Goal: Task Accomplishment & Management: Manage account settings

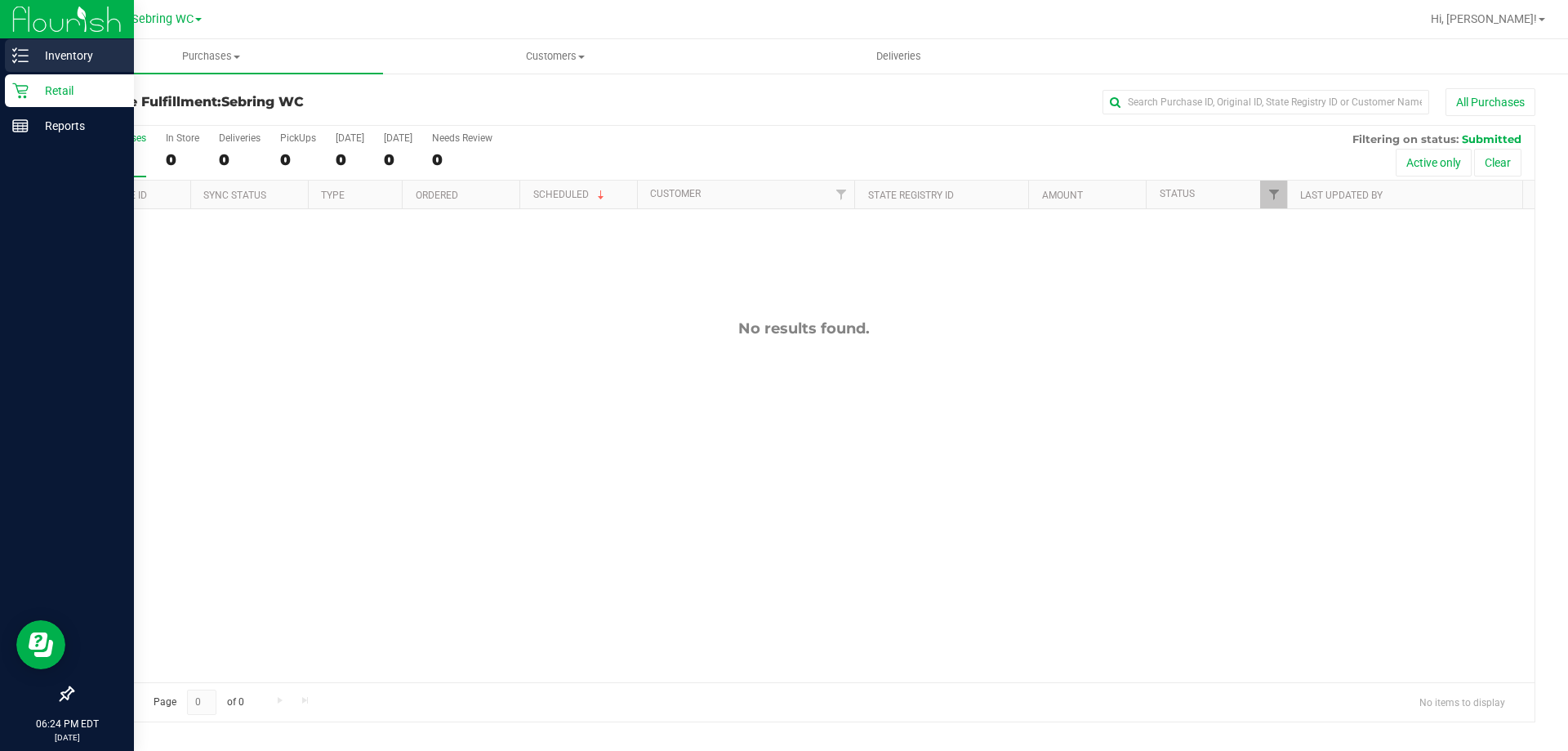
click at [22, 54] on icon at bounding box center [20, 56] width 17 height 17
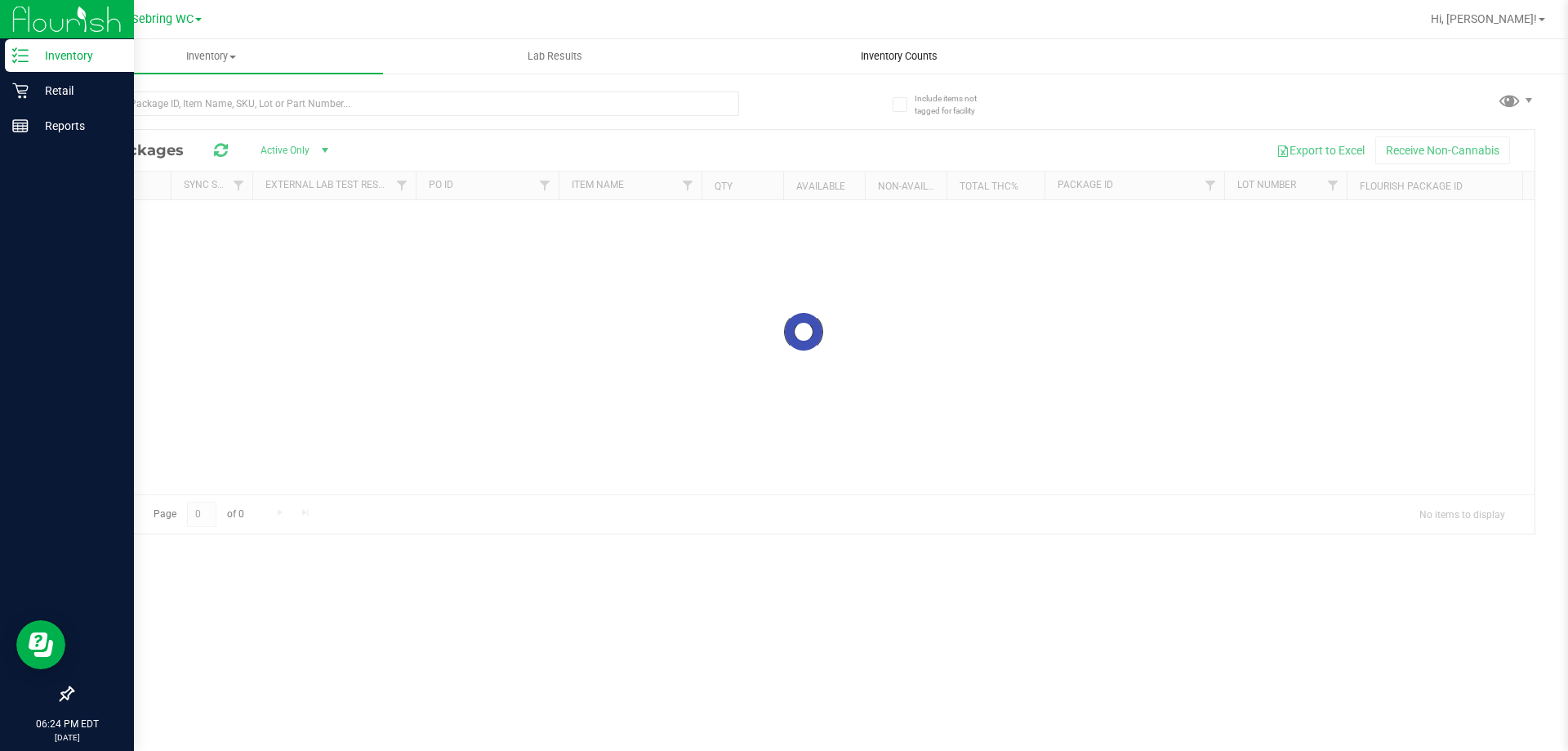
click at [887, 63] on uib-tab-heading "Inventory Counts" at bounding box center [898, 56] width 342 height 33
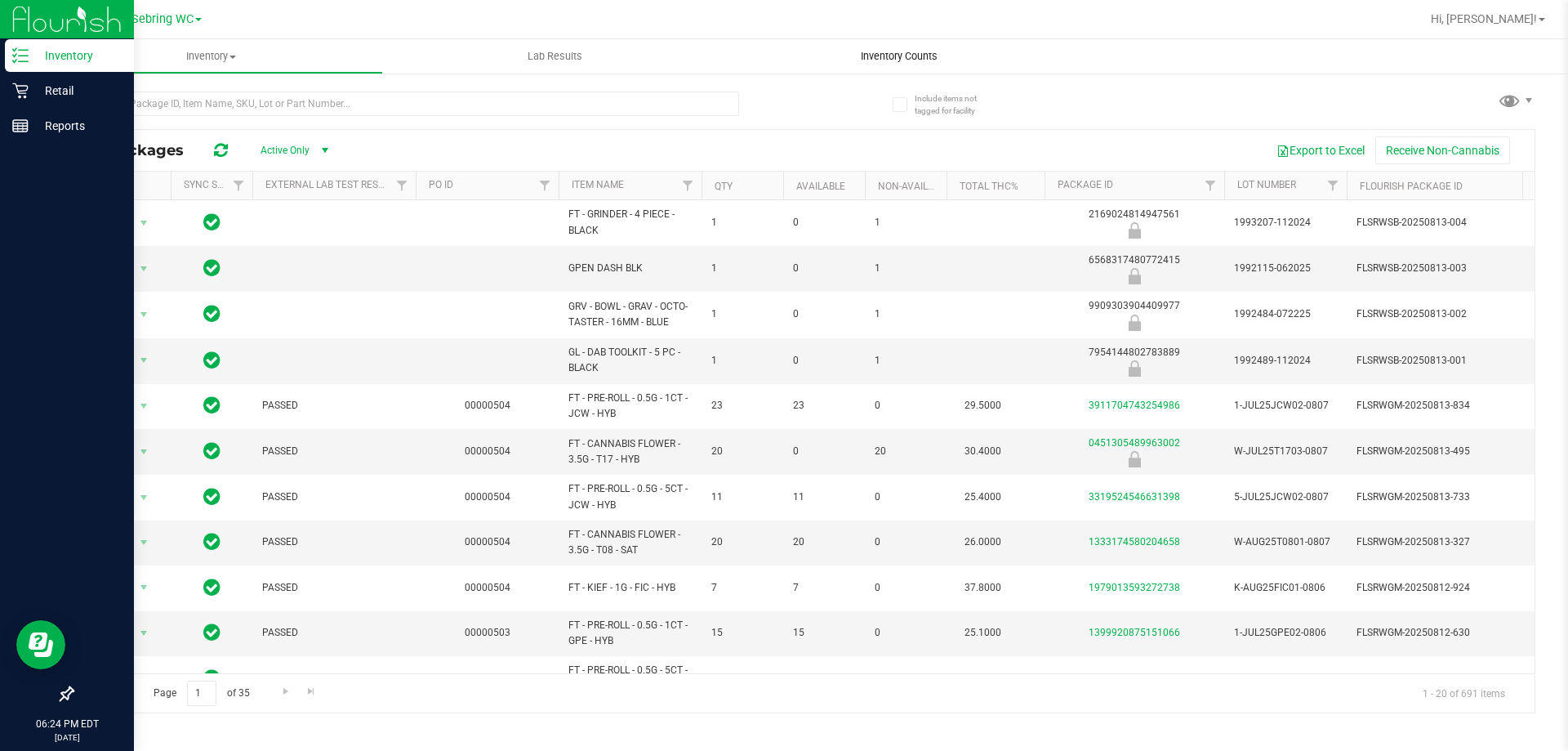
click at [920, 52] on span "Inventory Counts" at bounding box center [899, 56] width 121 height 15
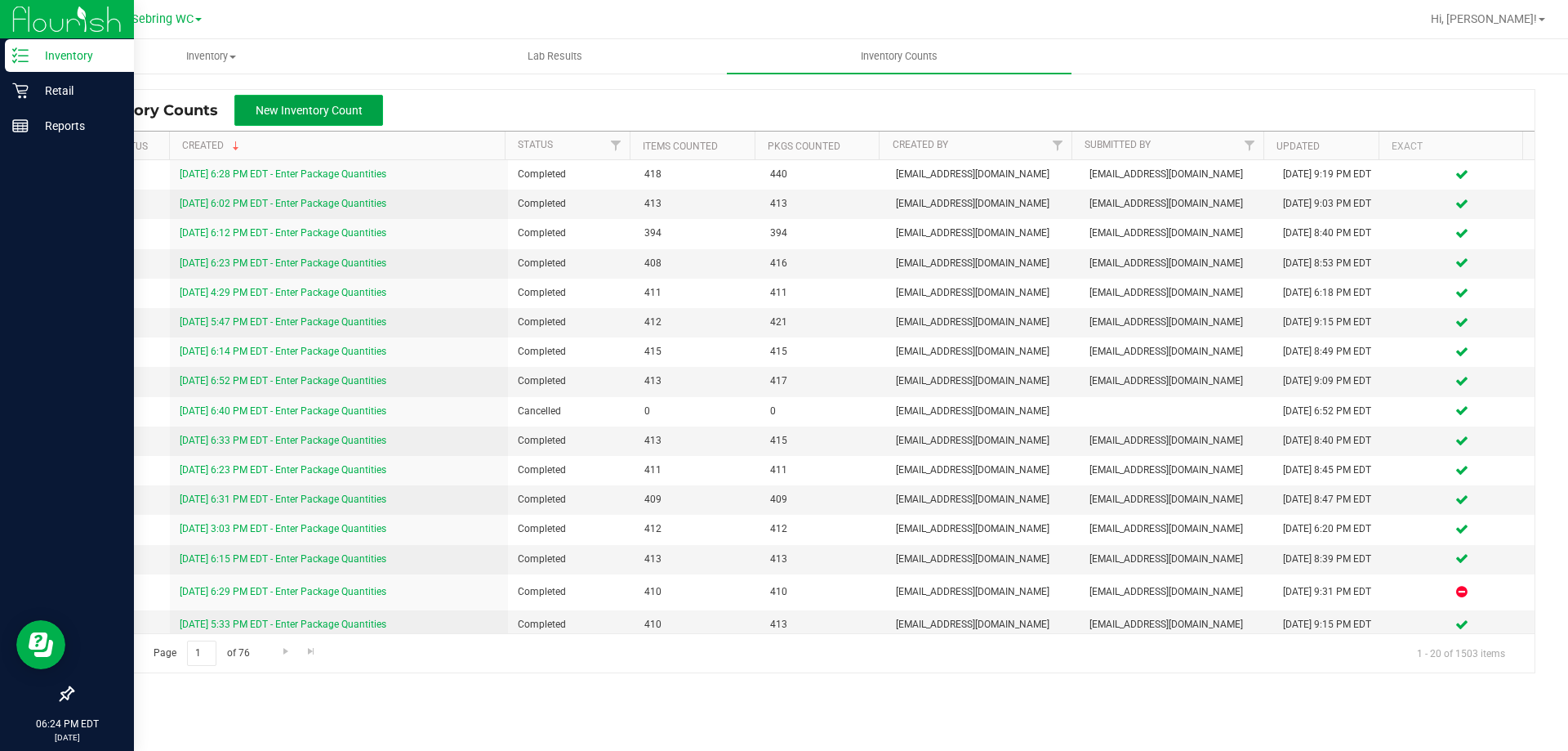
click at [274, 109] on span "New Inventory Count" at bounding box center [309, 109] width 107 height 13
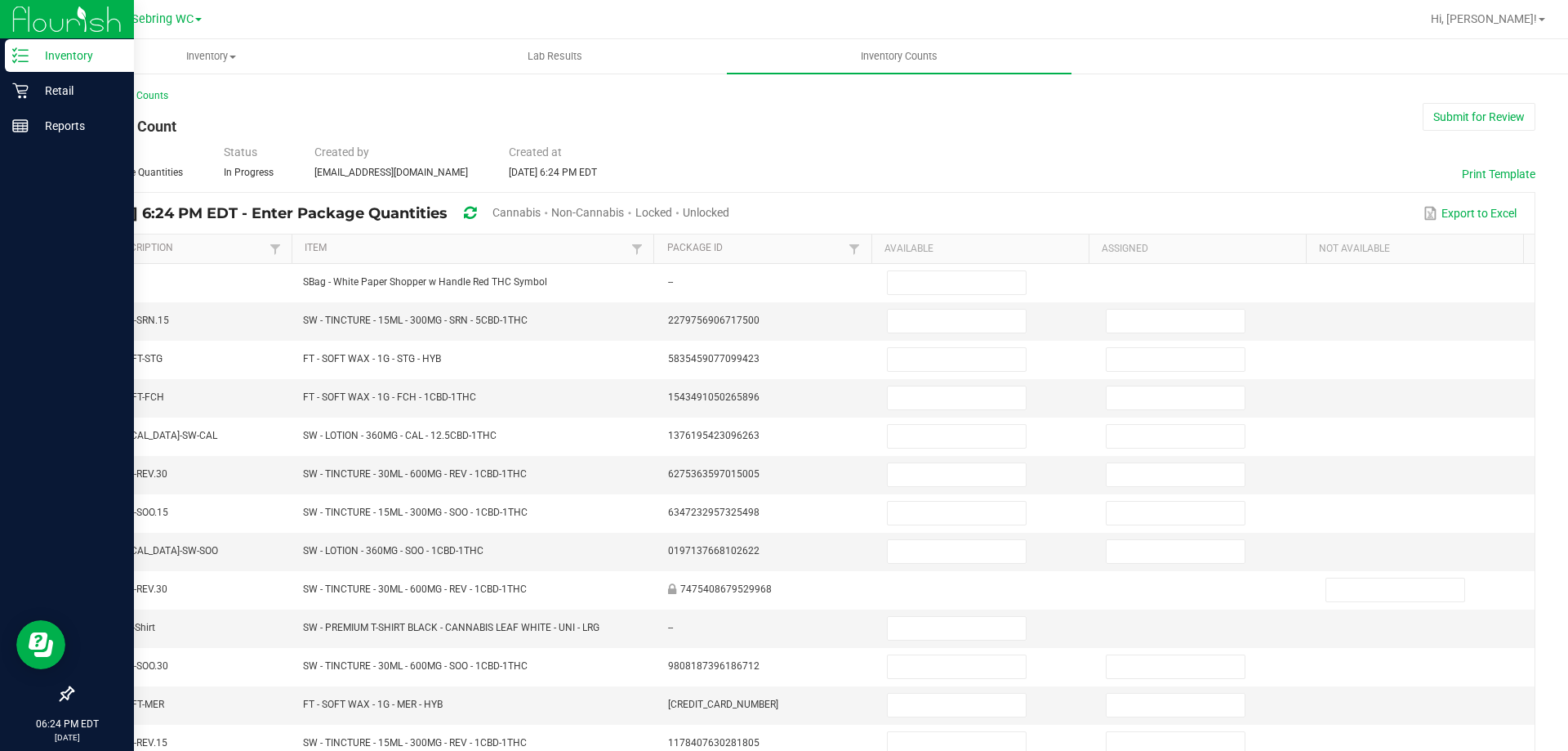
click at [729, 207] on span "Unlocked" at bounding box center [706, 211] width 47 height 13
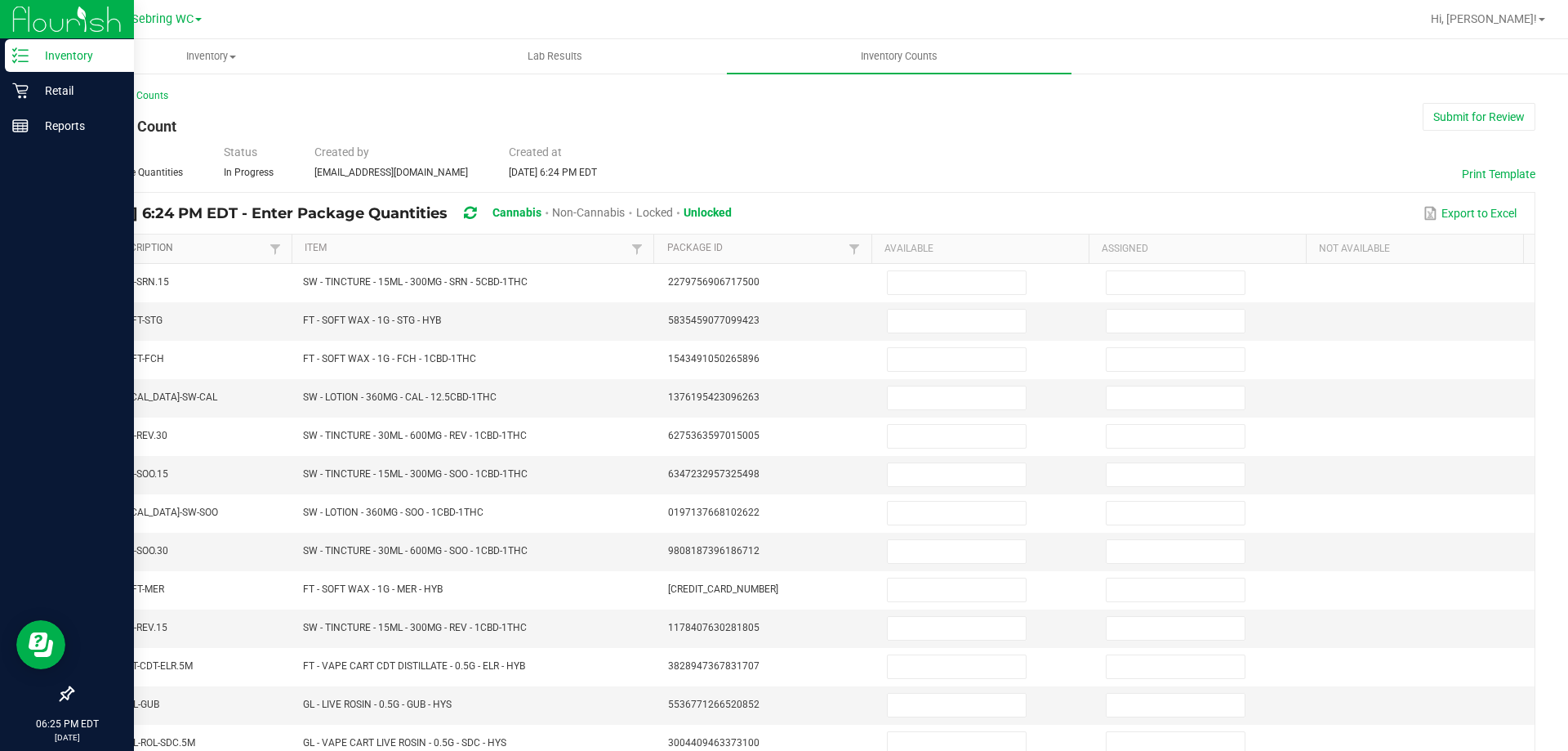
click at [209, 246] on link "Item Description" at bounding box center [176, 247] width 178 height 13
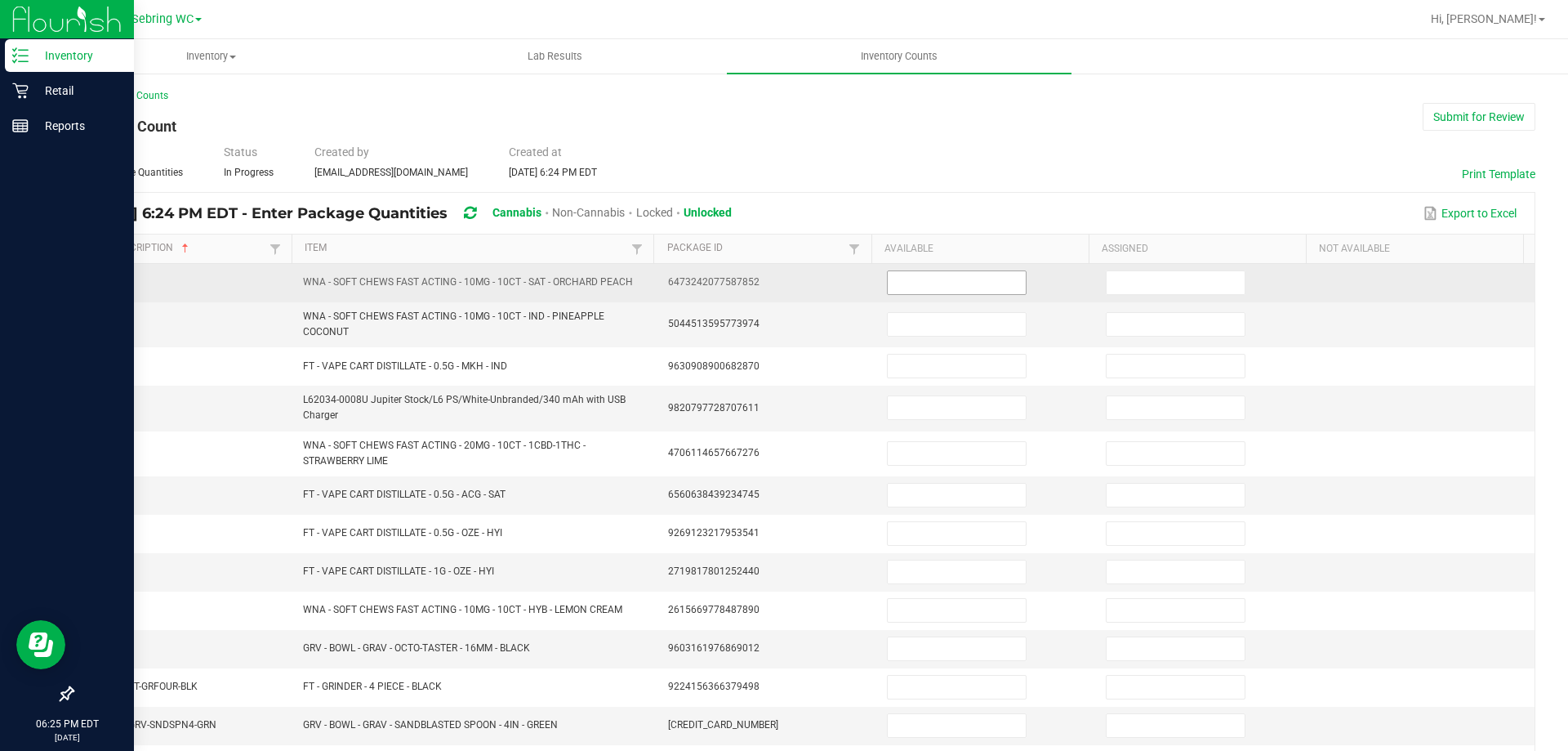
click at [926, 283] on input at bounding box center [956, 282] width 138 height 22
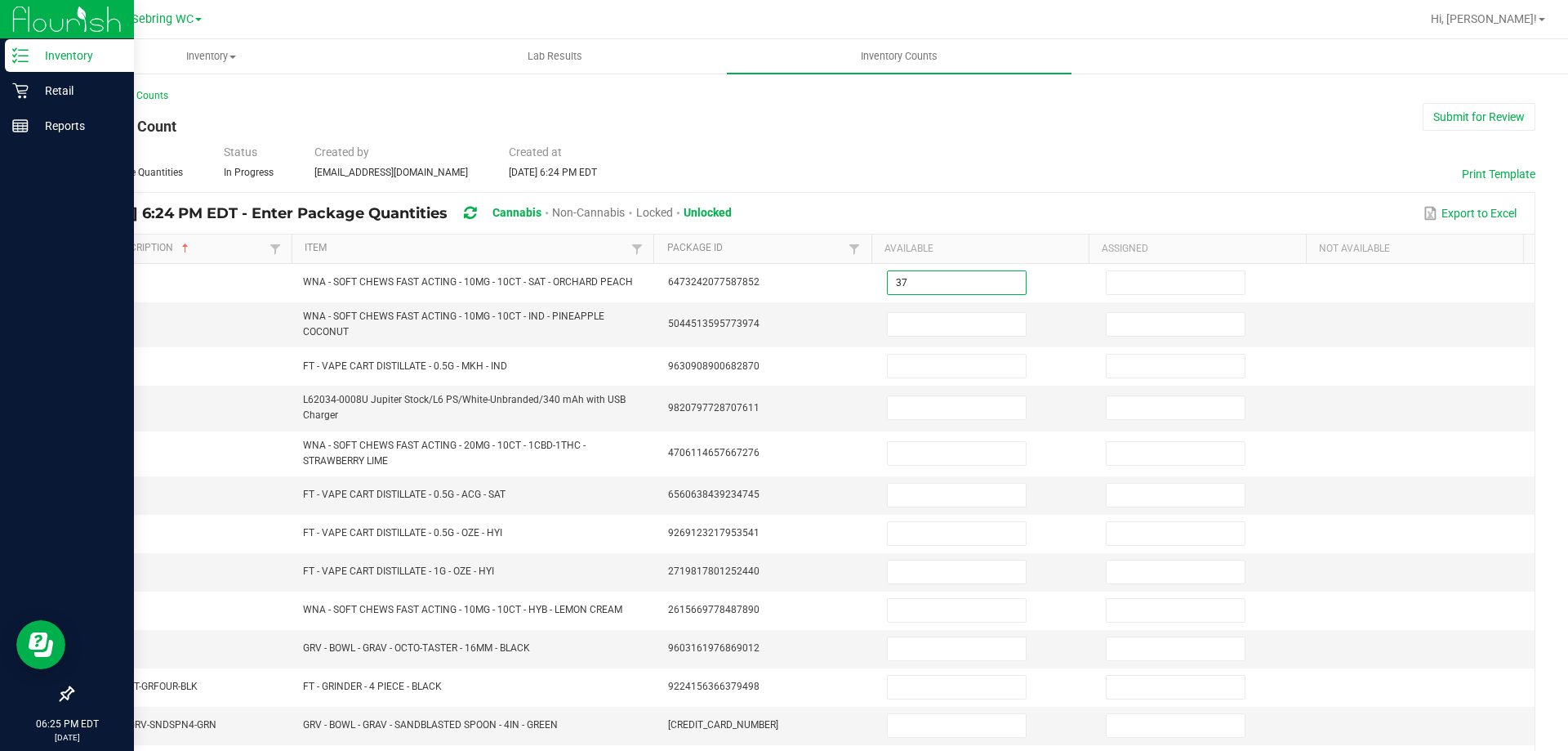
type input "37"
type input "33"
type input "9"
type input "3"
type input "12"
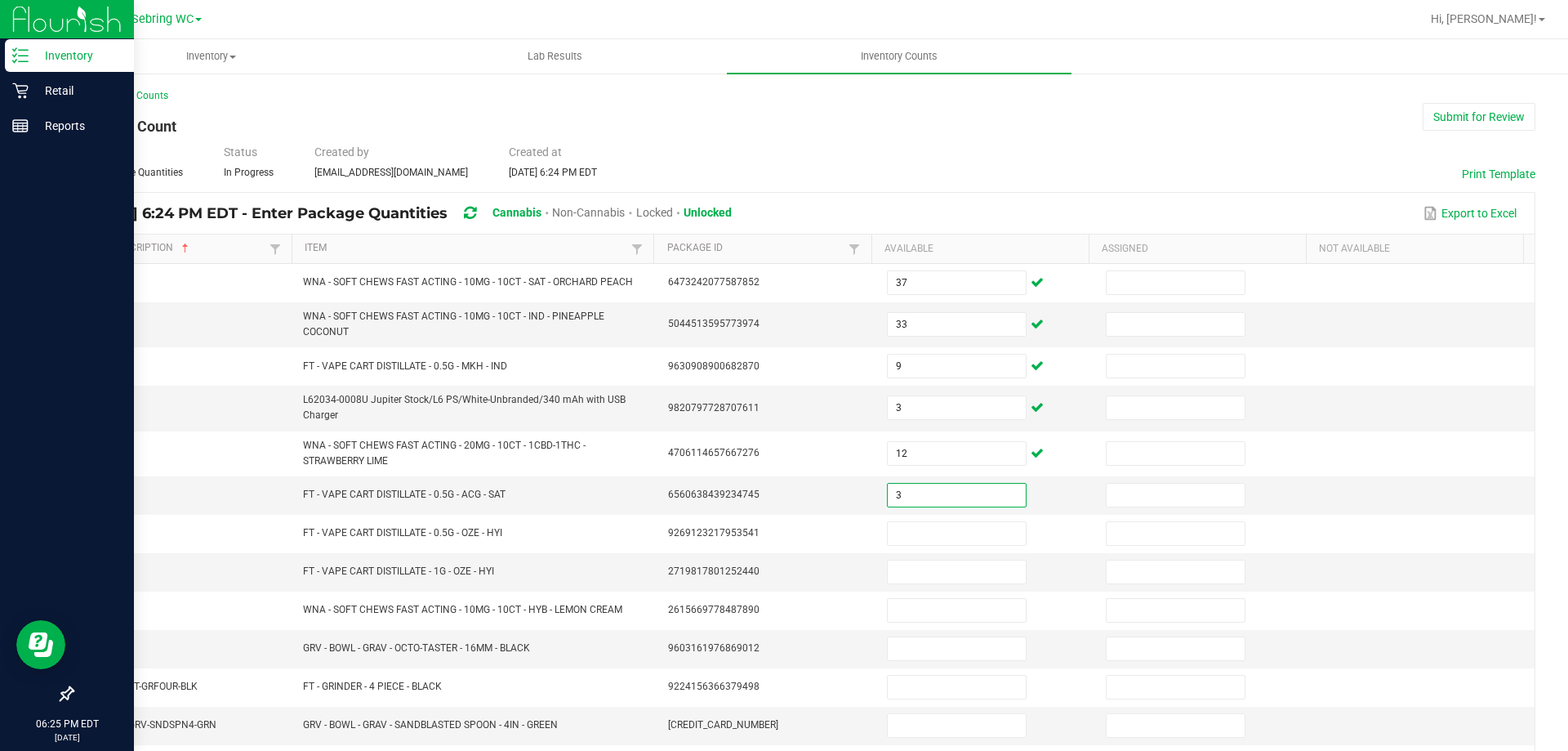
type input "3"
type input "5"
type input "10"
type input "1"
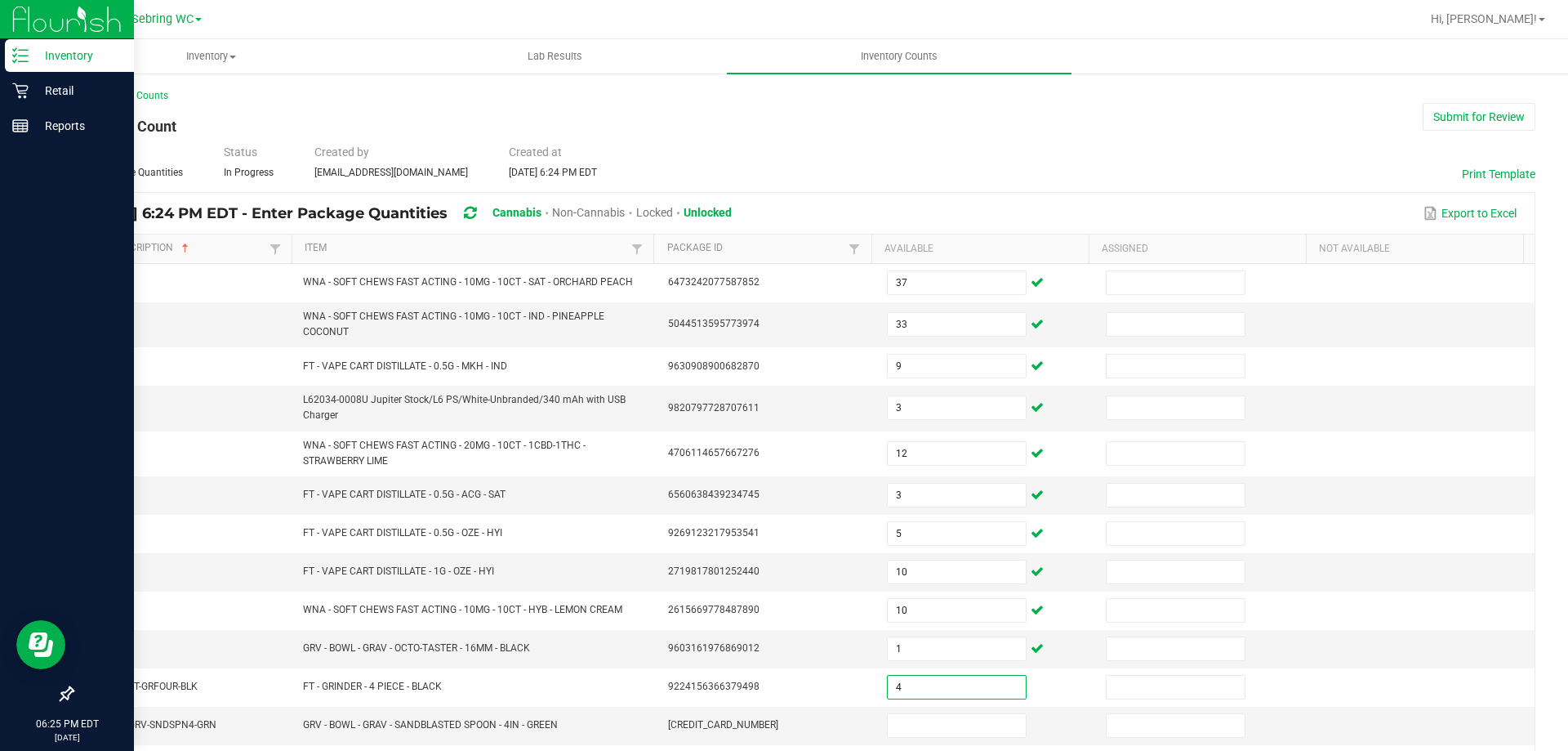
type input "4"
type input "13"
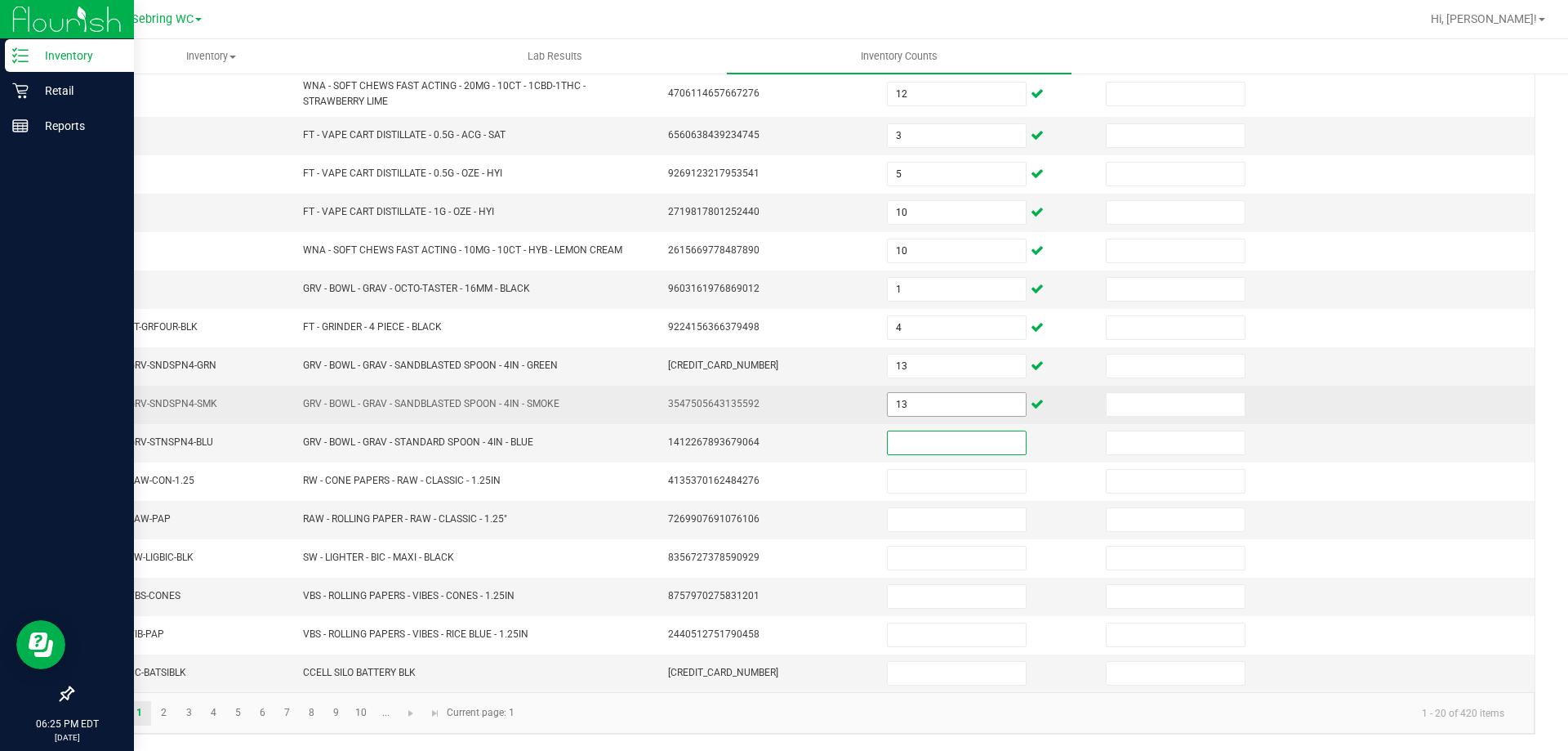
click at [927, 413] on input "13" at bounding box center [956, 403] width 138 height 22
type input "14"
type input "13"
type input "15"
type input "34"
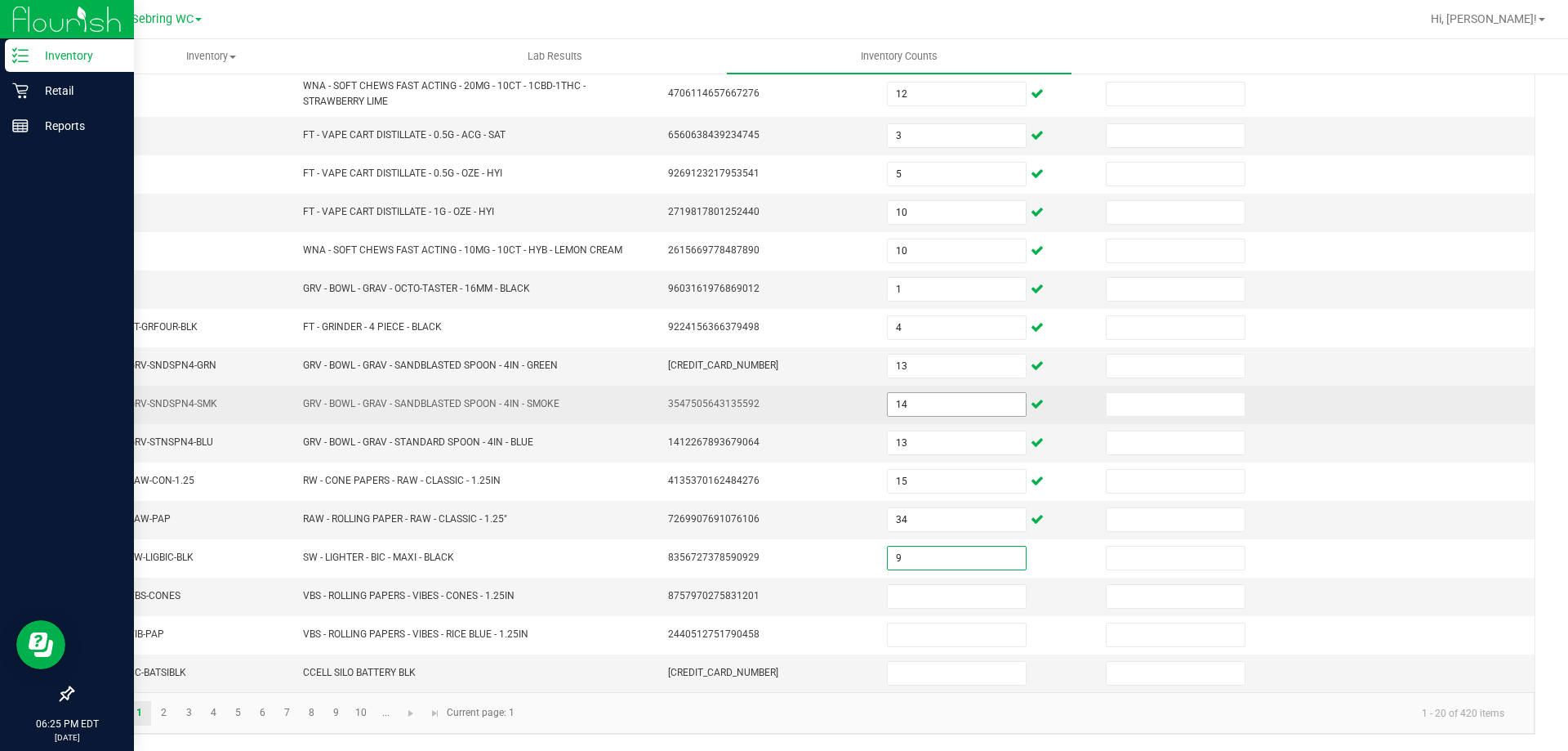
type input "9"
type input "4"
type input "8"
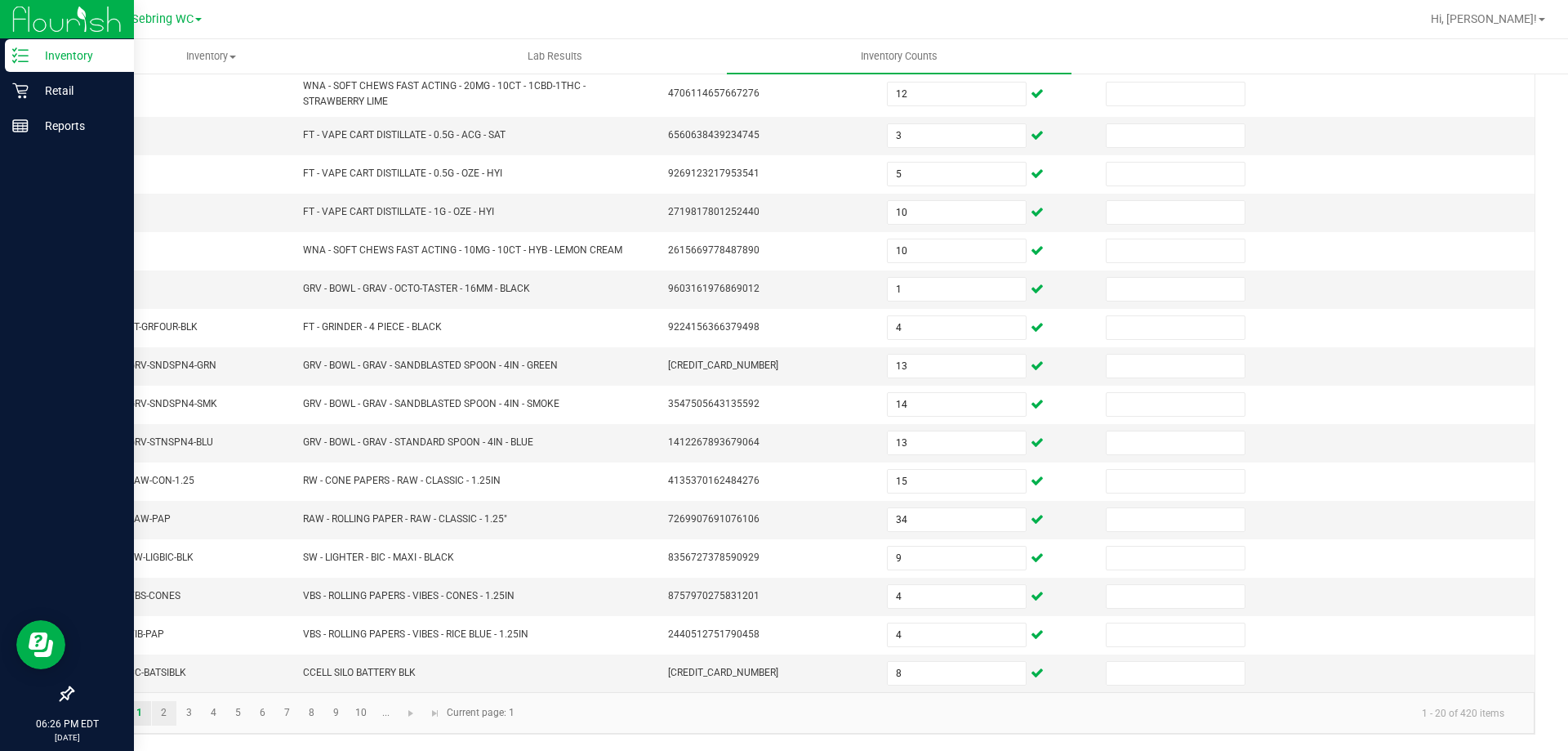
click at [163, 716] on link "2" at bounding box center [164, 712] width 23 height 24
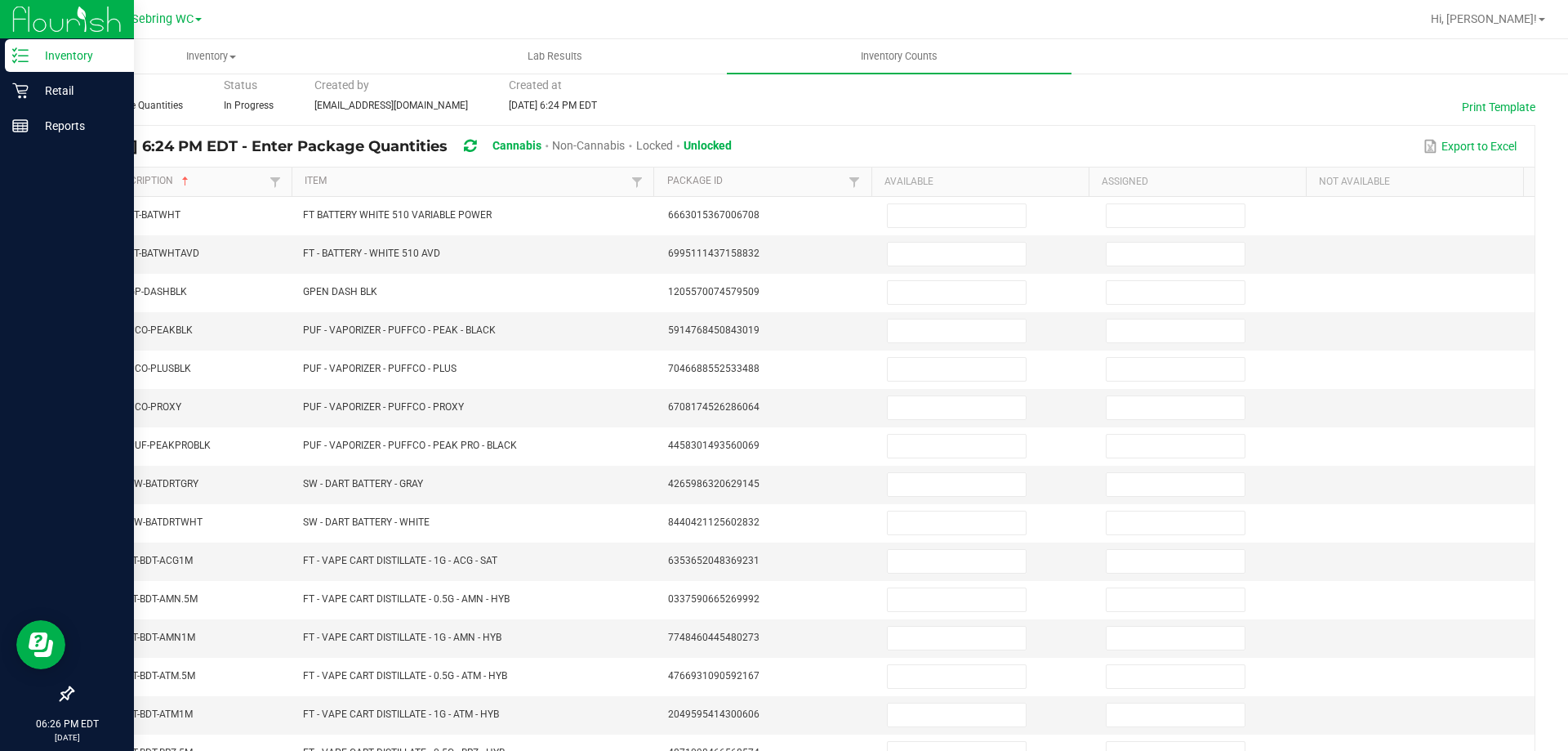
scroll to position [13, 0]
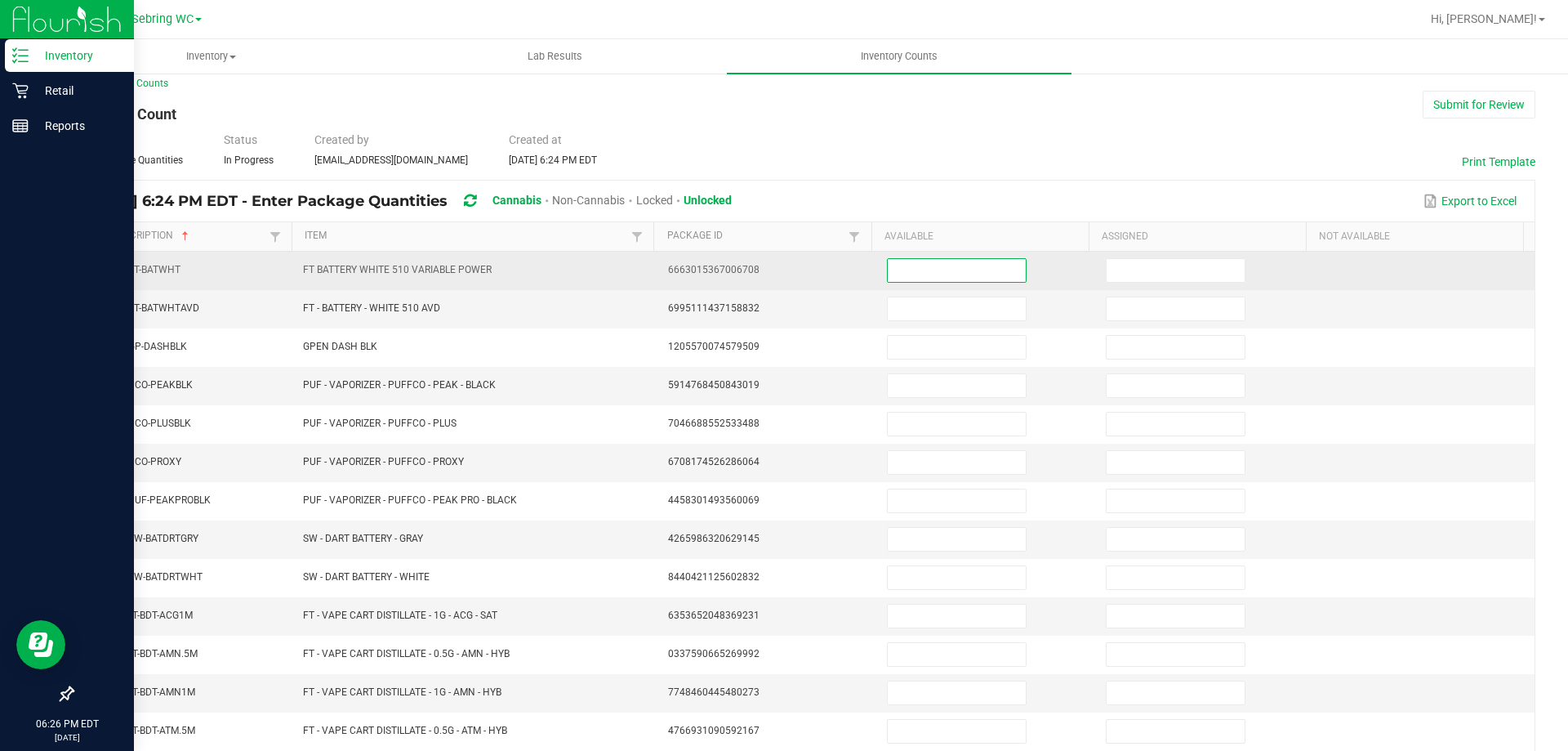
click at [933, 260] on input at bounding box center [956, 270] width 138 height 22
type input "19"
type input "25"
type input "4"
type input "1"
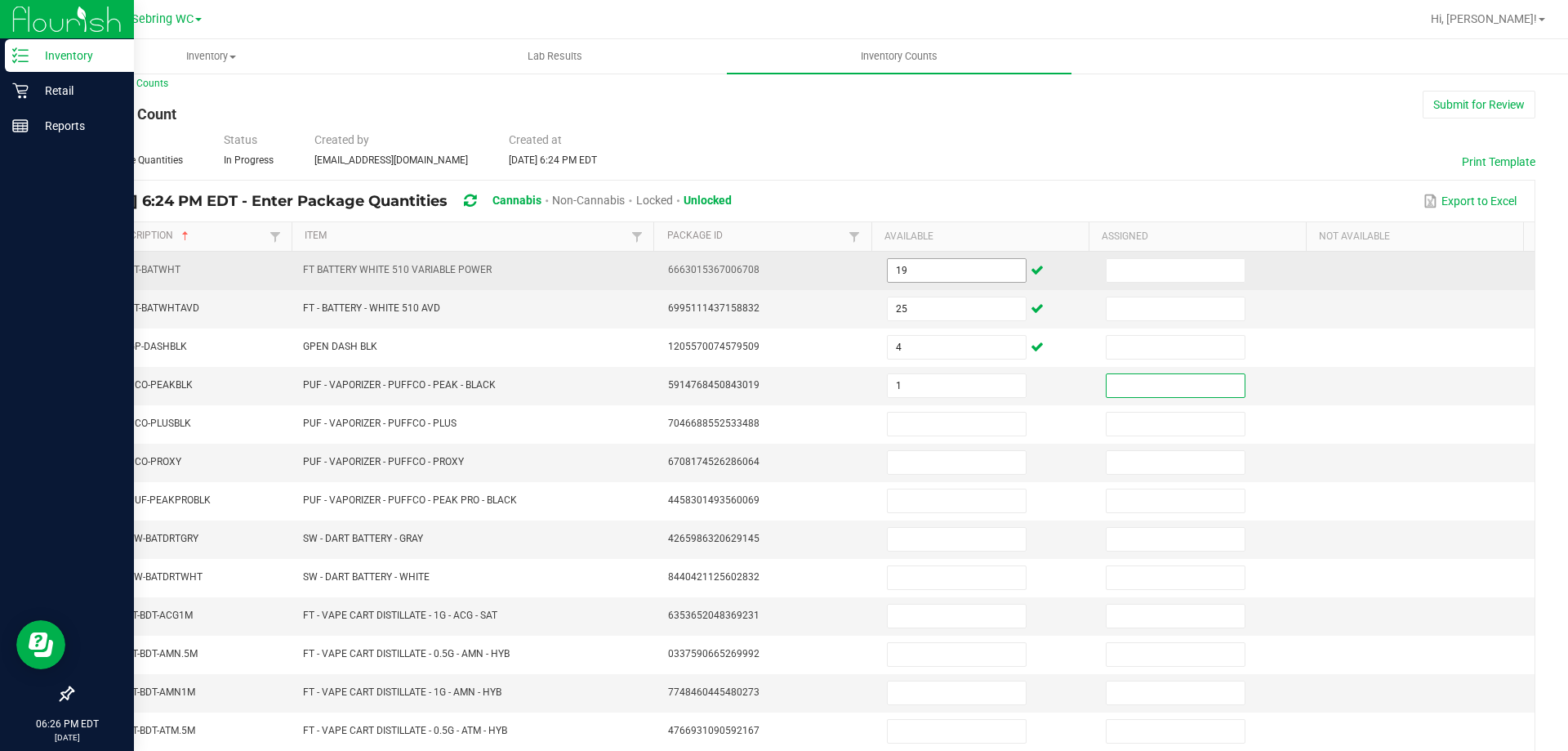
type input "1"
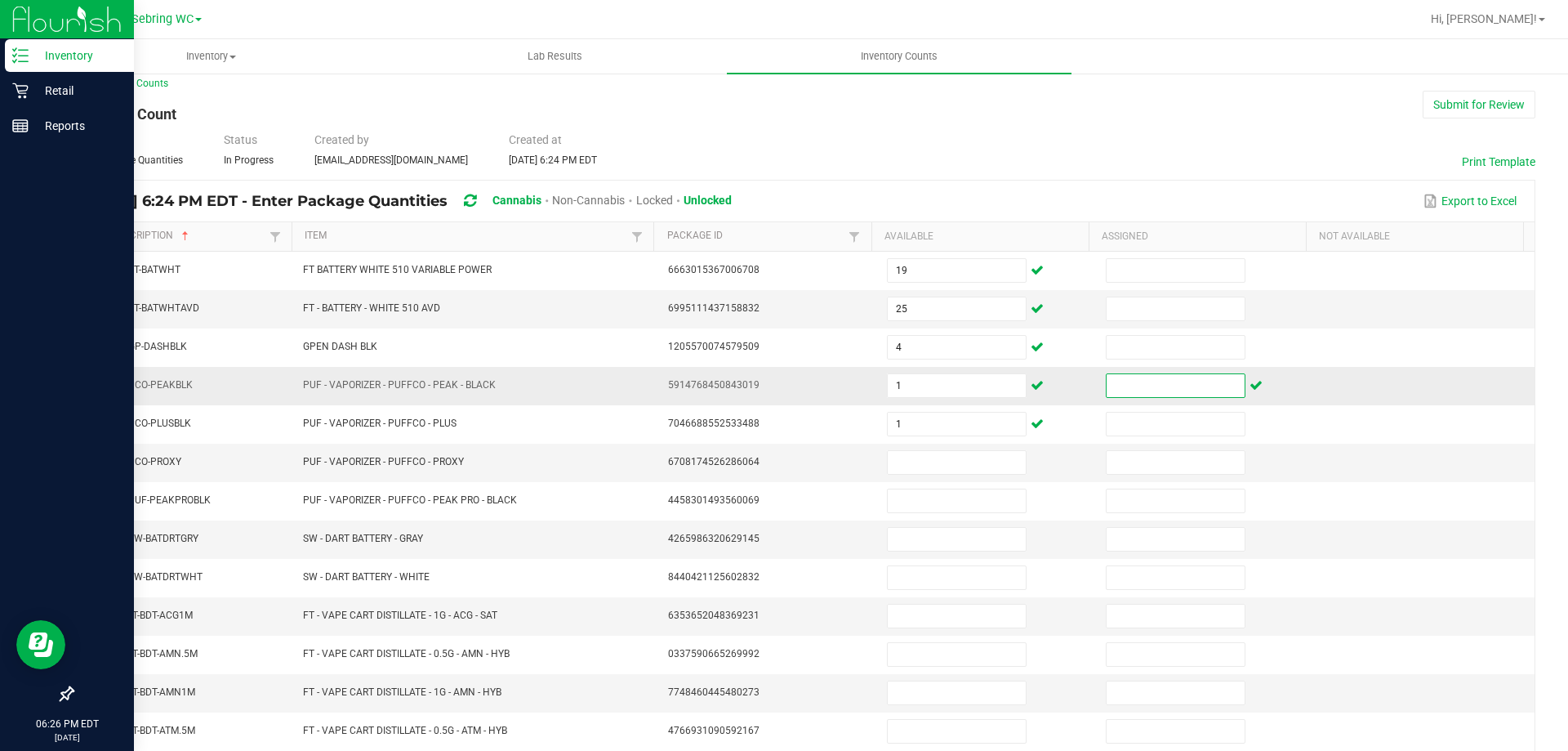
click at [1202, 384] on input at bounding box center [1176, 385] width 138 height 22
type input "0"
type input "4"
type input "3"
type input "4"
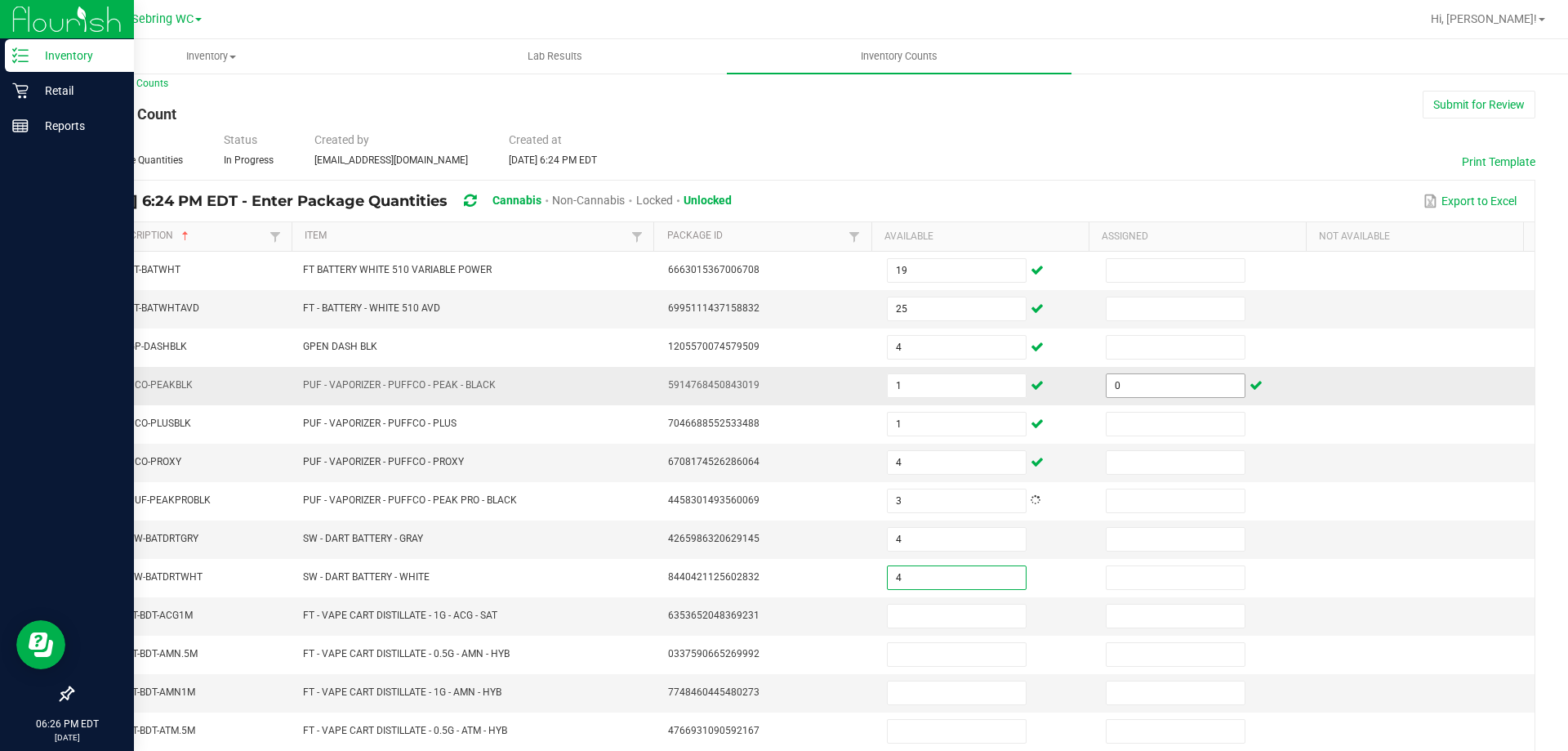
type input "4"
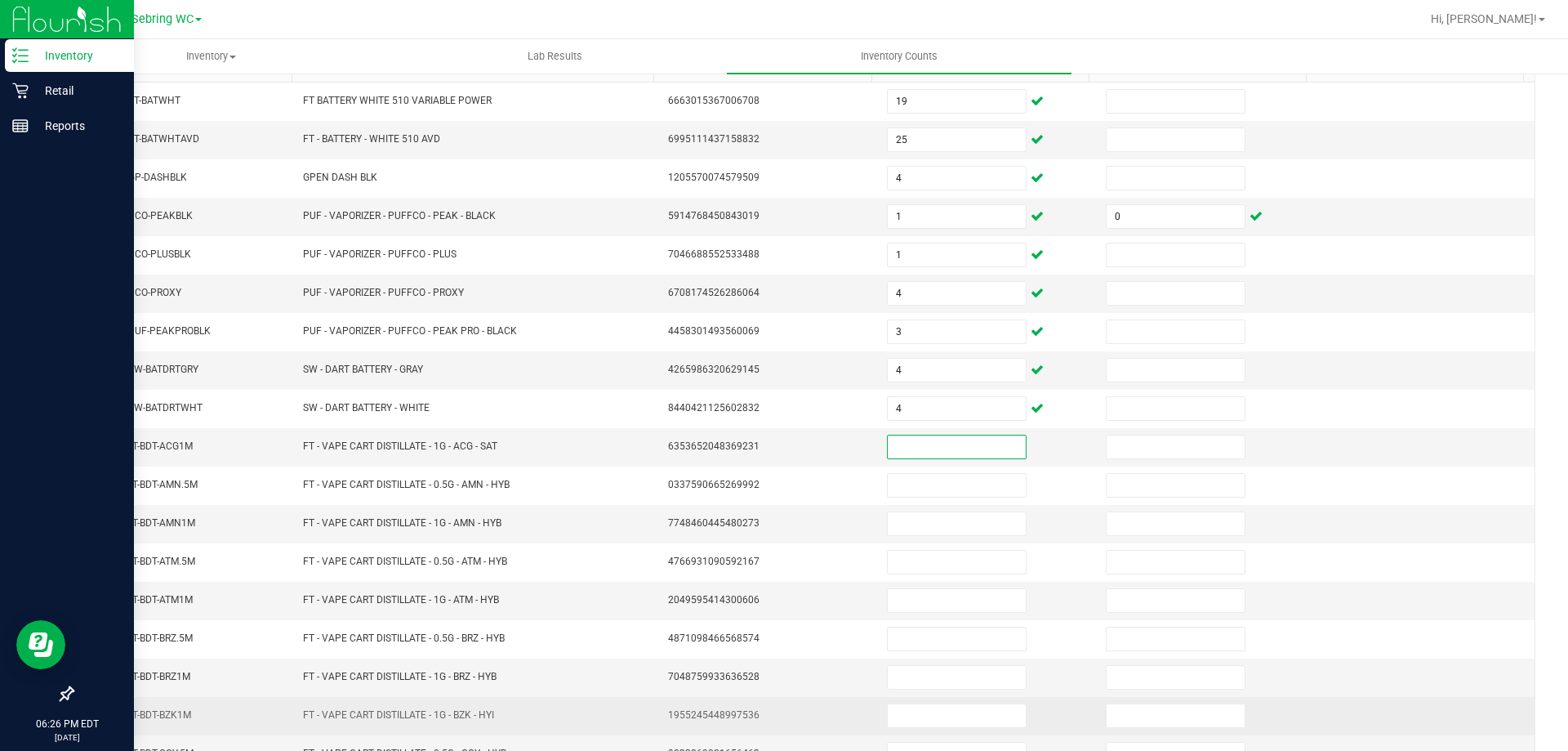
scroll to position [339, 0]
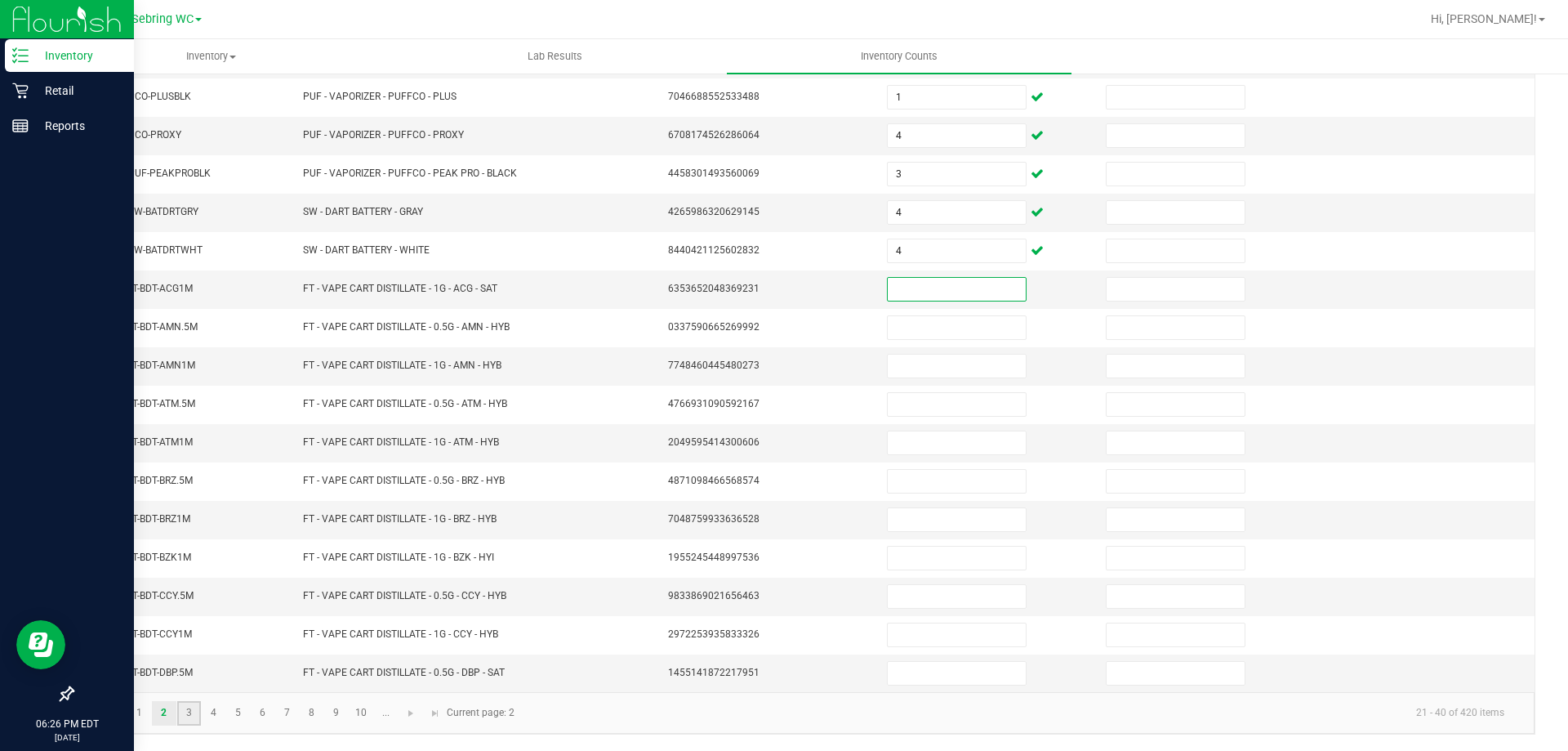
click at [185, 714] on link "3" at bounding box center [189, 712] width 23 height 24
click at [209, 708] on link "4" at bounding box center [213, 712] width 23 height 24
click at [246, 709] on link "5" at bounding box center [238, 712] width 23 height 24
click at [276, 712] on link "7" at bounding box center [287, 712] width 23 height 24
click at [262, 712] on link "6" at bounding box center [262, 712] width 23 height 24
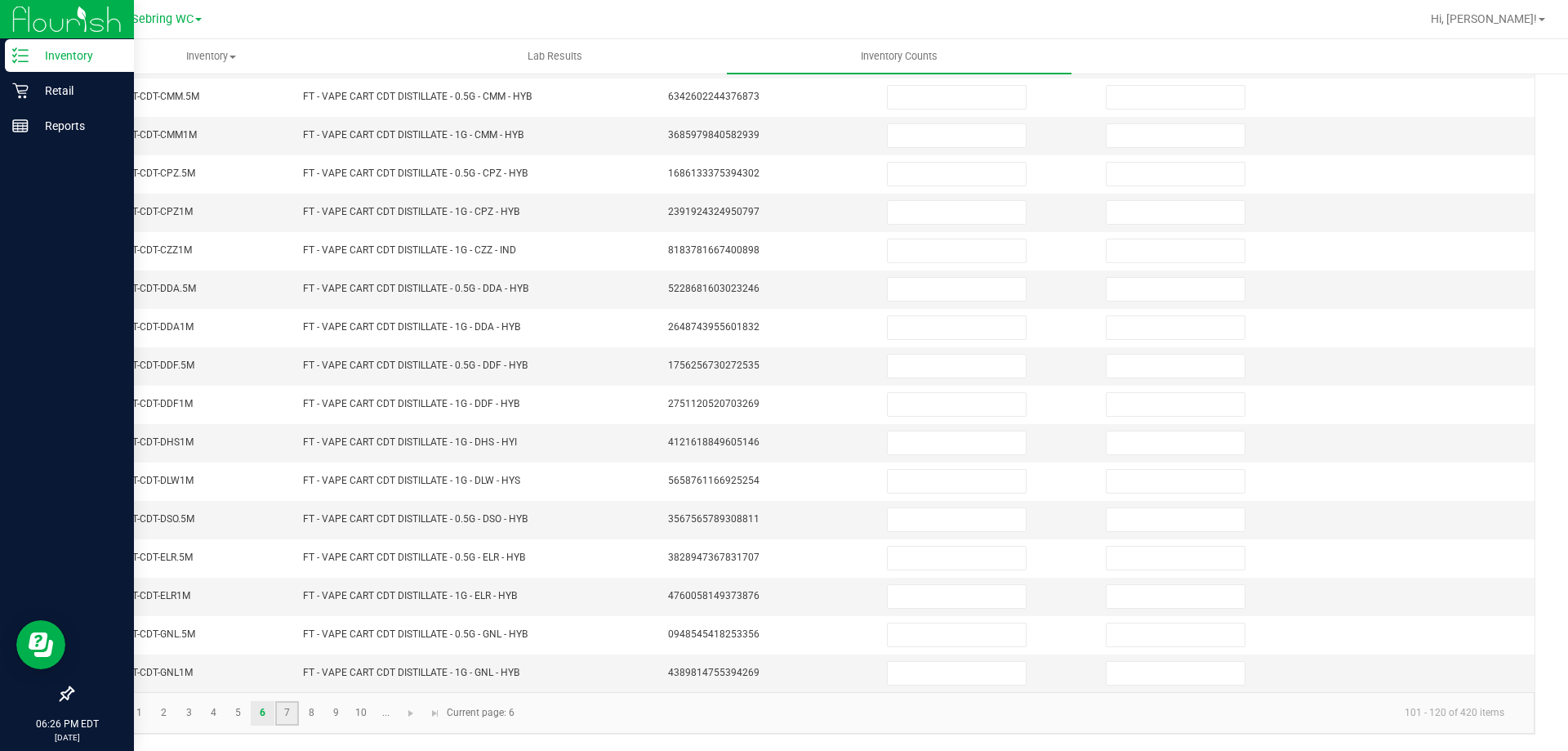
click at [292, 714] on link "7" at bounding box center [287, 712] width 23 height 24
click at [318, 721] on link "8" at bounding box center [312, 712] width 23 height 24
click at [333, 718] on link "9" at bounding box center [336, 712] width 23 height 24
click at [355, 716] on link "10" at bounding box center [361, 712] width 23 height 24
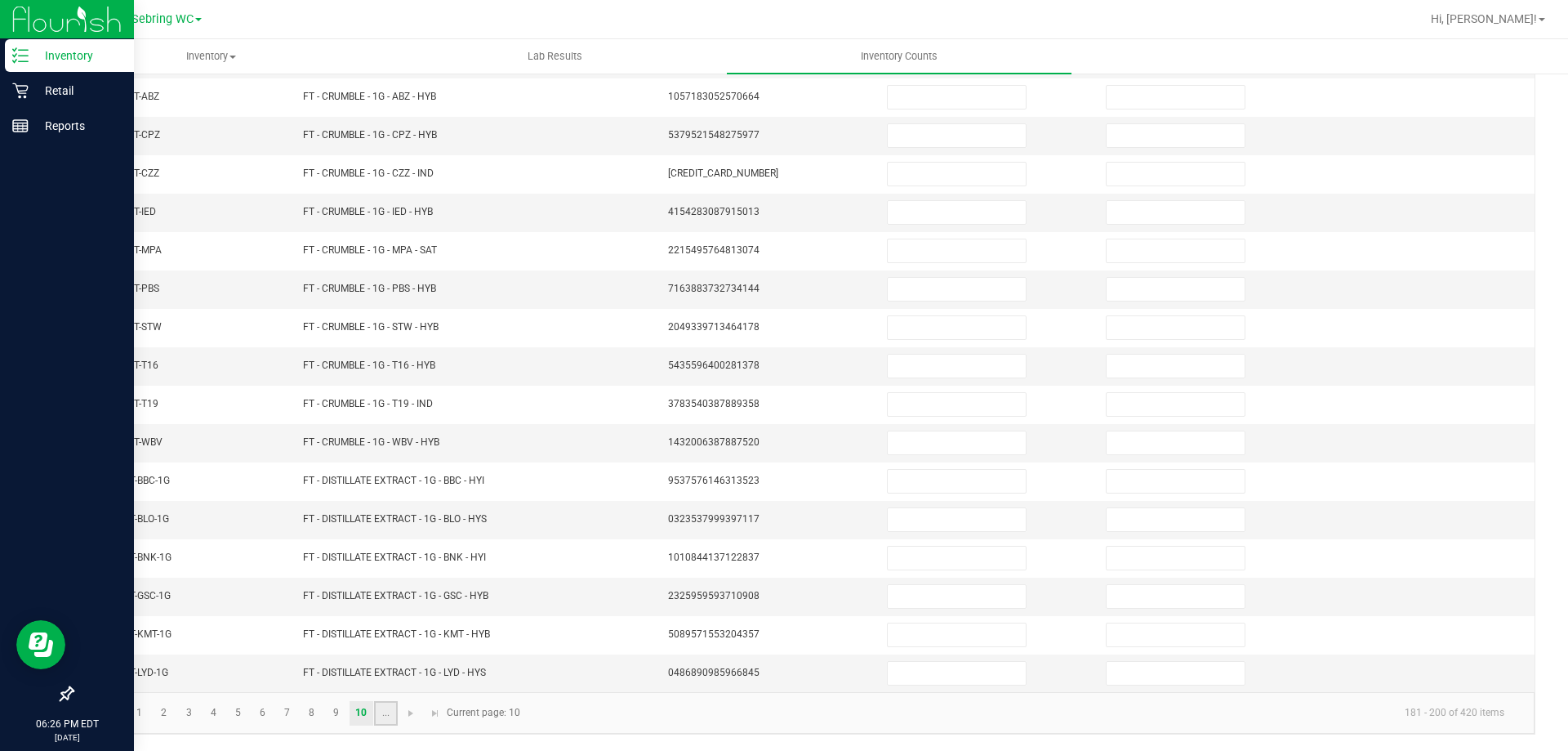
click at [387, 719] on link "..." at bounding box center [386, 712] width 23 height 24
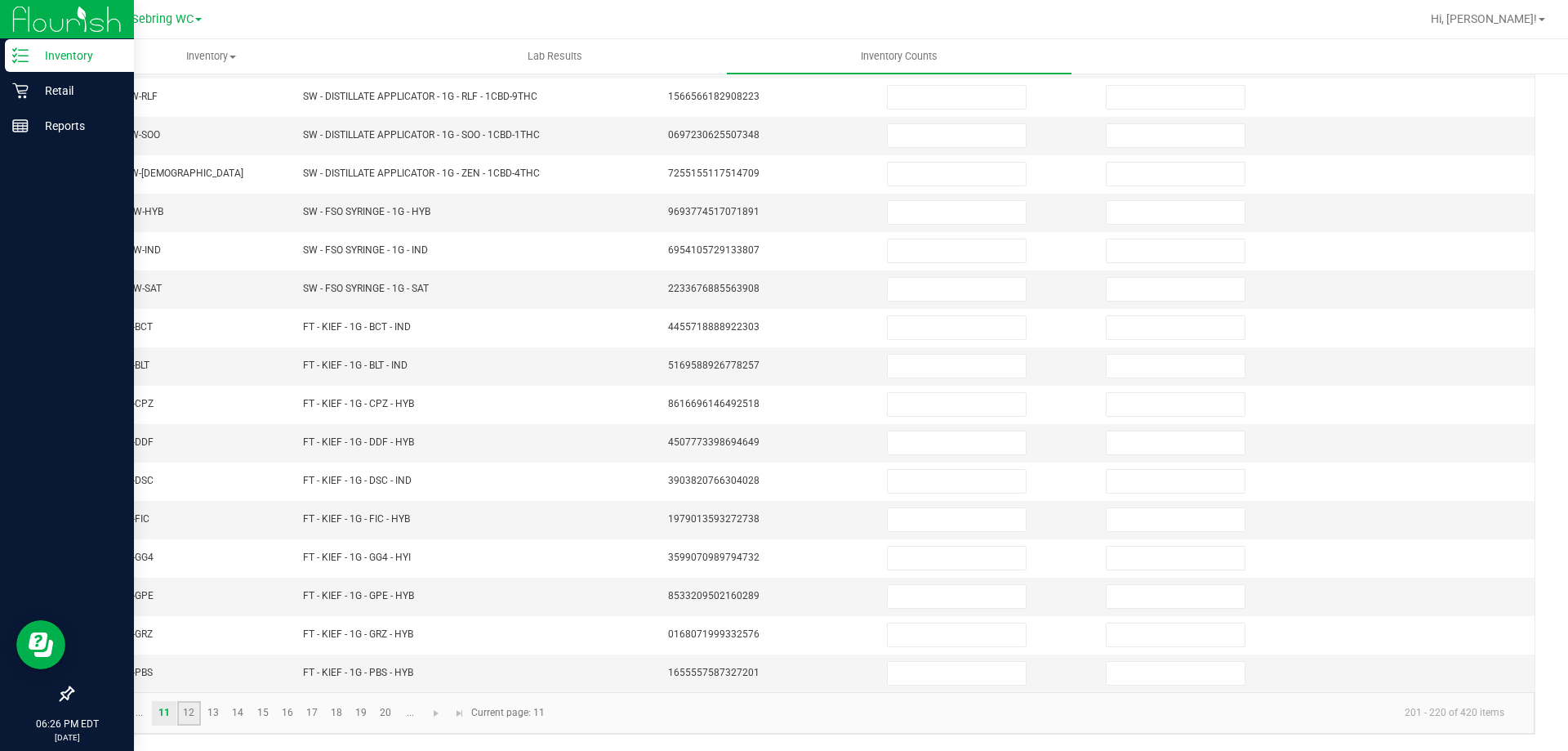
click at [189, 716] on link "12" at bounding box center [189, 712] width 23 height 24
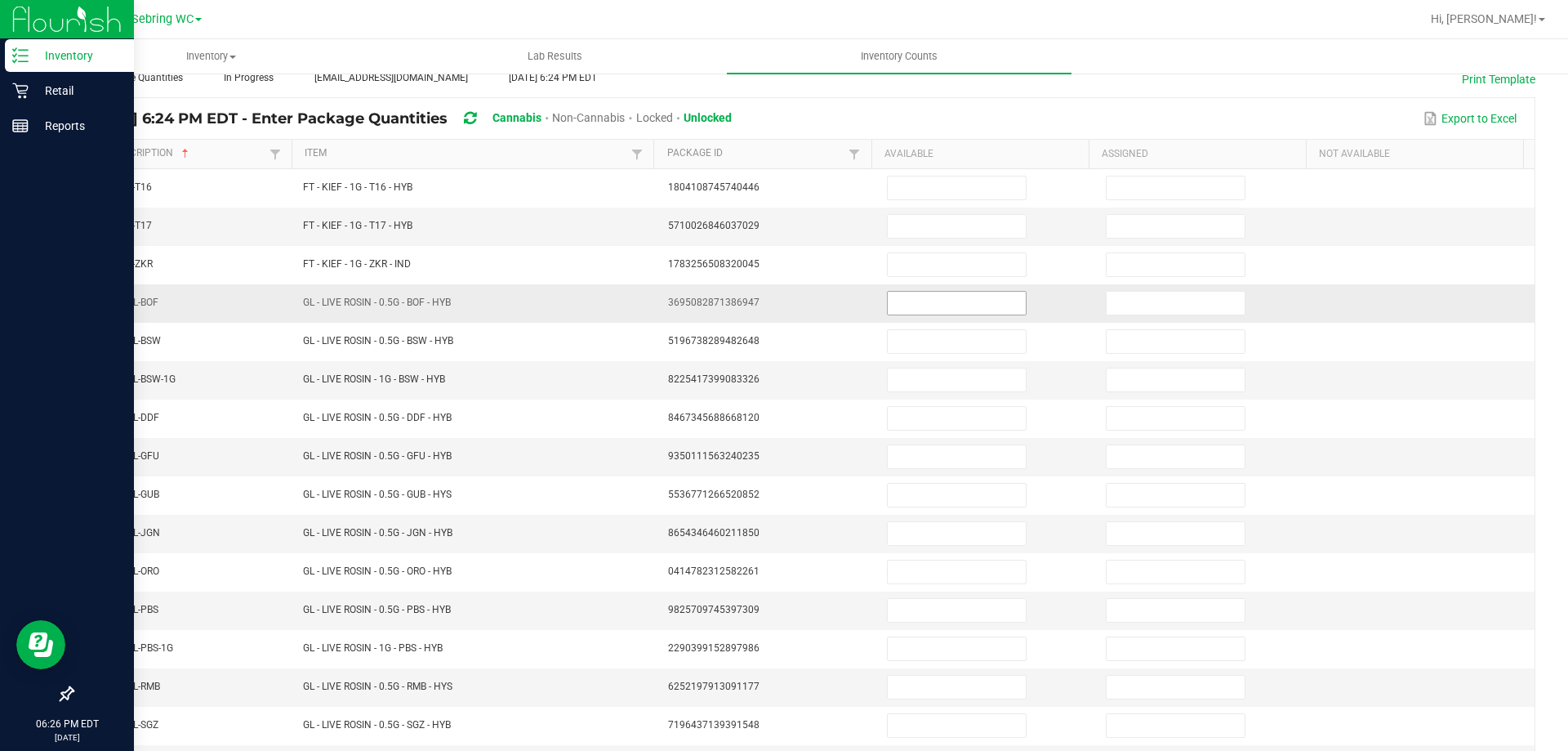
scroll to position [94, 0]
click at [951, 308] on input at bounding box center [956, 303] width 138 height 22
type input "7"
type input "6"
type input "7"
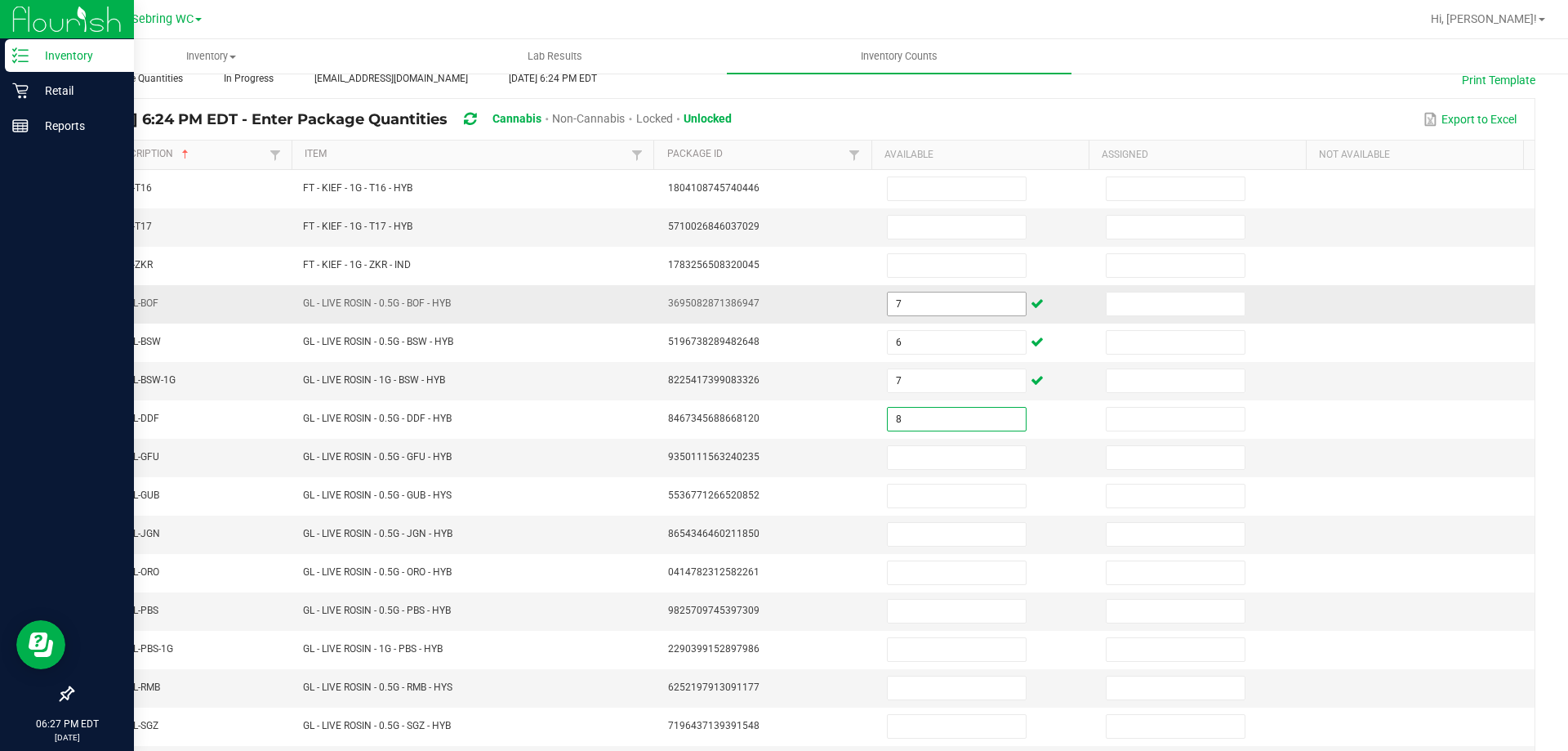
type input "8"
type input "6"
type input "2"
type input "8"
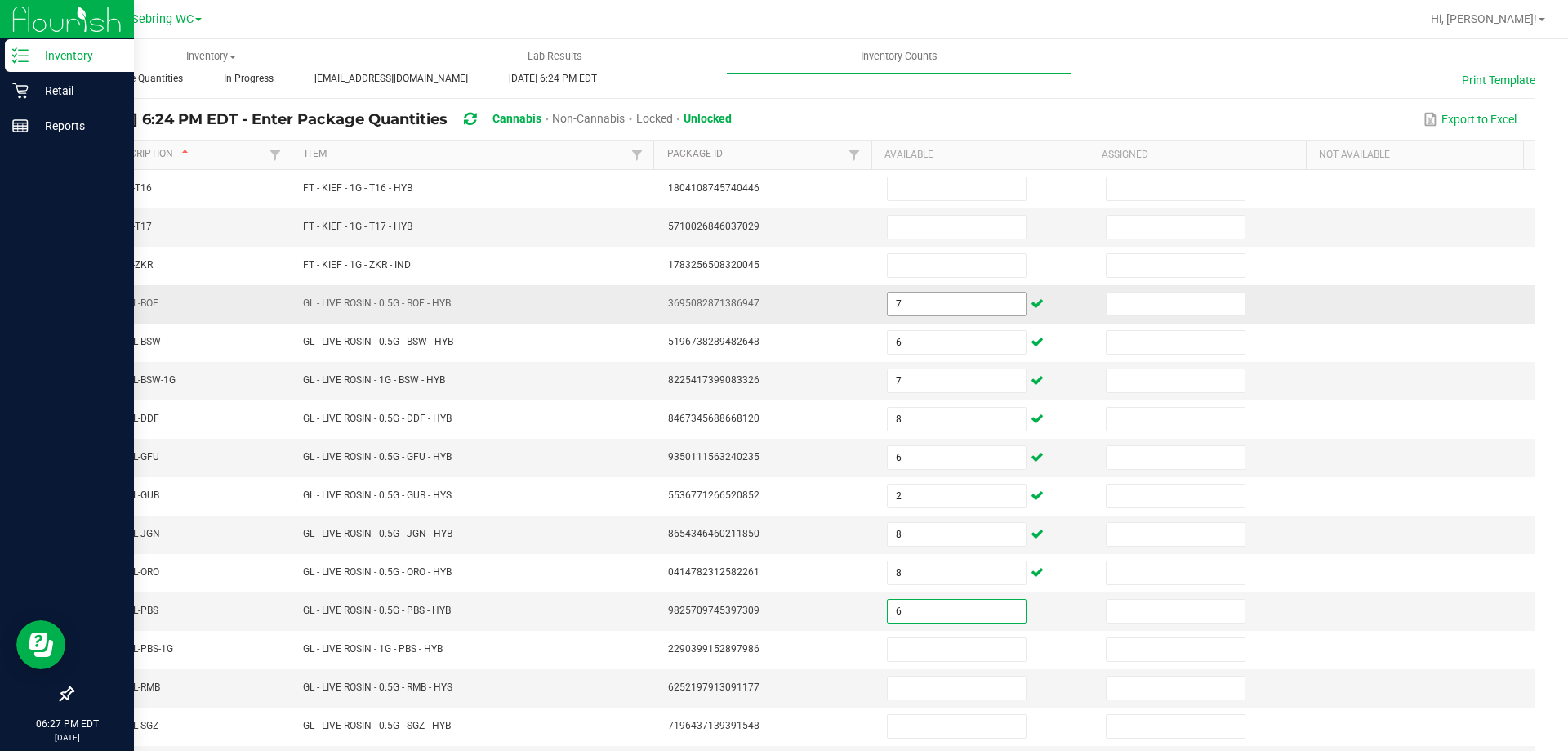
type input "6"
type input "2"
type input "8"
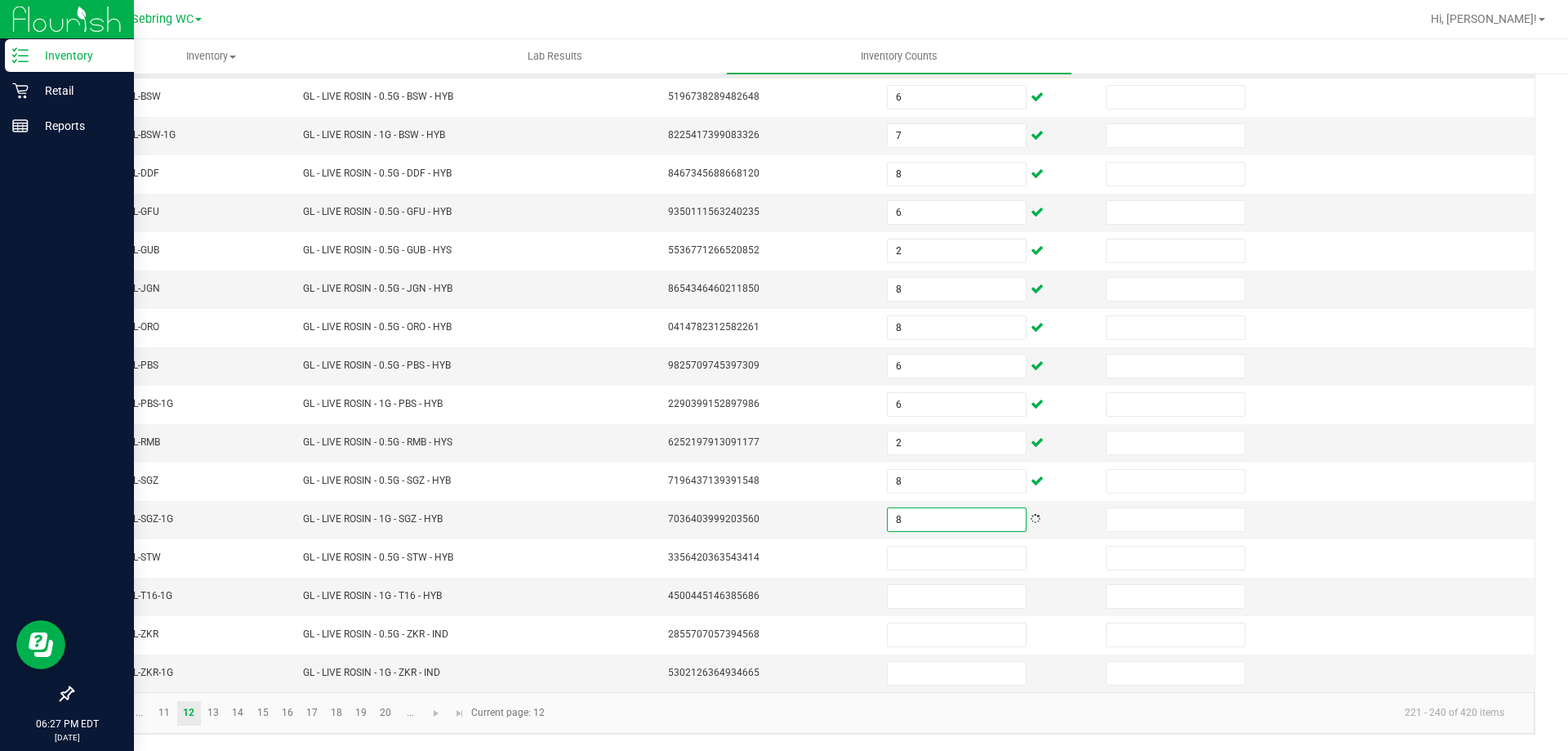
type input "8"
type input "4"
type input "3"
click at [918, 584] on input "4" at bounding box center [956, 595] width 138 height 22
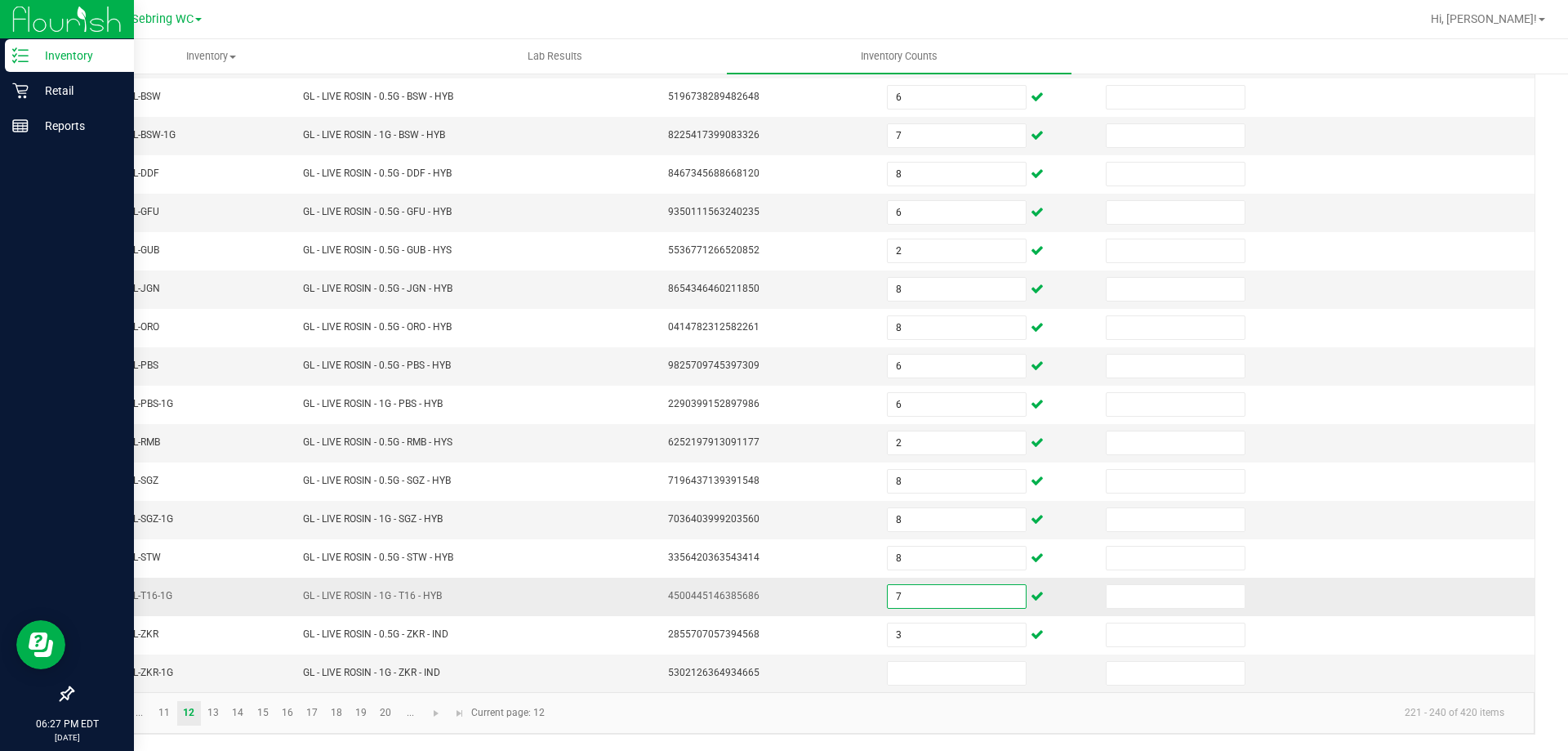
type input "7"
type input "4"
type input "3"
click at [214, 716] on link "13" at bounding box center [213, 712] width 23 height 24
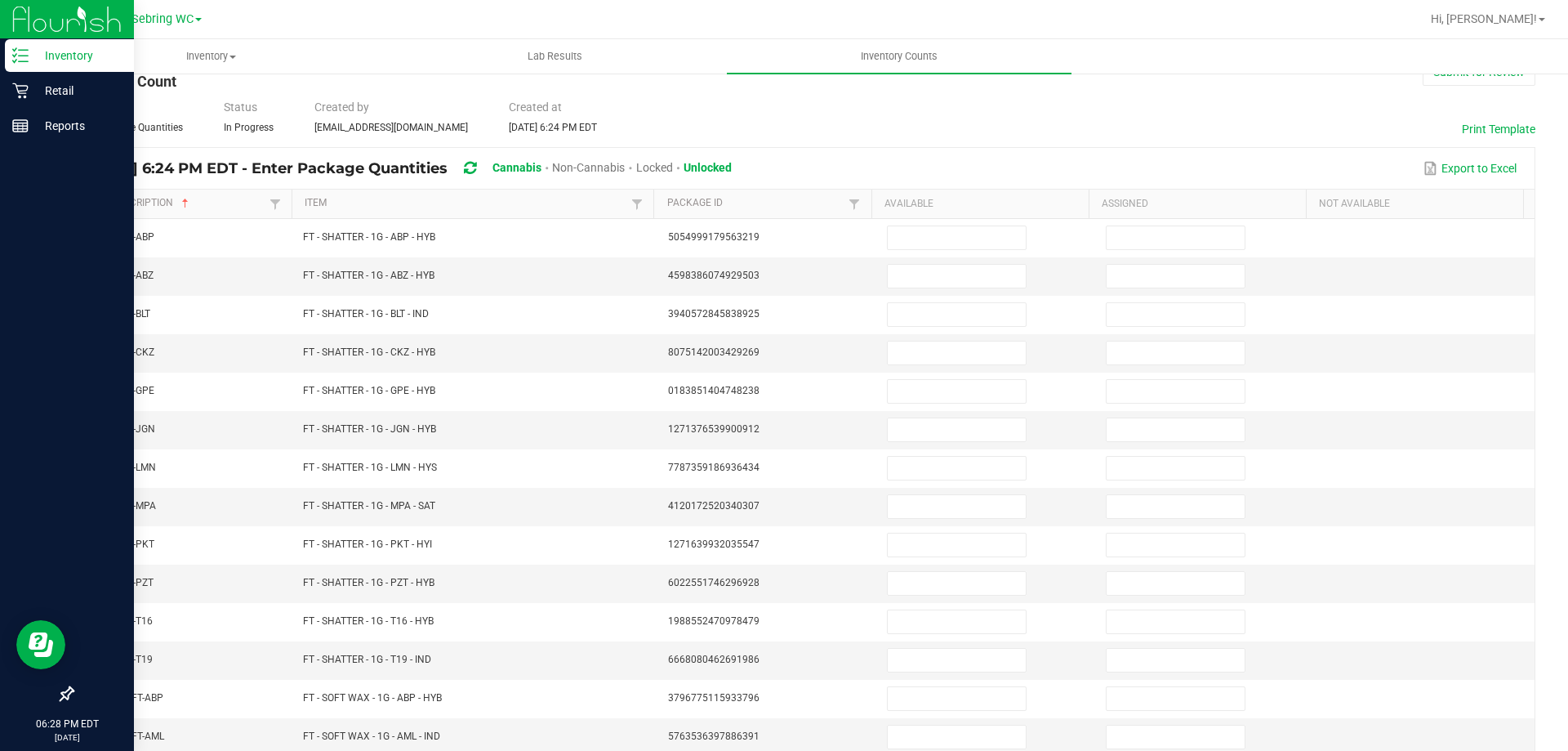
scroll to position [13, 0]
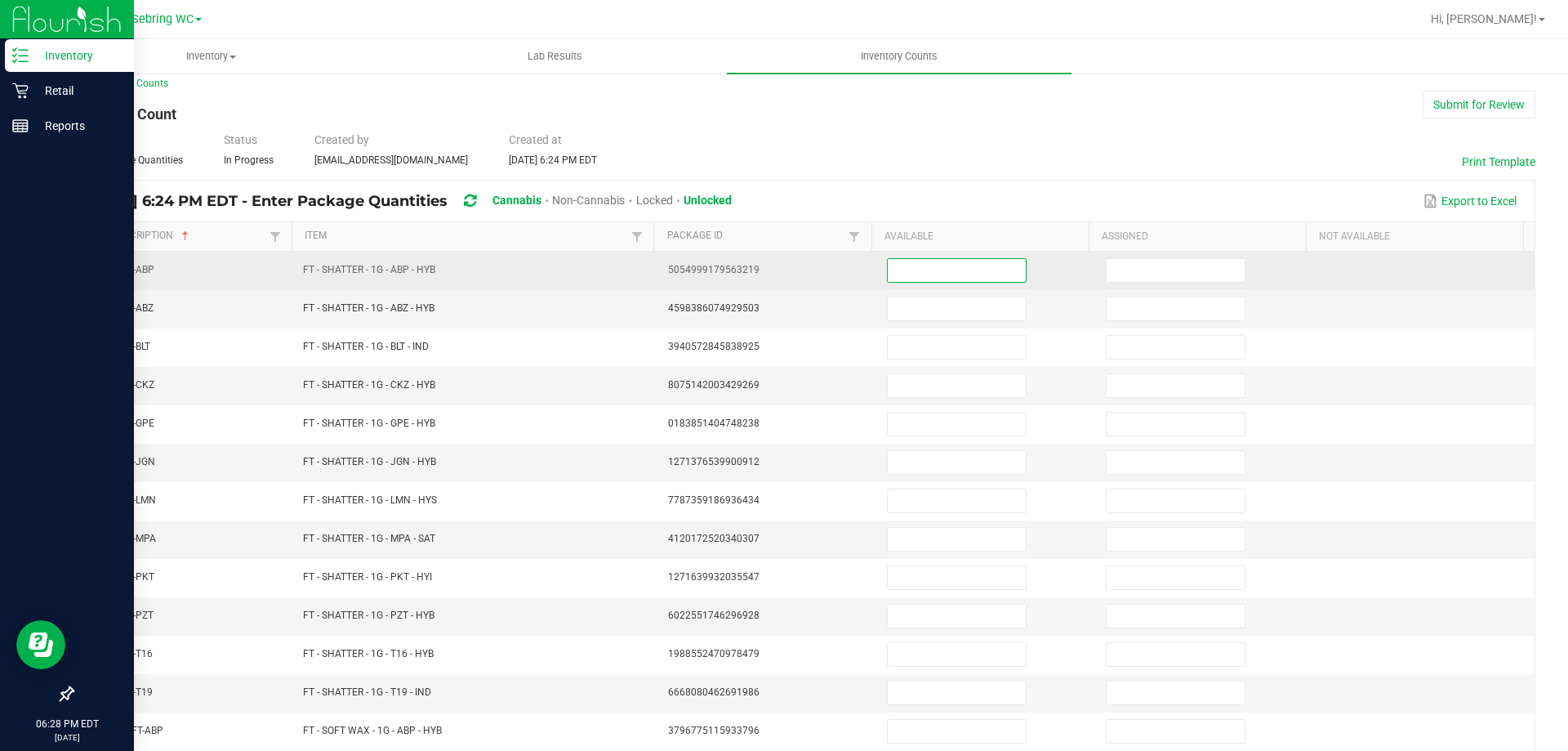
click at [889, 271] on input at bounding box center [956, 270] width 138 height 22
type input "6"
type input "2"
type input "4"
type input "2"
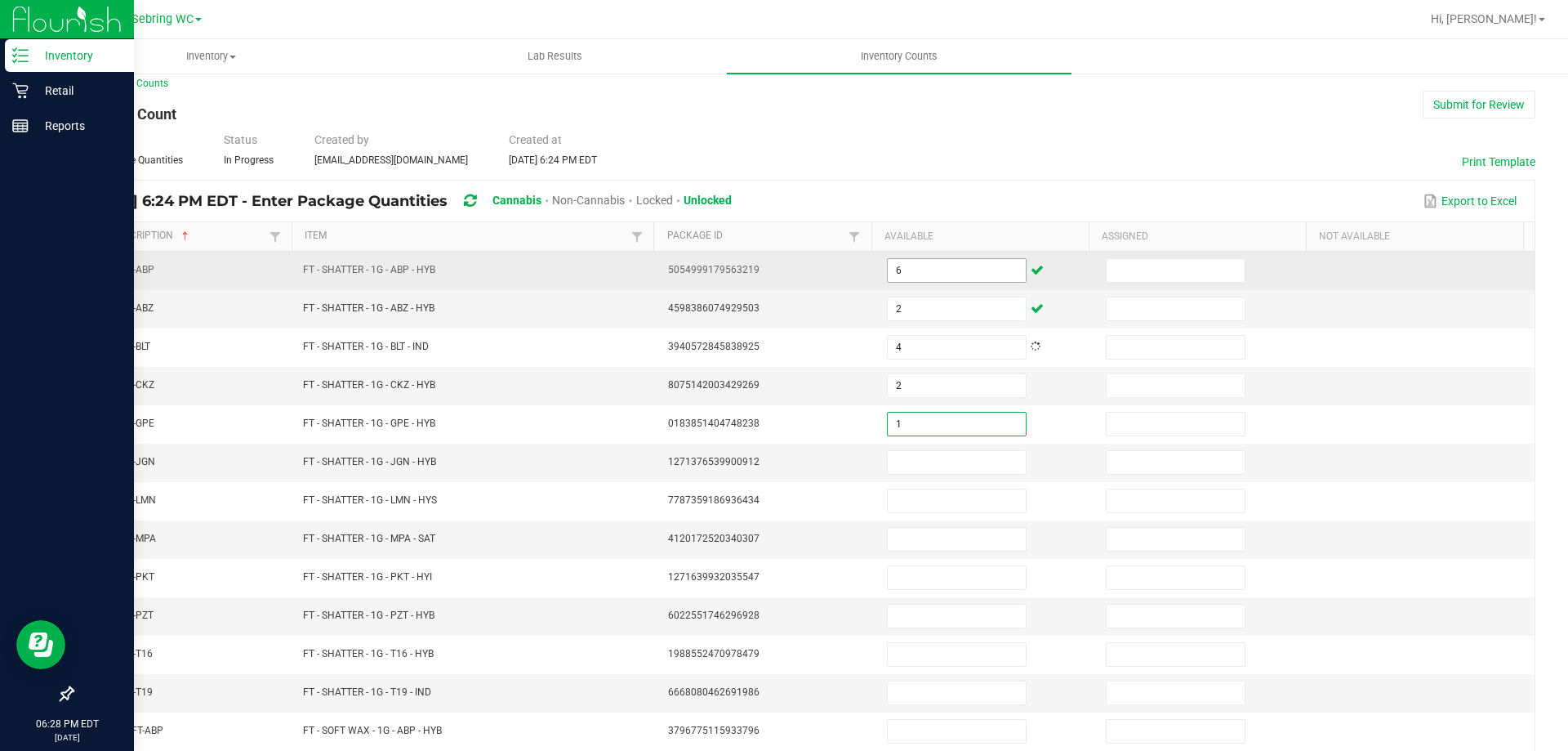
type input "1"
type input "5"
type input "8"
type input "1"
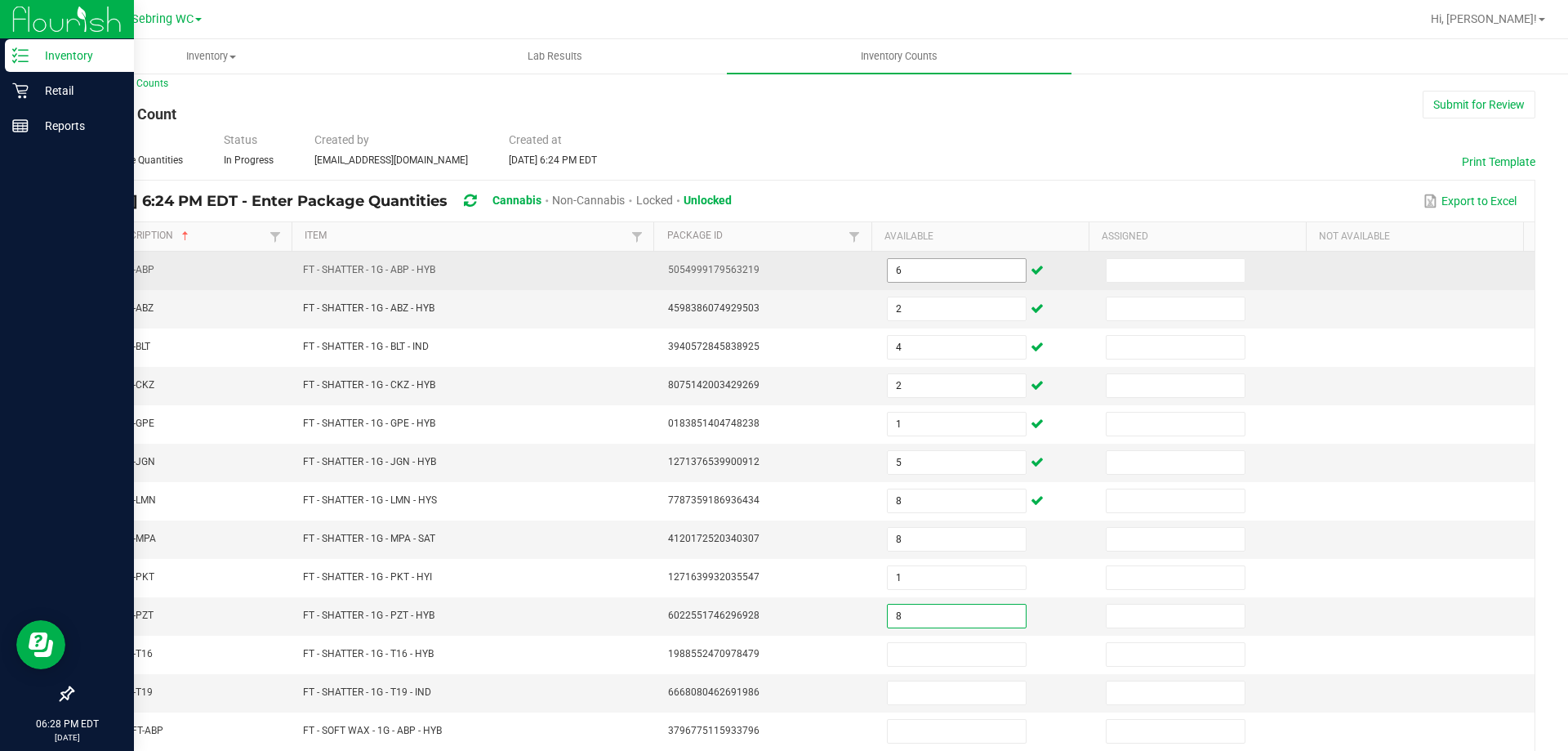
type input "8"
type input "7"
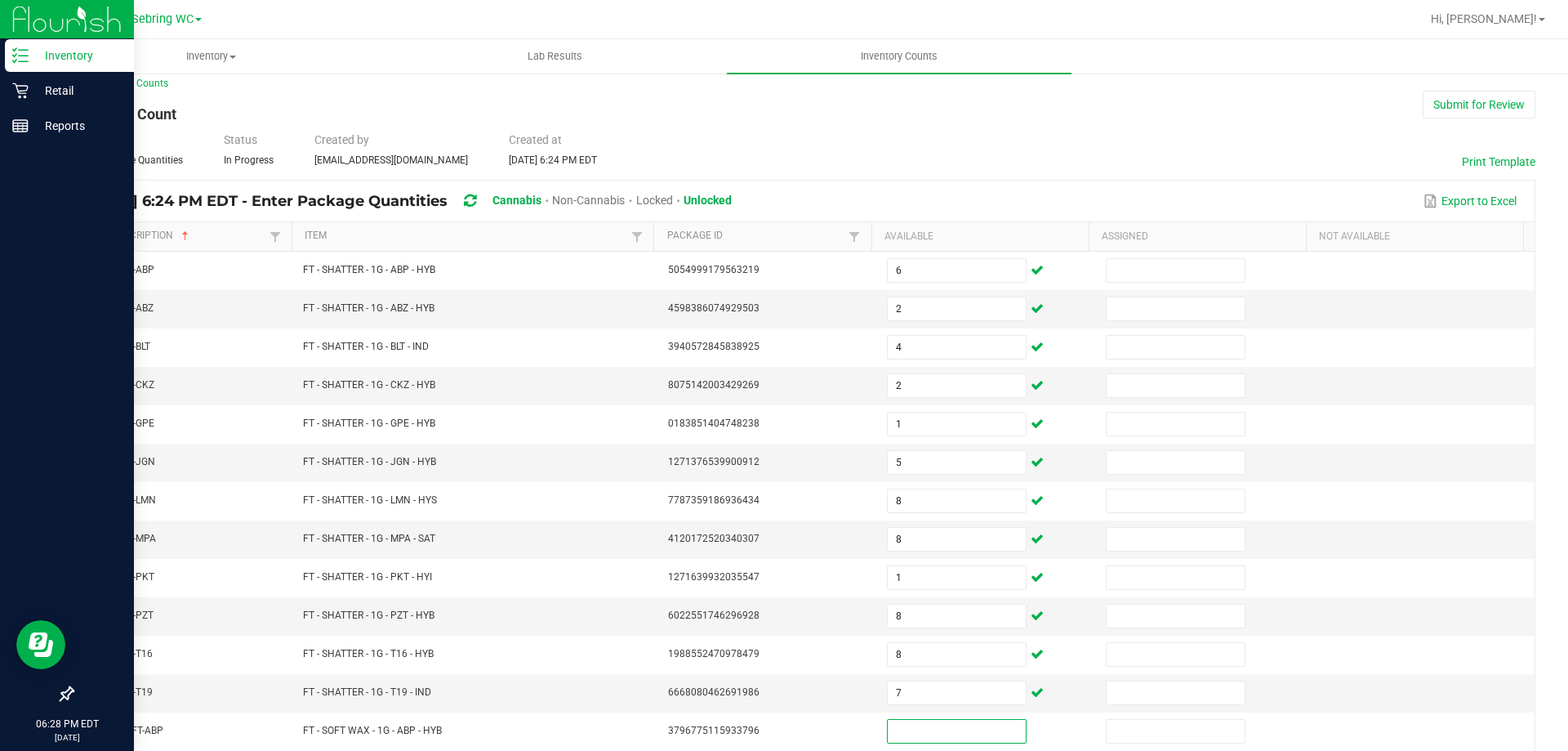
click at [877, 125] on div "< All Inventory Counts Inventory Count Submit for Review Type Enter Package Qua…" at bounding box center [803, 568] width 1464 height 985
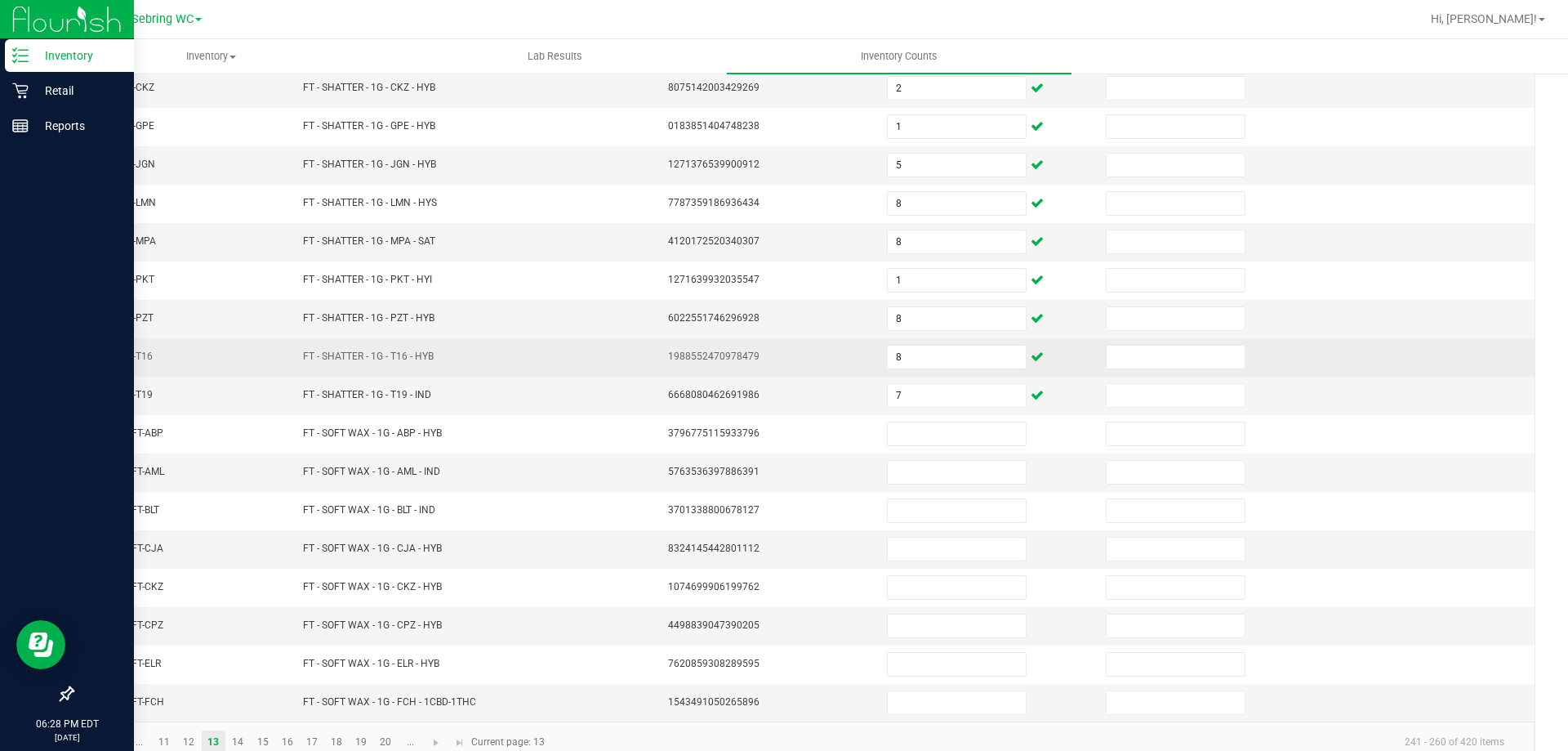
scroll to position [339, 0]
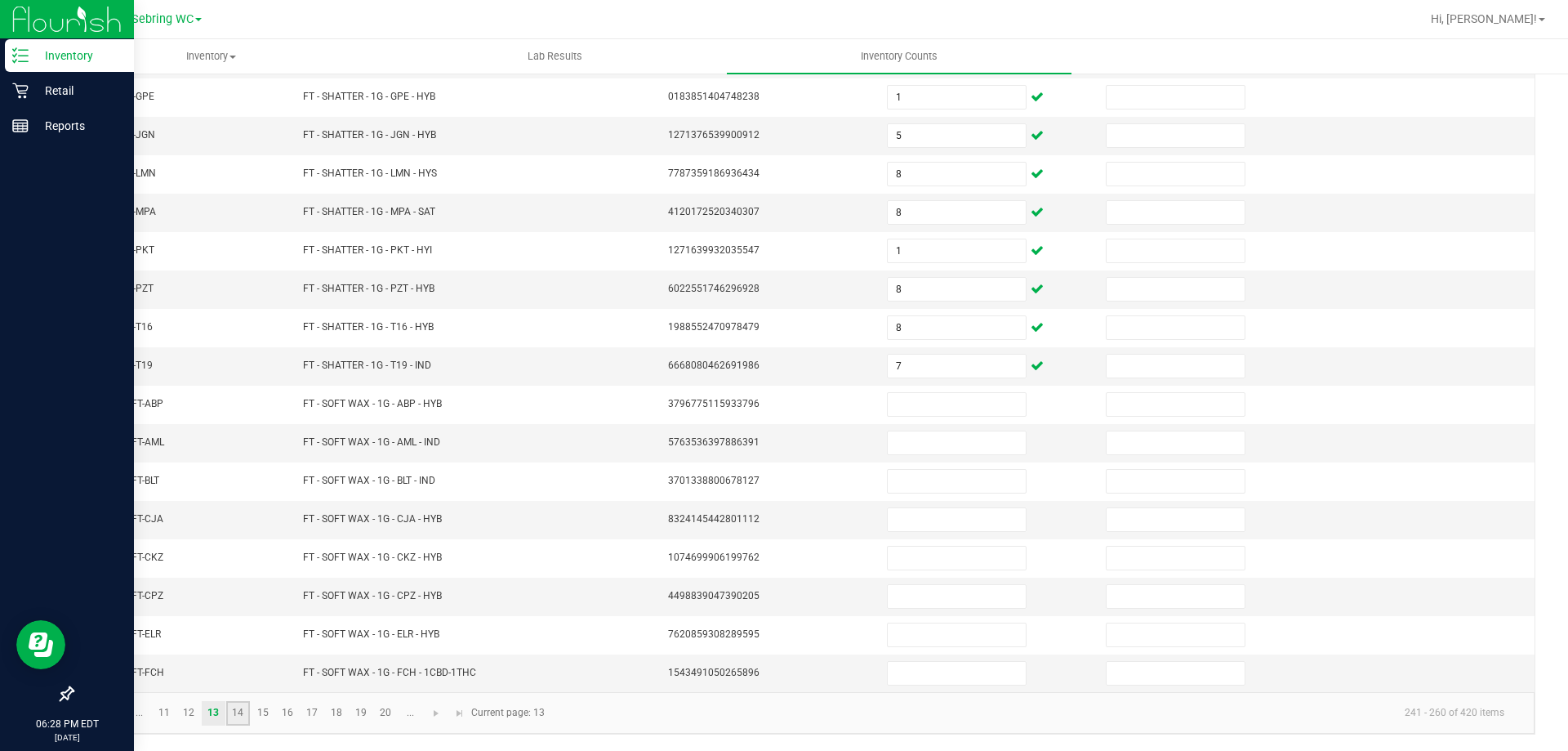
click at [243, 713] on link "14" at bounding box center [238, 712] width 23 height 24
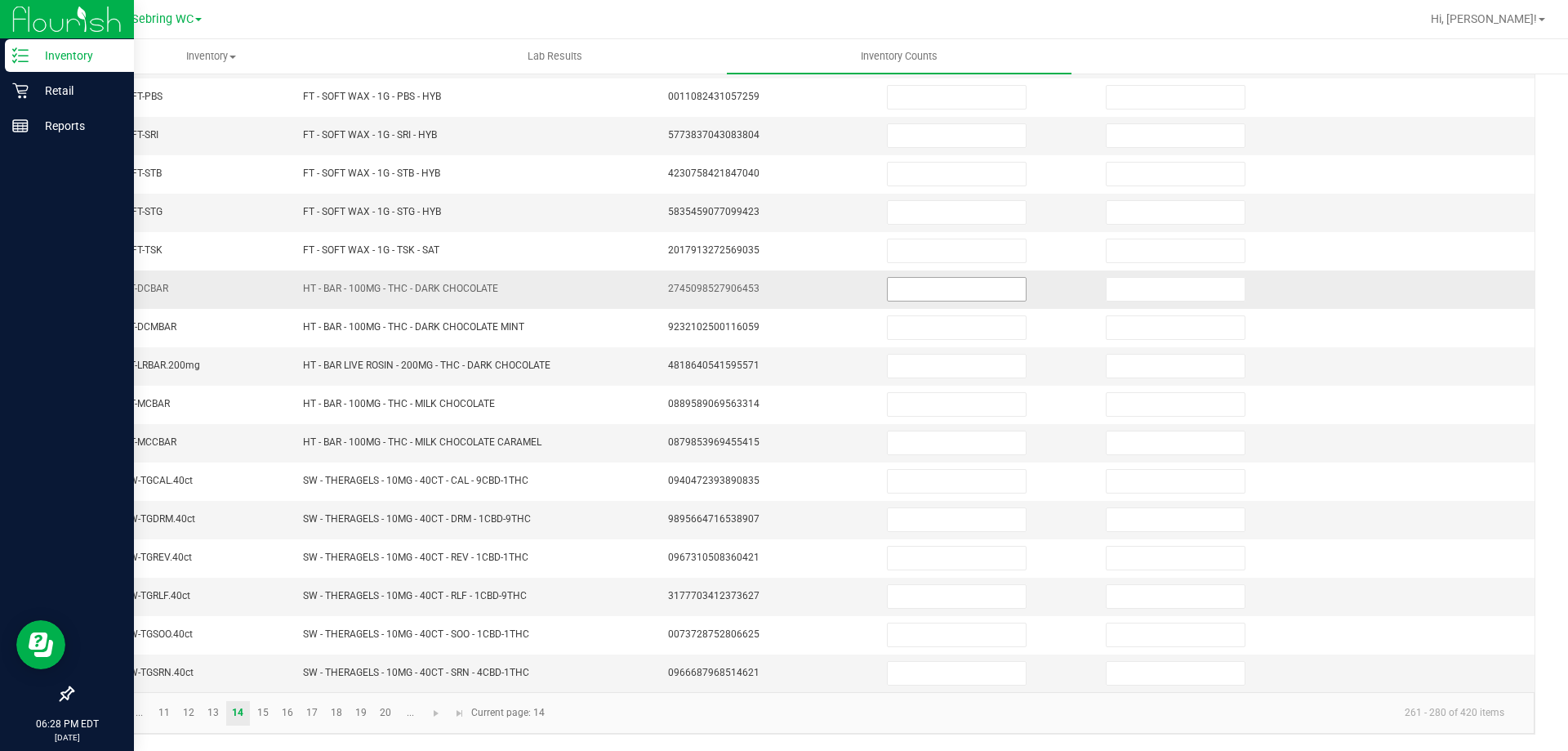
click at [923, 301] on span at bounding box center [956, 288] width 139 height 24
click at [923, 283] on input at bounding box center [956, 288] width 138 height 22
type input "7"
type input "1"
type input "2"
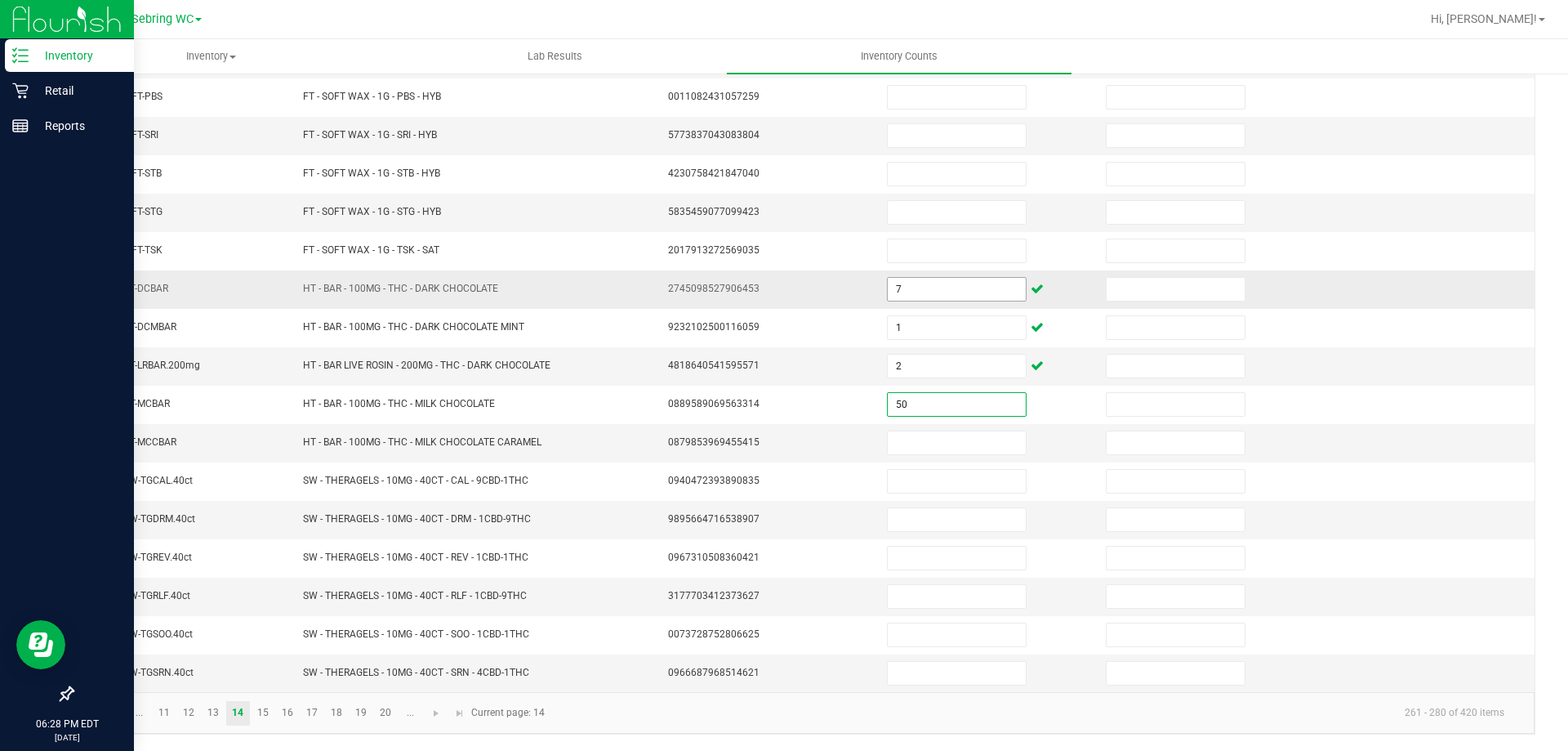
type input "50"
type input "42"
click at [265, 711] on link "15" at bounding box center [262, 712] width 23 height 24
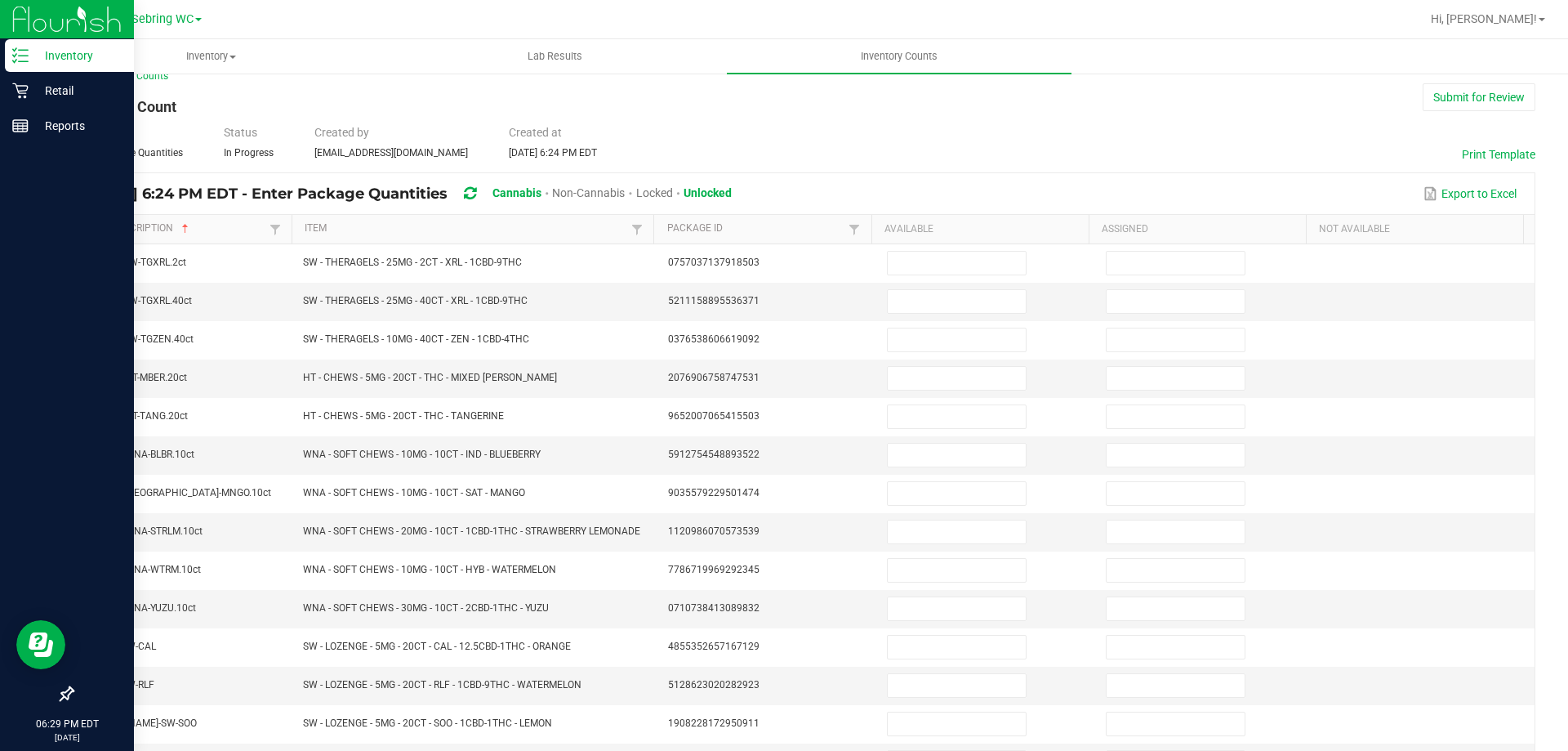
scroll to position [13, 0]
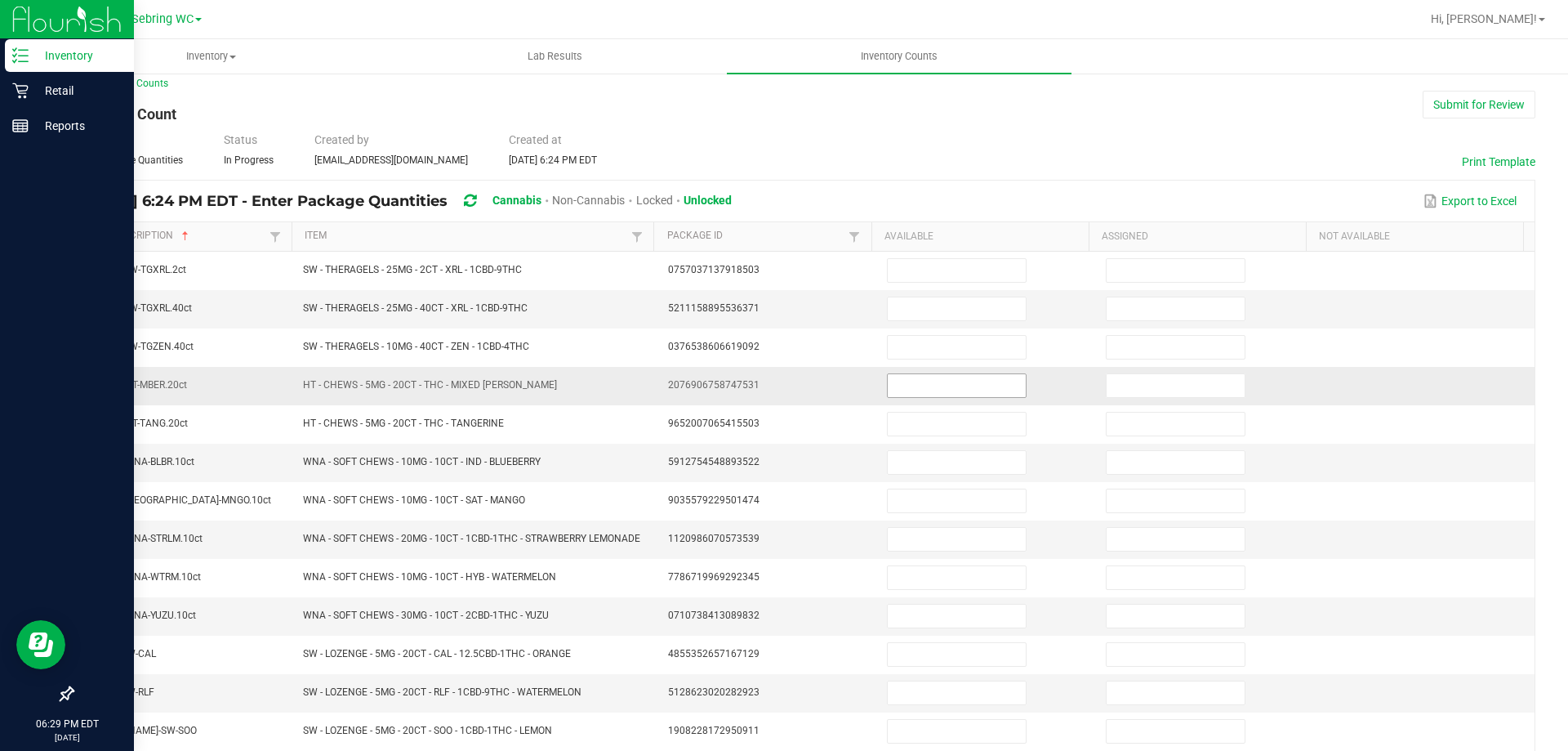
click at [900, 391] on input at bounding box center [956, 385] width 138 height 22
type input "8"
type input "5"
type input "36"
type input "23"
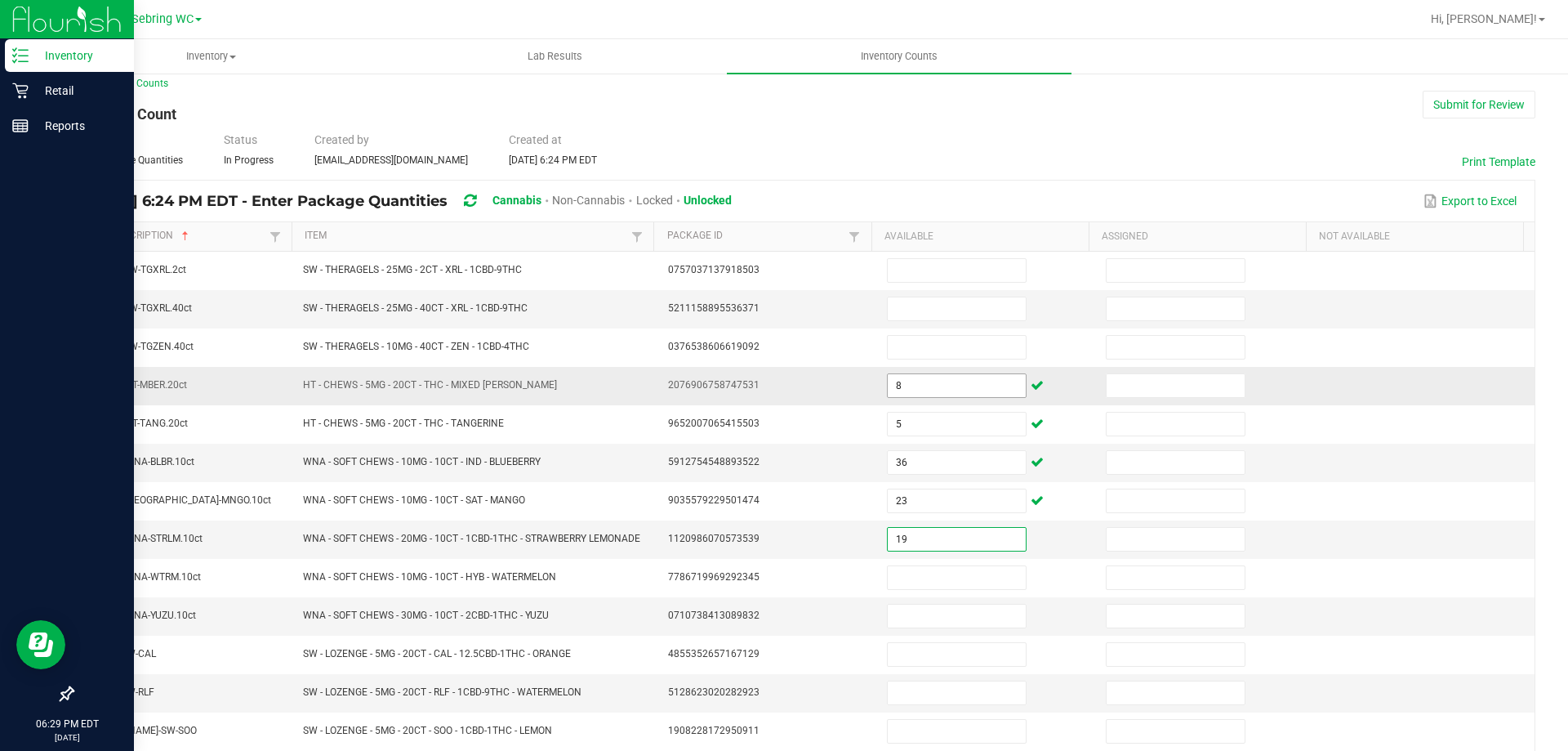
type input "19"
type input "11"
type input "7"
type input "12"
type input "16"
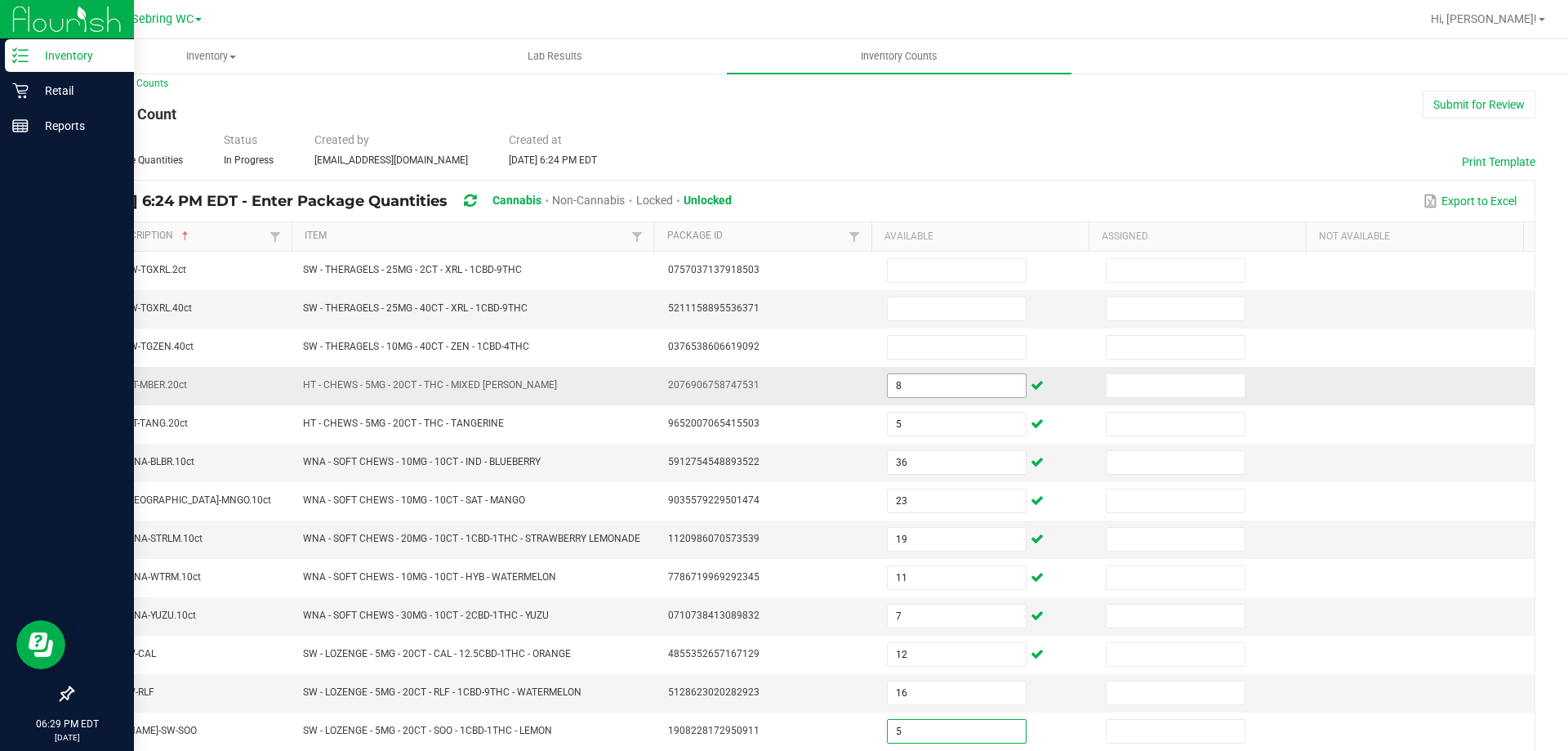
type input "5"
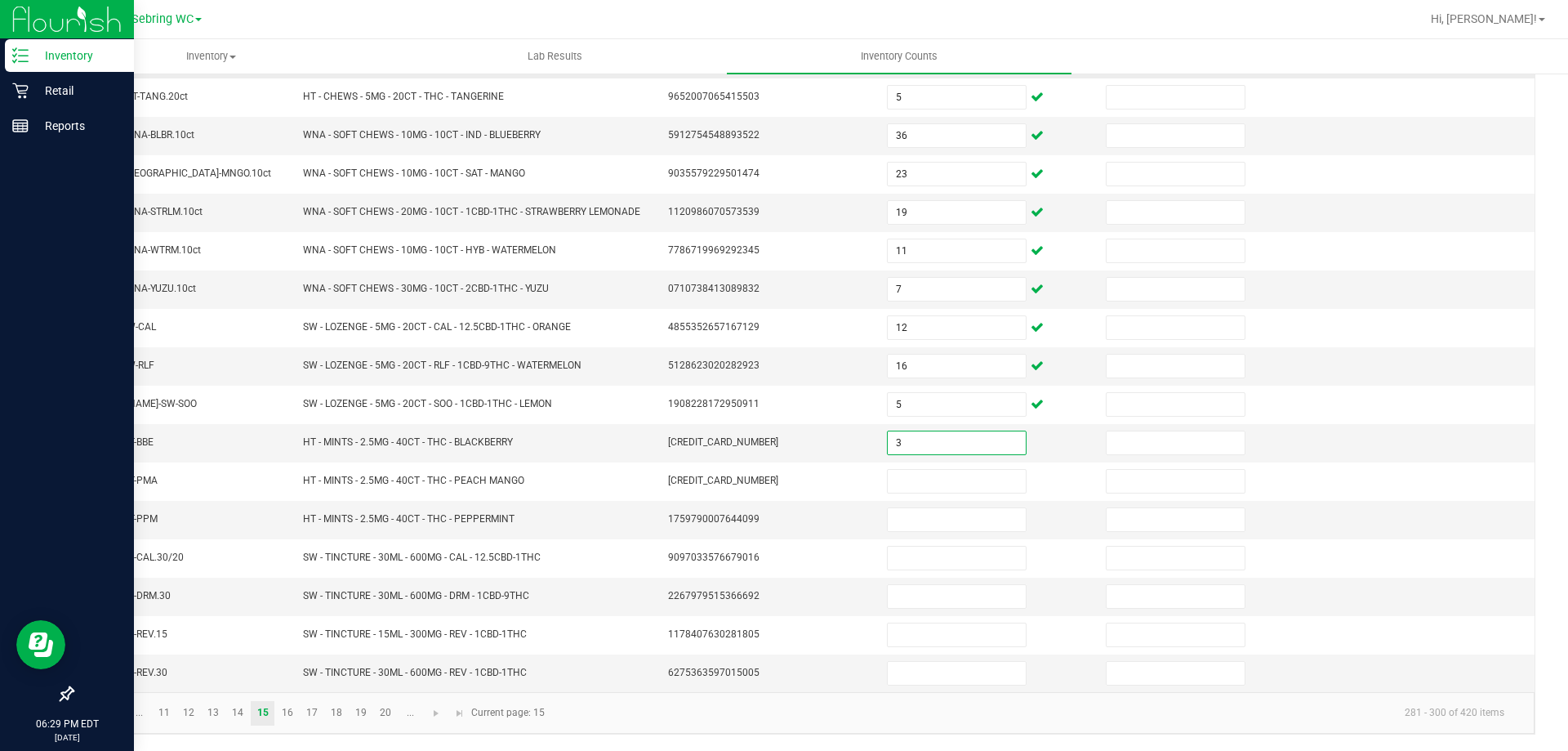
type input "3"
type input "5"
type input "15"
click at [298, 709] on link "16" at bounding box center [287, 712] width 23 height 24
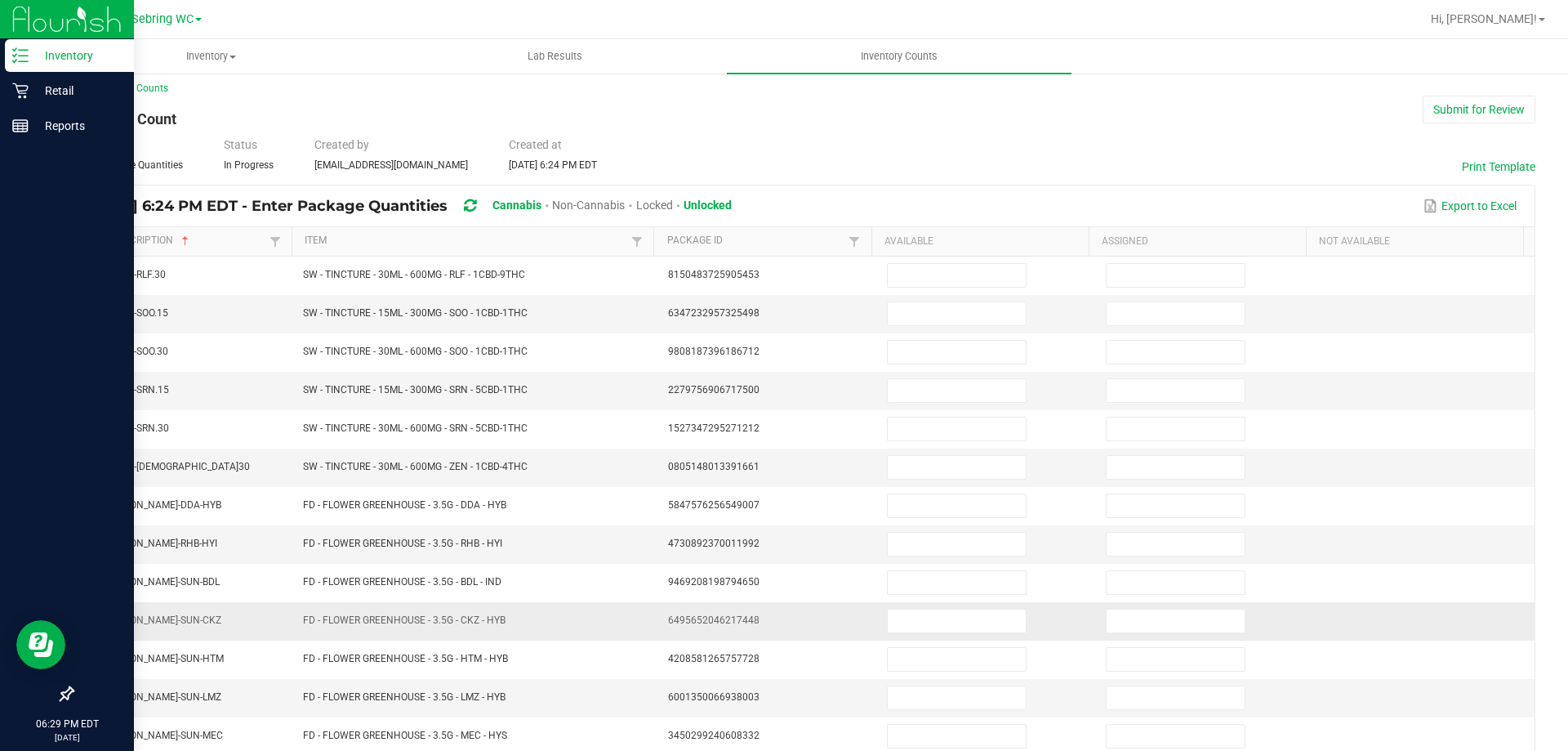
scroll to position [0, 0]
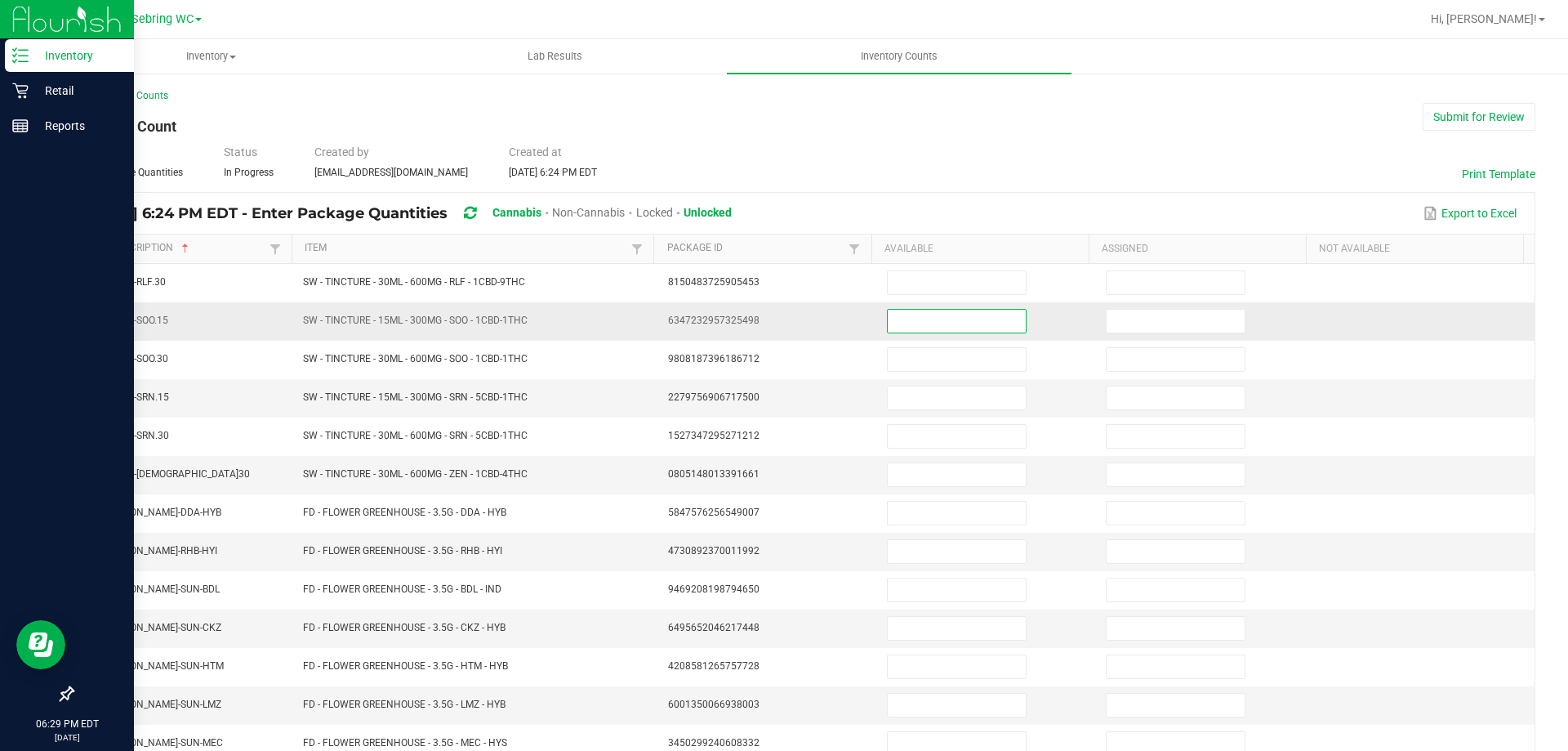
click at [911, 320] on input at bounding box center [956, 320] width 138 height 22
type input "15"
click at [923, 394] on input at bounding box center [956, 397] width 138 height 22
type input "4"
click at [877, 460] on td at bounding box center [987, 474] width 219 height 38
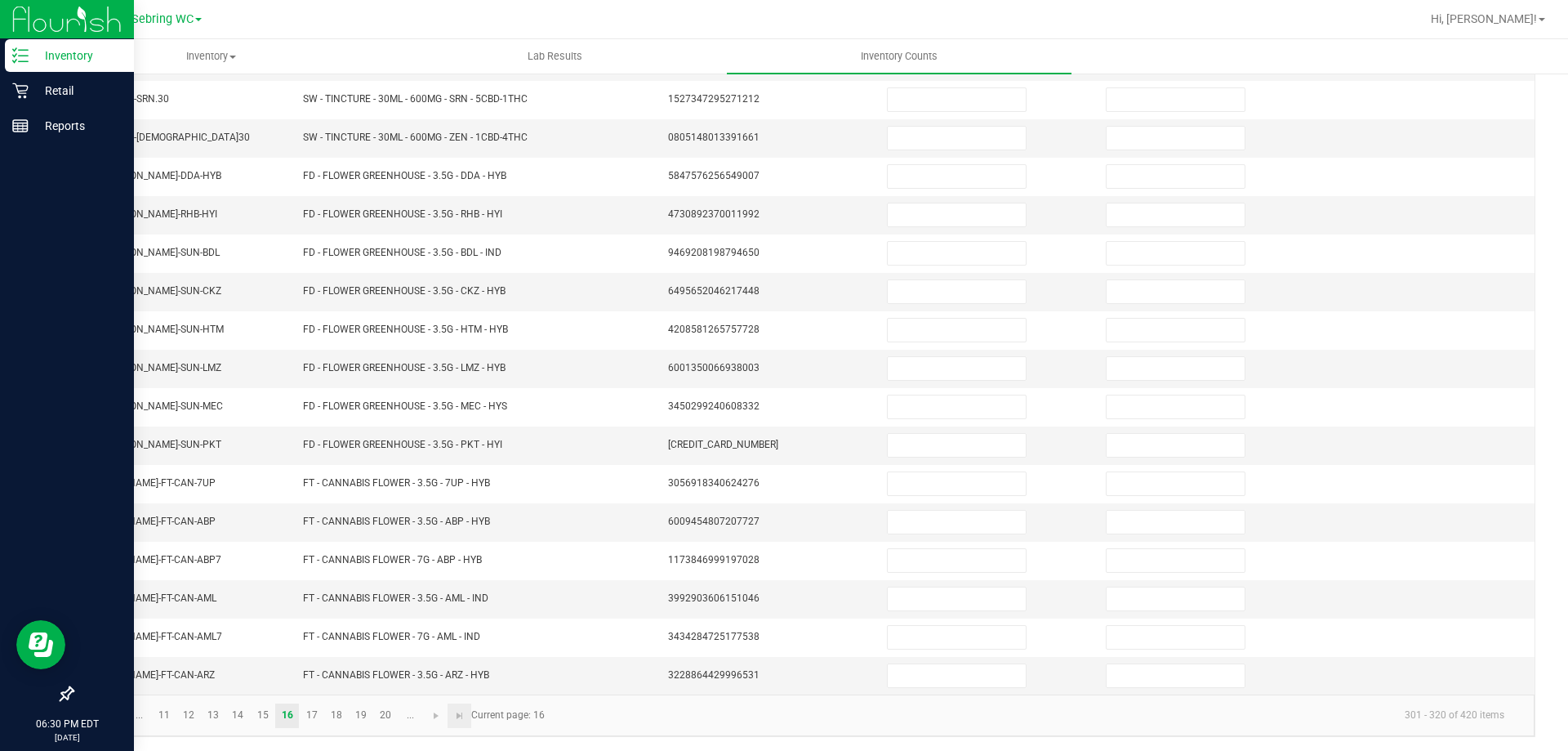
scroll to position [339, 0]
click at [311, 711] on link "17" at bounding box center [312, 712] width 23 height 24
click at [347, 717] on link "18" at bounding box center [336, 712] width 23 height 24
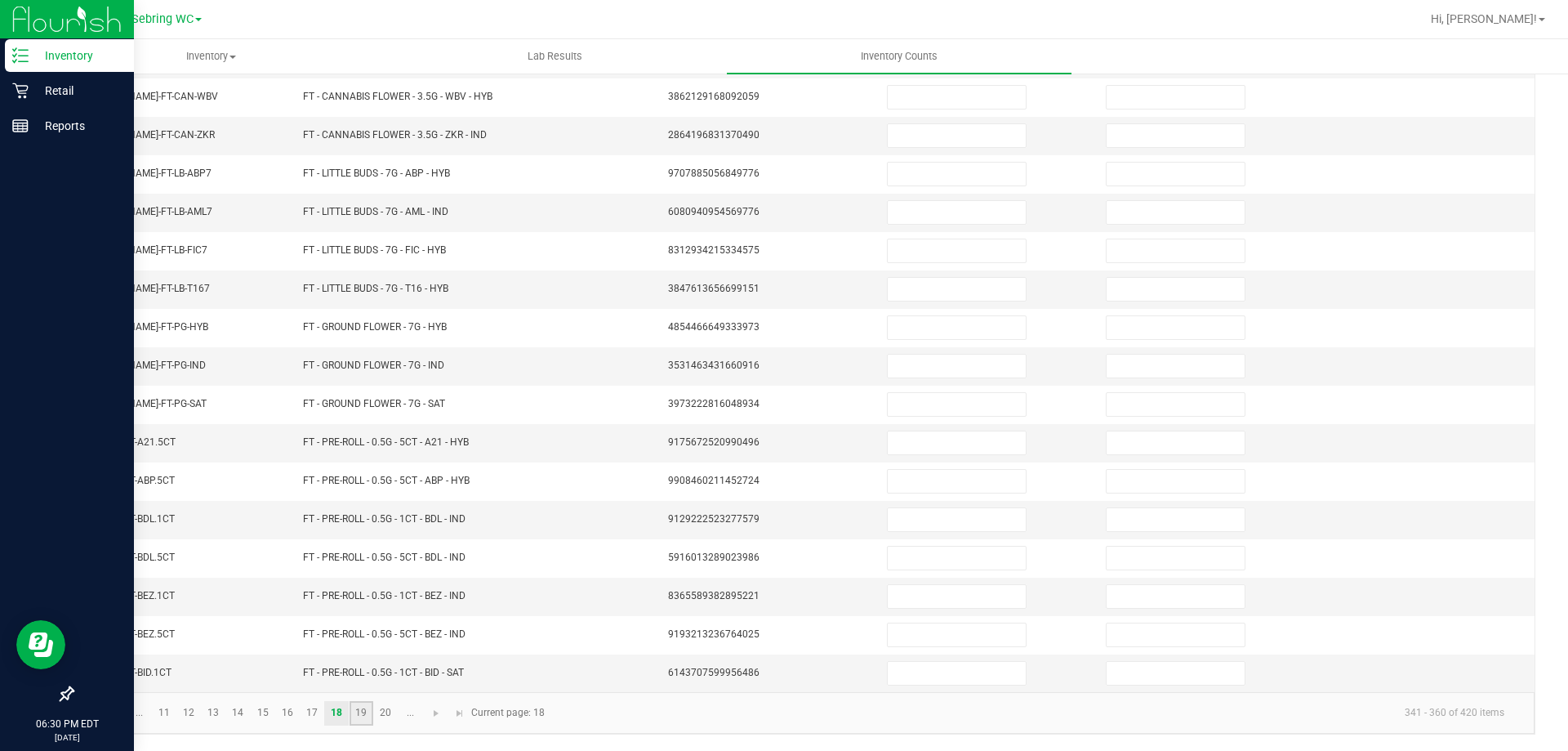
click at [364, 719] on link "19" at bounding box center [361, 712] width 23 height 24
click at [378, 715] on link "20" at bounding box center [386, 712] width 23 height 24
click at [422, 716] on link "..." at bounding box center [410, 712] width 23 height 24
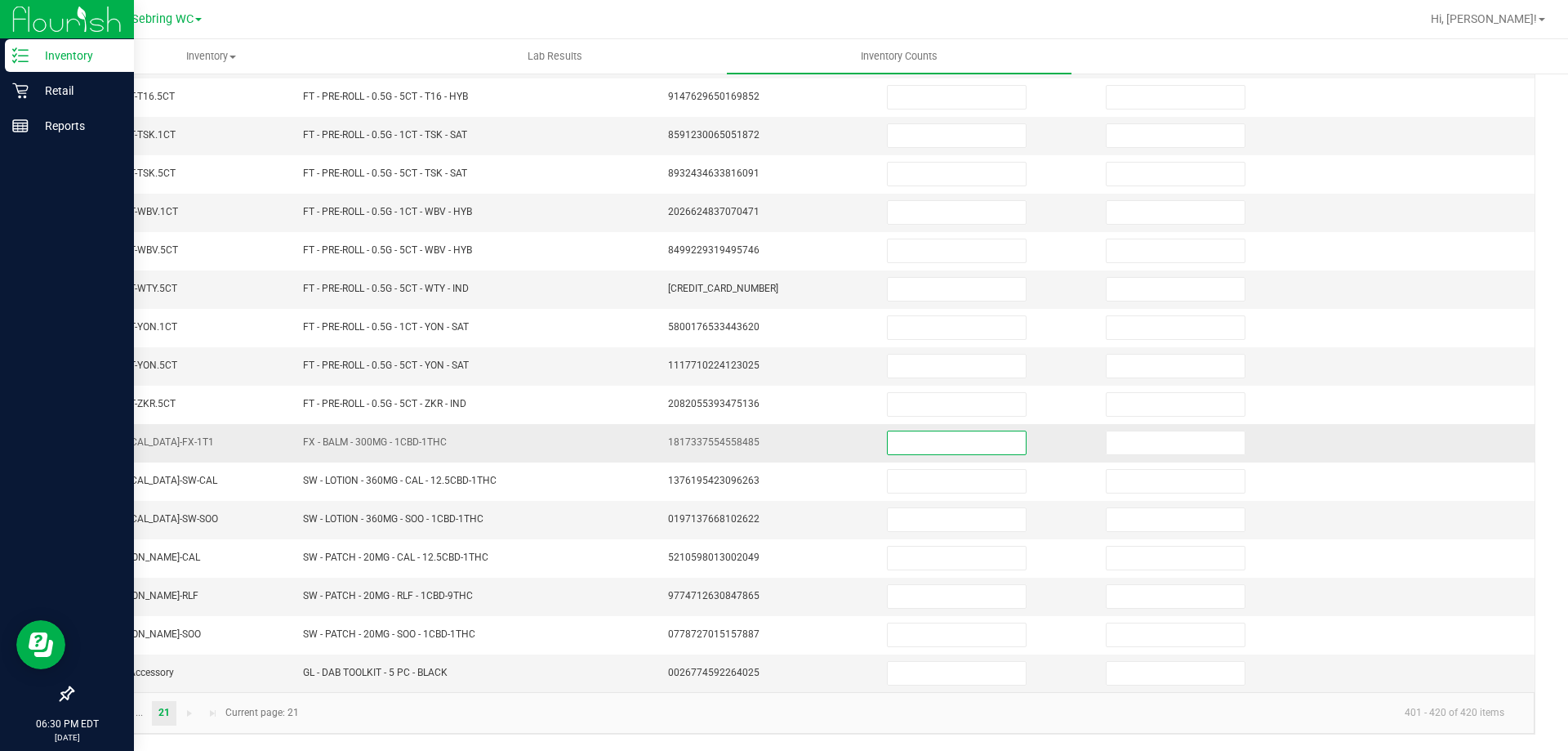
click at [910, 445] on input at bounding box center [956, 442] width 138 height 22
type input "9"
type input "1"
type input "2"
type input "15"
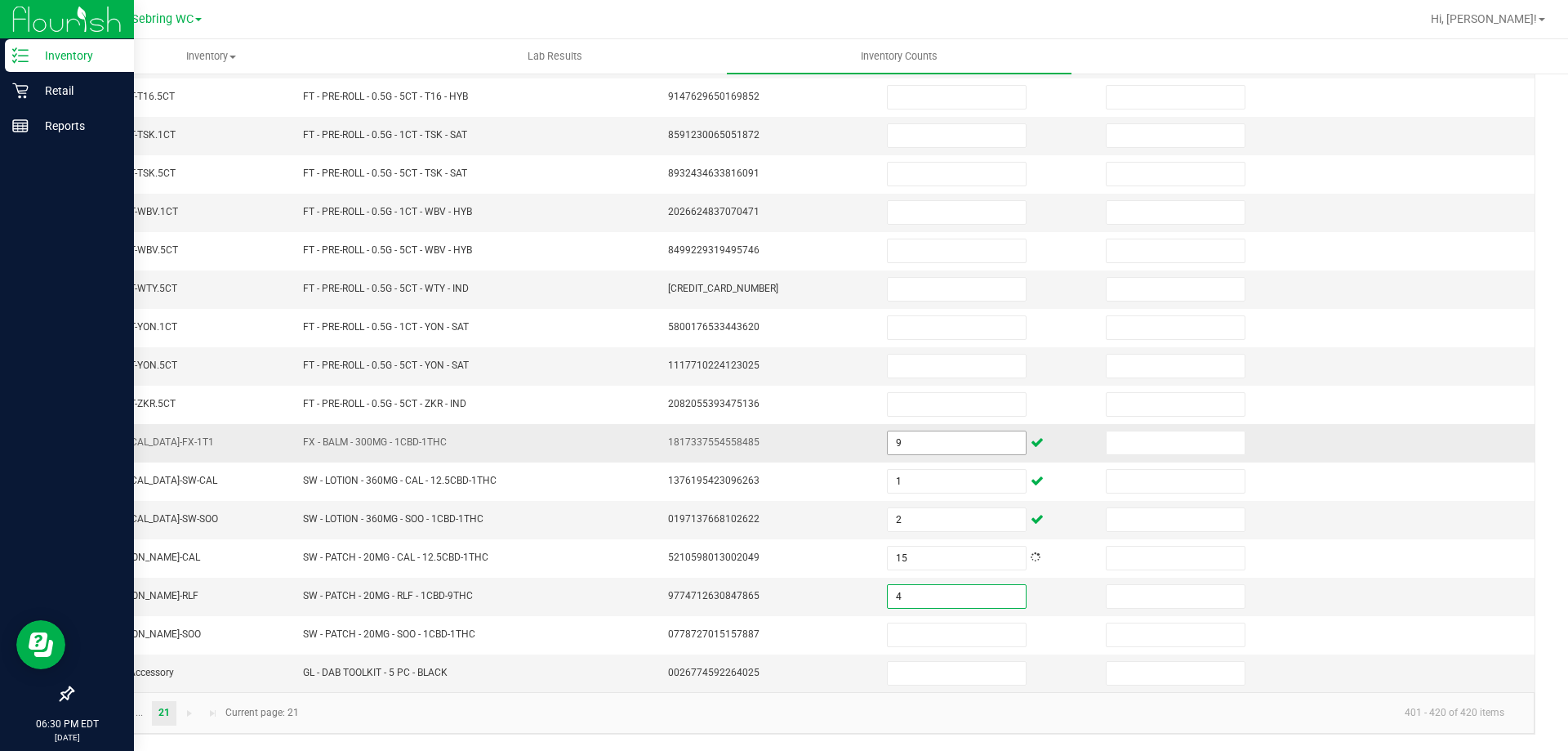
type input "4"
type input "17"
type input "4"
click at [190, 711] on kendo-pager-next-buttons at bounding box center [202, 712] width 48 height 24
click at [97, 720] on link at bounding box center [92, 712] width 23 height 24
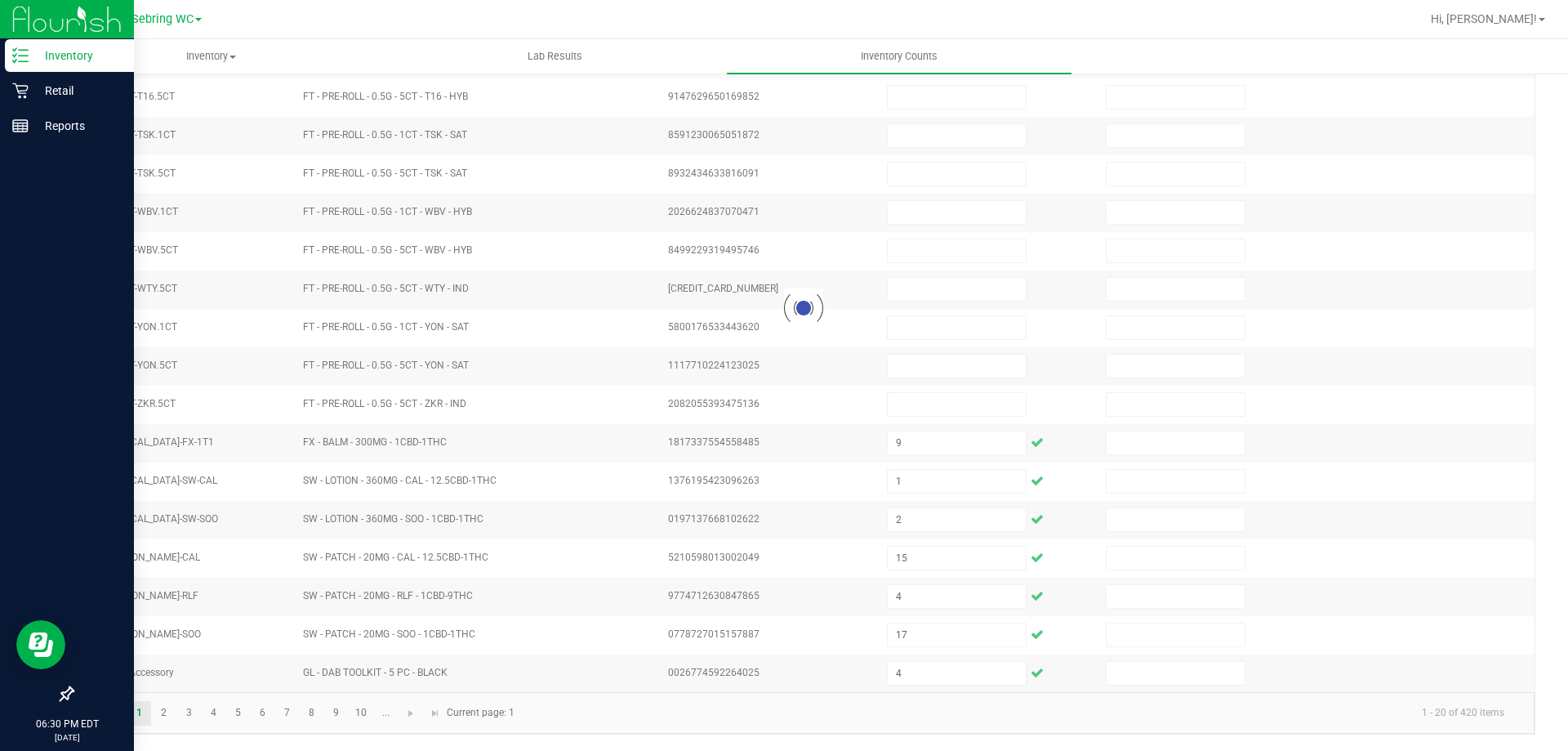
type input "37"
type input "33"
type input "9"
type input "3"
type input "12"
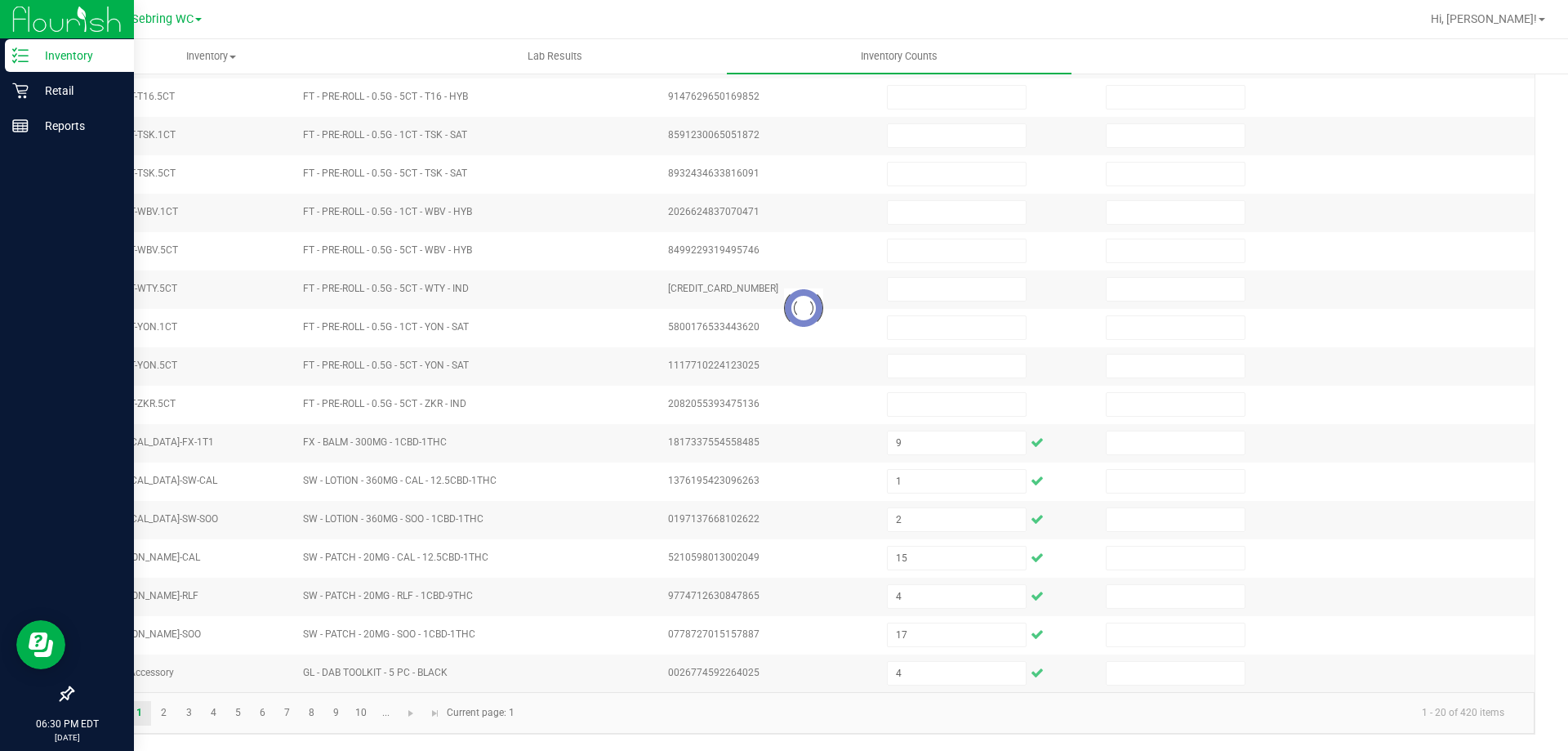
type input "3"
type input "5"
type input "10"
type input "1"
type input "4"
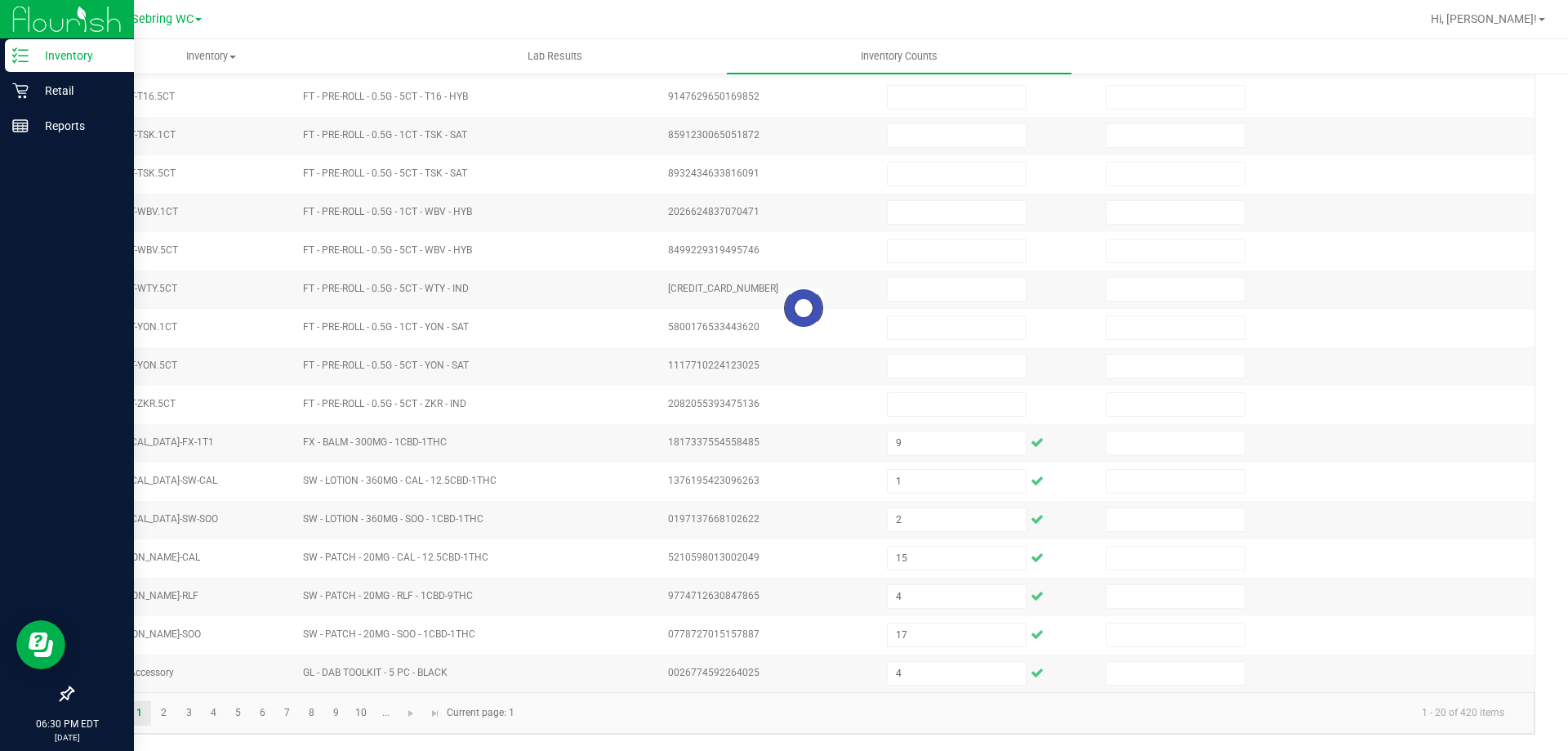
type input "13"
type input "14"
type input "13"
type input "9"
type input "4"
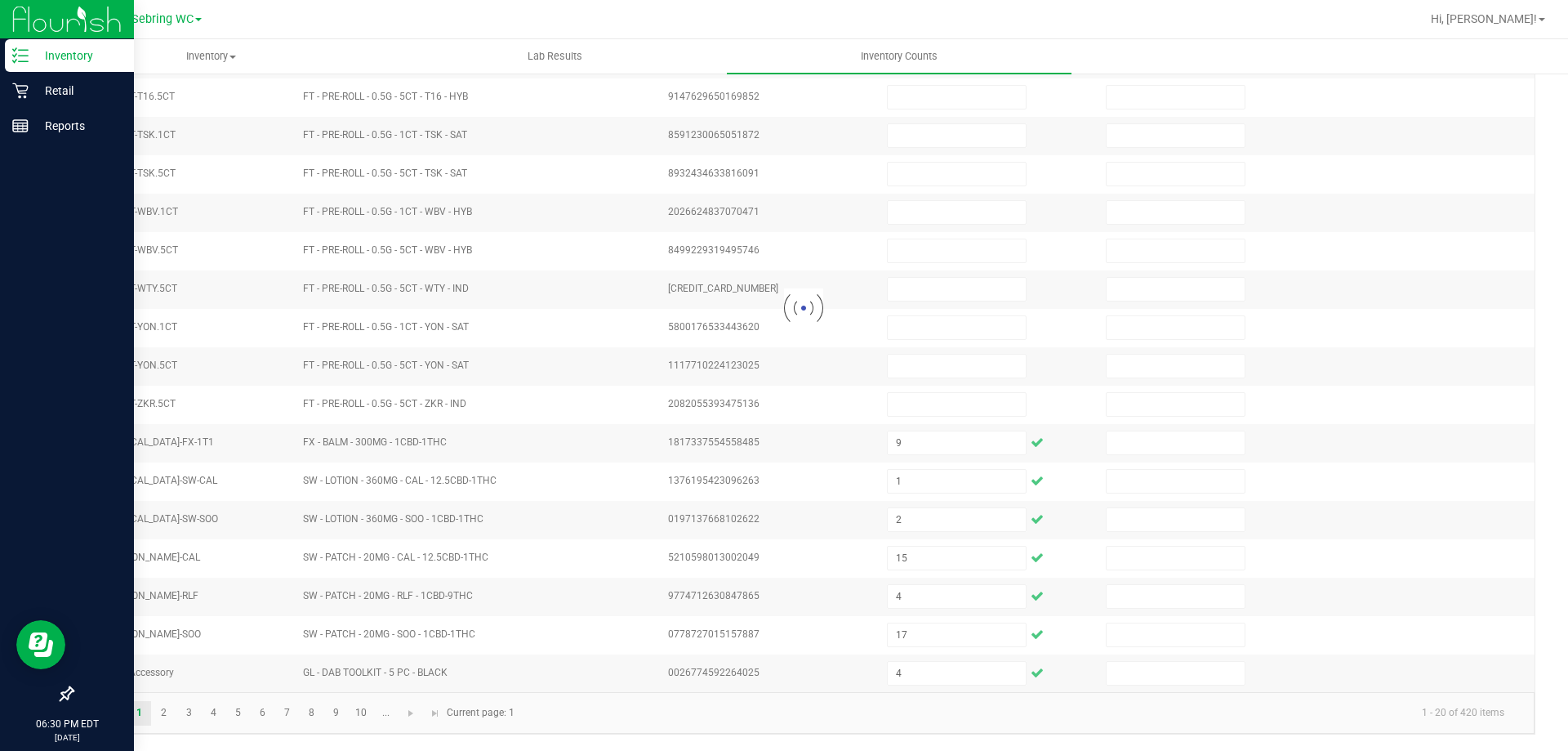
type input "8"
type input "10"
type input "15"
type input "34"
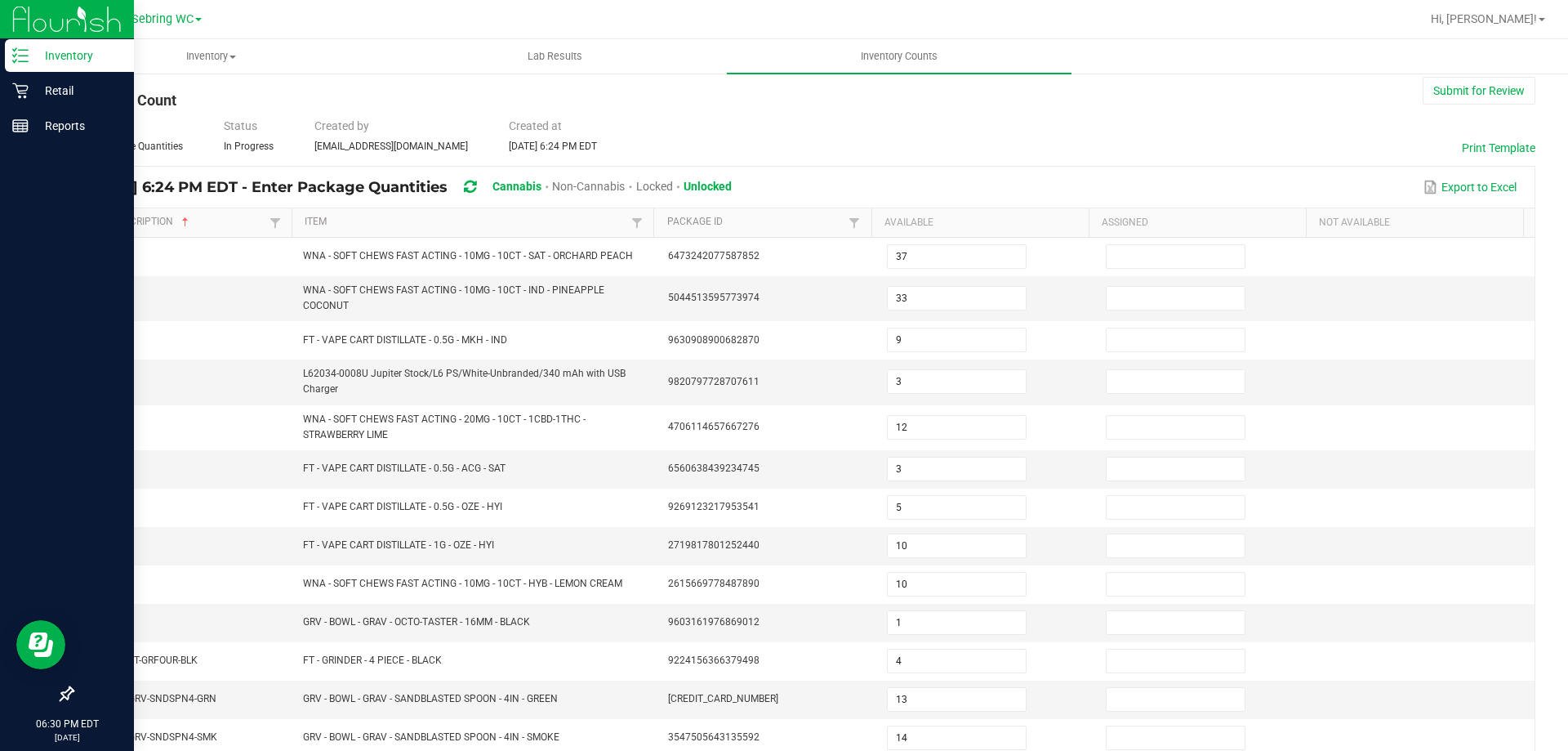
scroll to position [13, 0]
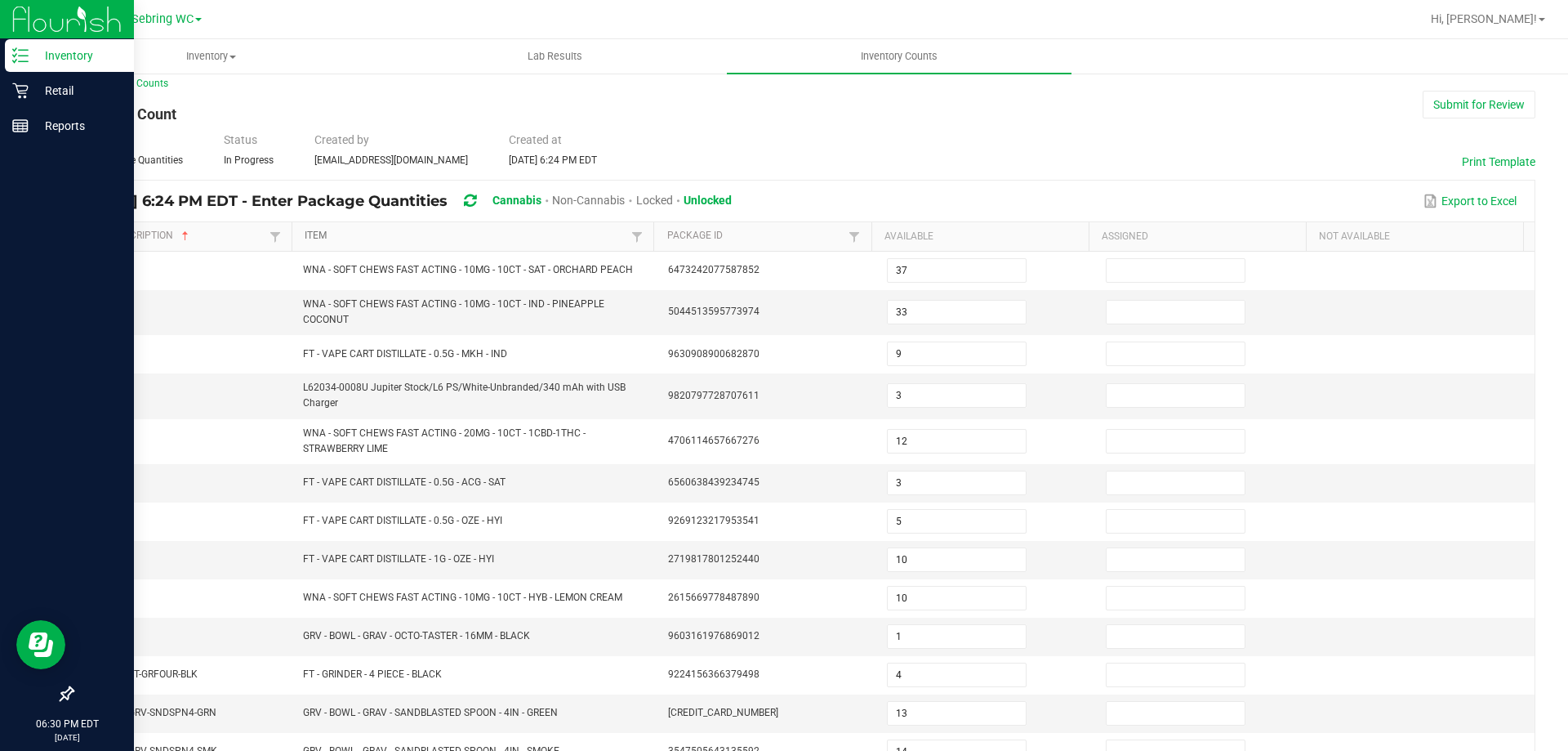
click at [559, 241] on link "Item" at bounding box center [466, 236] width 322 height 13
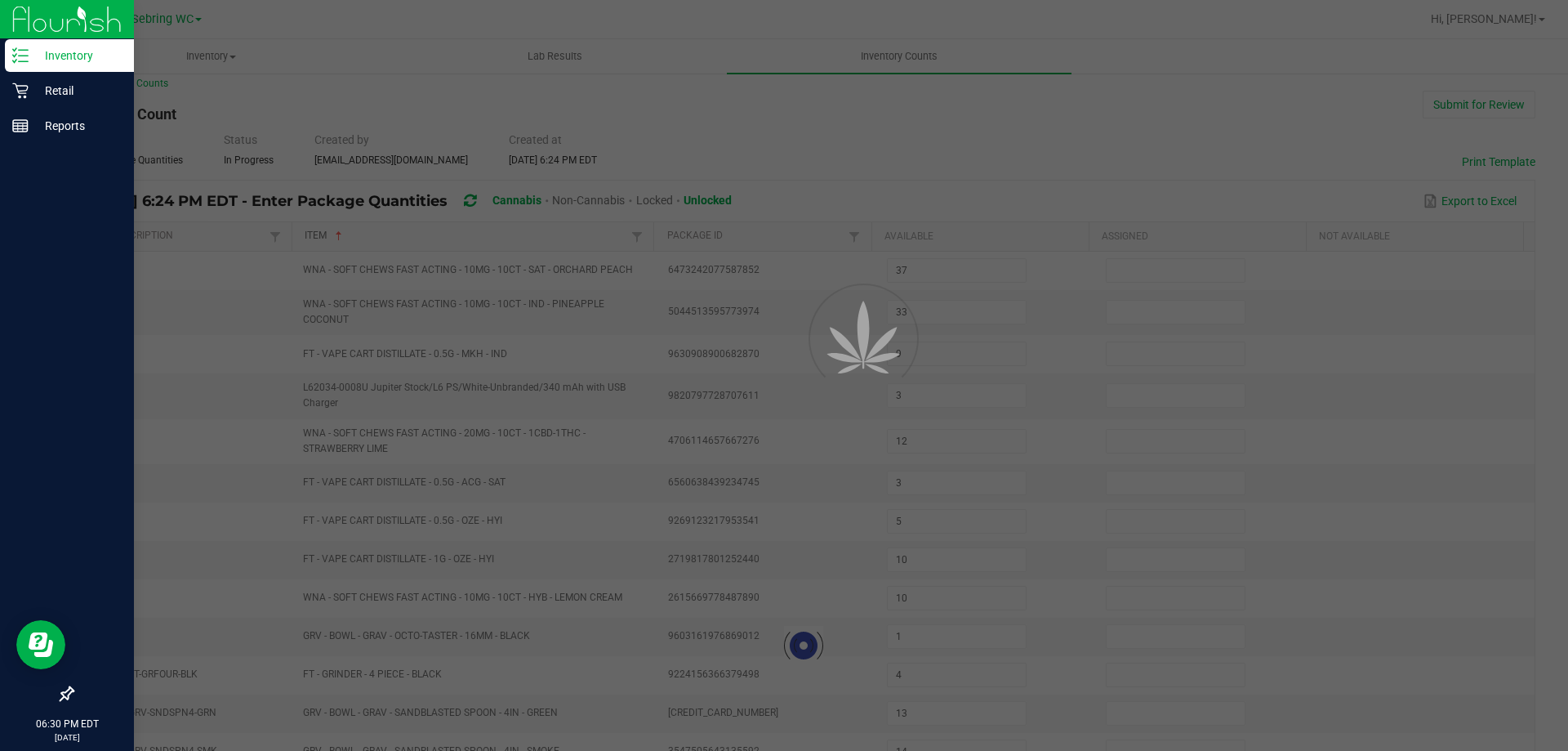
type input "8"
type input "25"
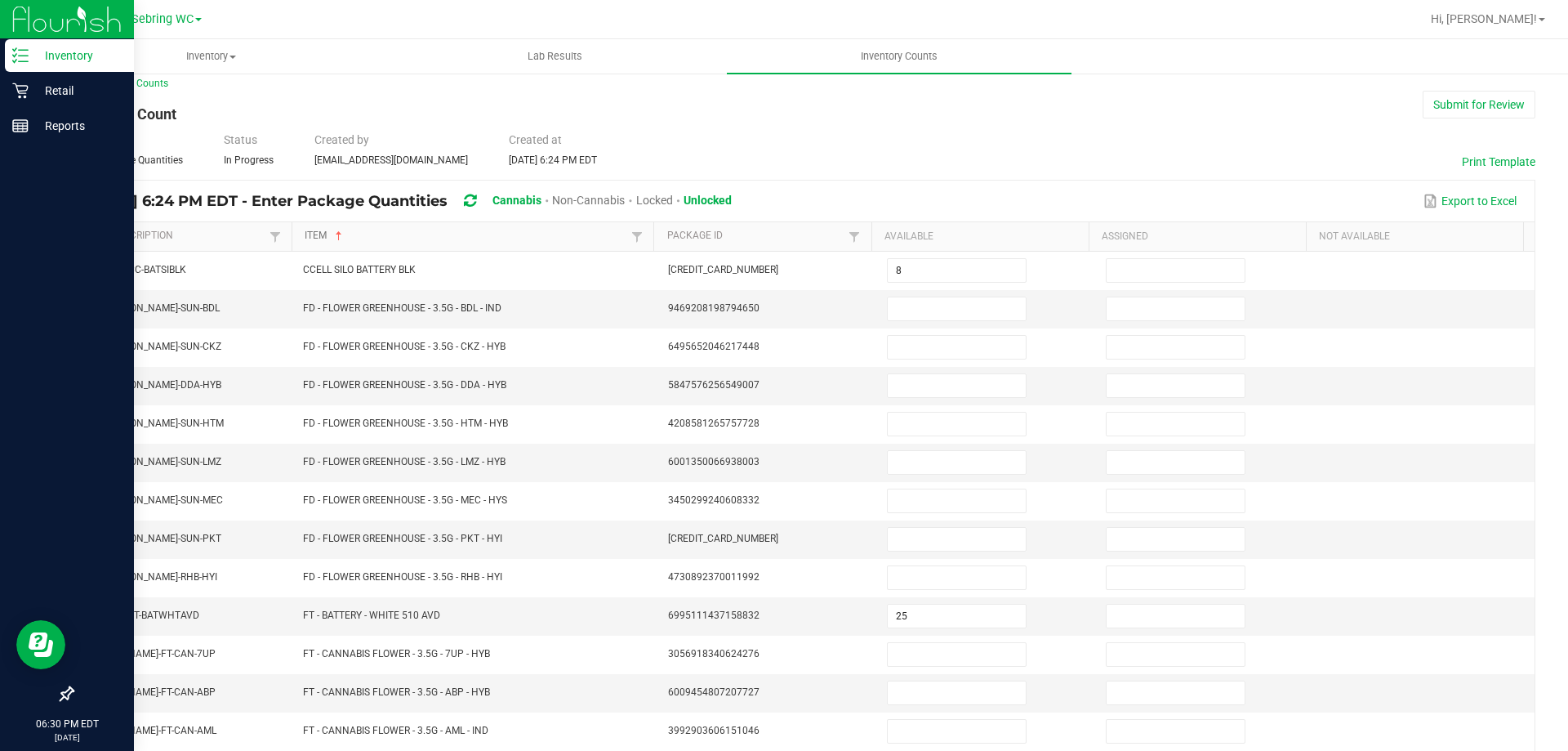
scroll to position [339, 0]
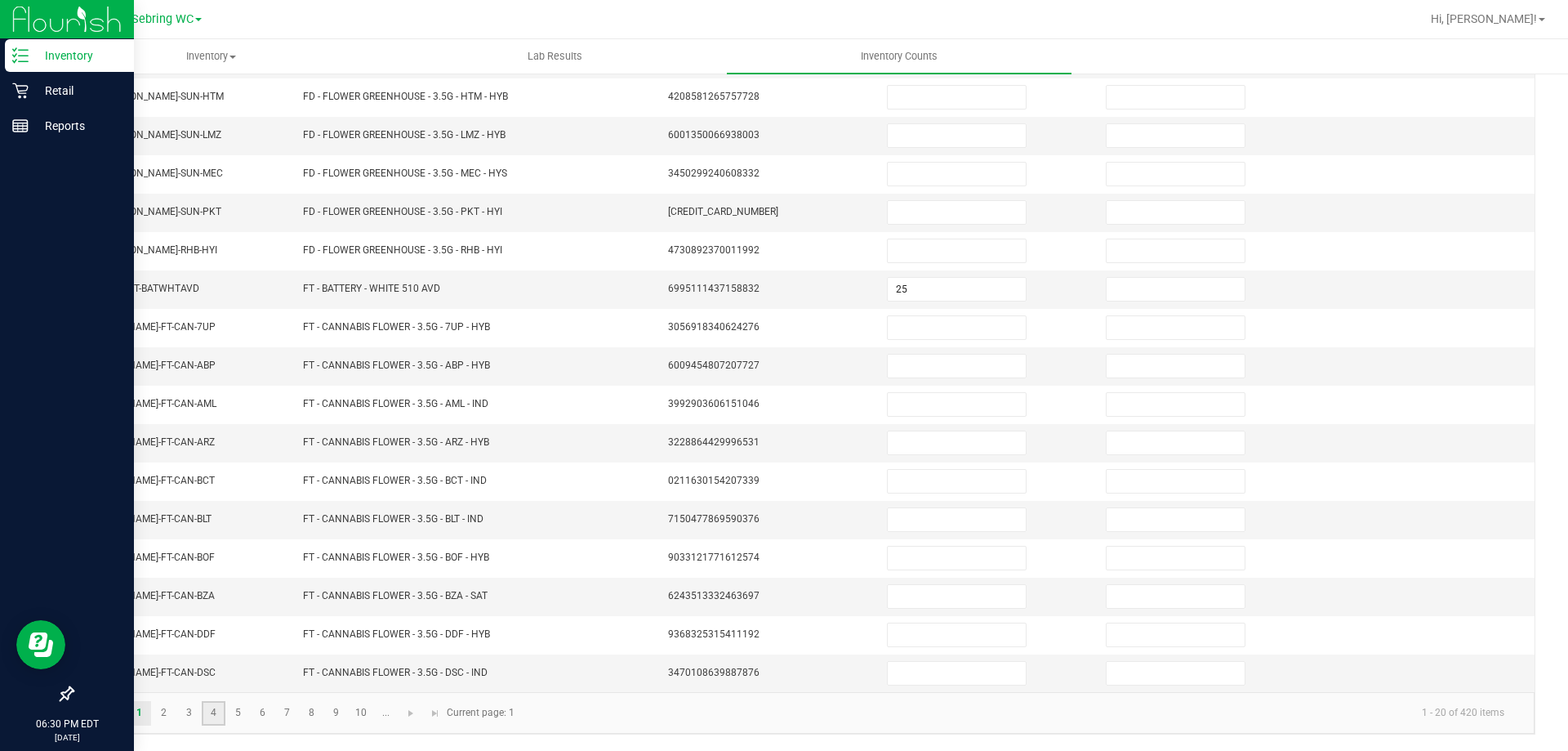
click at [212, 715] on link "4" at bounding box center [213, 712] width 23 height 24
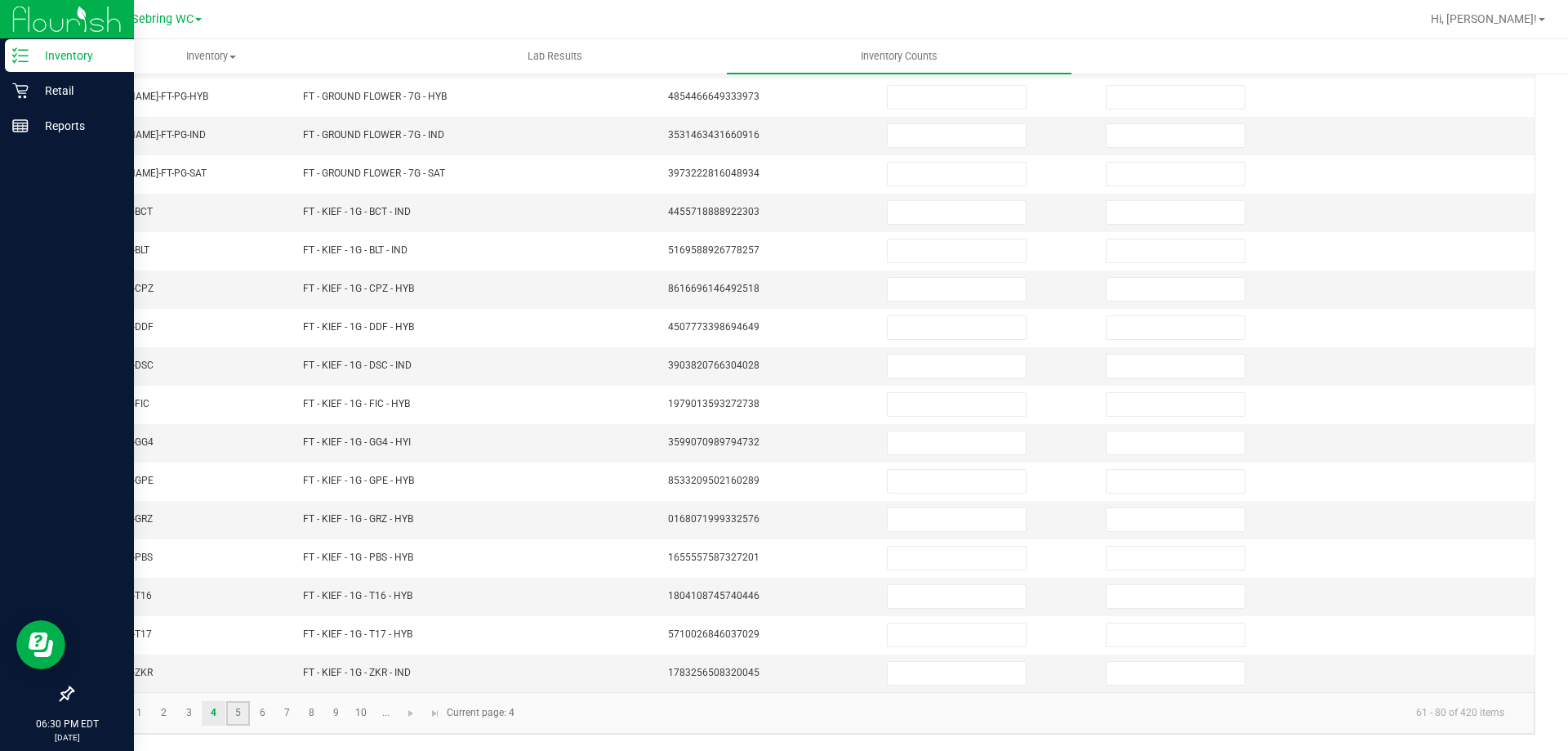
click at [241, 714] on link "5" at bounding box center [238, 712] width 23 height 24
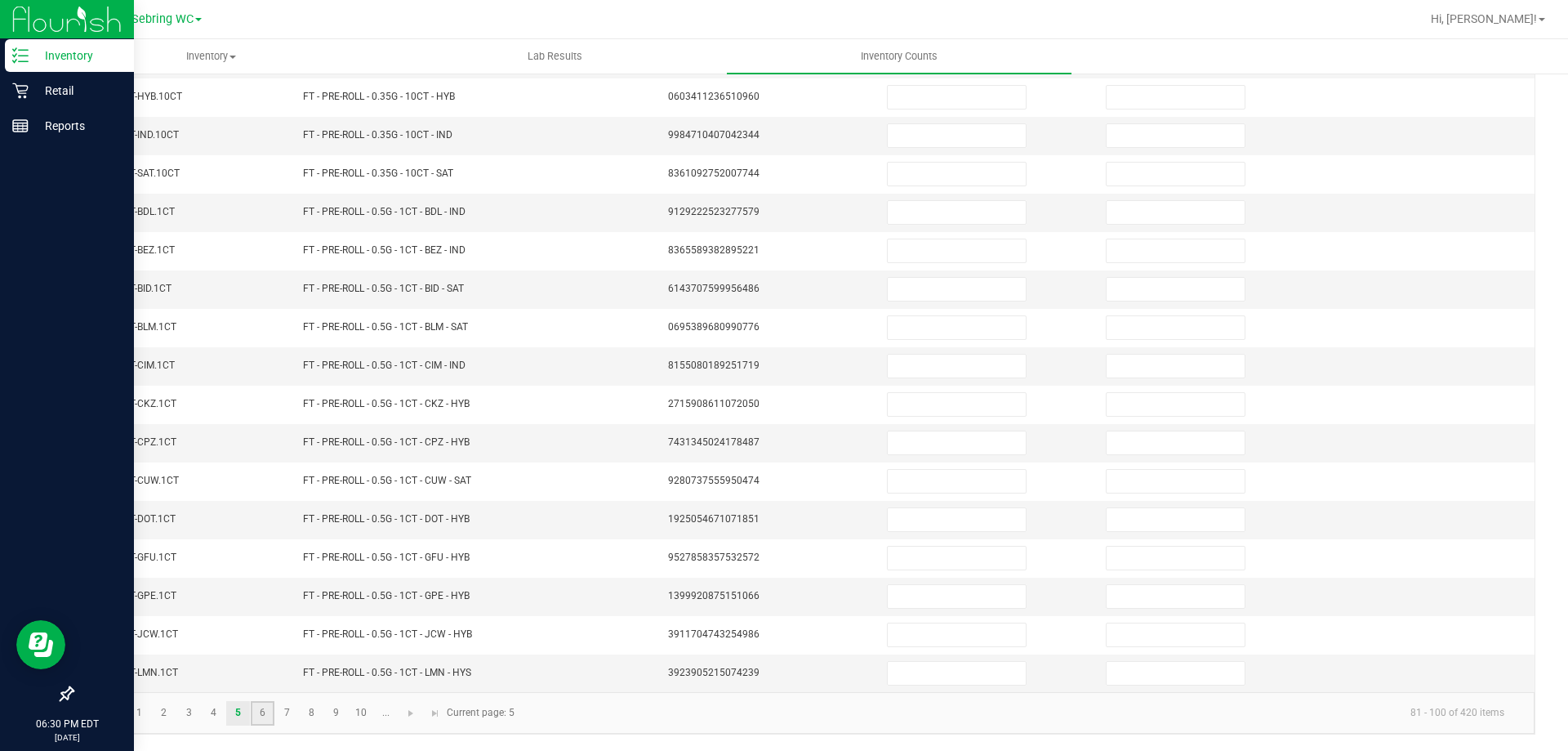
click at [260, 713] on link "6" at bounding box center [262, 712] width 23 height 24
click at [356, 706] on link "10" at bounding box center [361, 712] width 23 height 24
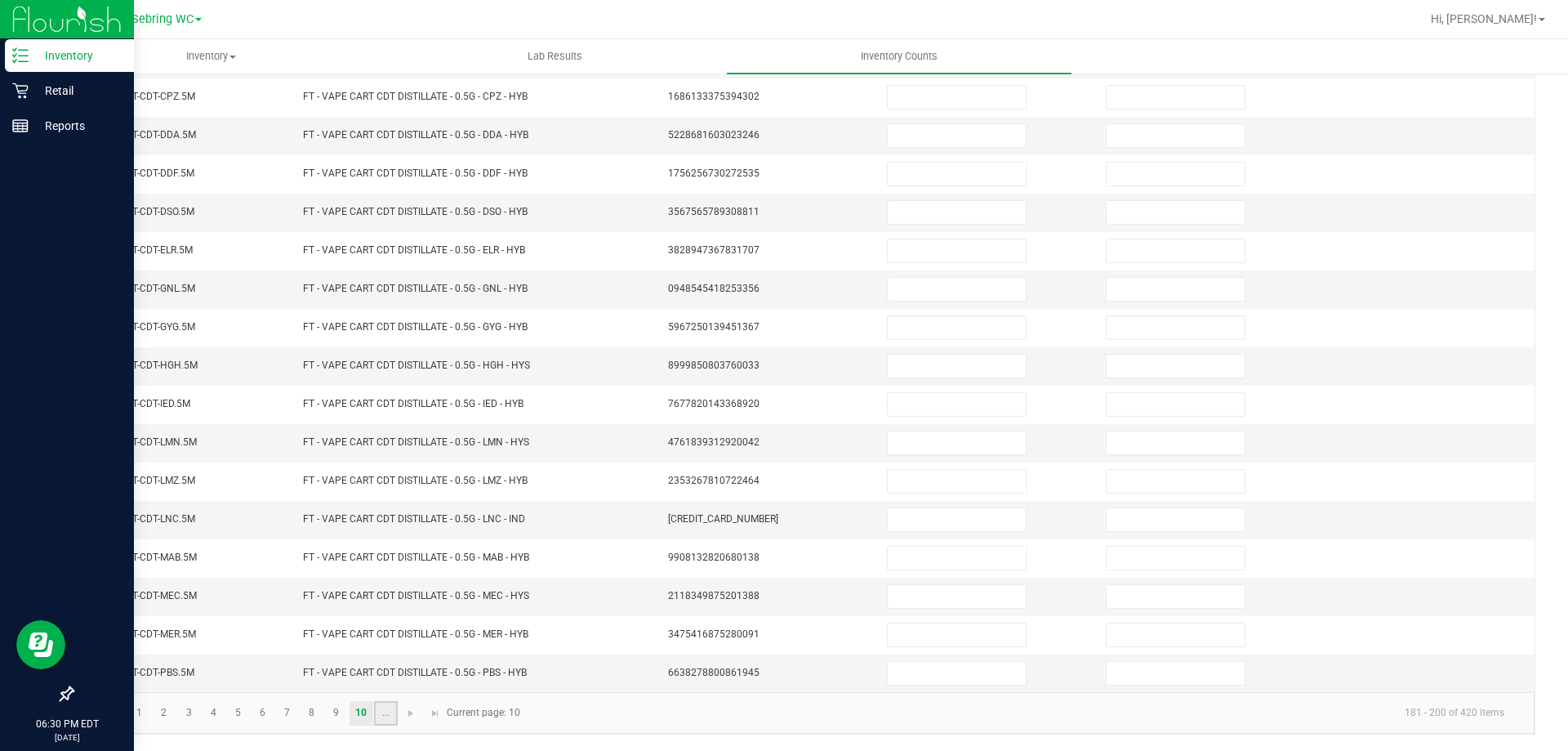
click at [379, 711] on link "..." at bounding box center [386, 712] width 23 height 24
click at [228, 716] on link "14" at bounding box center [238, 712] width 23 height 24
click at [261, 713] on link "15" at bounding box center [262, 712] width 23 height 24
click at [285, 713] on link "16" at bounding box center [287, 712] width 23 height 24
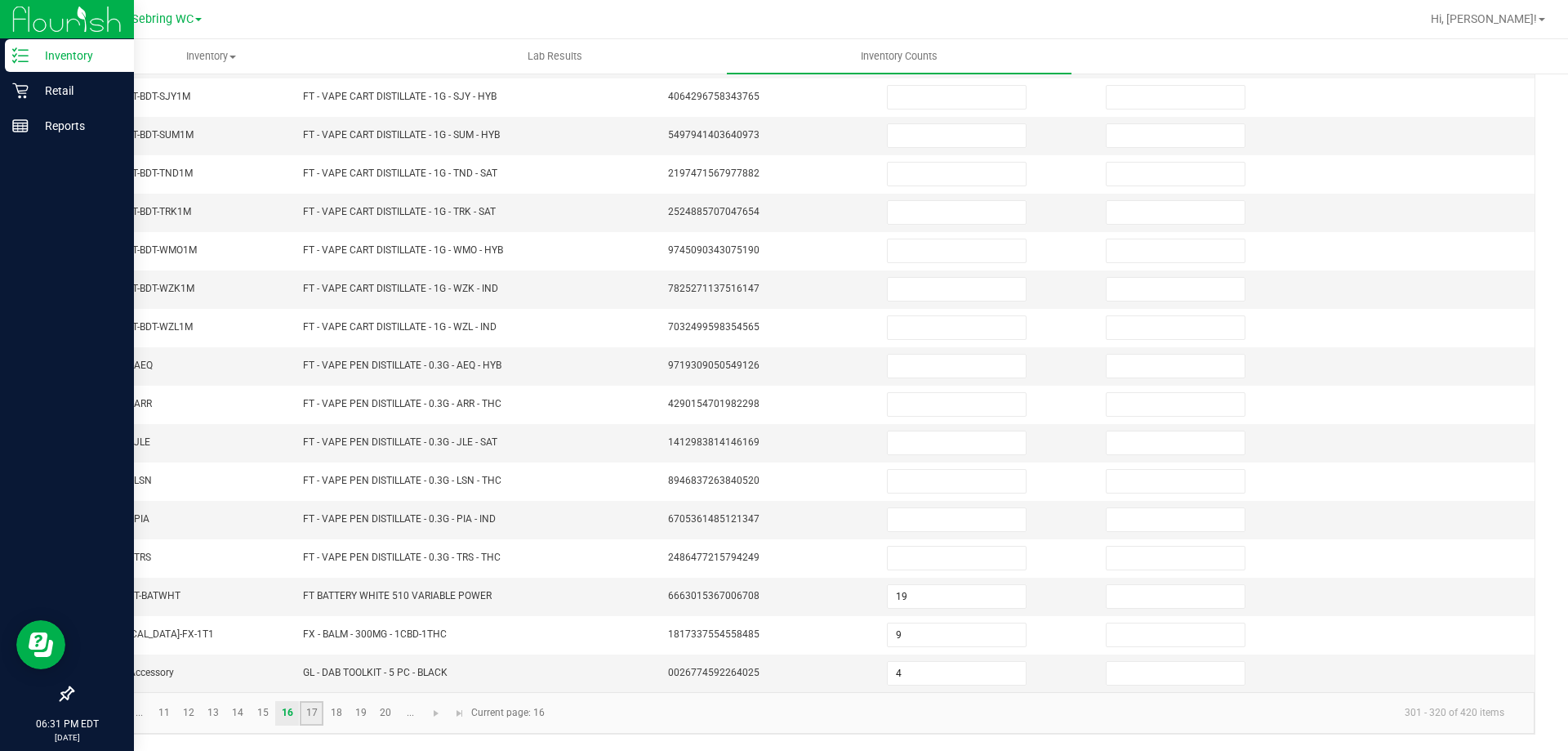
click at [306, 709] on link "17" at bounding box center [312, 712] width 23 height 24
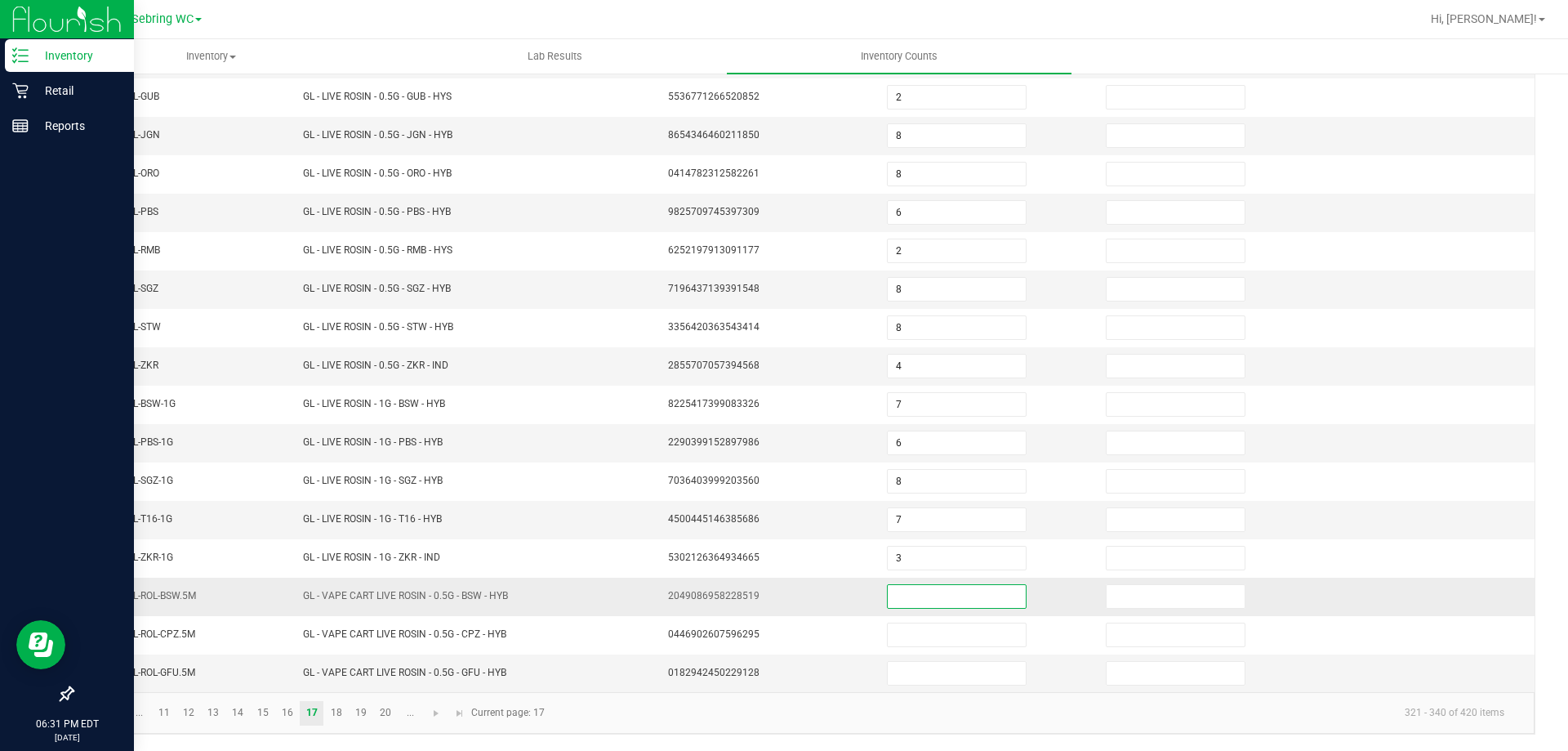
click at [893, 597] on input at bounding box center [956, 595] width 138 height 22
click at [336, 721] on link "18" at bounding box center [336, 712] width 23 height 24
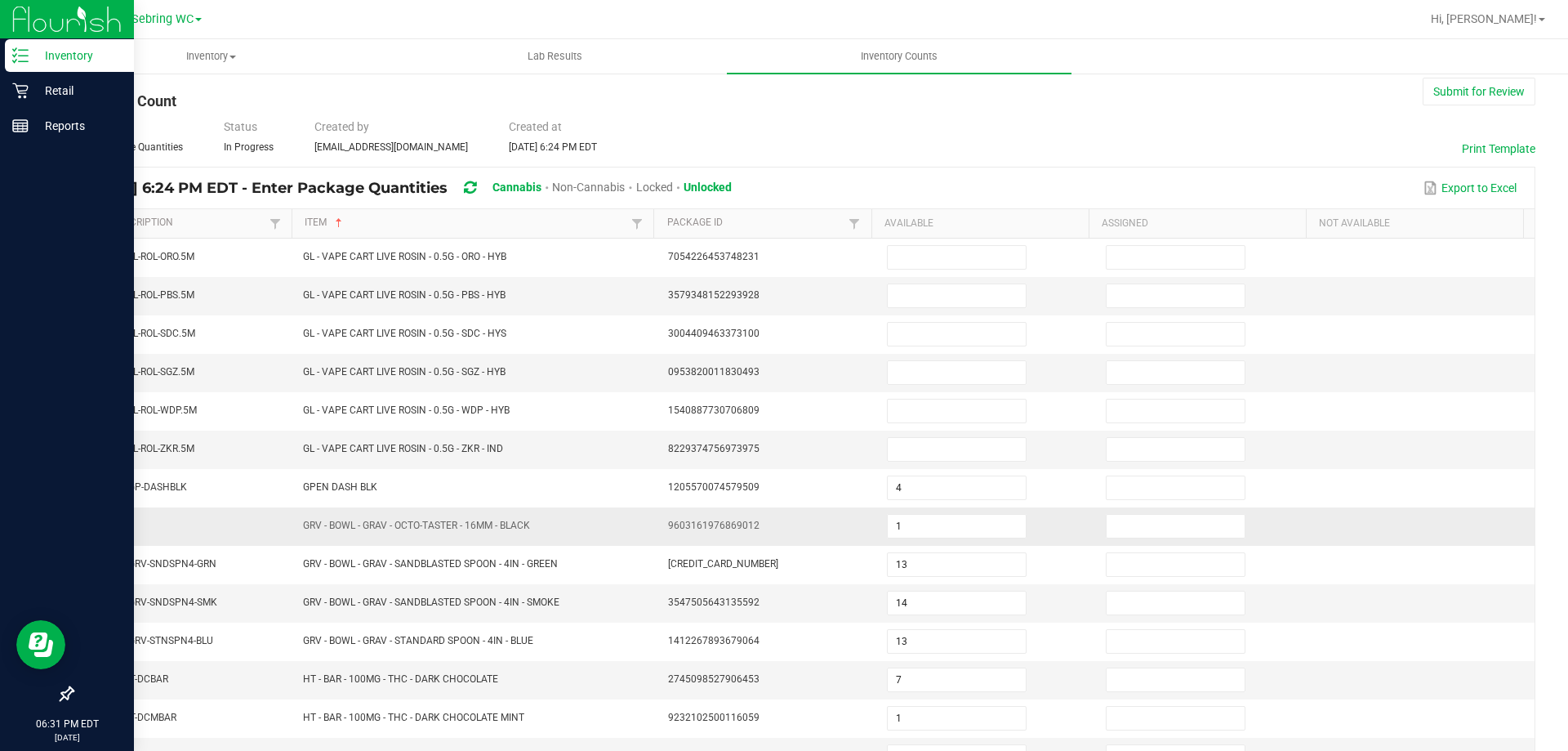
scroll to position [0, 0]
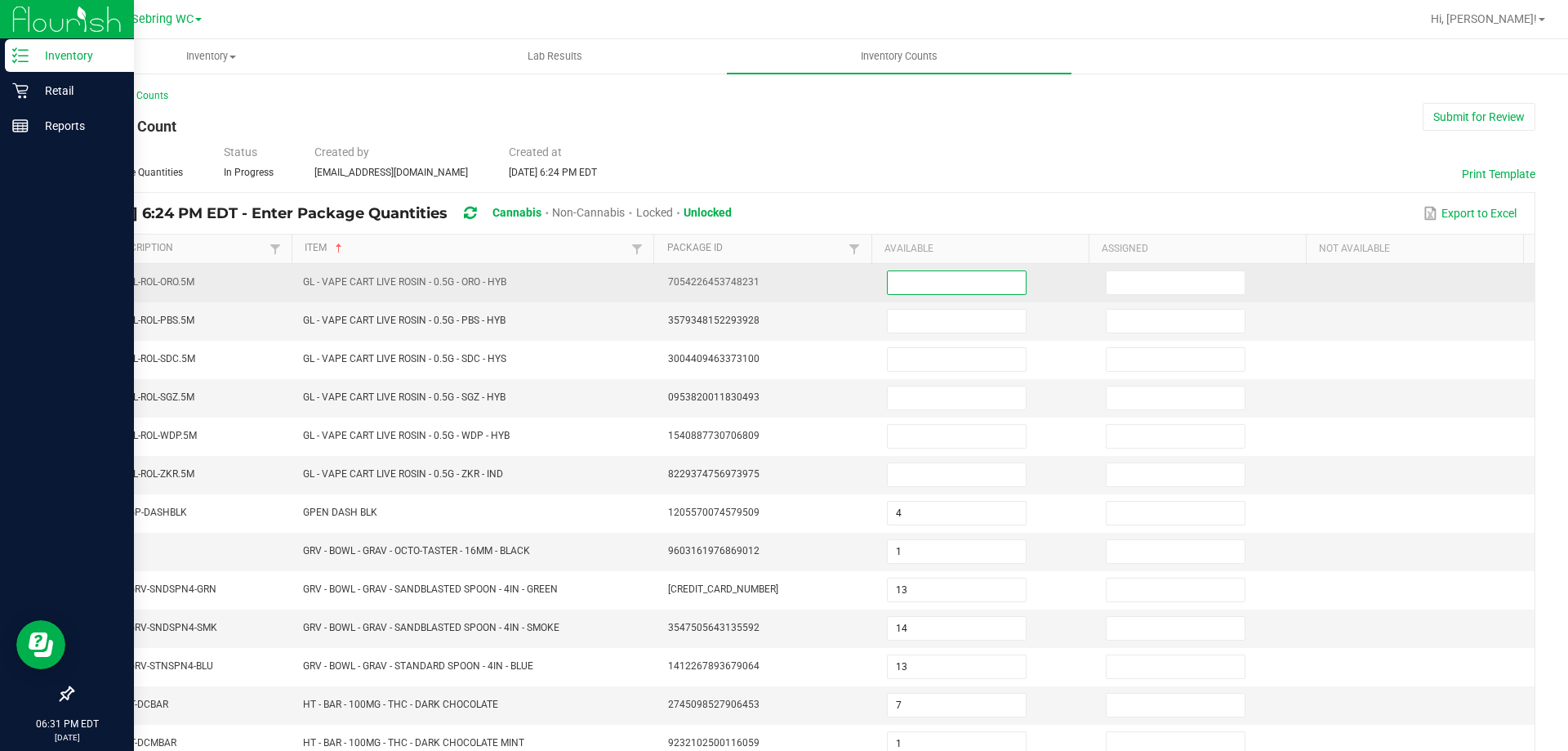
click at [927, 281] on input at bounding box center [956, 282] width 138 height 22
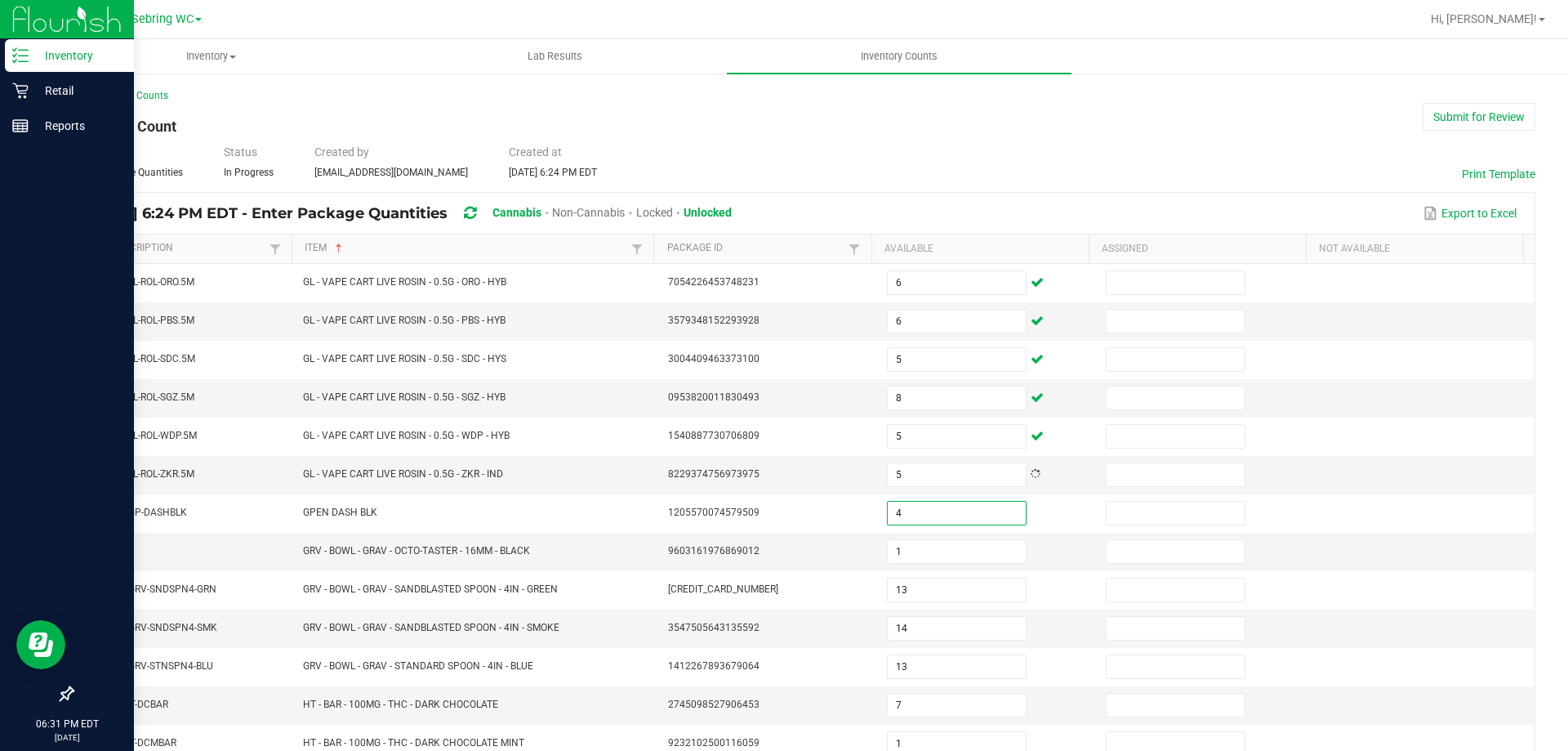
click at [947, 147] on div "Type Enter Package Quantities Status In Progress Created by [EMAIL_ADDRESS][DOM…" at bounding box center [803, 162] width 1464 height 36
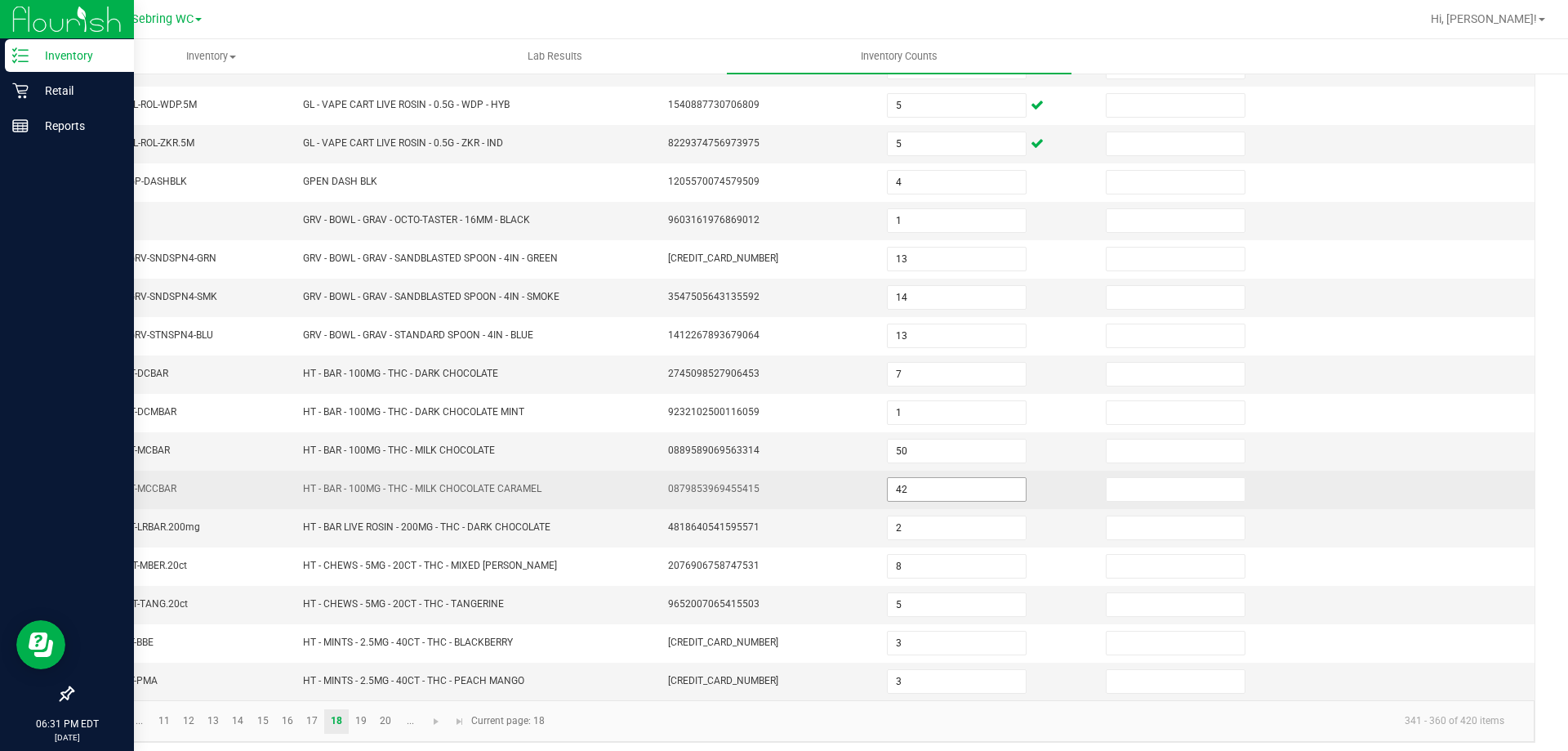
scroll to position [339, 0]
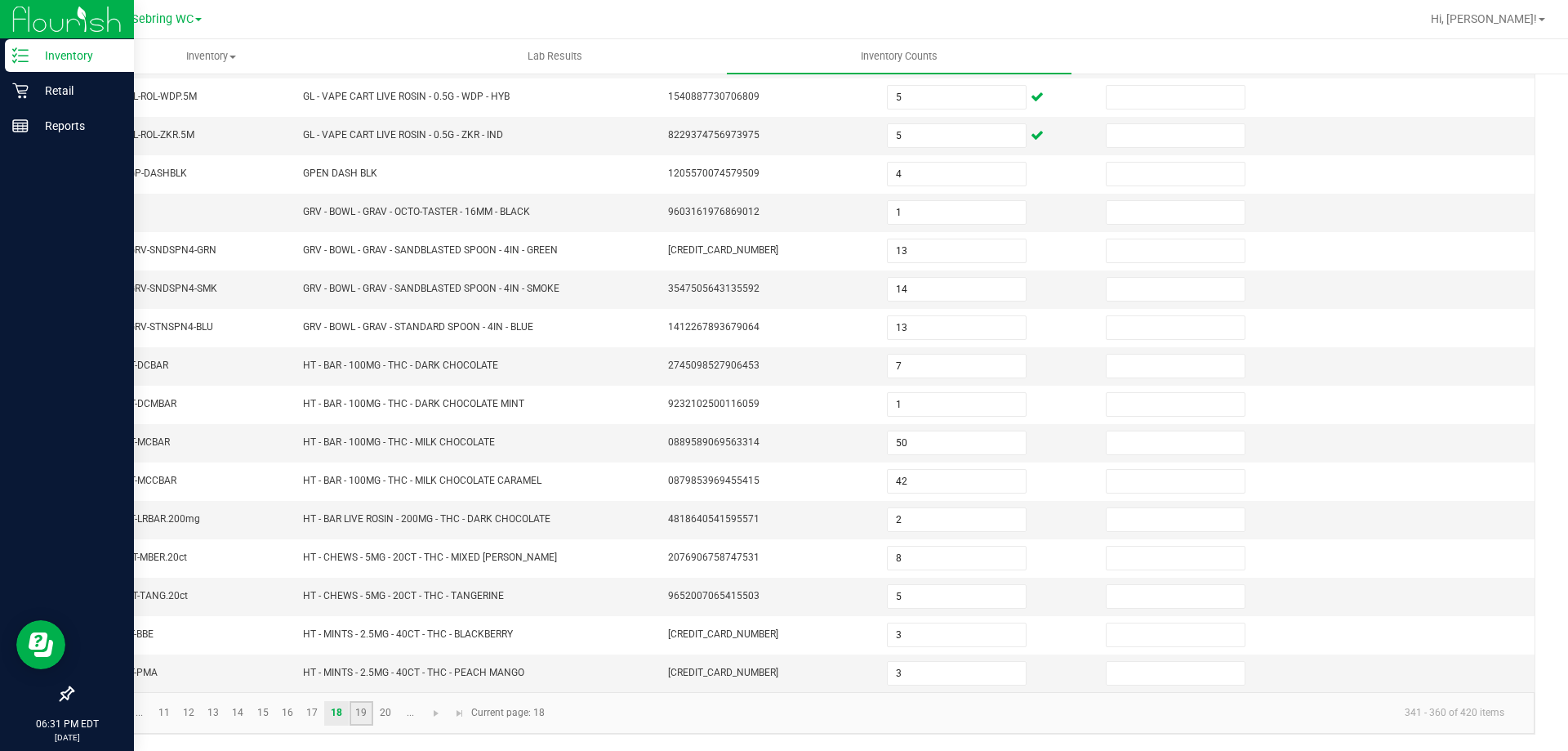
click at [362, 716] on link "19" at bounding box center [361, 712] width 23 height 24
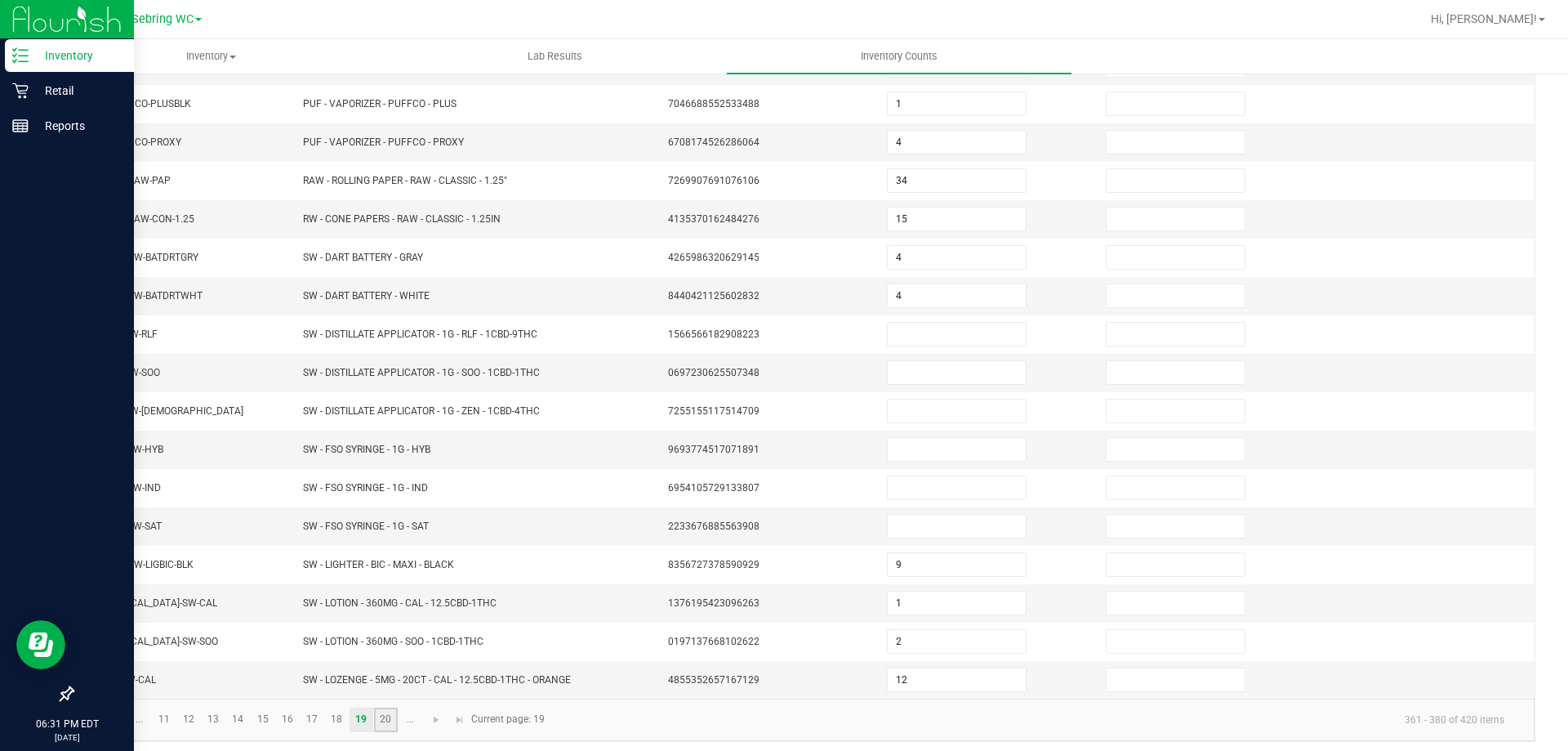
click at [391, 722] on link "20" at bounding box center [386, 719] width 23 height 24
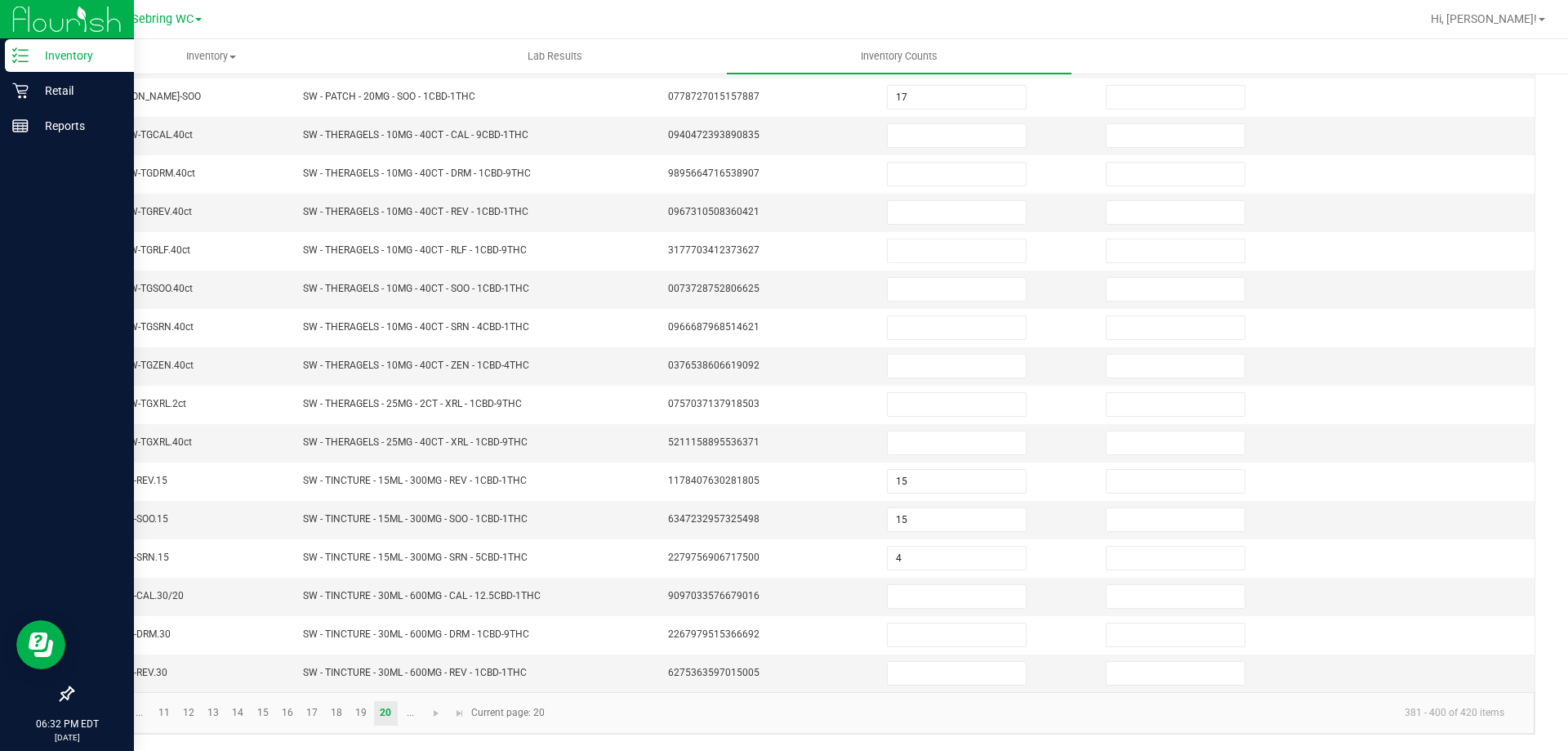
click at [96, 713] on span "Go to the first page" at bounding box center [92, 712] width 13 height 13
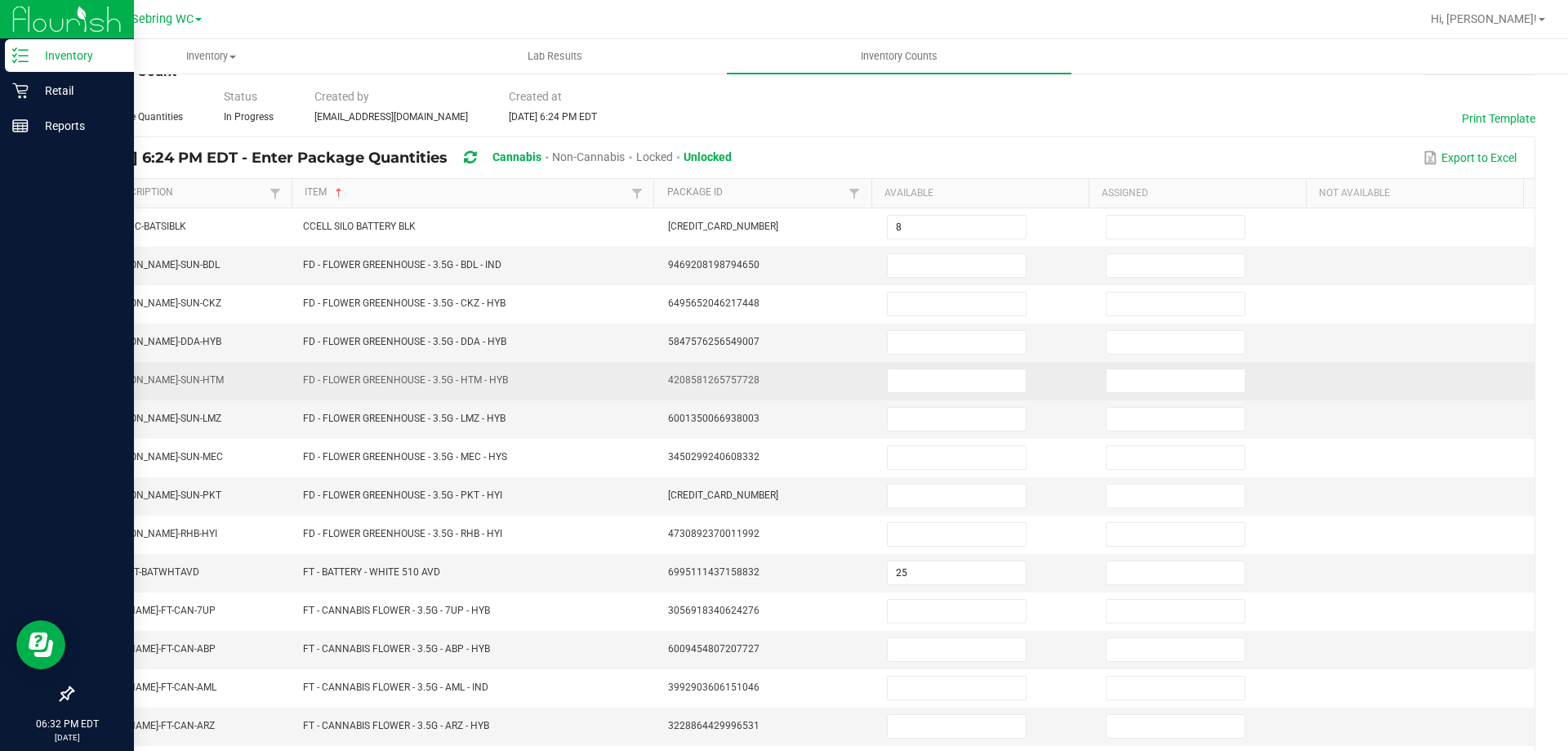
scroll to position [13, 0]
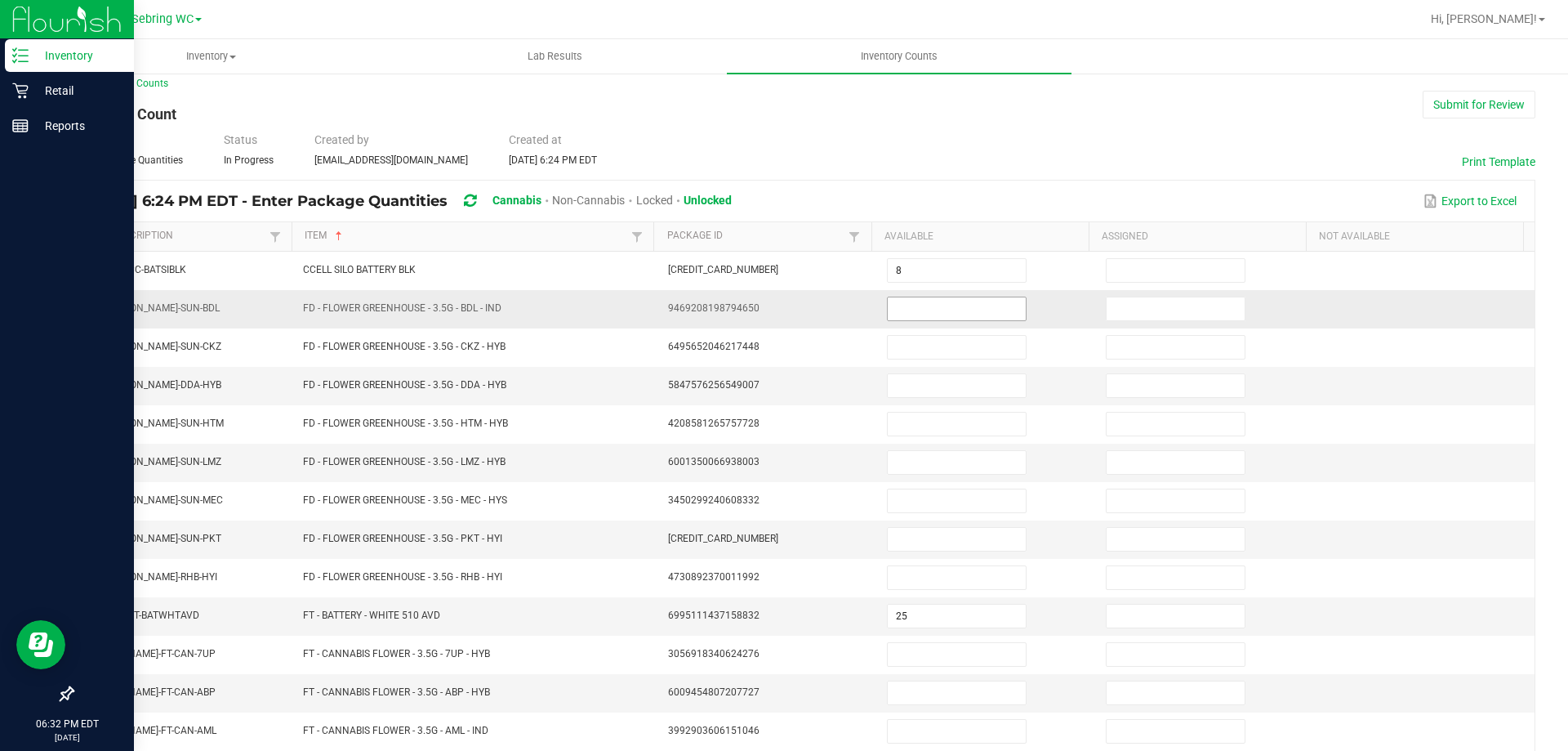
click at [901, 297] on input at bounding box center [956, 308] width 138 height 22
click at [932, 376] on input "19" at bounding box center [956, 385] width 138 height 22
click at [923, 464] on input at bounding box center [956, 462] width 138 height 22
click at [927, 374] on input "19" at bounding box center [956, 385] width 138 height 22
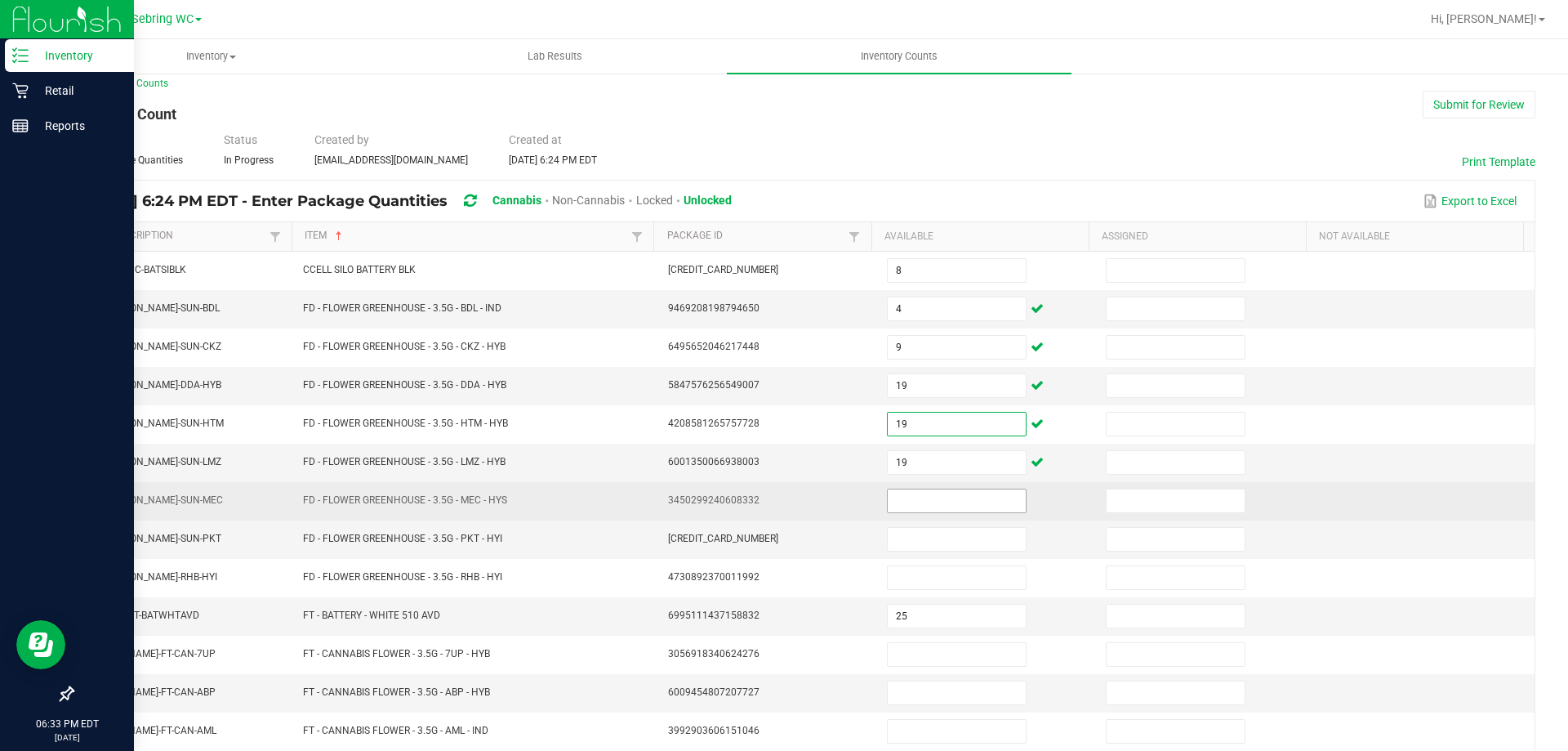
click at [909, 508] on input at bounding box center [956, 500] width 138 height 22
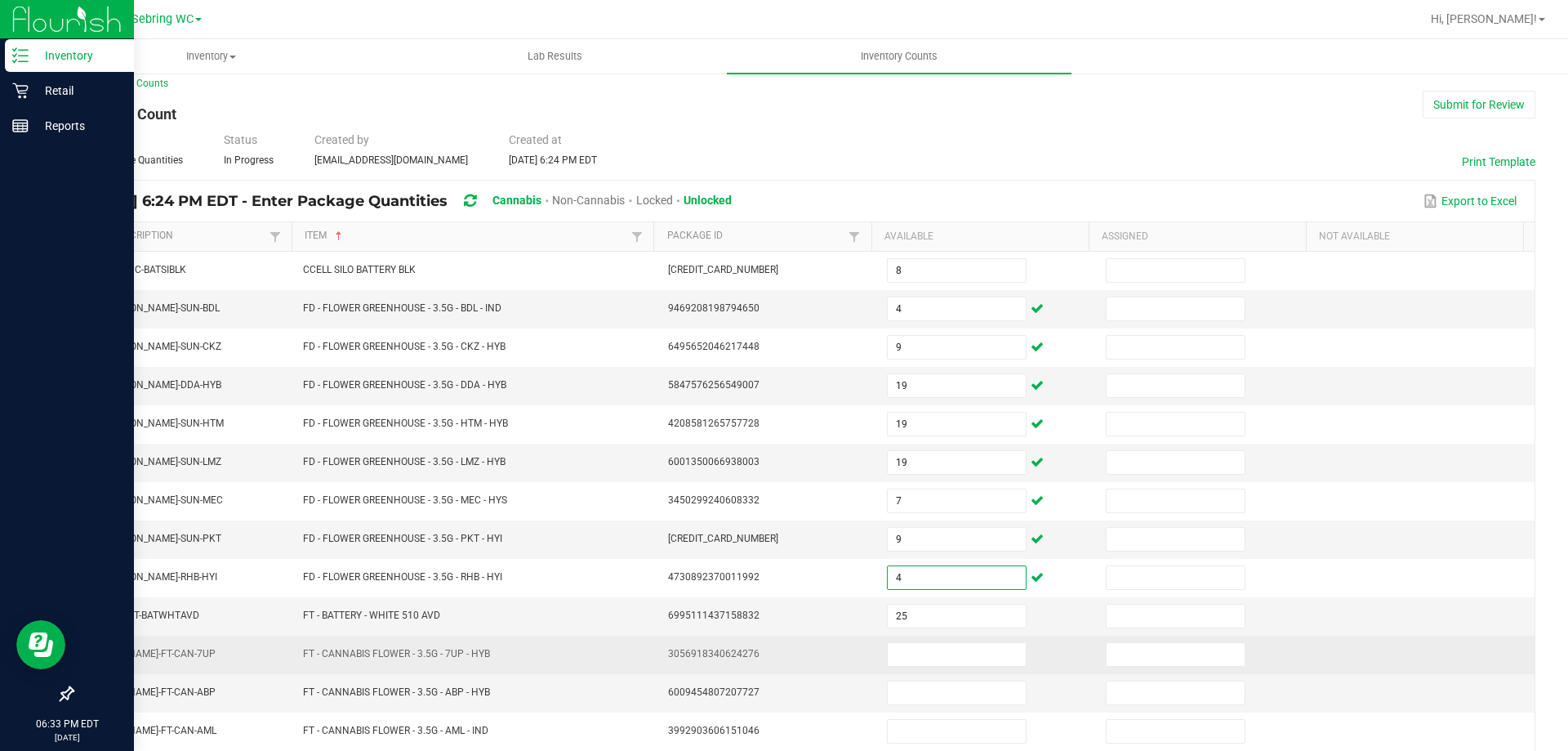
click at [830, 648] on td "3056918340624276" at bounding box center [767, 654] width 219 height 38
click at [910, 665] on span at bounding box center [956, 654] width 139 height 24
click at [905, 660] on input at bounding box center [956, 654] width 138 height 22
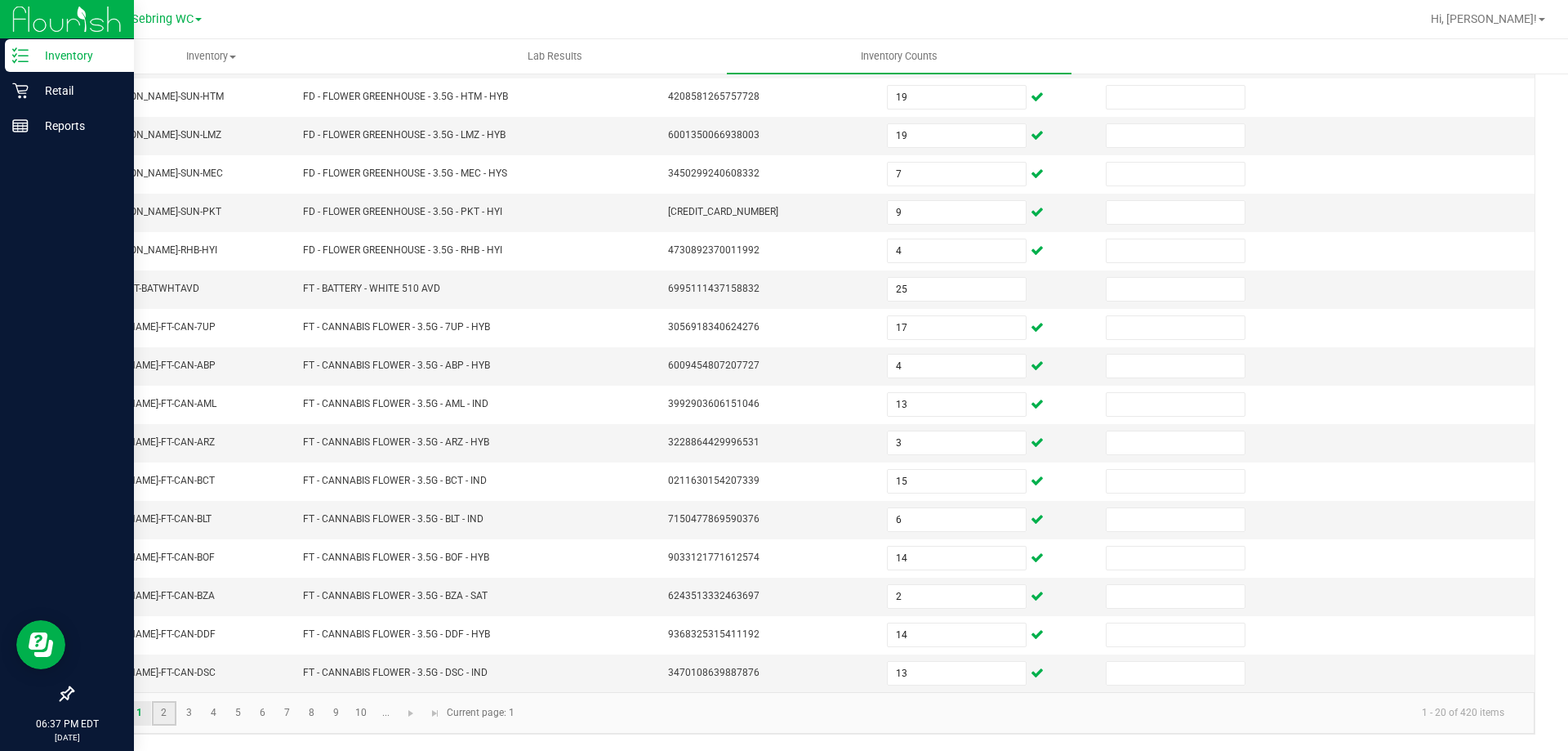
click at [156, 708] on link "2" at bounding box center [164, 712] width 23 height 24
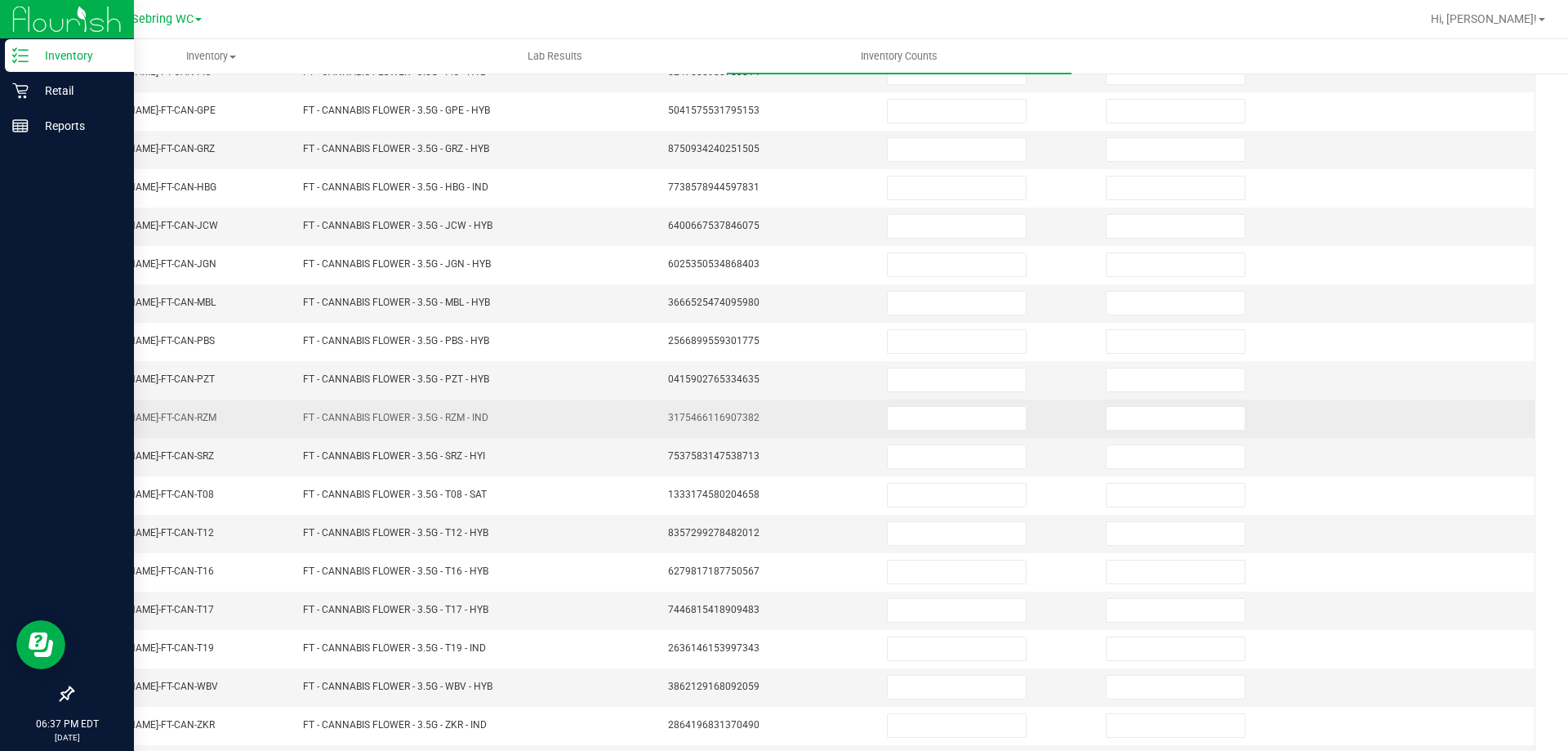
scroll to position [13, 0]
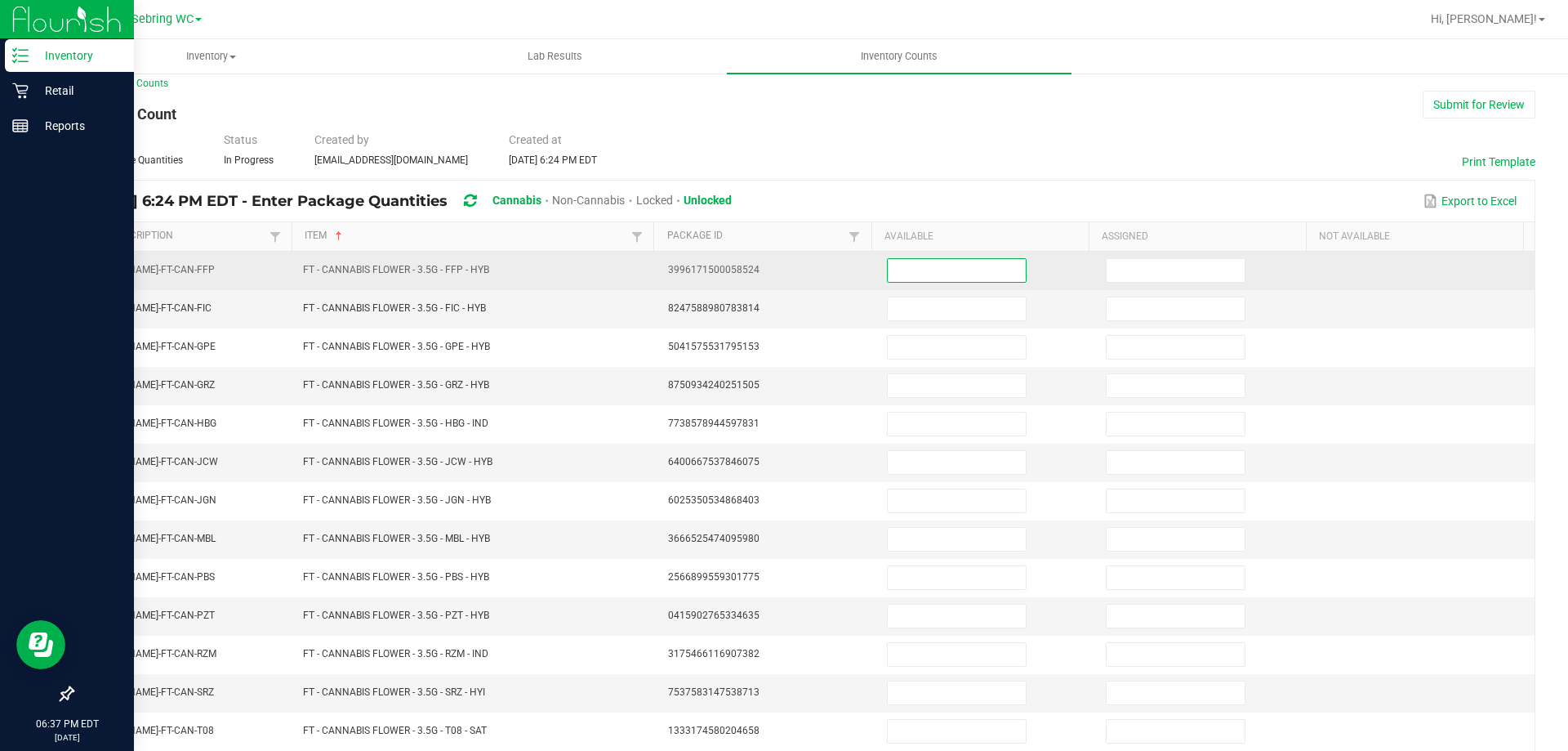
click at [932, 269] on input at bounding box center [956, 270] width 138 height 22
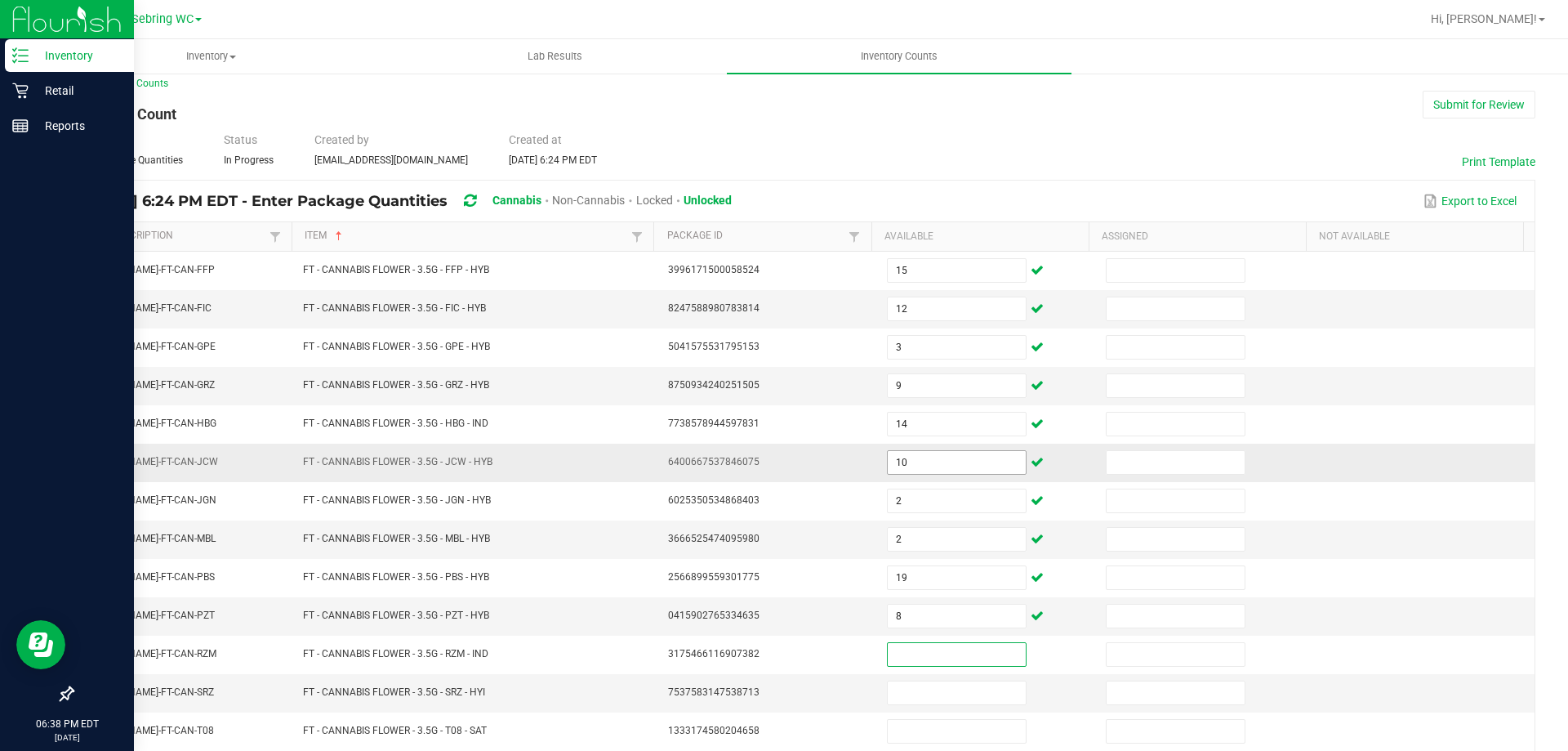
click at [945, 459] on input "10" at bounding box center [956, 462] width 138 height 22
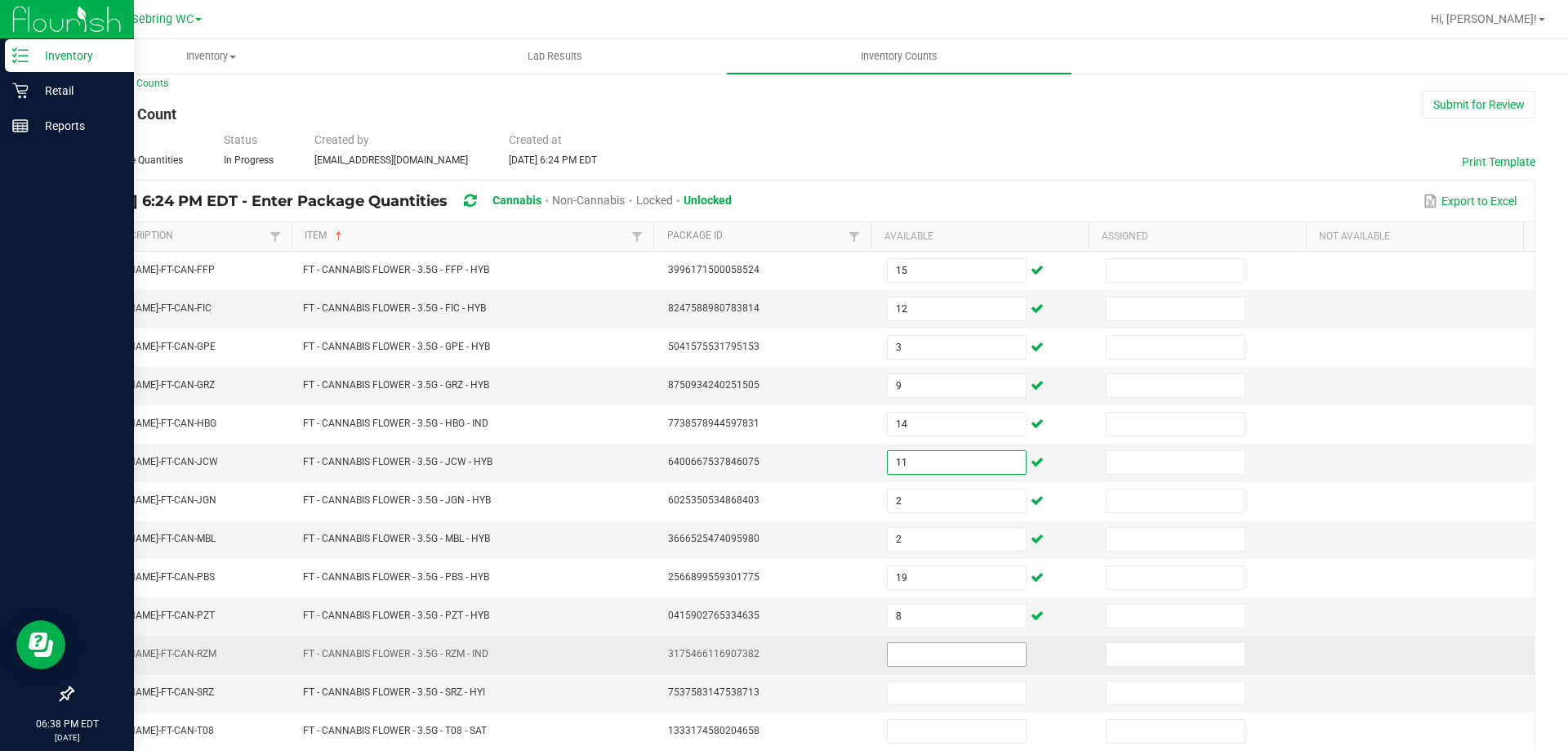
click at [918, 653] on input at bounding box center [956, 654] width 138 height 22
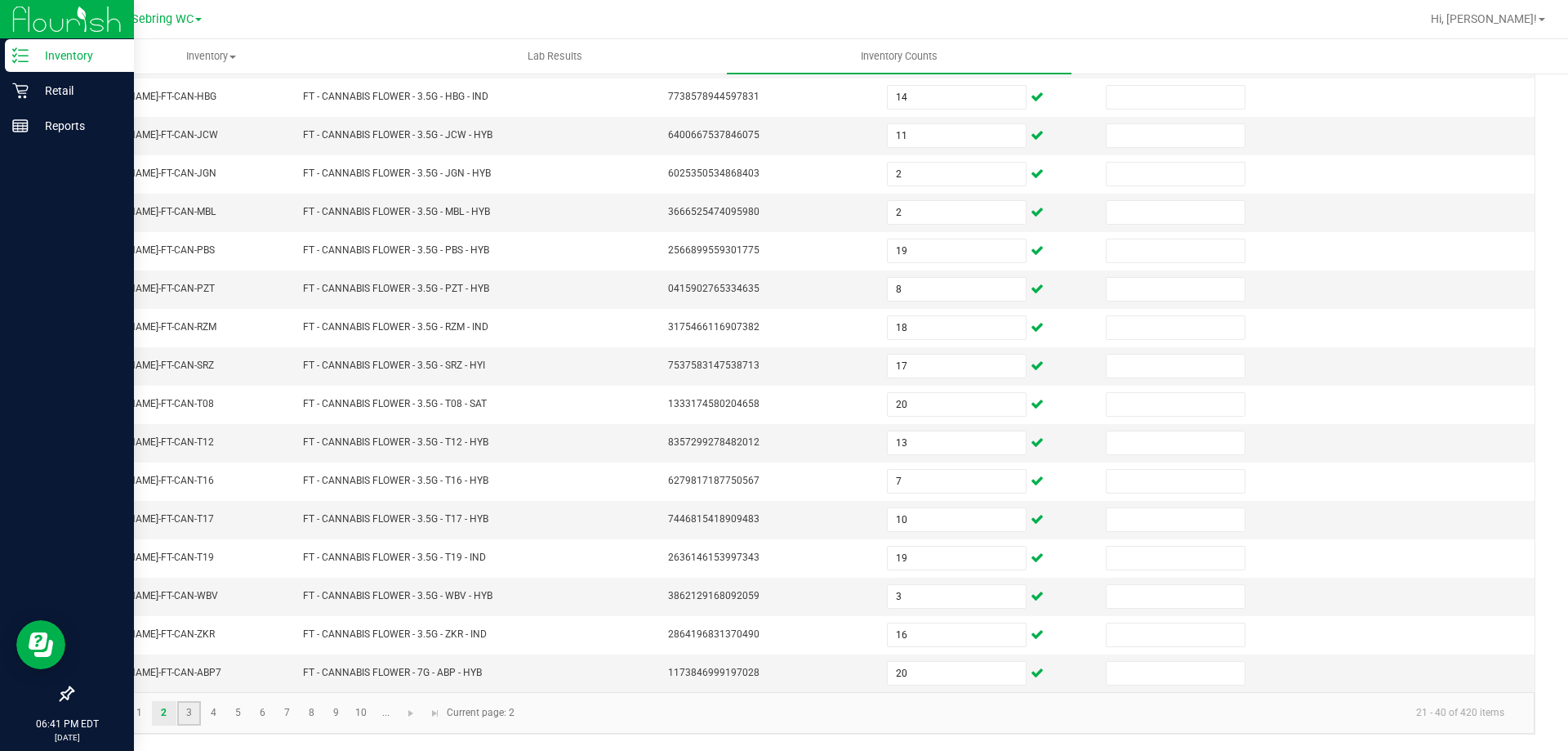
click at [185, 724] on link "3" at bounding box center [189, 712] width 23 height 24
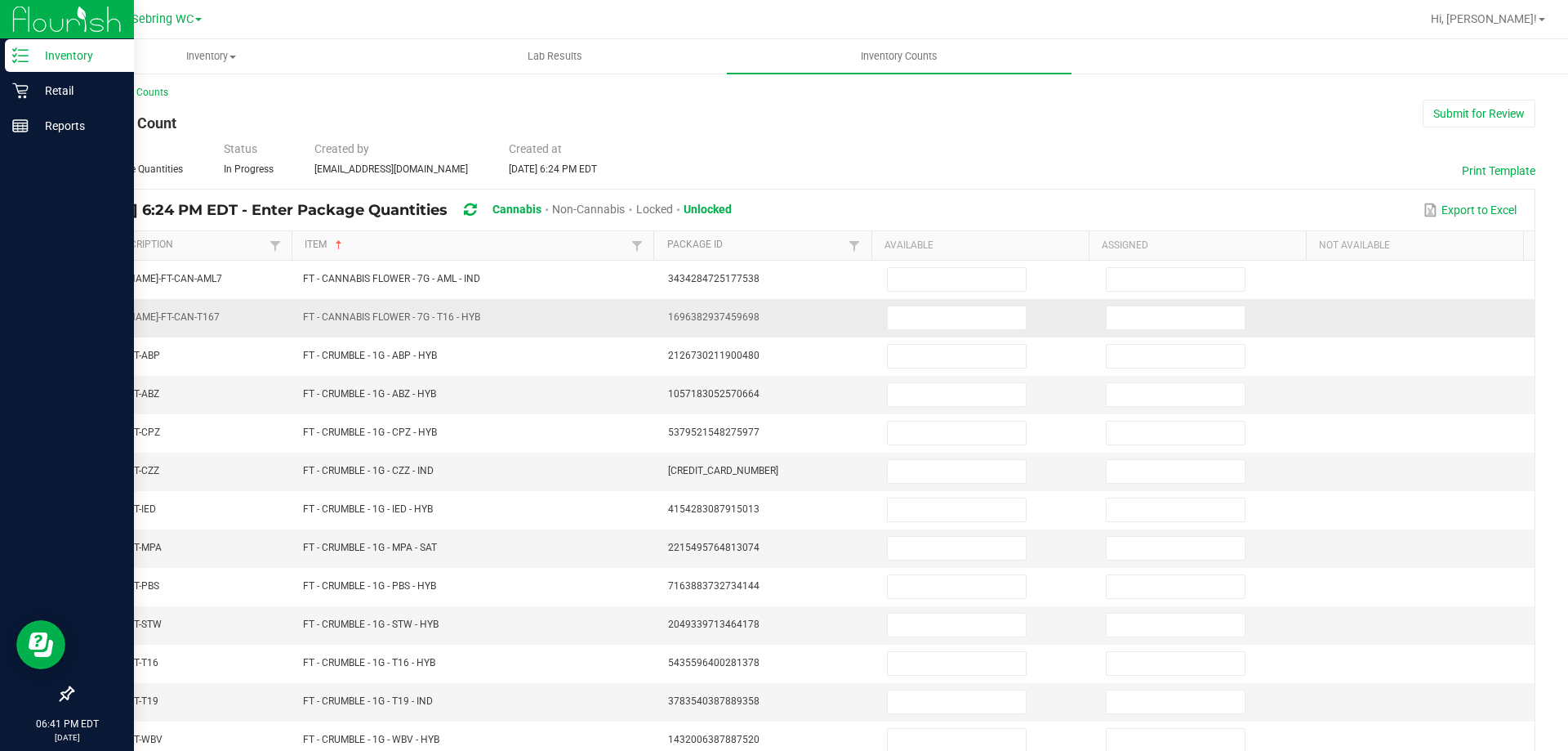
scroll to position [0, 0]
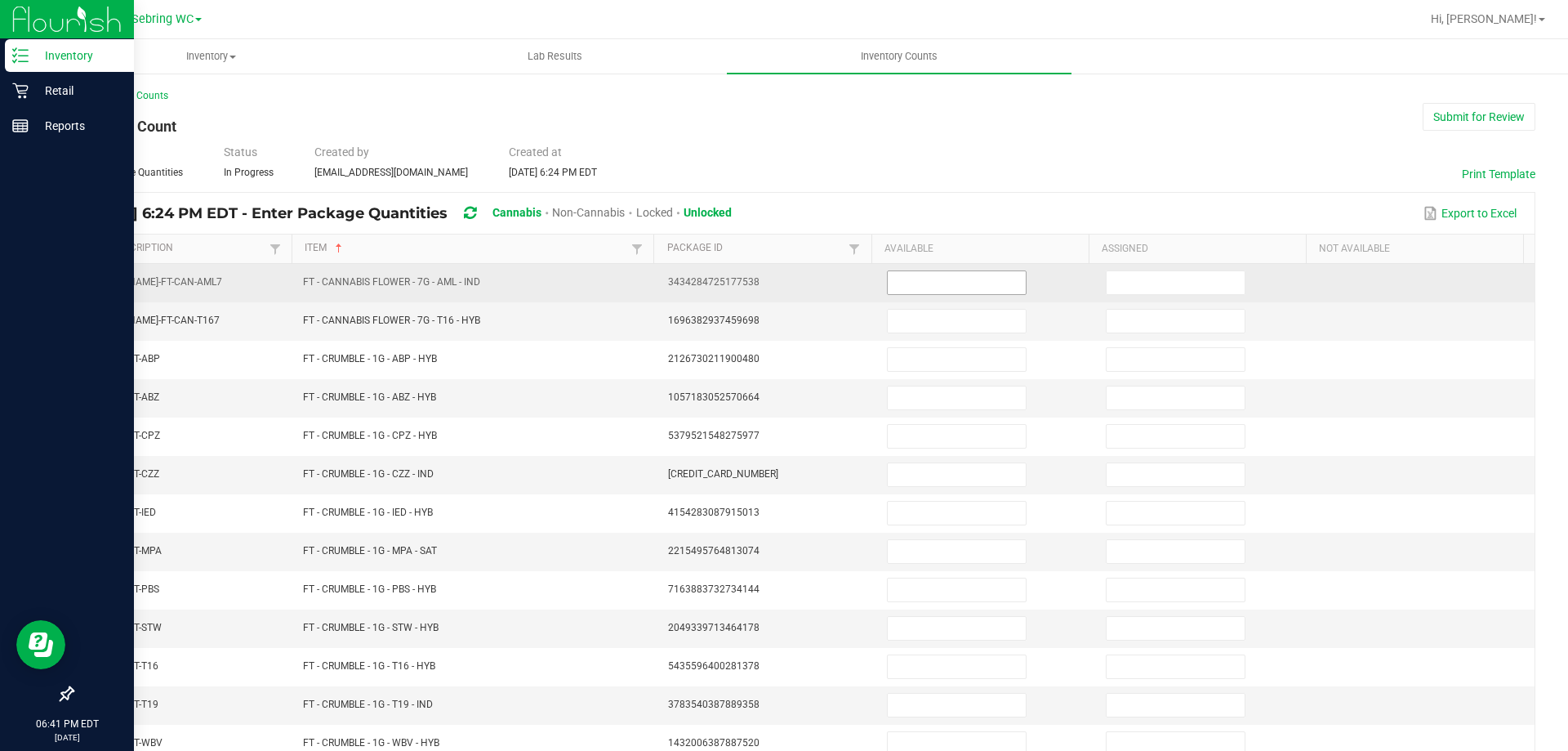
click at [933, 282] on input at bounding box center [956, 282] width 138 height 22
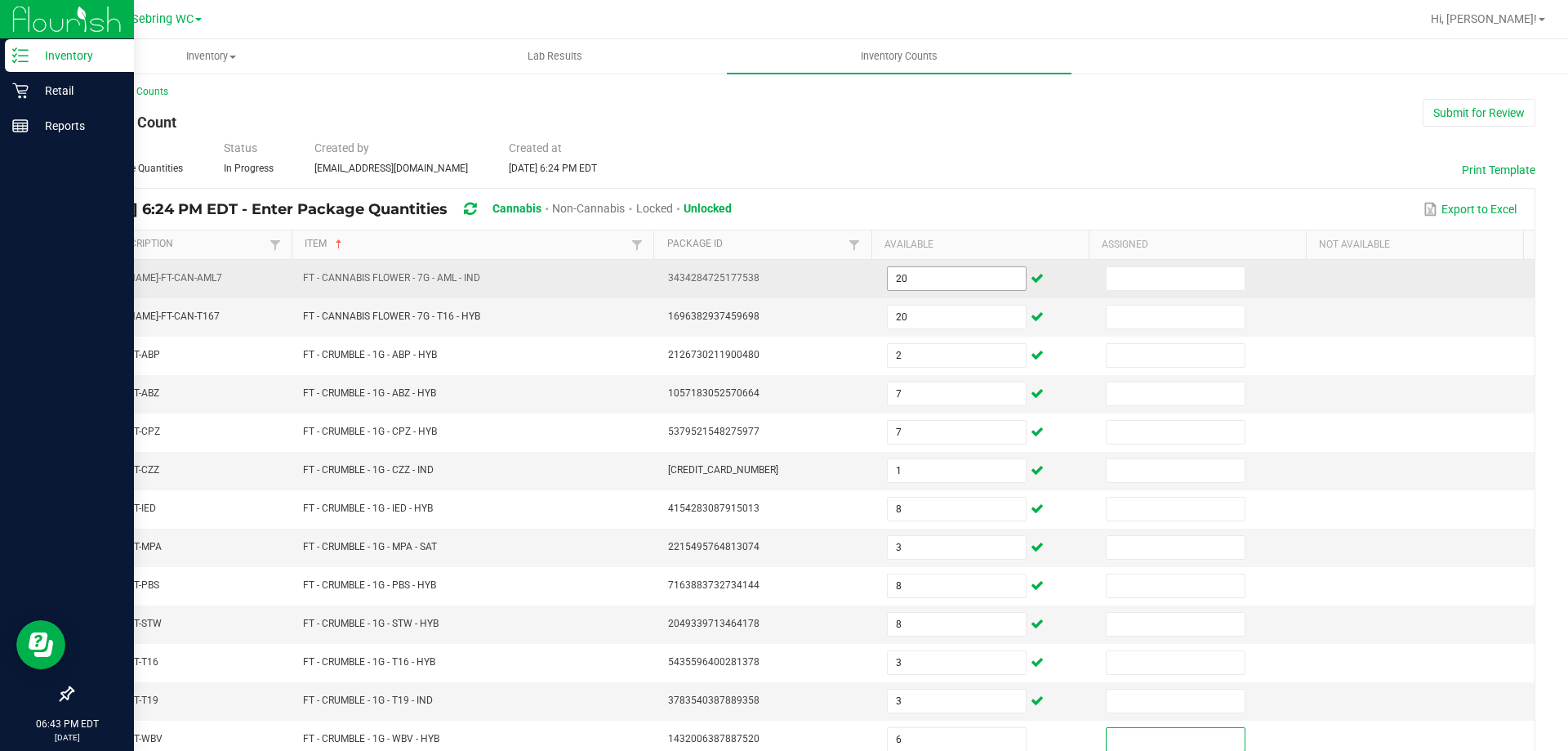
scroll to position [339, 0]
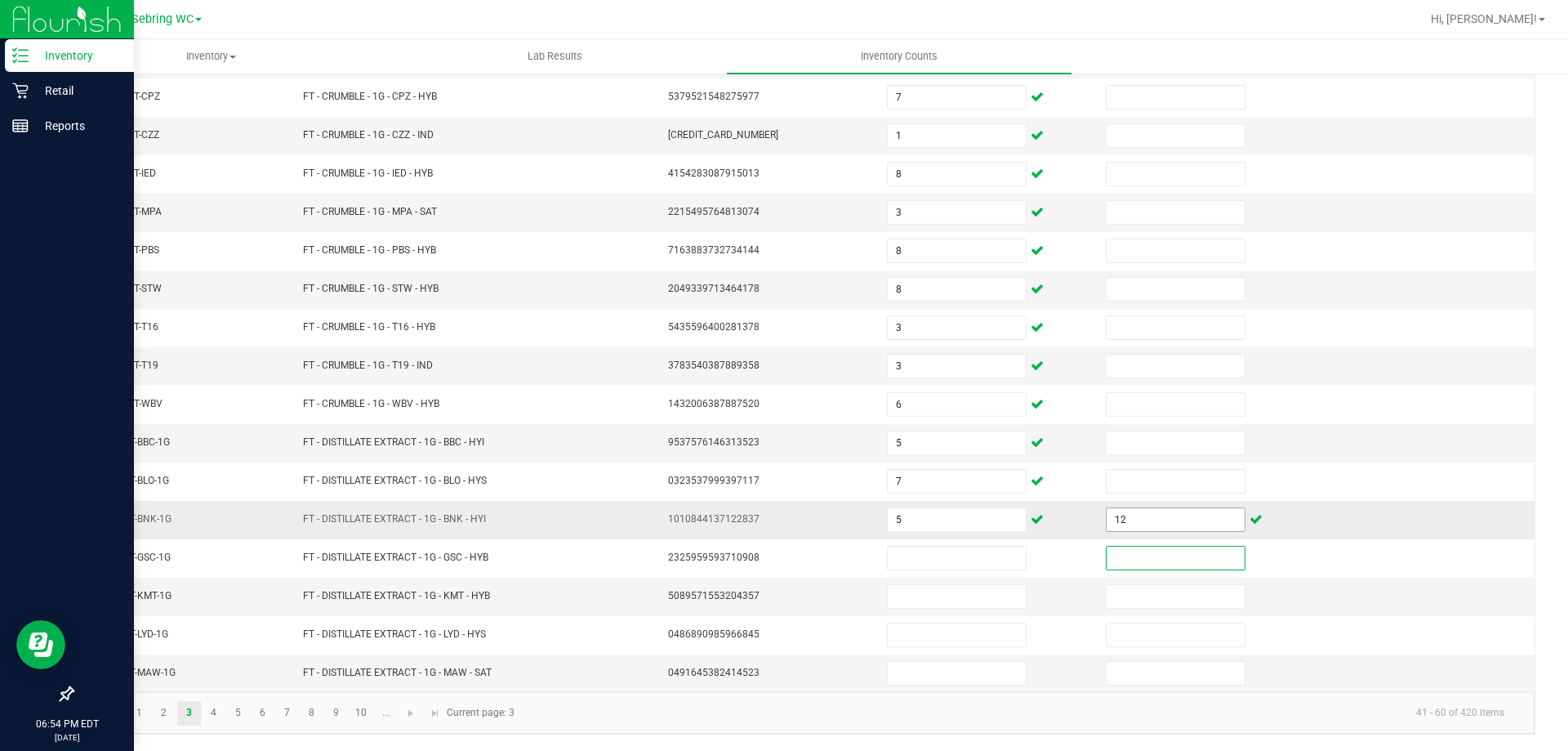
click at [1109, 521] on input "12" at bounding box center [1176, 519] width 138 height 22
click at [219, 718] on link "4" at bounding box center [213, 712] width 23 height 24
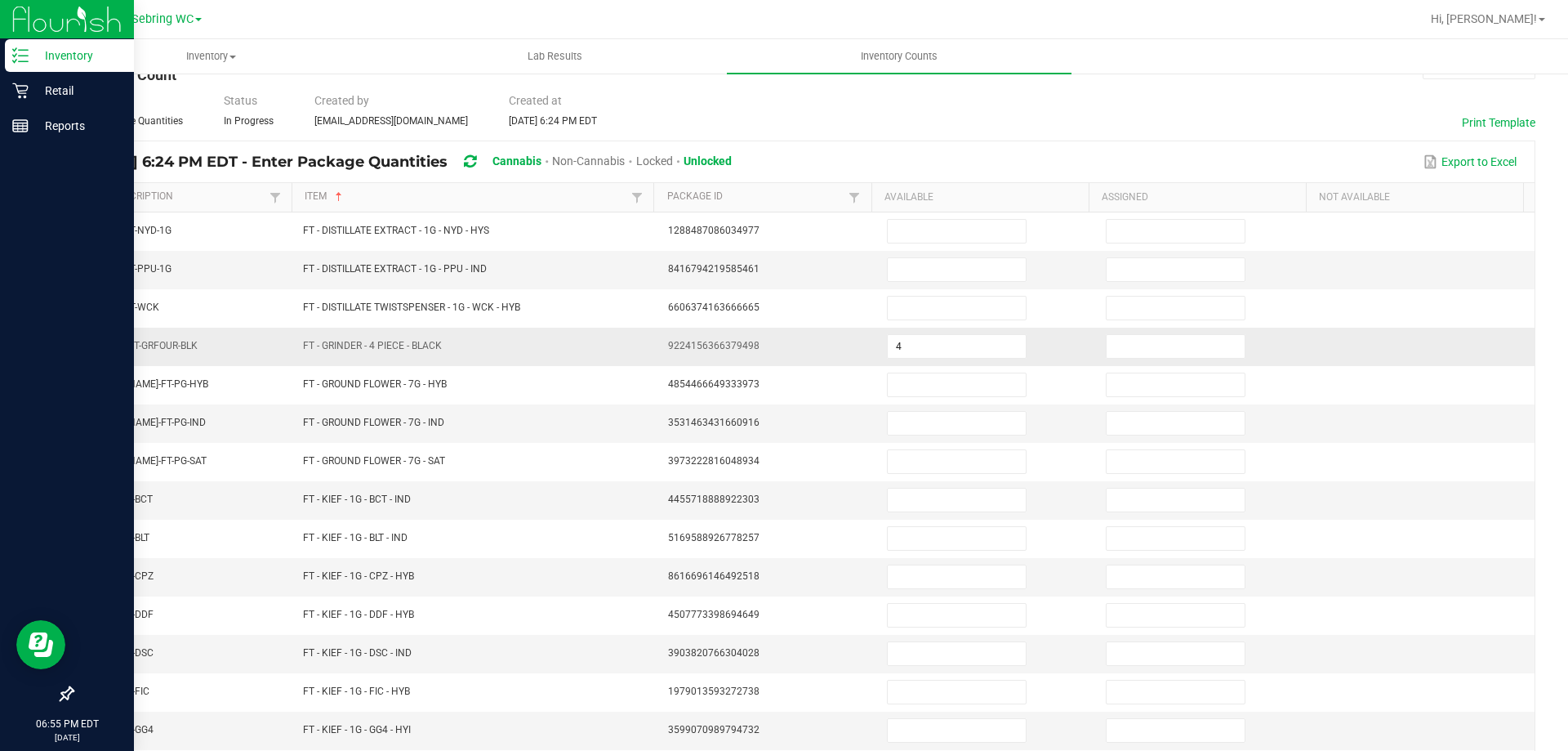
scroll to position [13, 0]
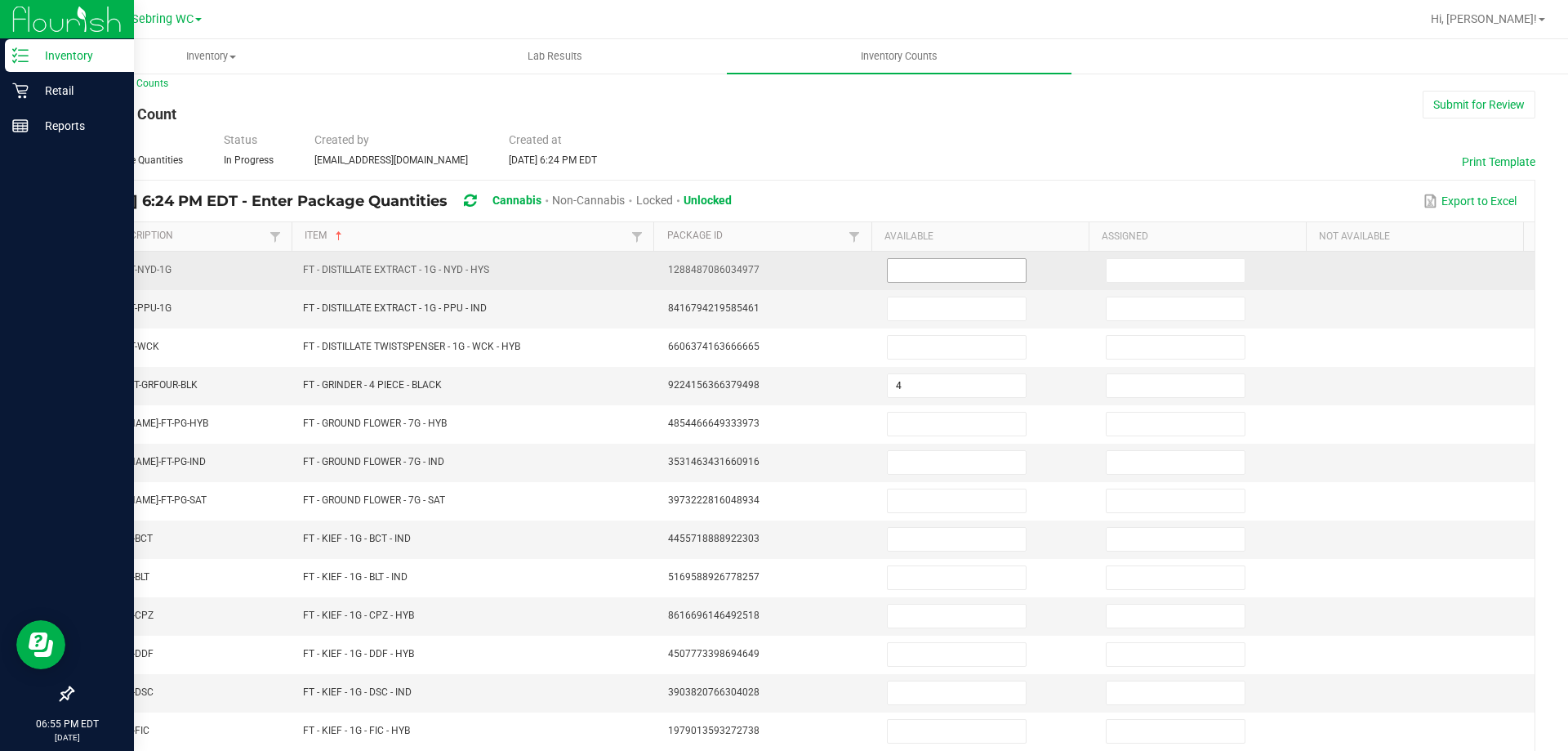
click at [928, 273] on input at bounding box center [956, 270] width 138 height 22
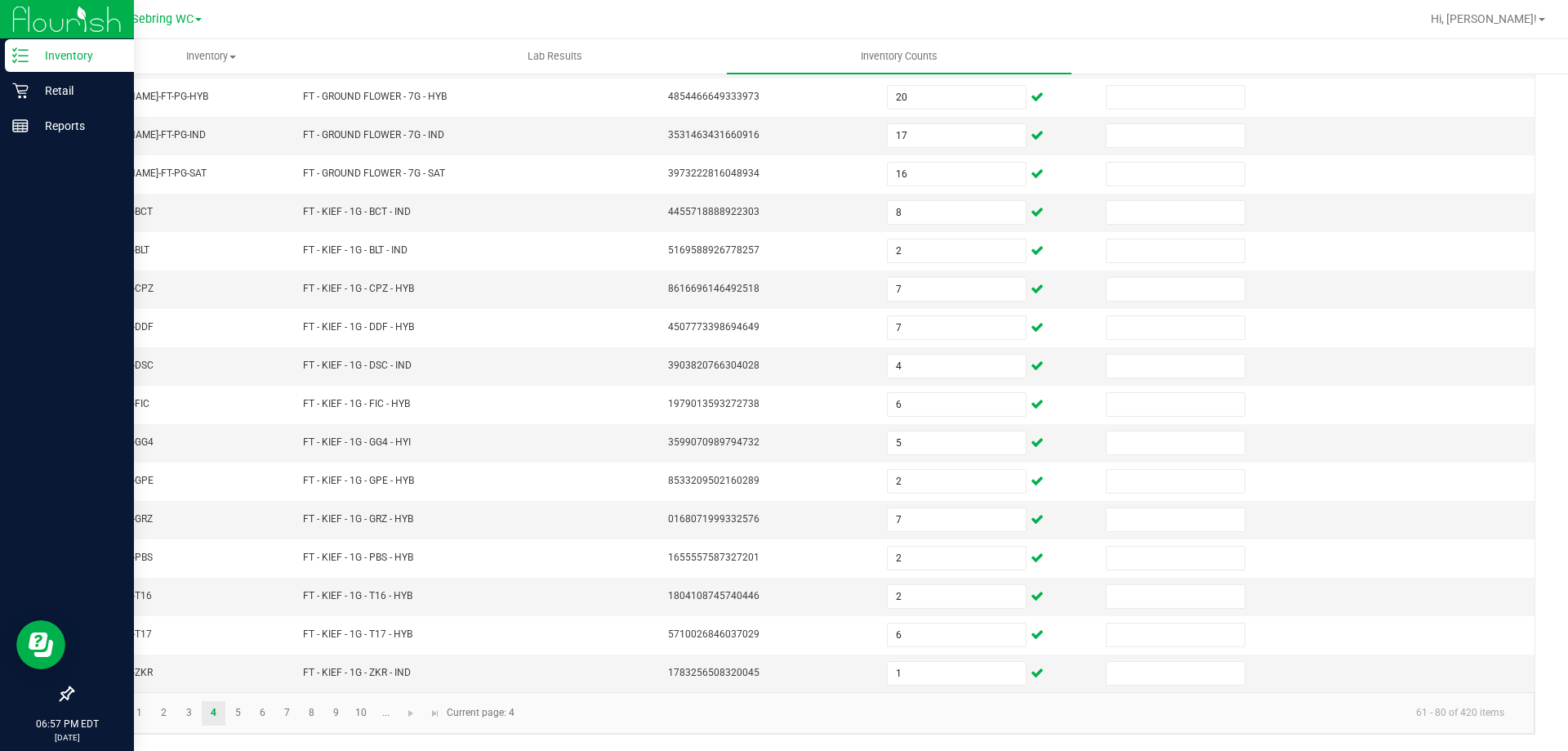
click at [569, 721] on kendo-pager-info "61 - 80 of 420 items" at bounding box center [1021, 713] width 993 height 27
click at [232, 720] on link "5" at bounding box center [238, 712] width 23 height 24
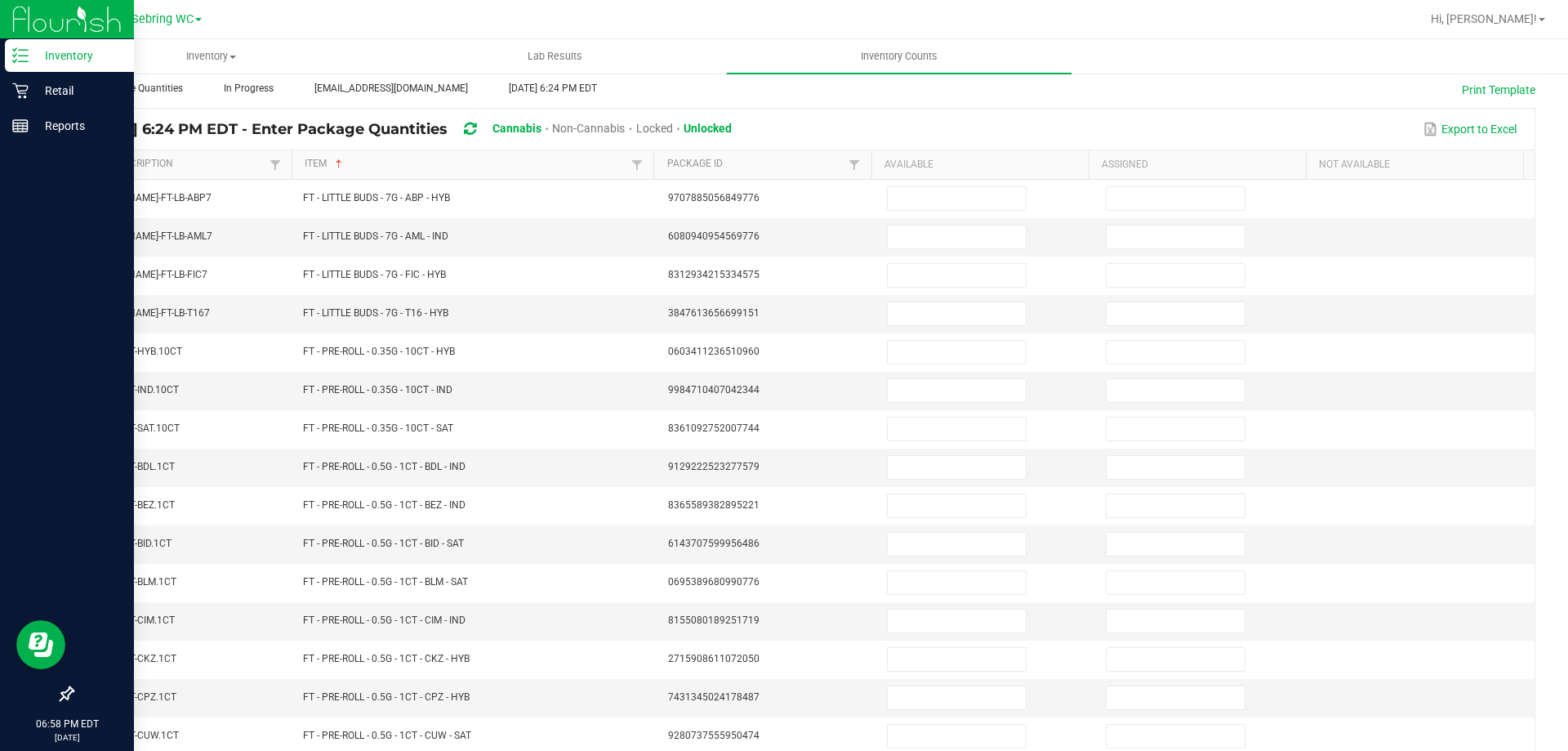
scroll to position [13, 0]
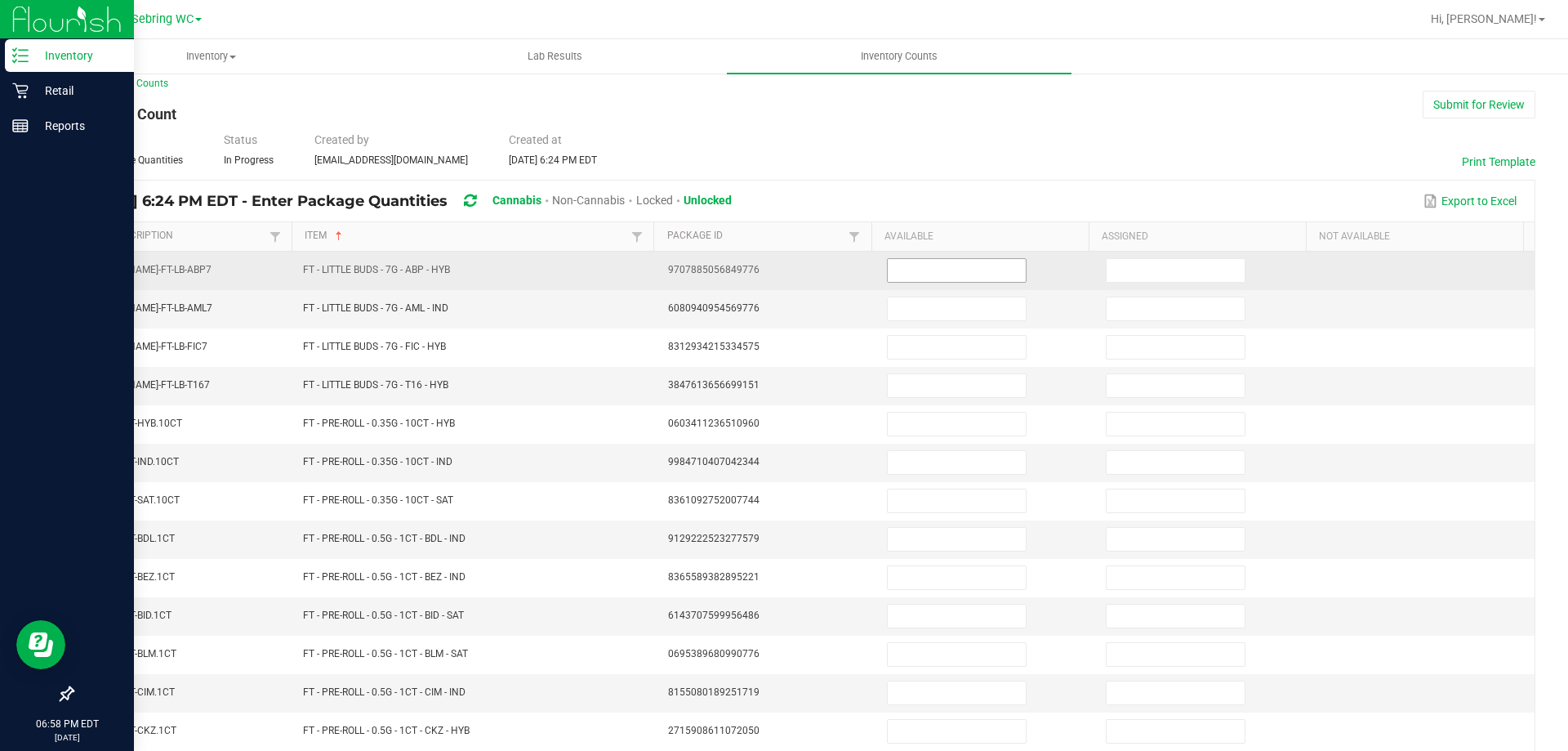
click at [939, 260] on input at bounding box center [956, 270] width 138 height 22
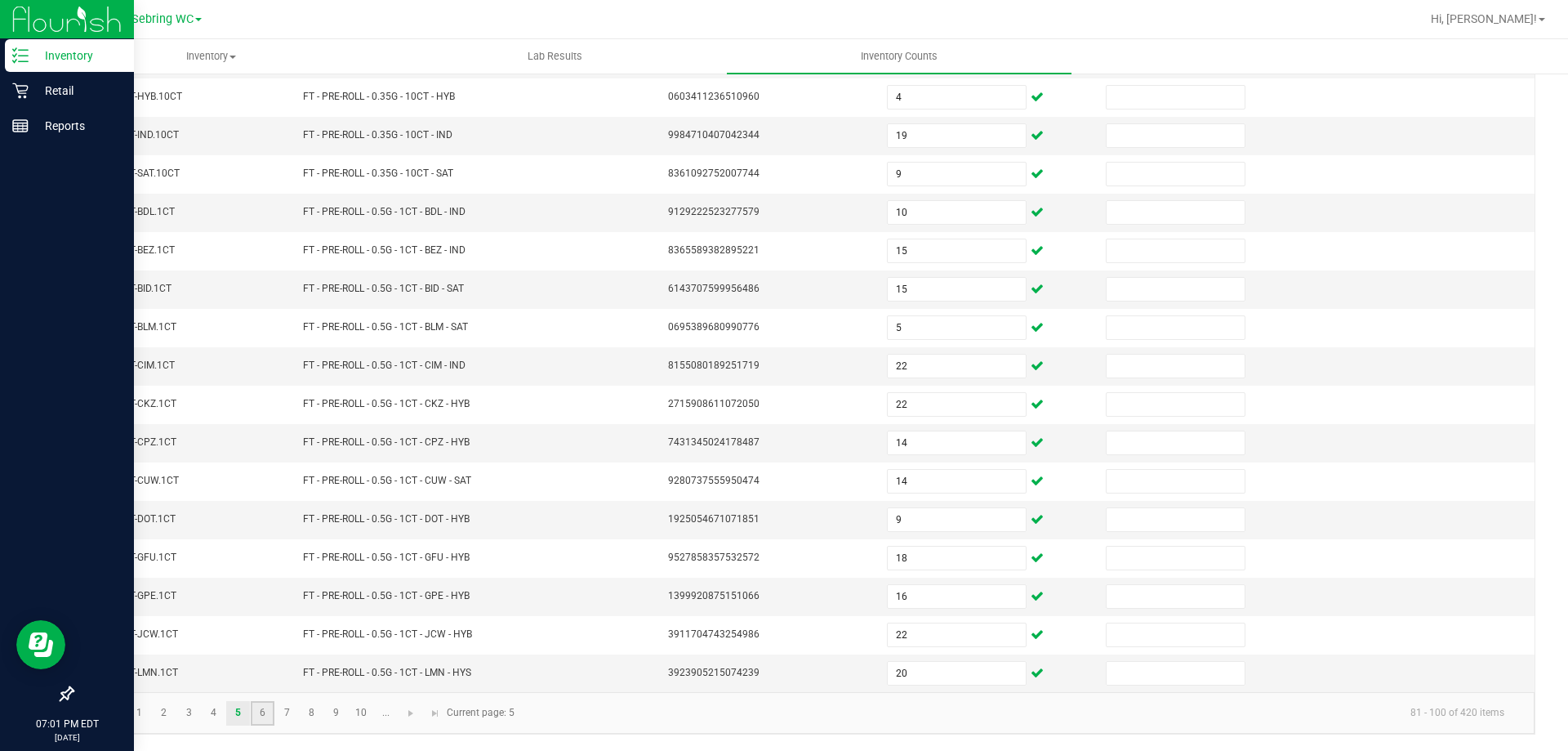
click at [266, 718] on link "6" at bounding box center [262, 712] width 23 height 24
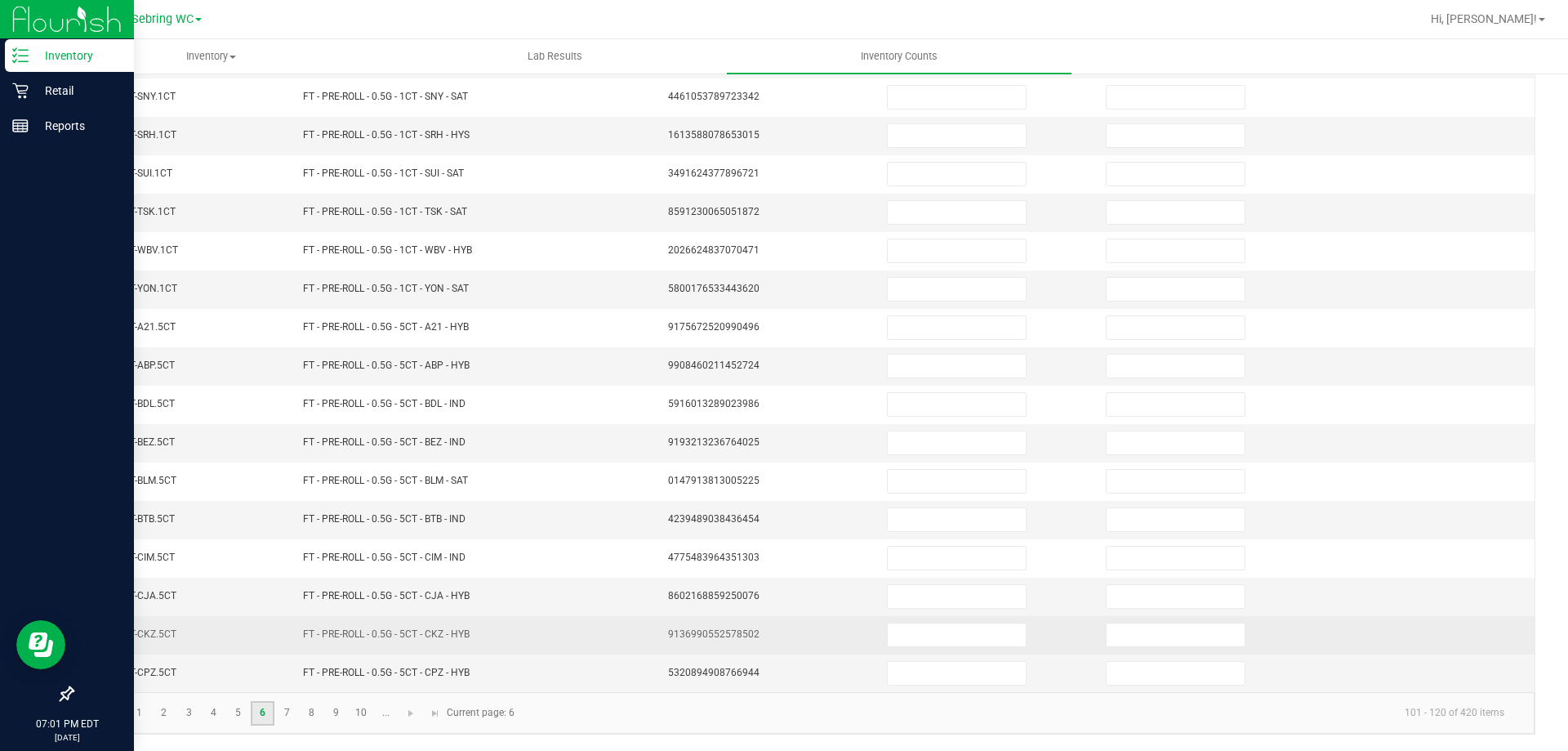
scroll to position [0, 0]
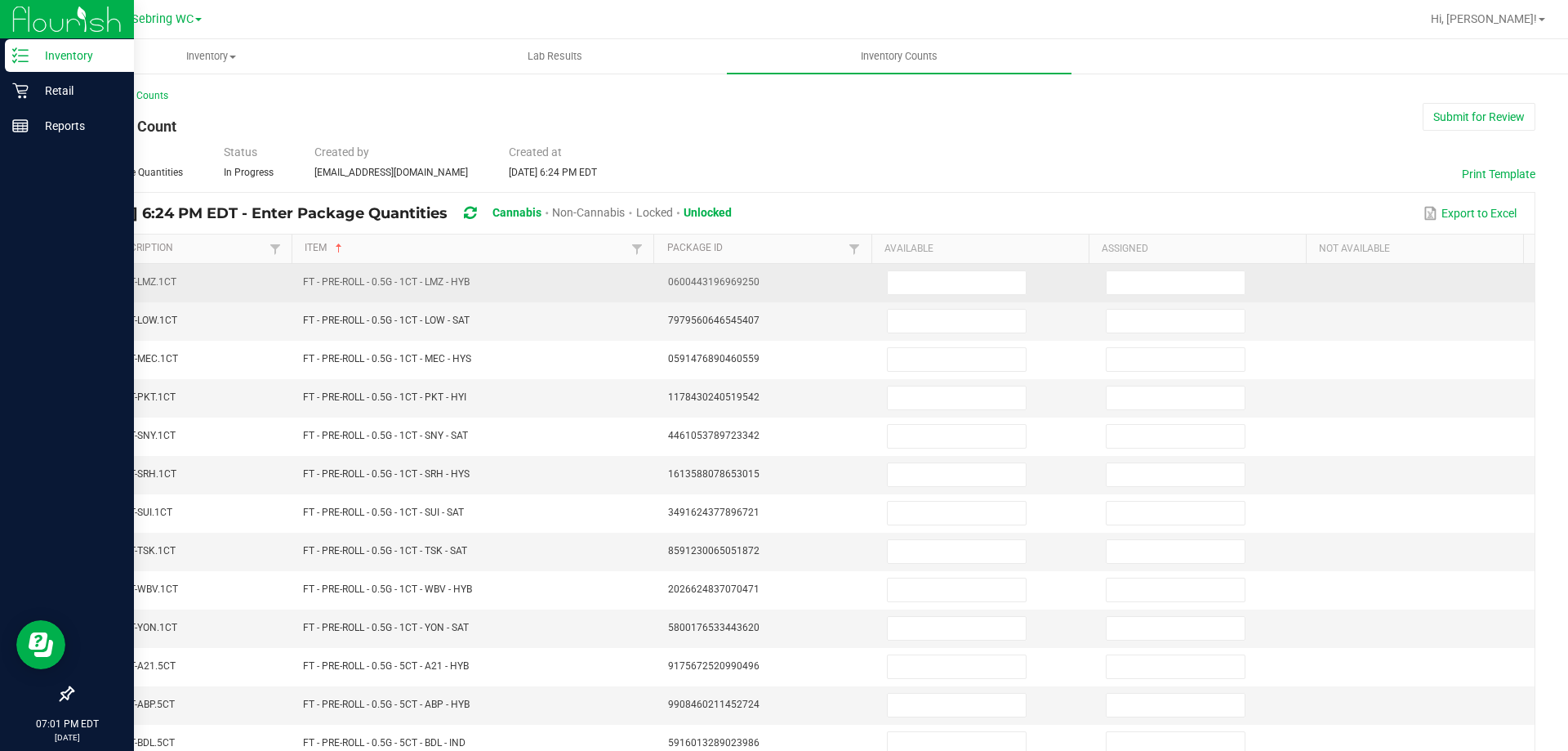
click at [915, 266] on td at bounding box center [987, 282] width 219 height 38
click at [915, 279] on input at bounding box center [956, 282] width 138 height 22
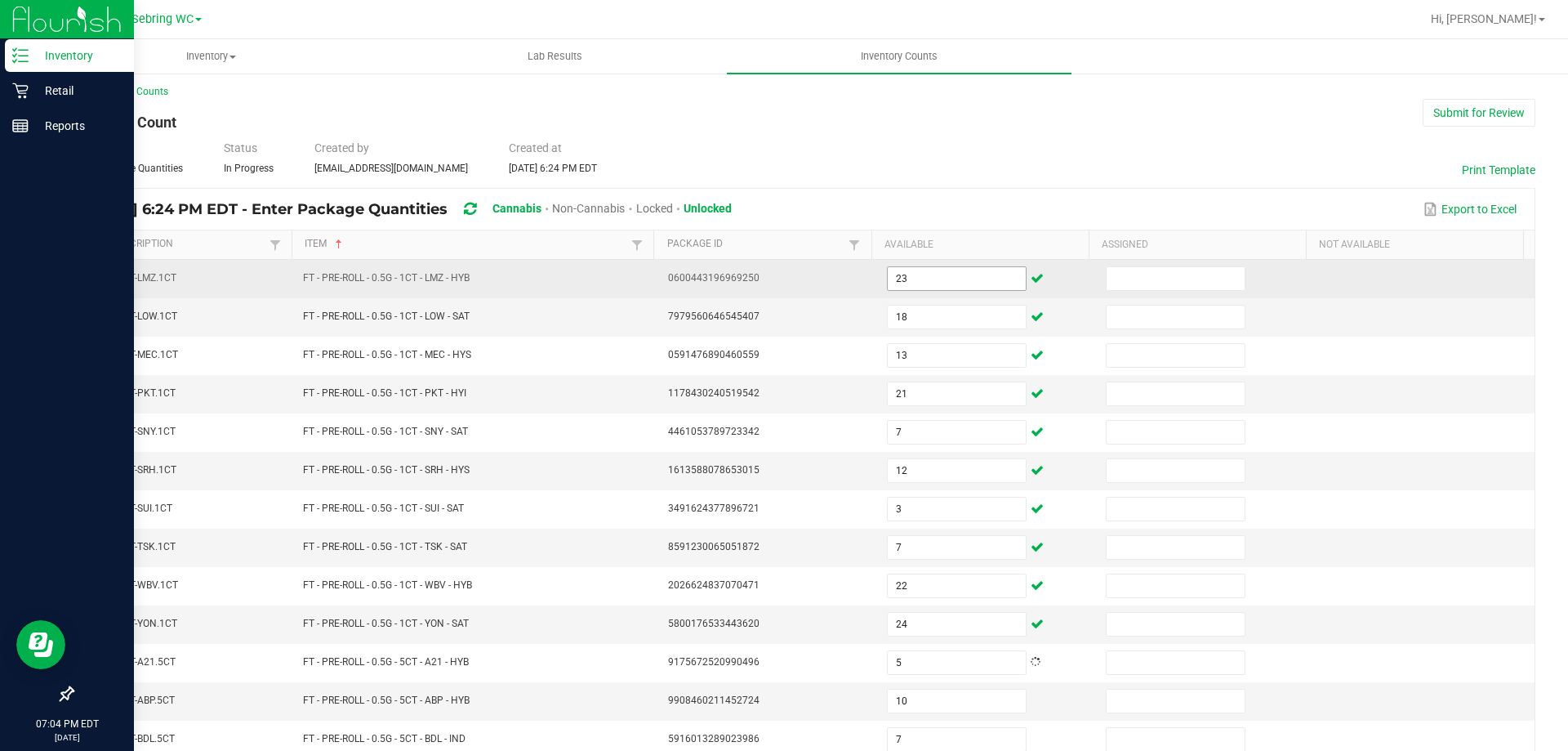
scroll to position [339, 0]
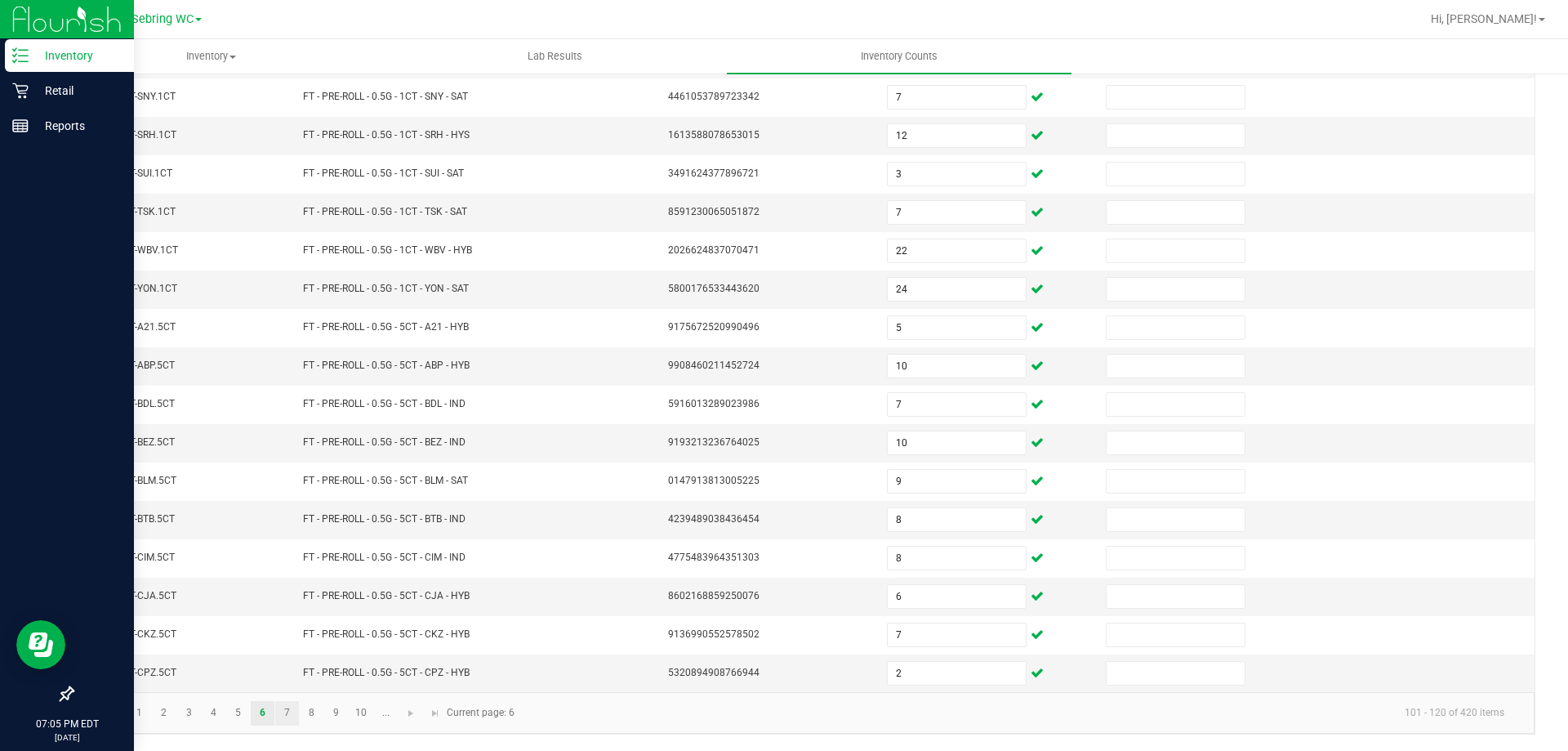
click at [280, 716] on link "7" at bounding box center [287, 712] width 23 height 24
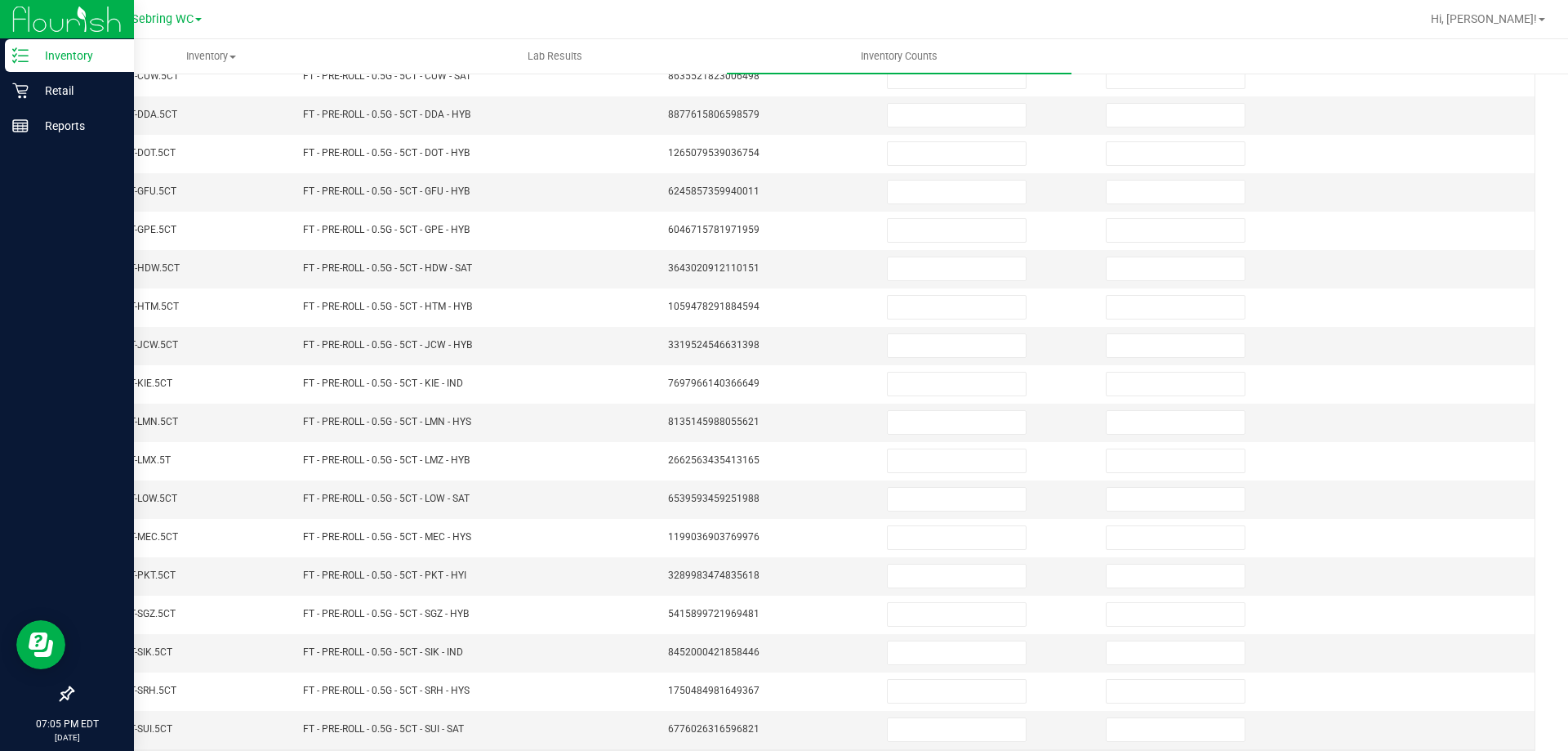
scroll to position [0, 0]
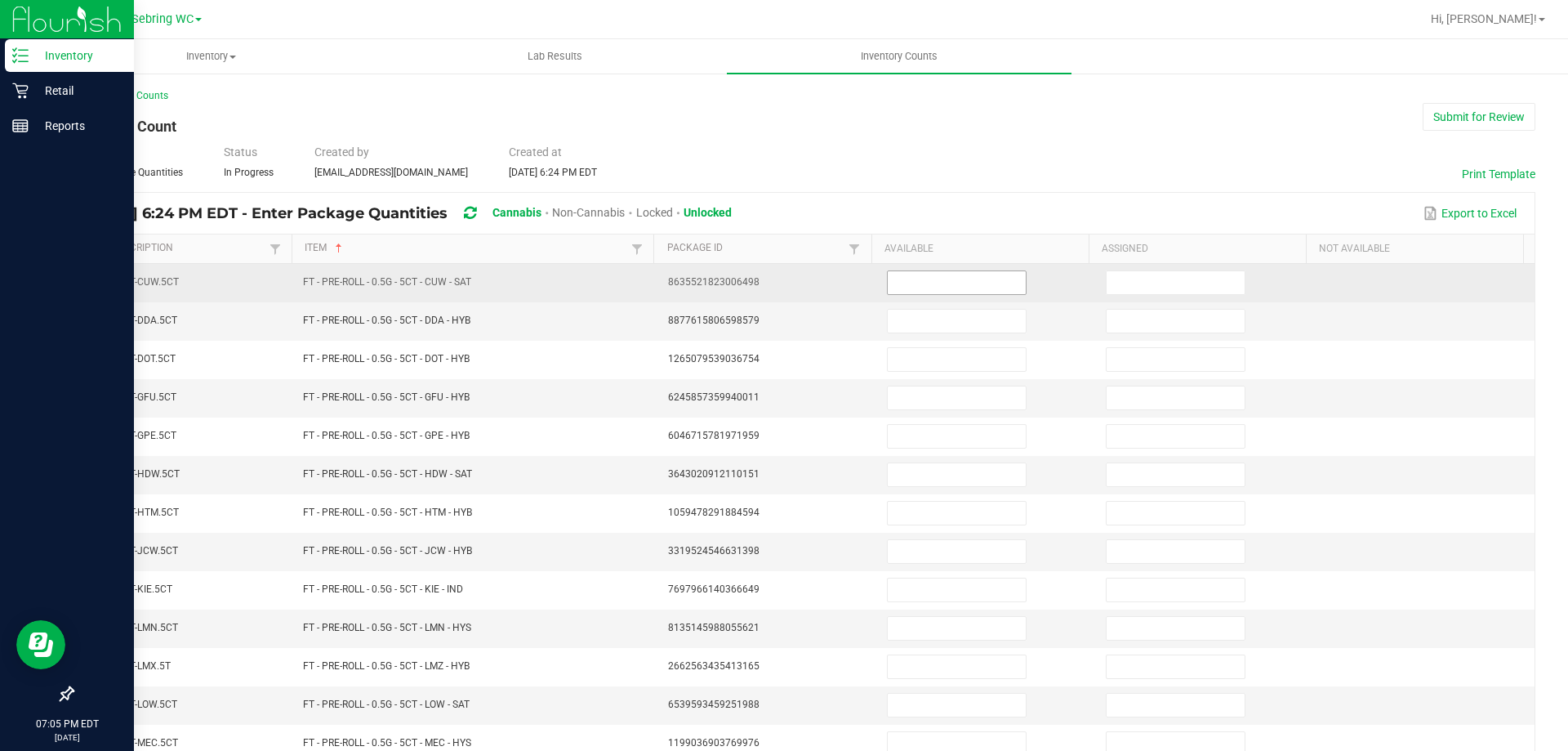
click at [919, 286] on input at bounding box center [956, 282] width 138 height 22
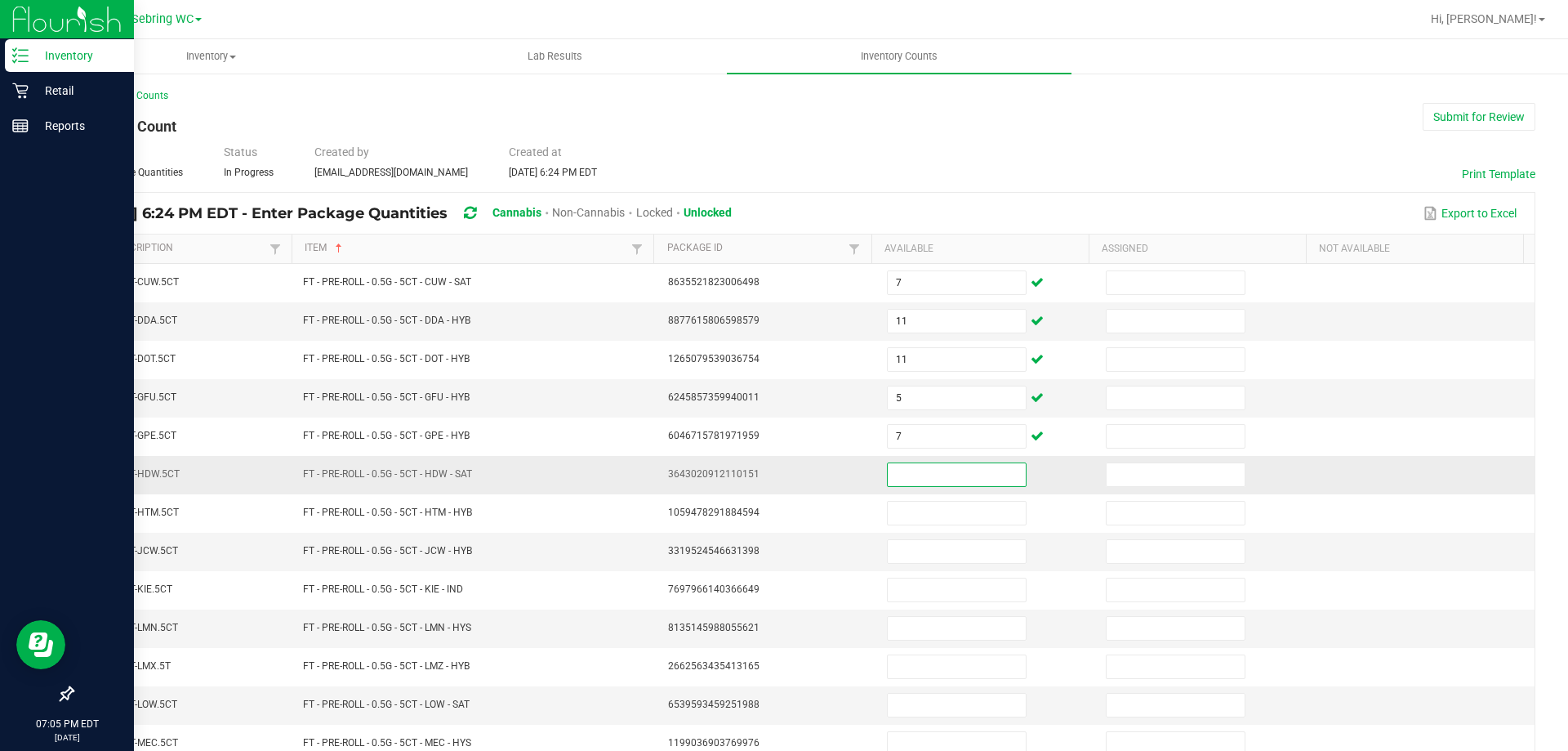
drag, startPoint x: 919, startPoint y: 286, endPoint x: 900, endPoint y: 469, distance: 184.0
click at [900, 469] on input at bounding box center [956, 473] width 138 height 22
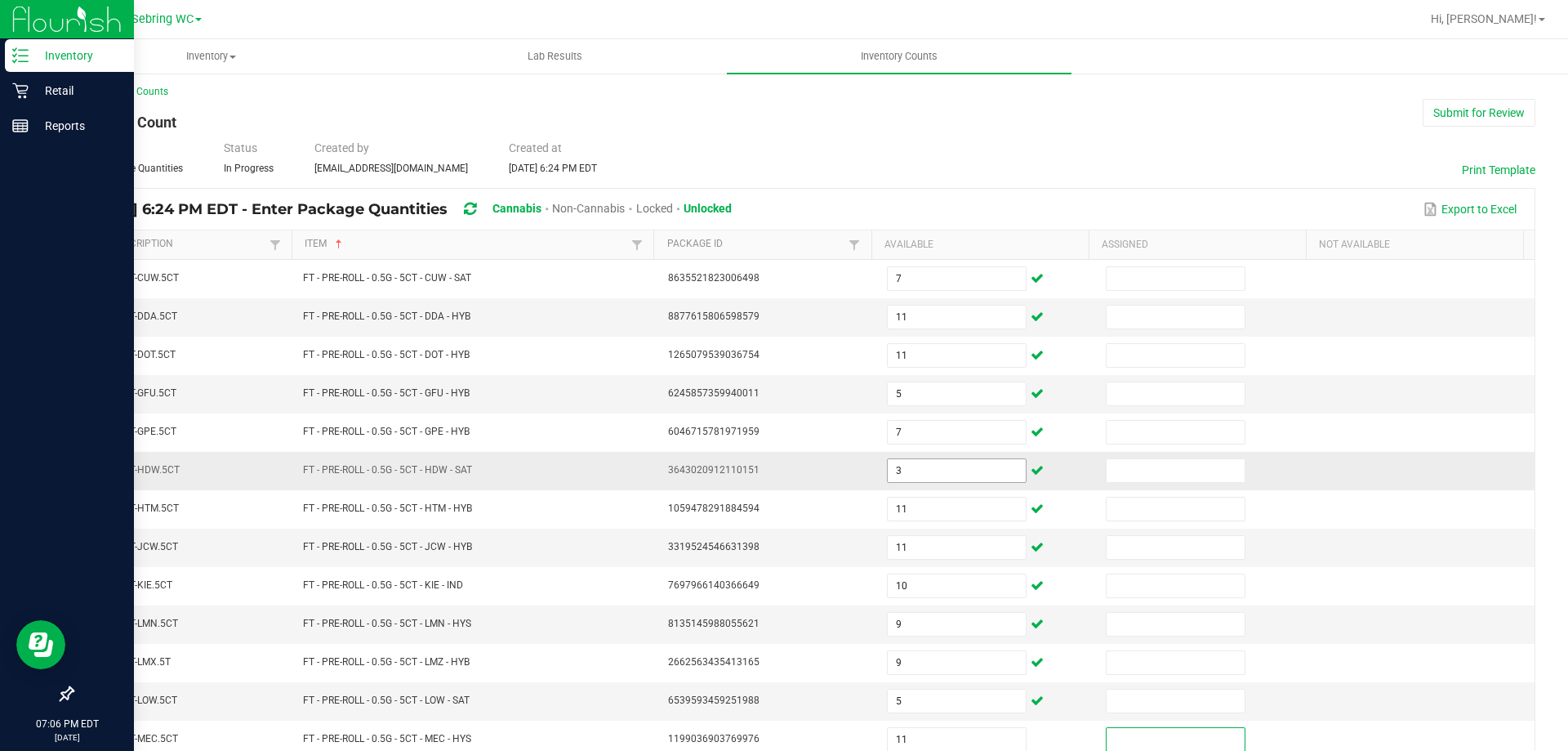
scroll to position [339, 0]
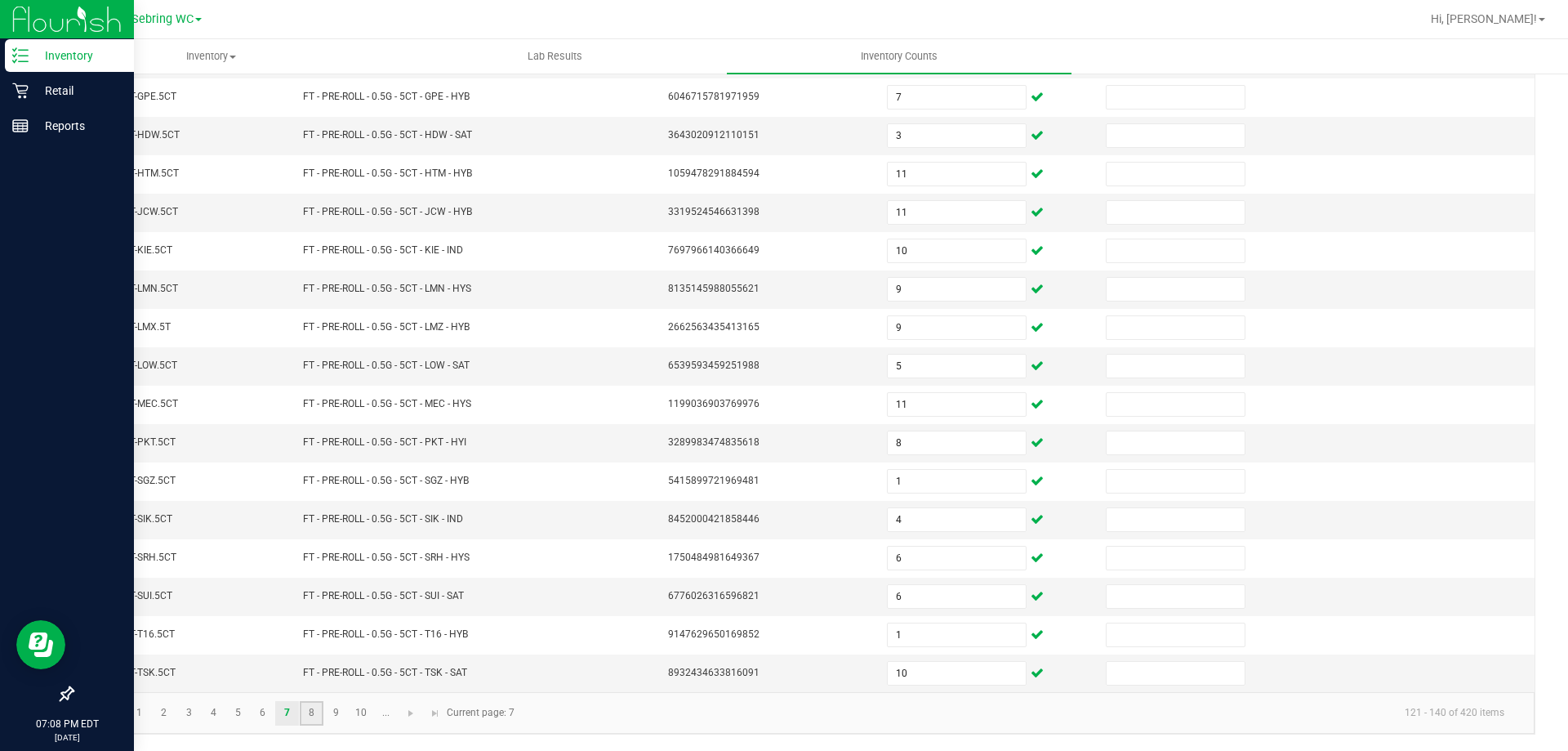
click at [301, 718] on link "8" at bounding box center [312, 712] width 23 height 24
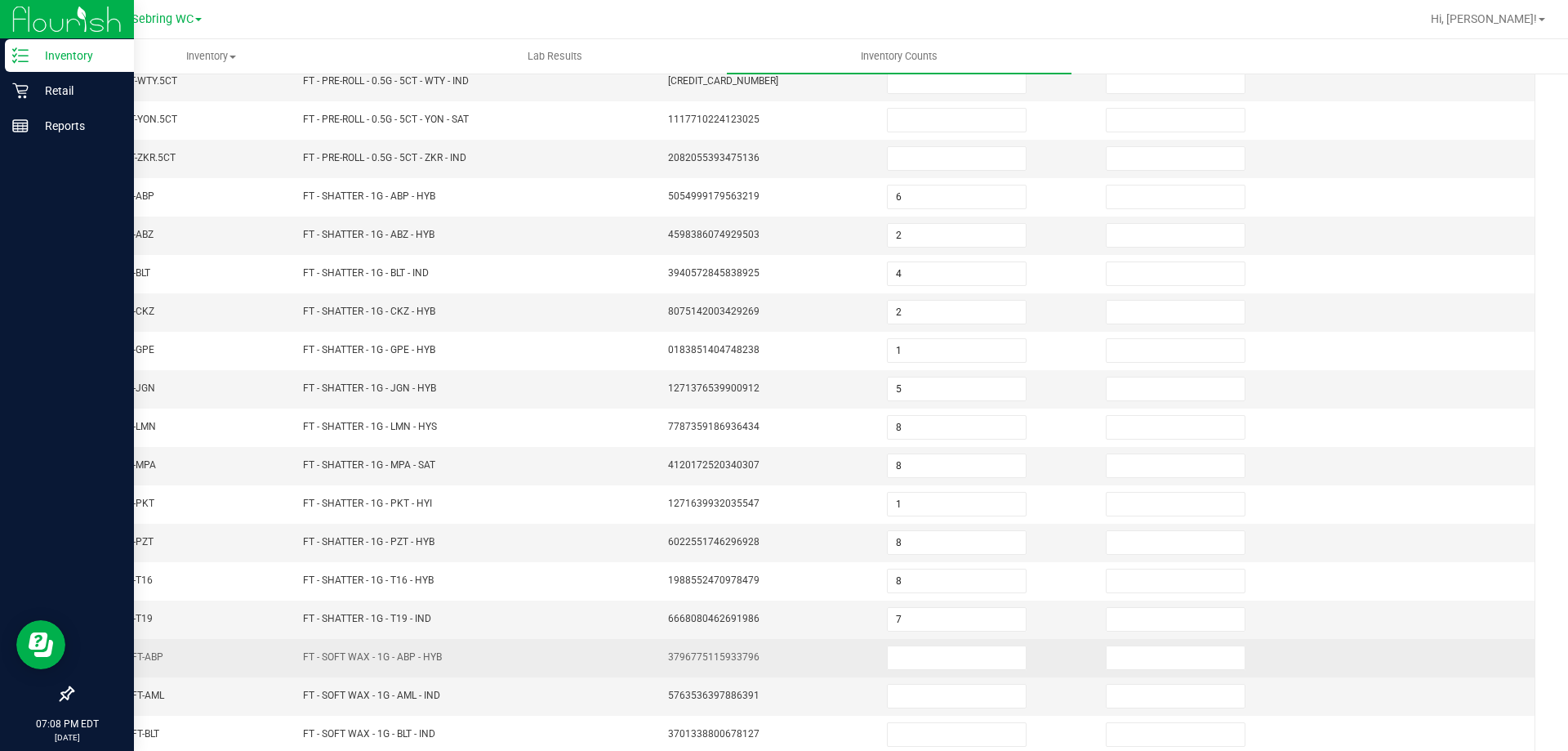
scroll to position [0, 0]
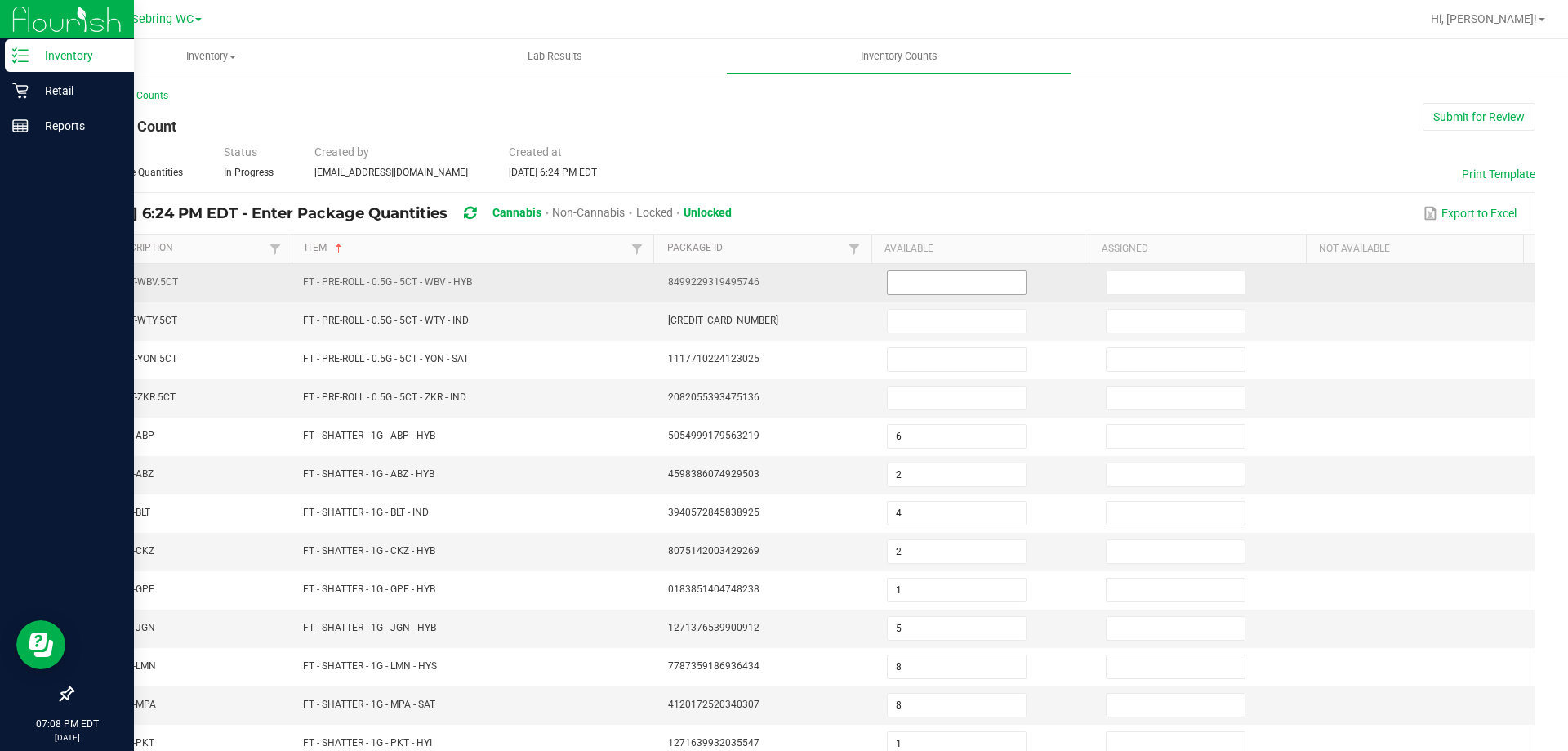
click at [904, 273] on input at bounding box center [956, 282] width 138 height 22
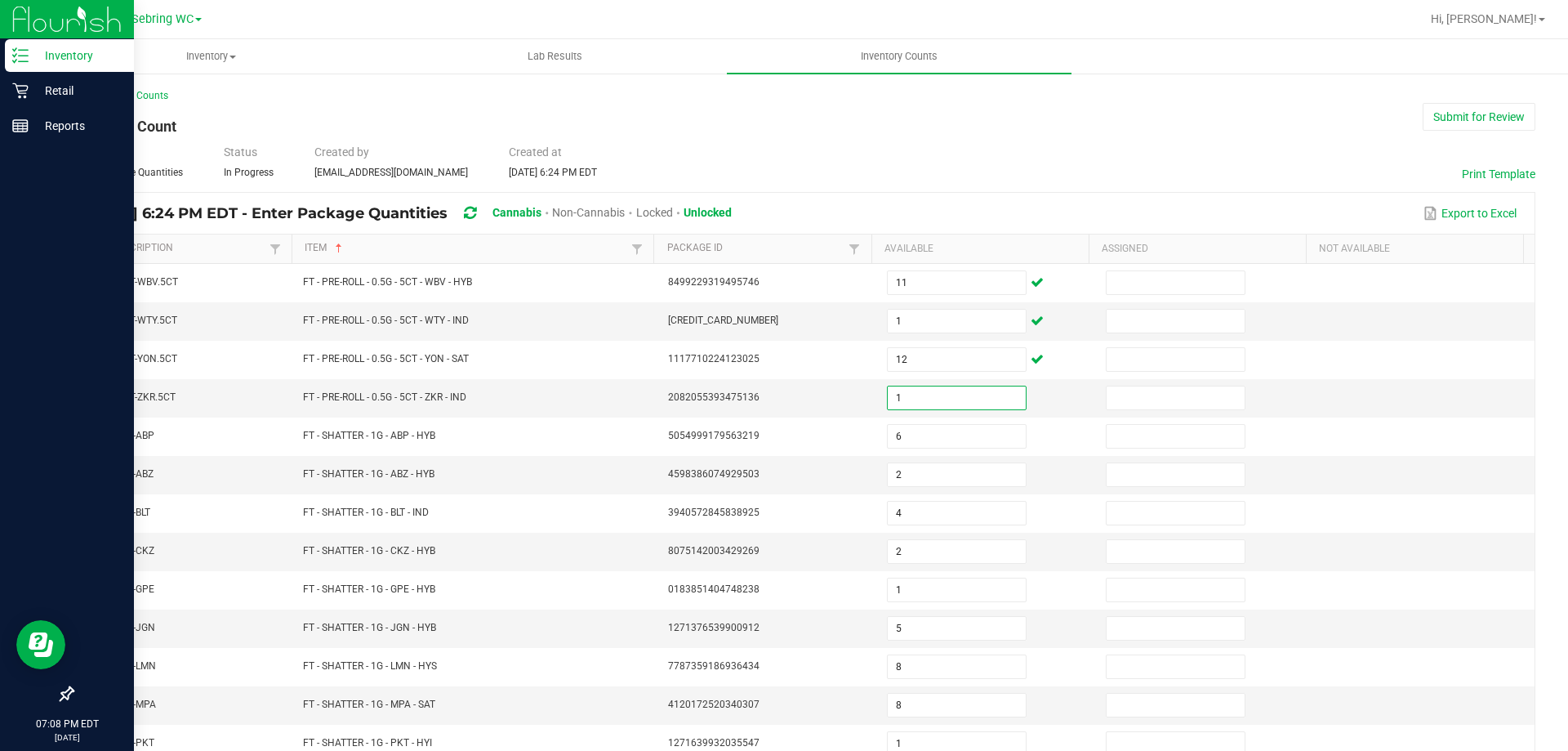
click at [1052, 168] on div "Type Enter Package Quantities Status In Progress Created by [EMAIL_ADDRESS][DOM…" at bounding box center [803, 162] width 1464 height 36
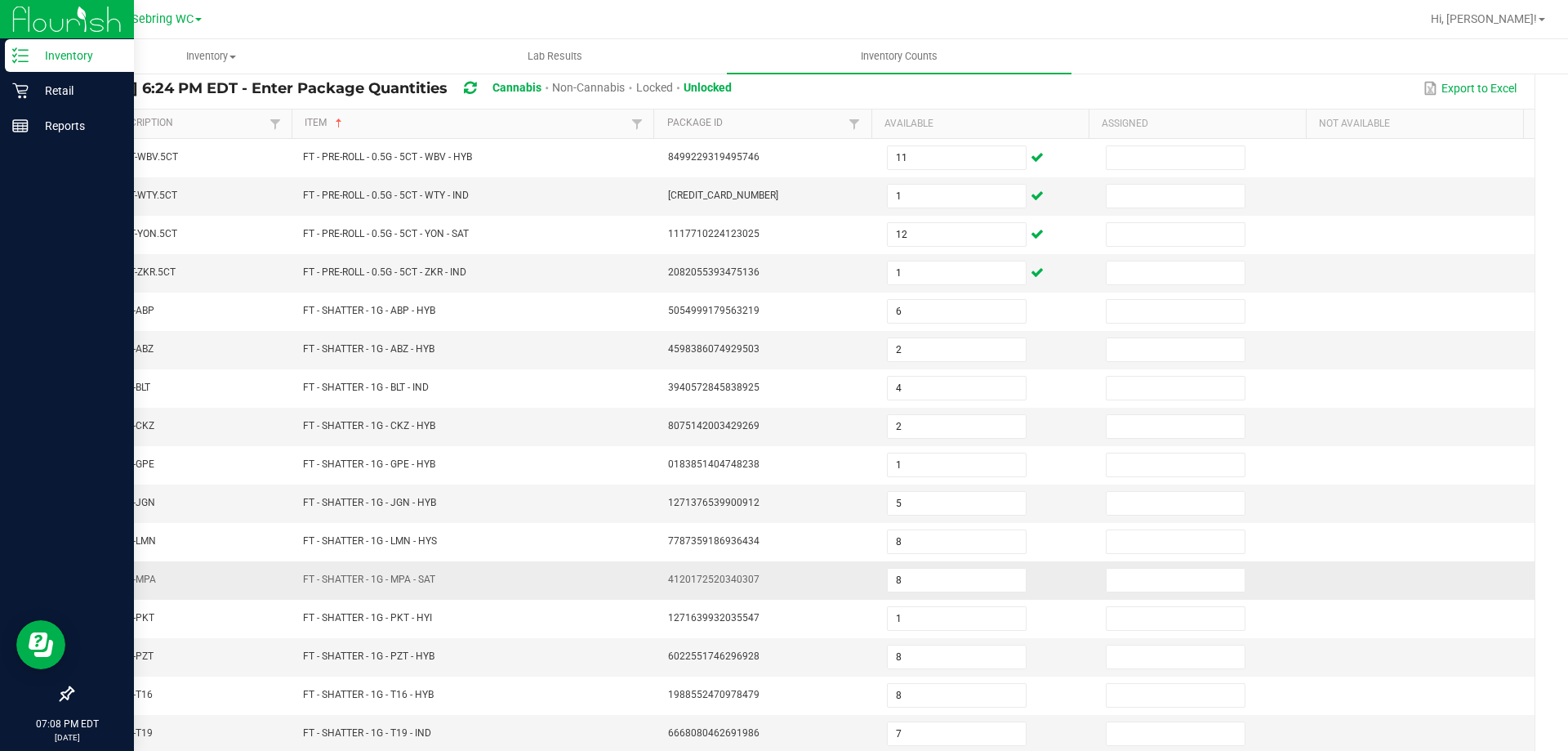
scroll to position [339, 0]
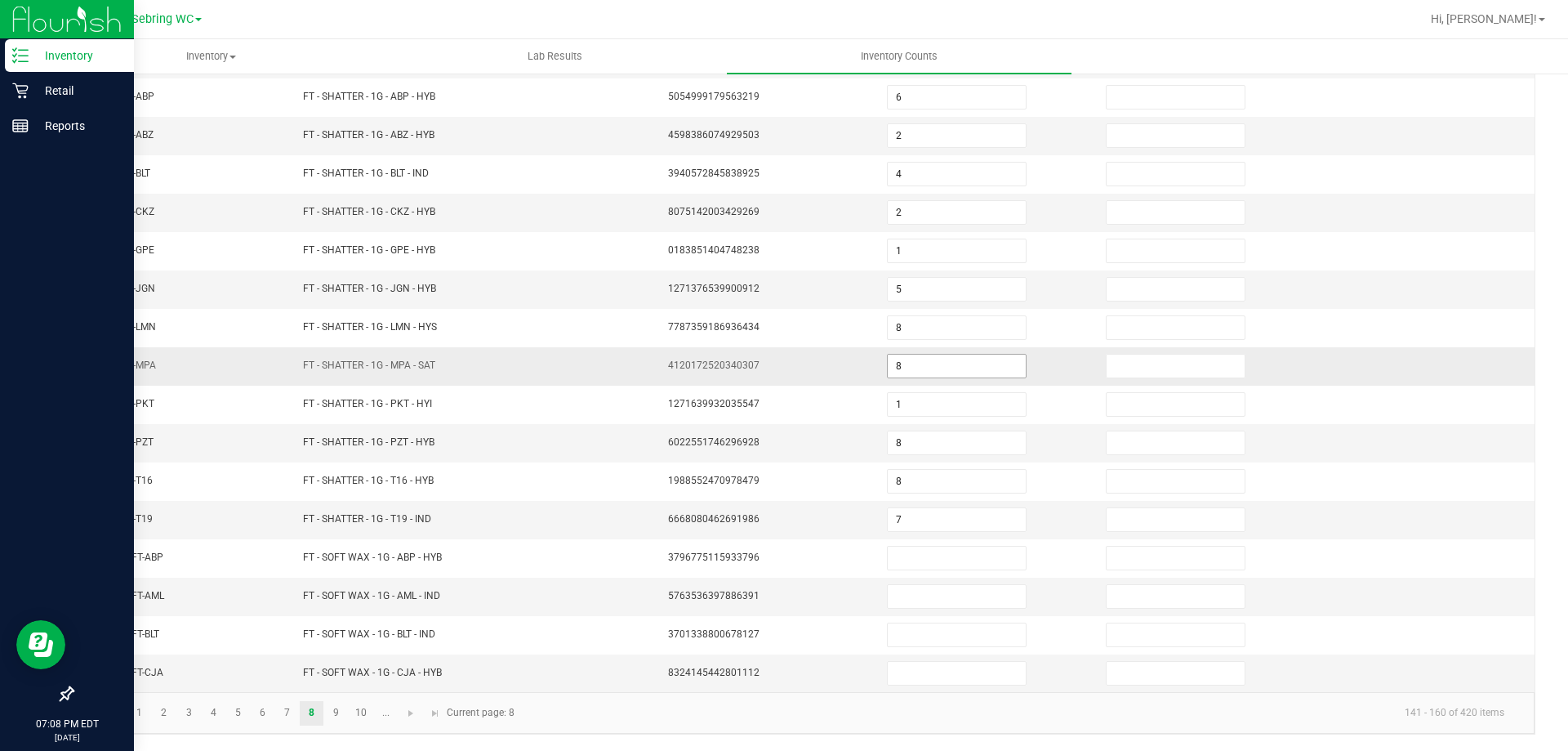
click at [896, 360] on input "8" at bounding box center [956, 365] width 138 height 22
click at [898, 288] on input "5" at bounding box center [956, 288] width 138 height 22
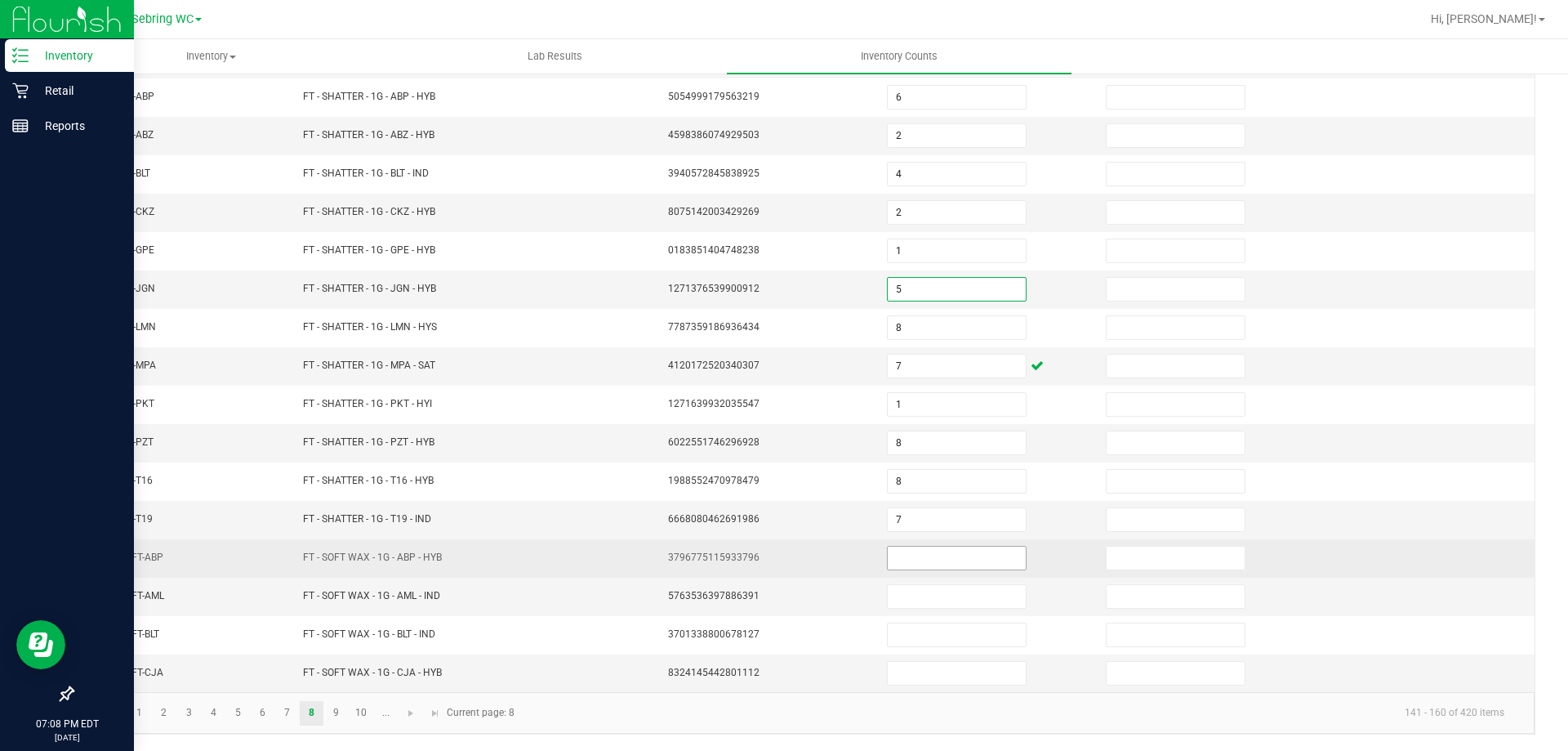
click at [903, 564] on input at bounding box center [956, 557] width 138 height 22
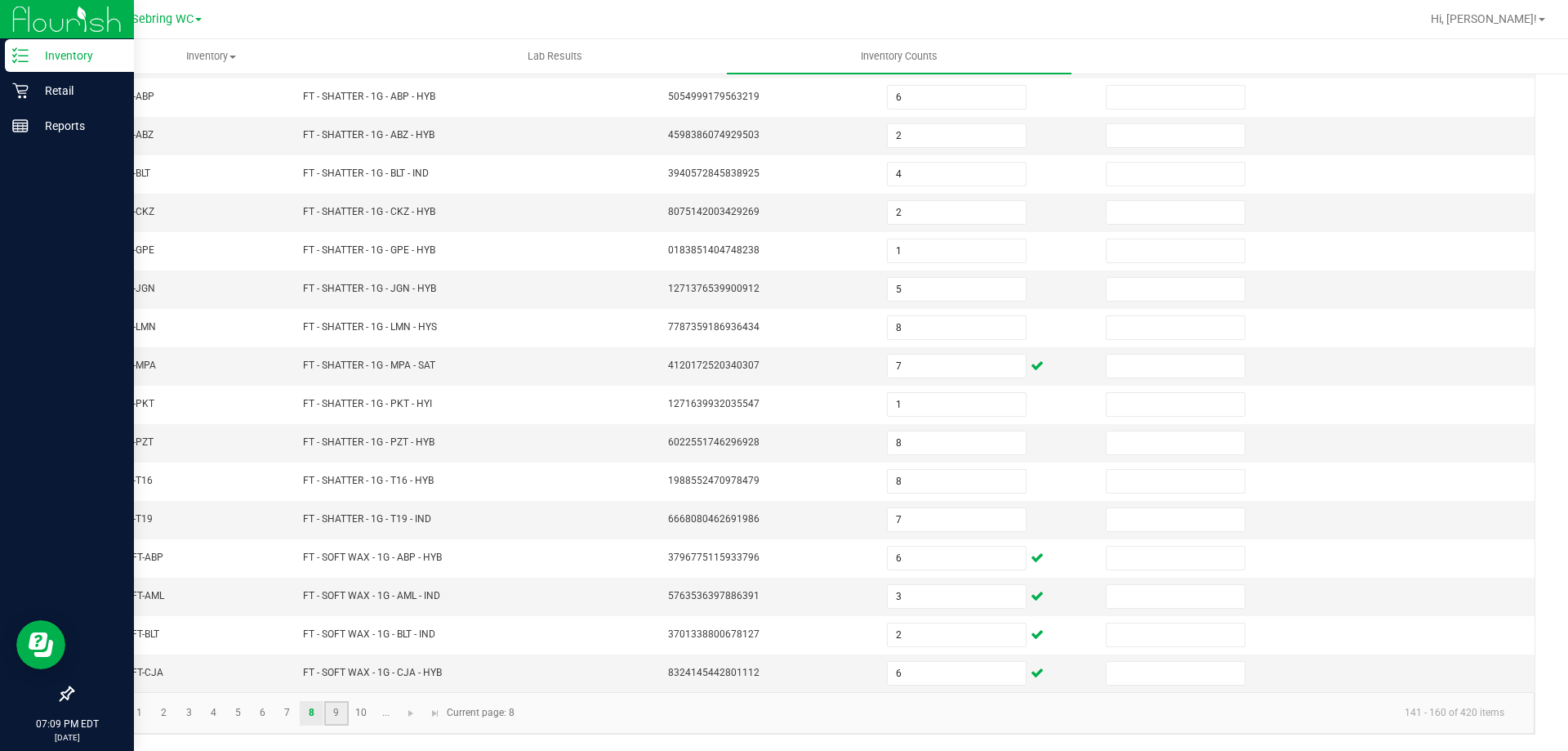
click at [345, 721] on link "9" at bounding box center [336, 712] width 23 height 24
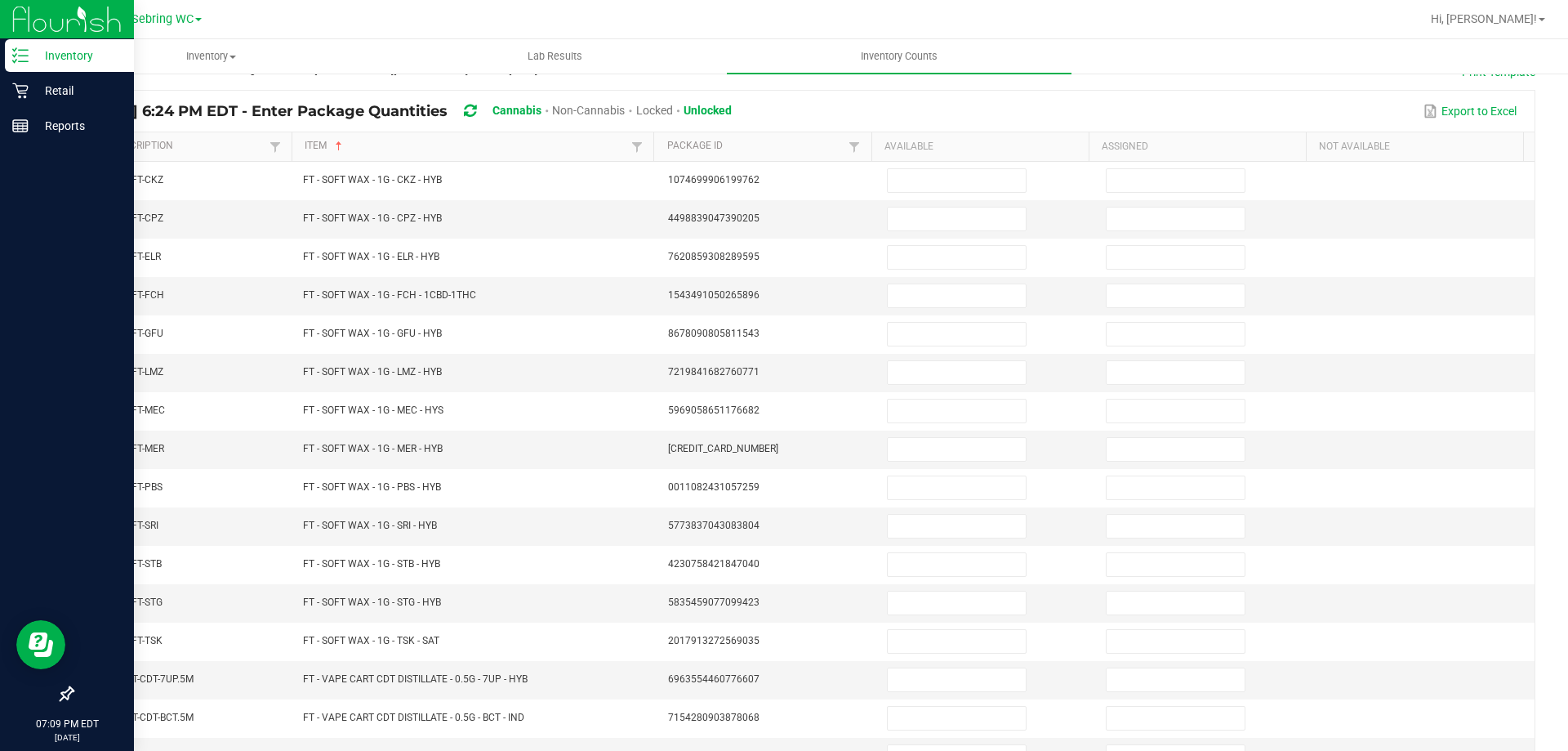
scroll to position [94, 0]
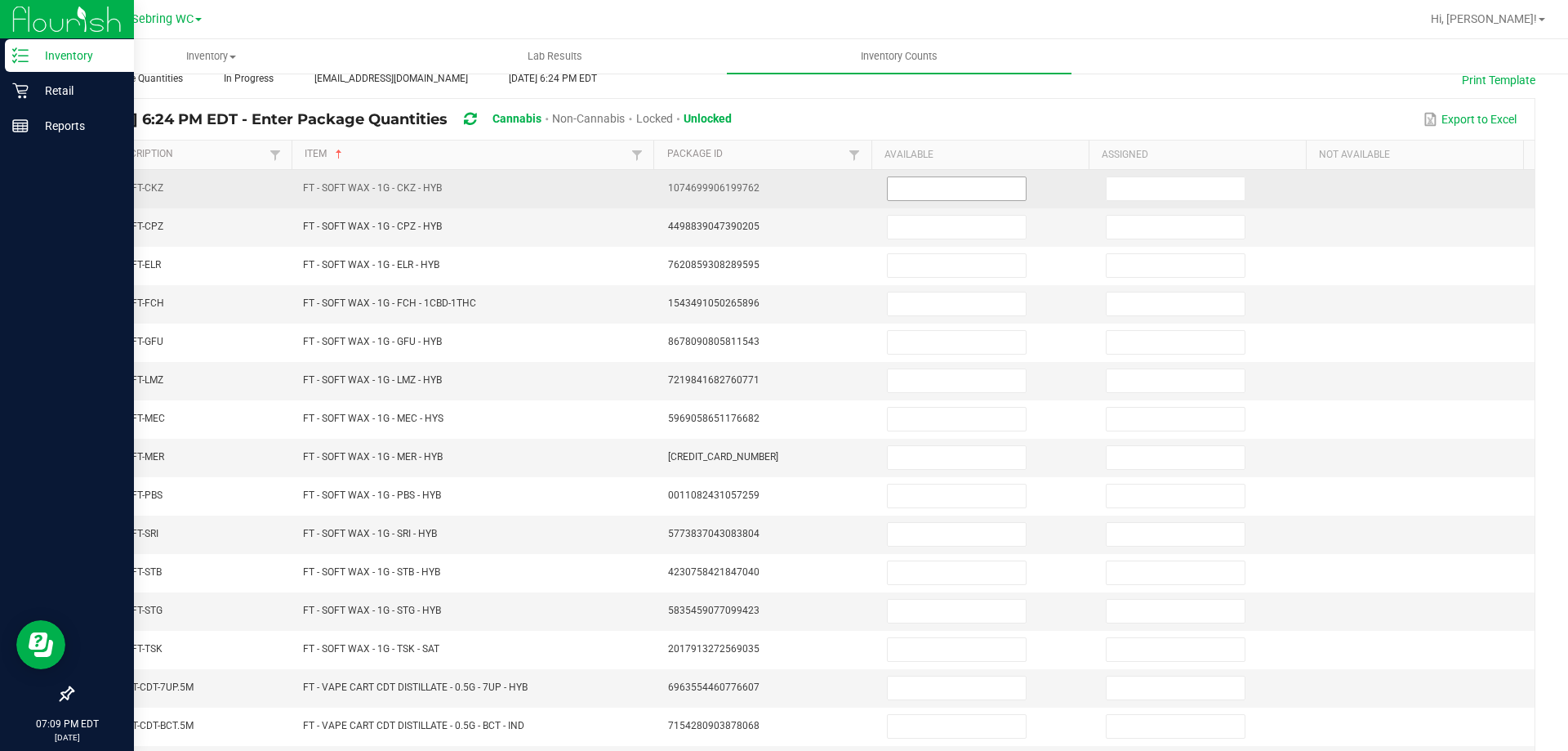
click at [914, 194] on input at bounding box center [956, 188] width 138 height 22
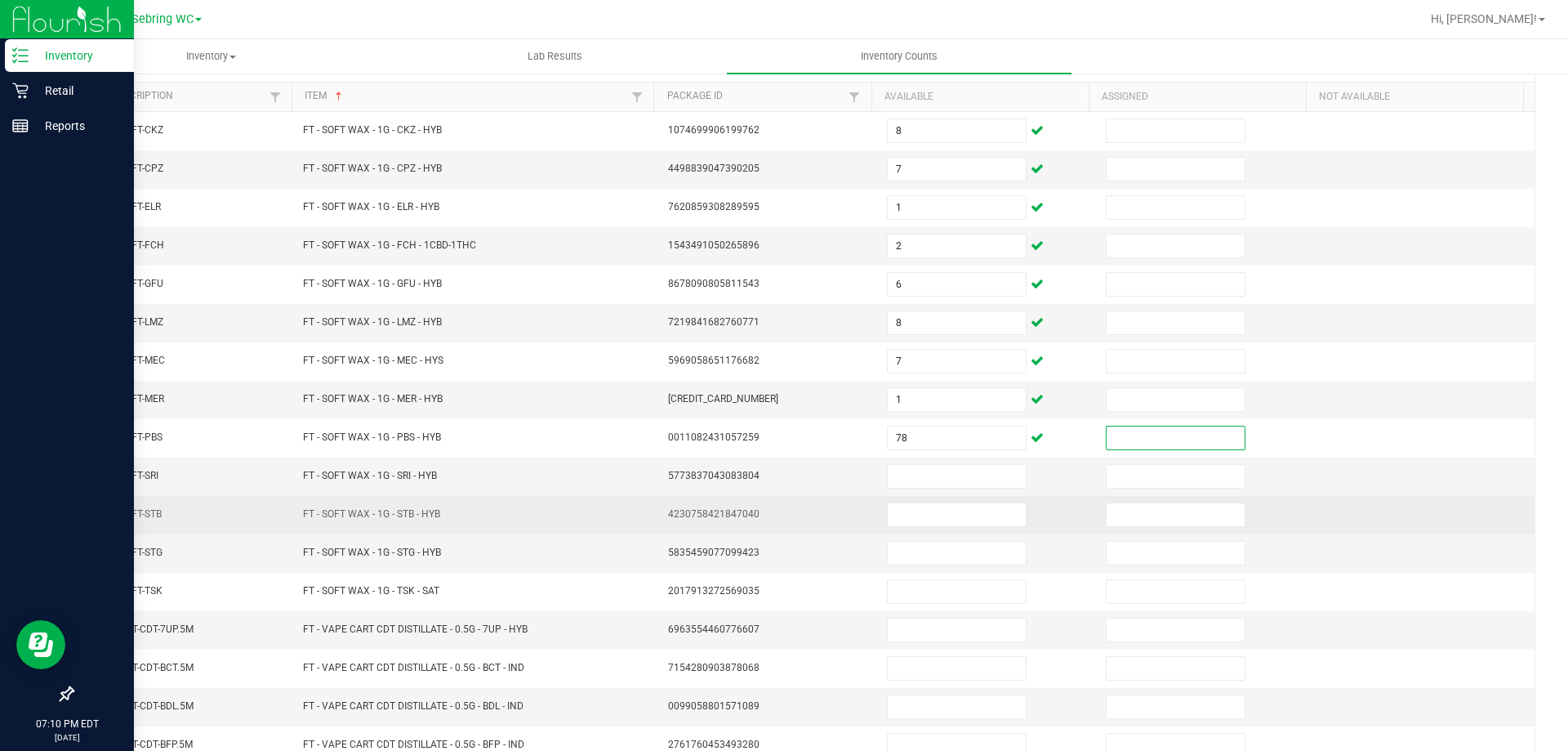
scroll to position [175, 0]
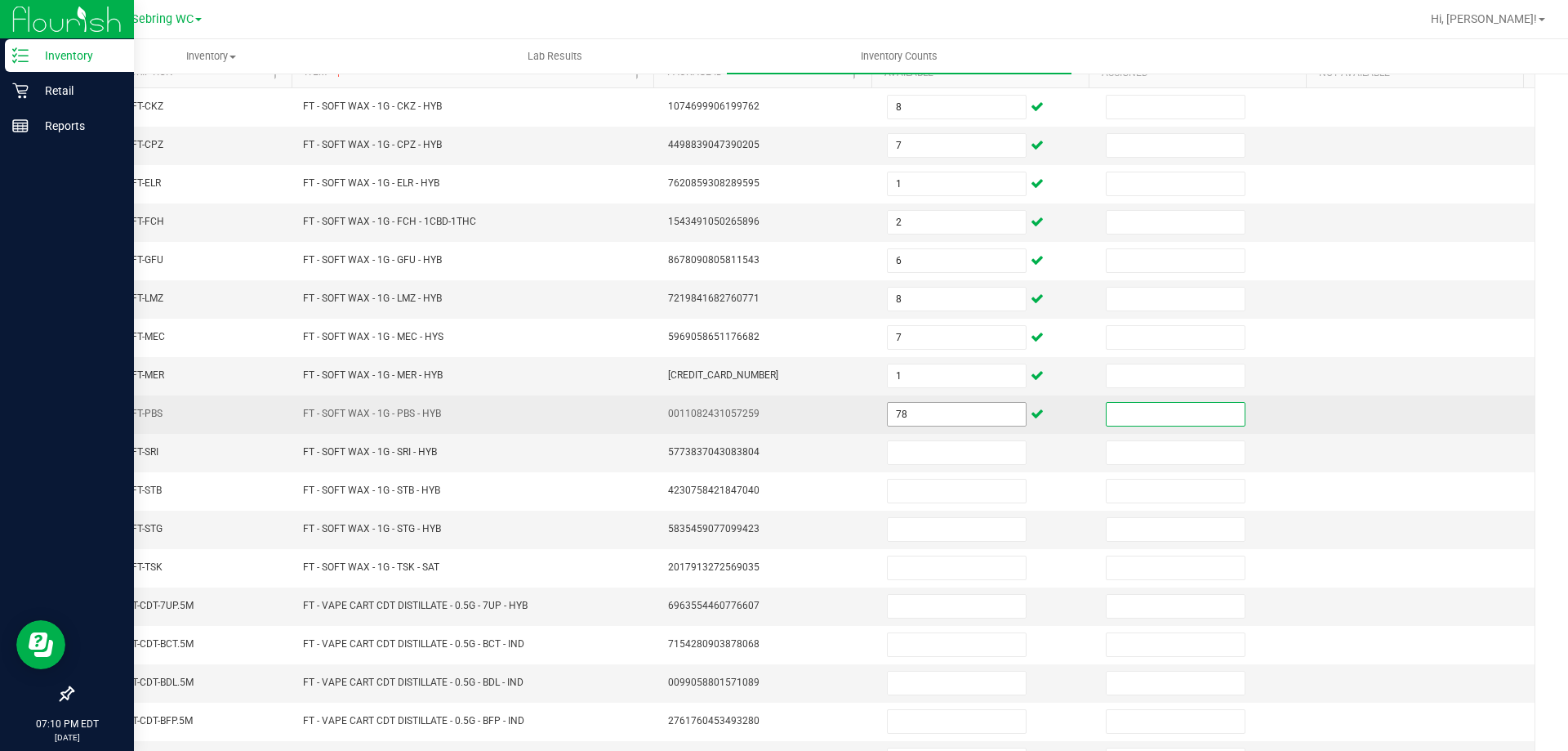
click at [936, 417] on input "78" at bounding box center [956, 413] width 138 height 22
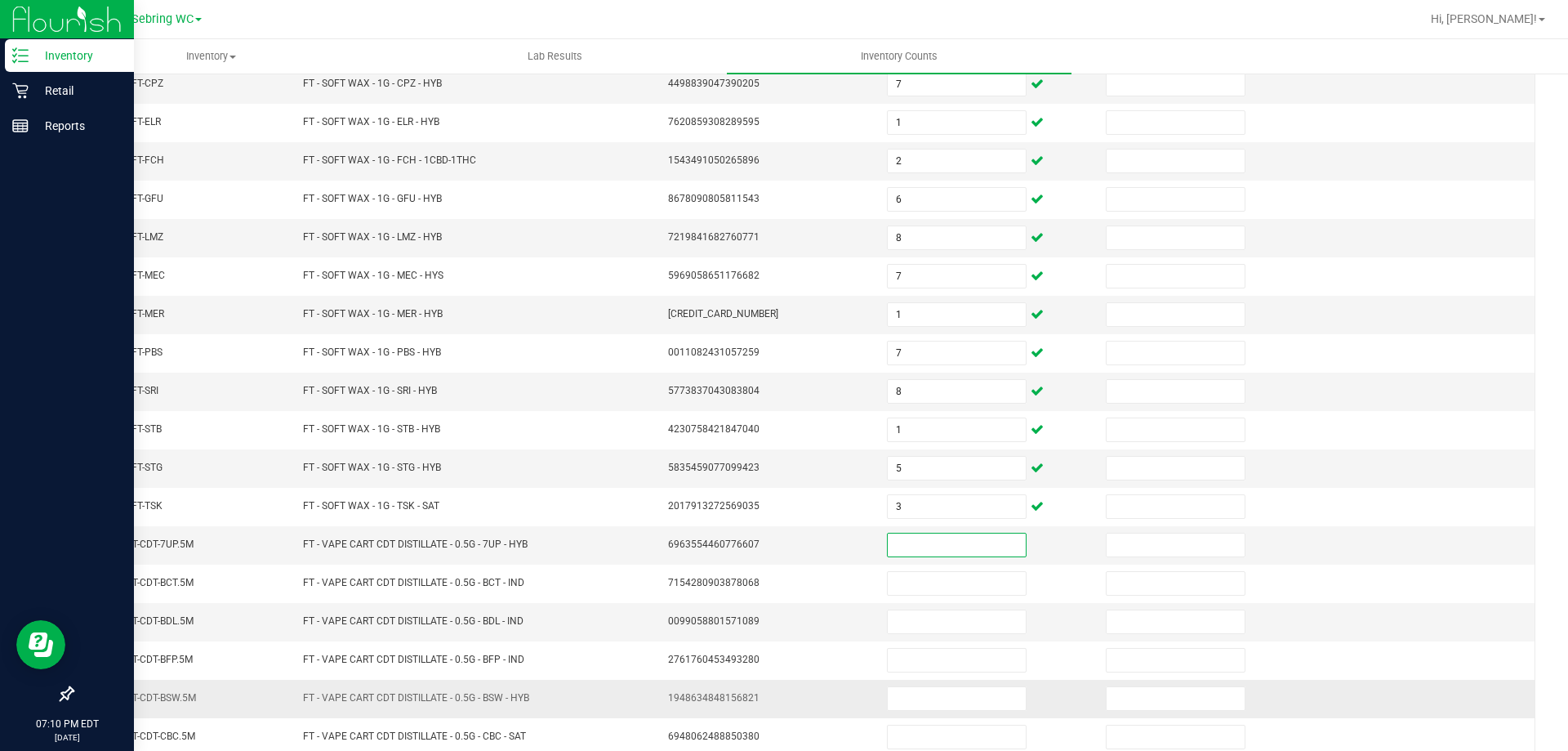
scroll to position [339, 0]
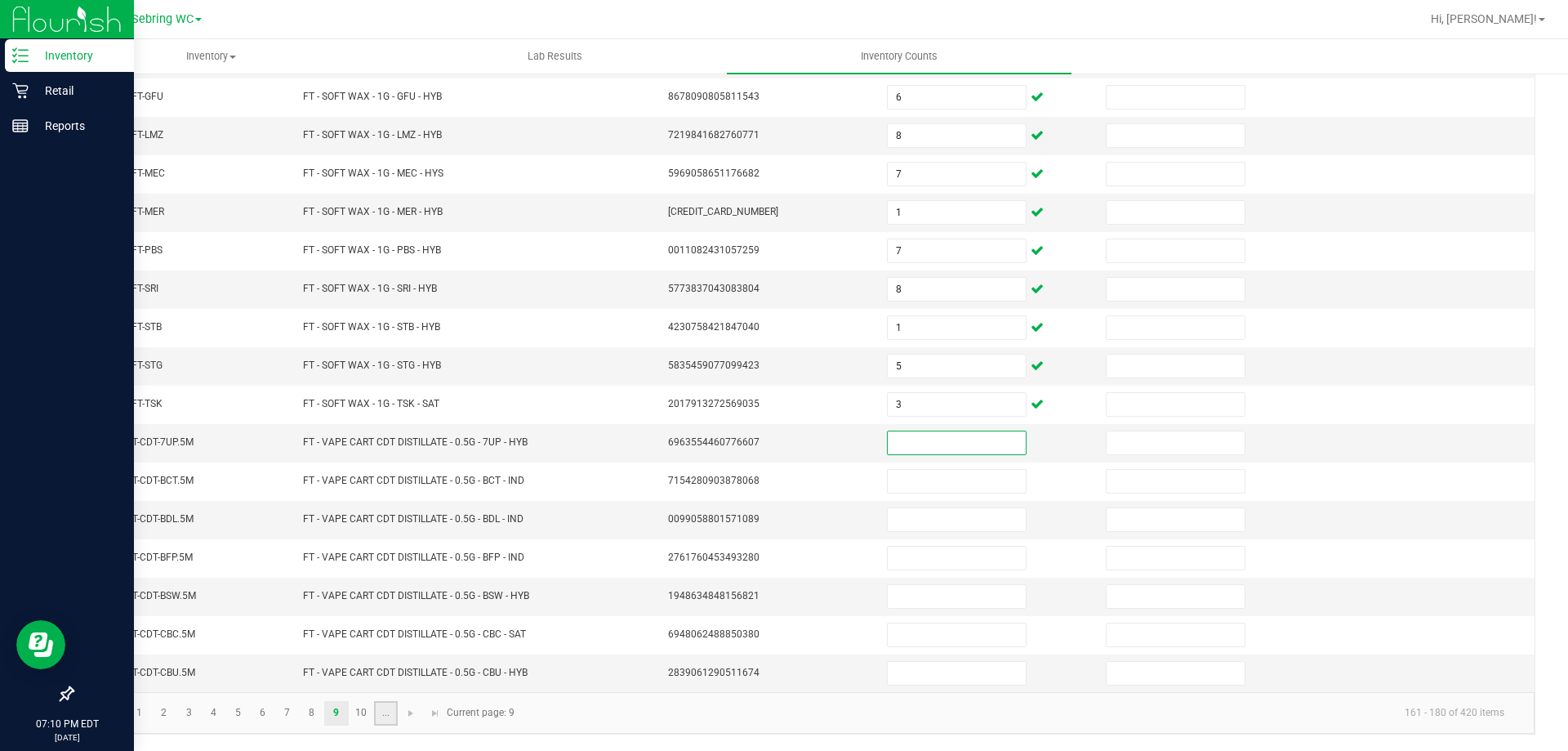
click at [385, 719] on link "..." at bounding box center [386, 712] width 23 height 24
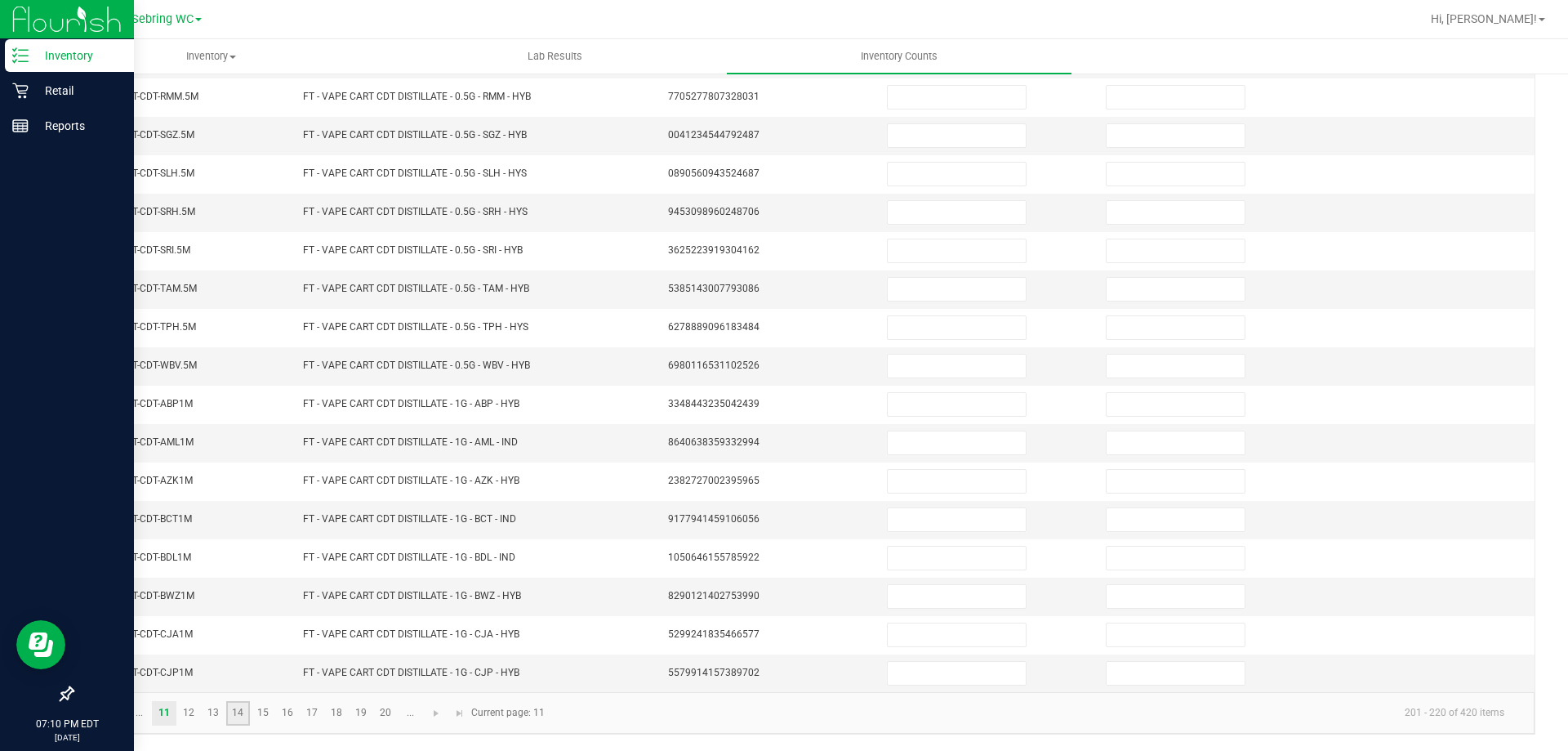
click at [242, 709] on link "14" at bounding box center [238, 712] width 23 height 24
click at [289, 712] on link "16" at bounding box center [287, 712] width 23 height 24
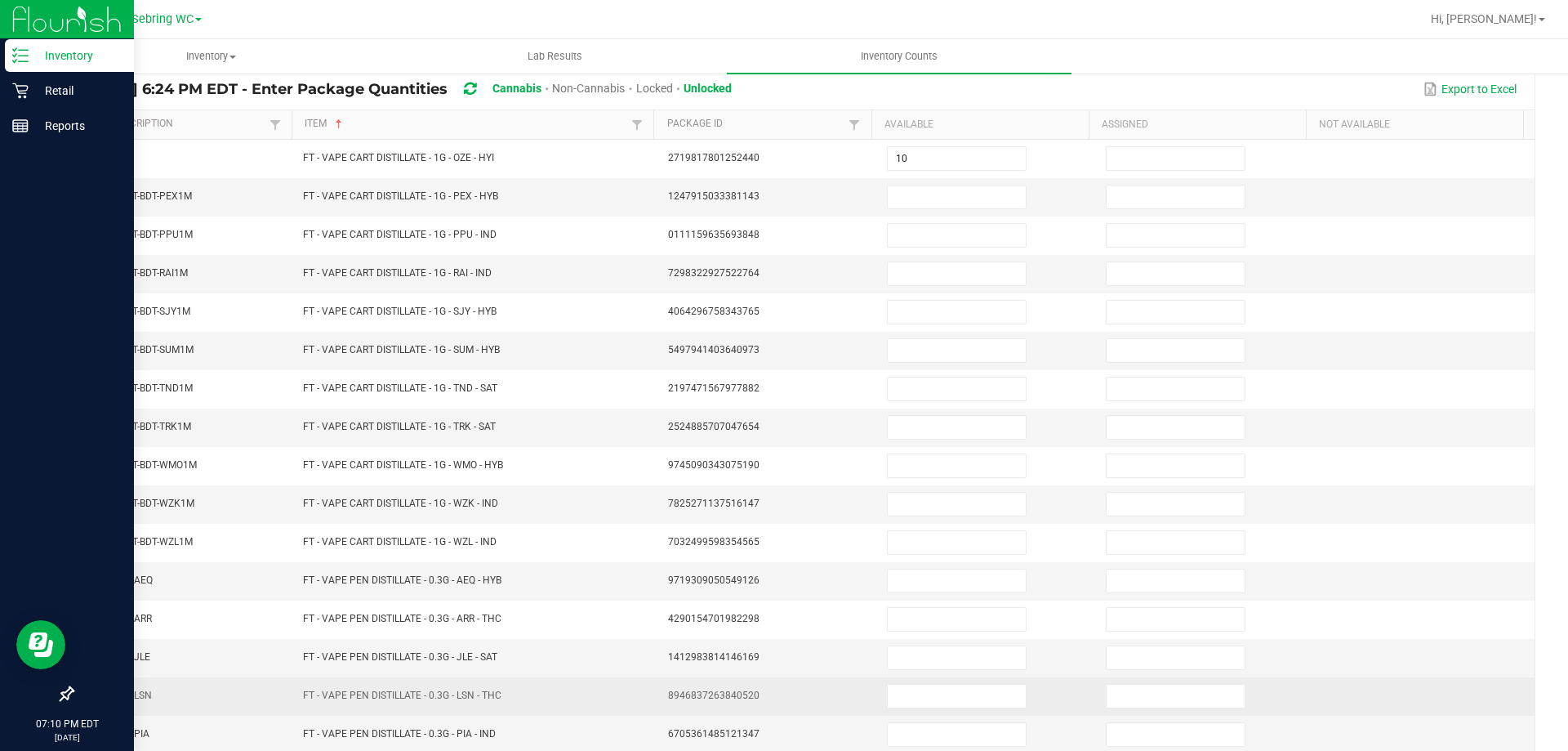
scroll to position [13, 0]
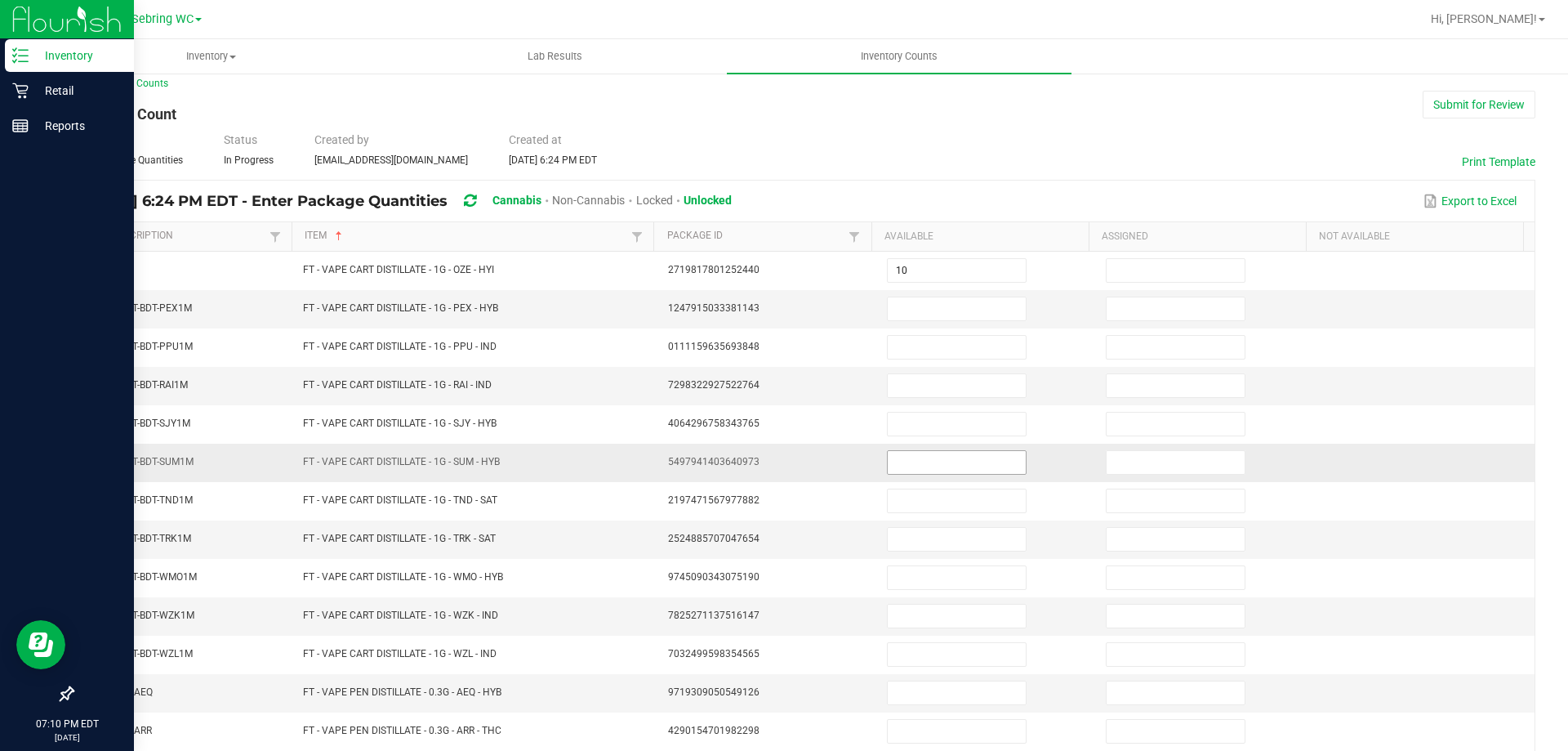
click at [917, 457] on input at bounding box center [956, 462] width 138 height 22
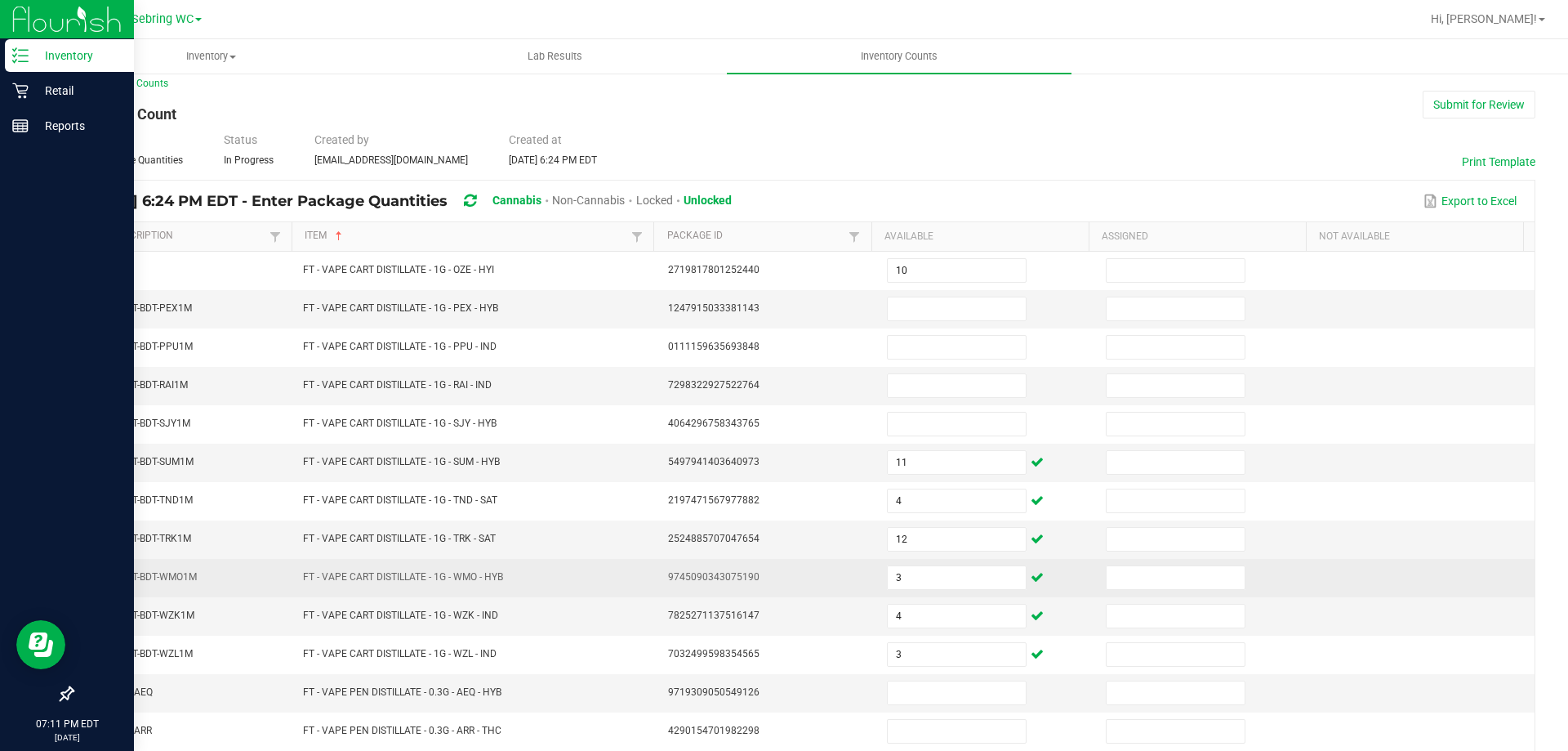
click at [717, 560] on td "9745090343075190" at bounding box center [767, 578] width 219 height 38
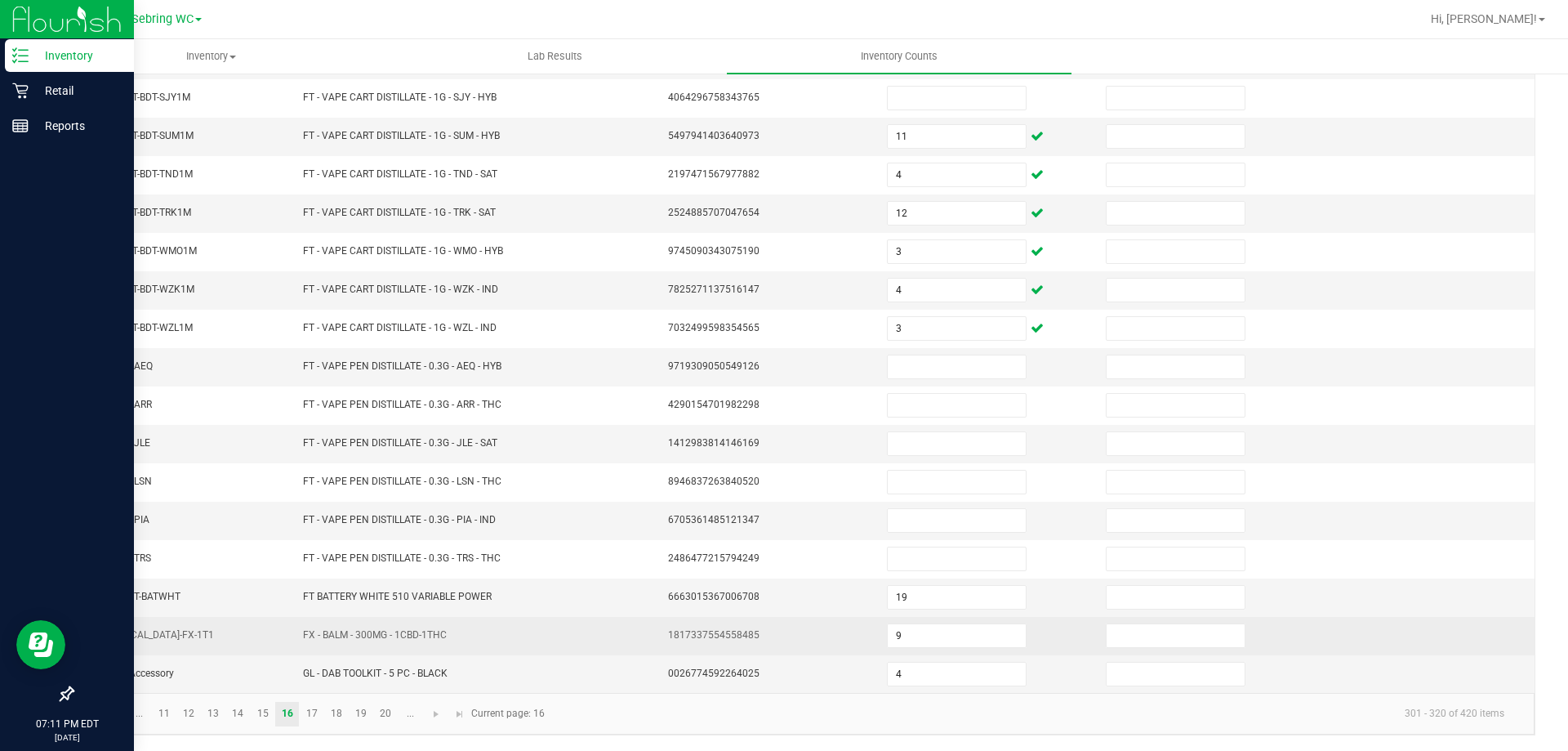
scroll to position [339, 0]
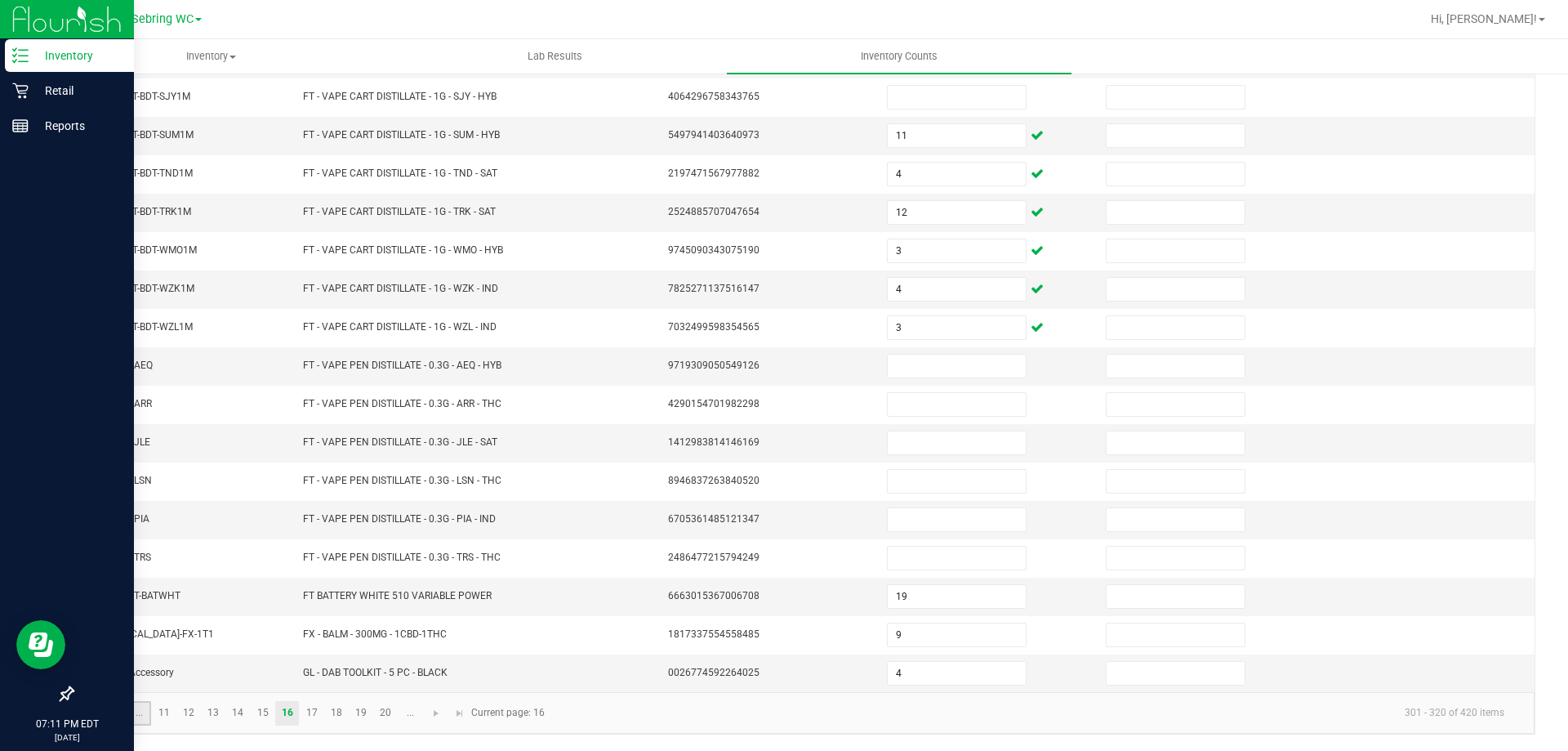
click at [136, 712] on link "..." at bounding box center [139, 712] width 23 height 24
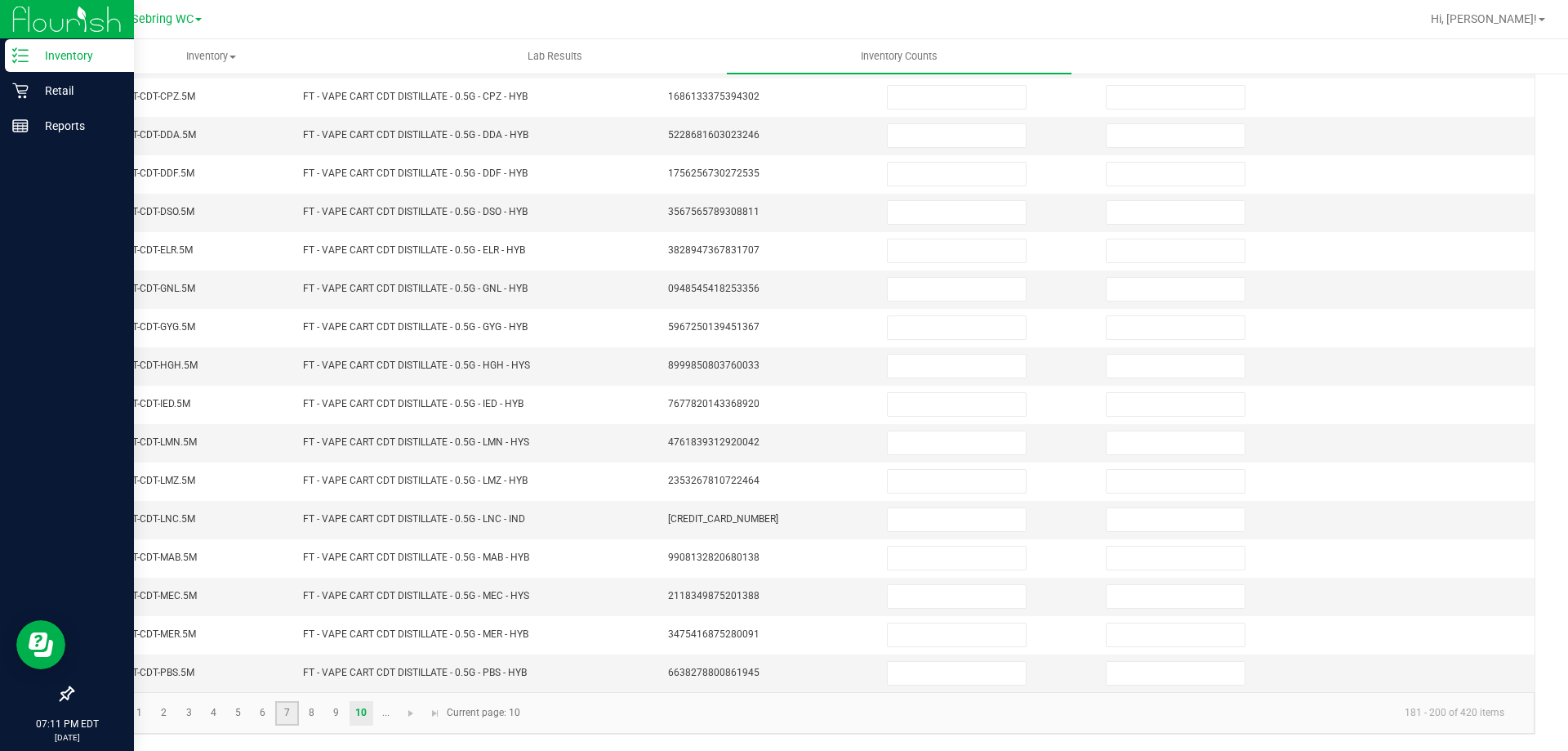
click at [293, 706] on link "7" at bounding box center [287, 712] width 23 height 24
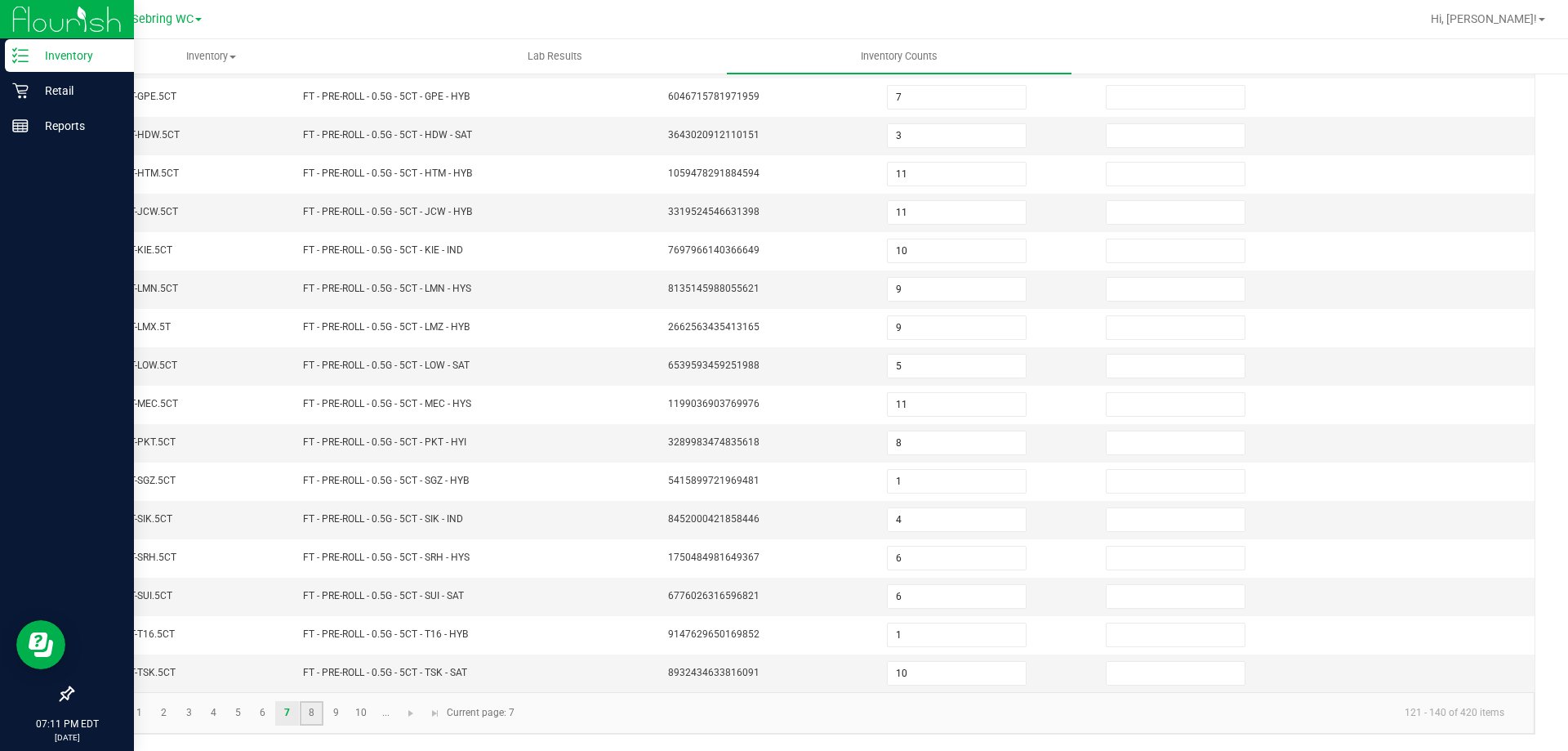
click at [319, 720] on link "8" at bounding box center [312, 712] width 23 height 24
click at [347, 708] on link "9" at bounding box center [336, 712] width 23 height 24
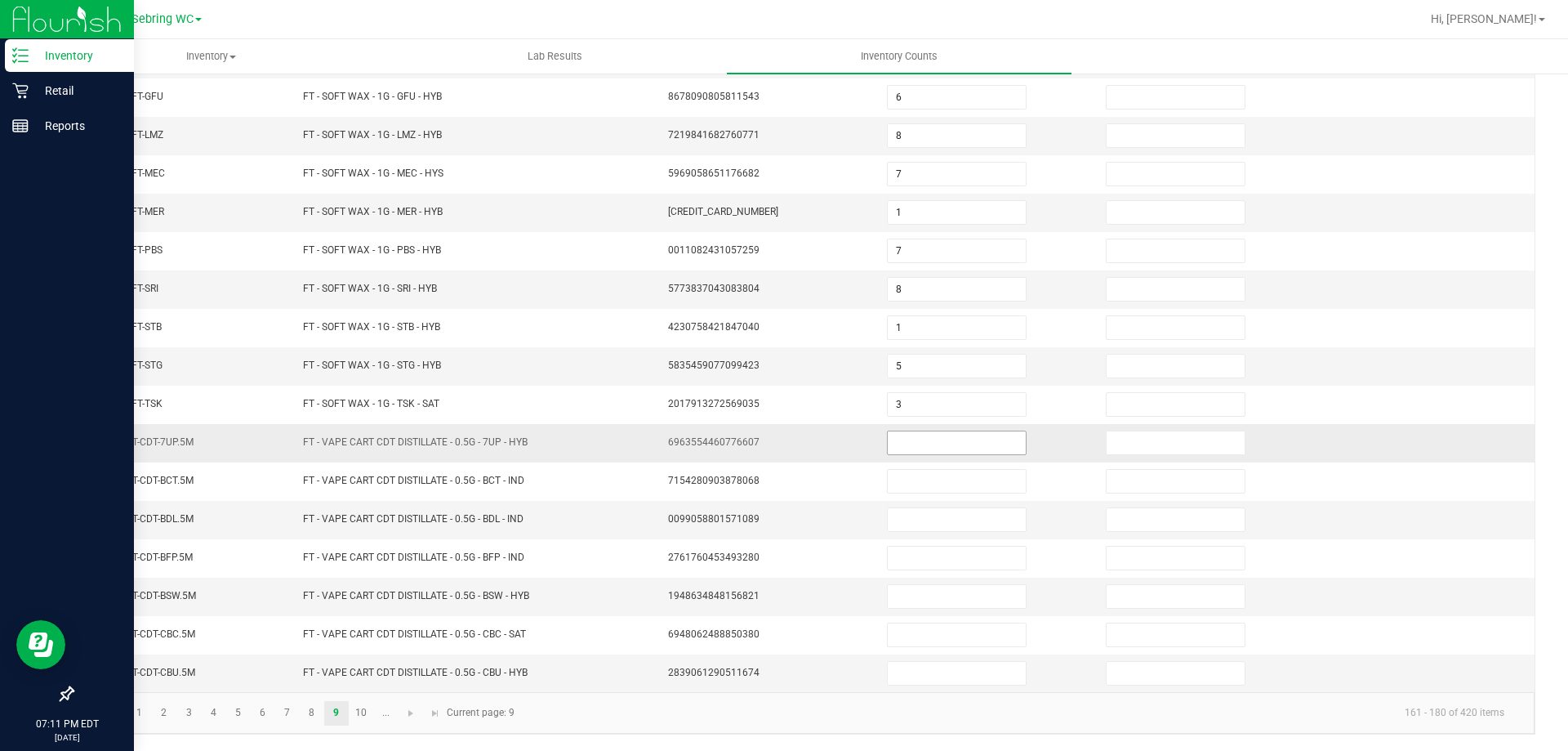
click at [952, 437] on input at bounding box center [956, 442] width 138 height 22
click at [352, 719] on link "10" at bounding box center [361, 712] width 23 height 24
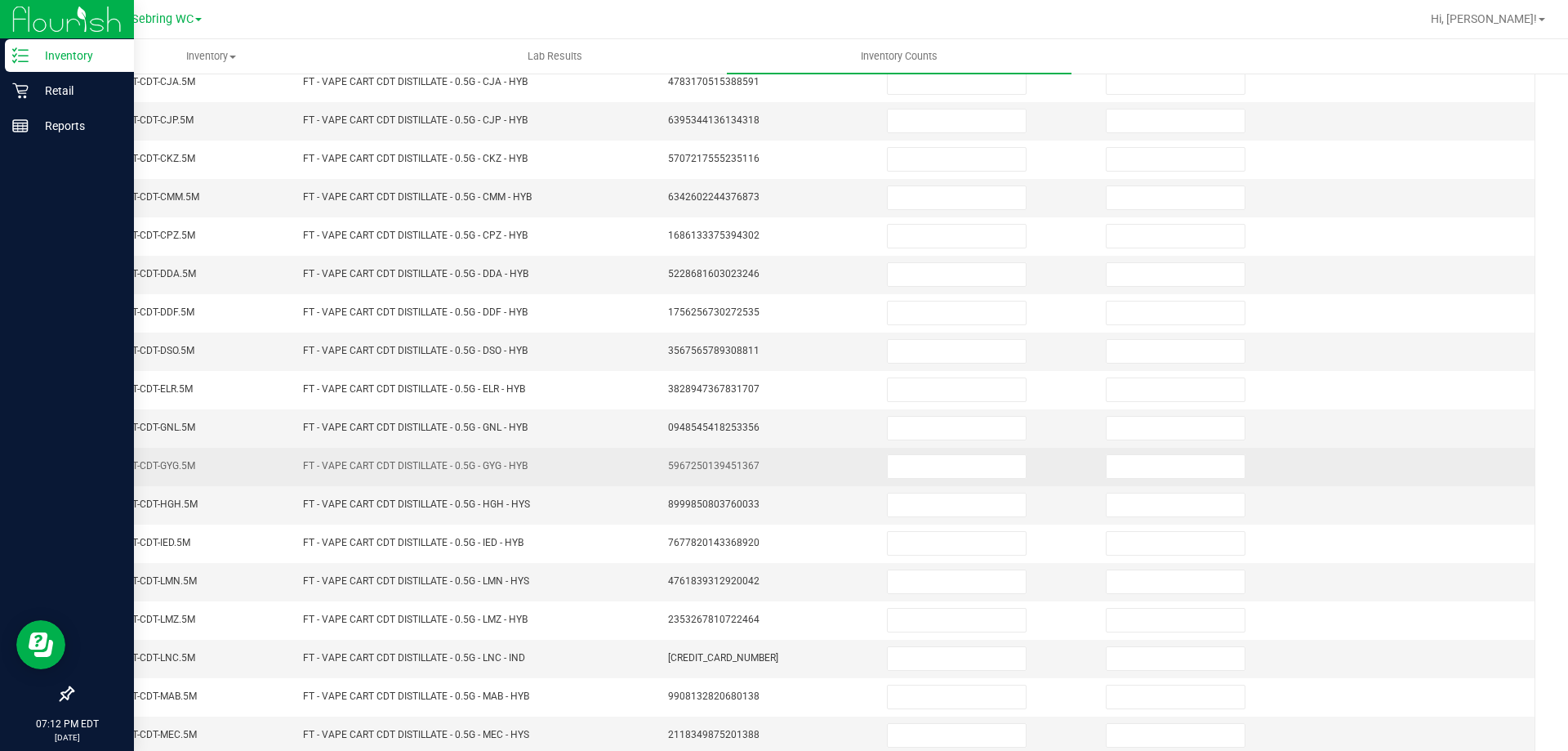
scroll to position [0, 0]
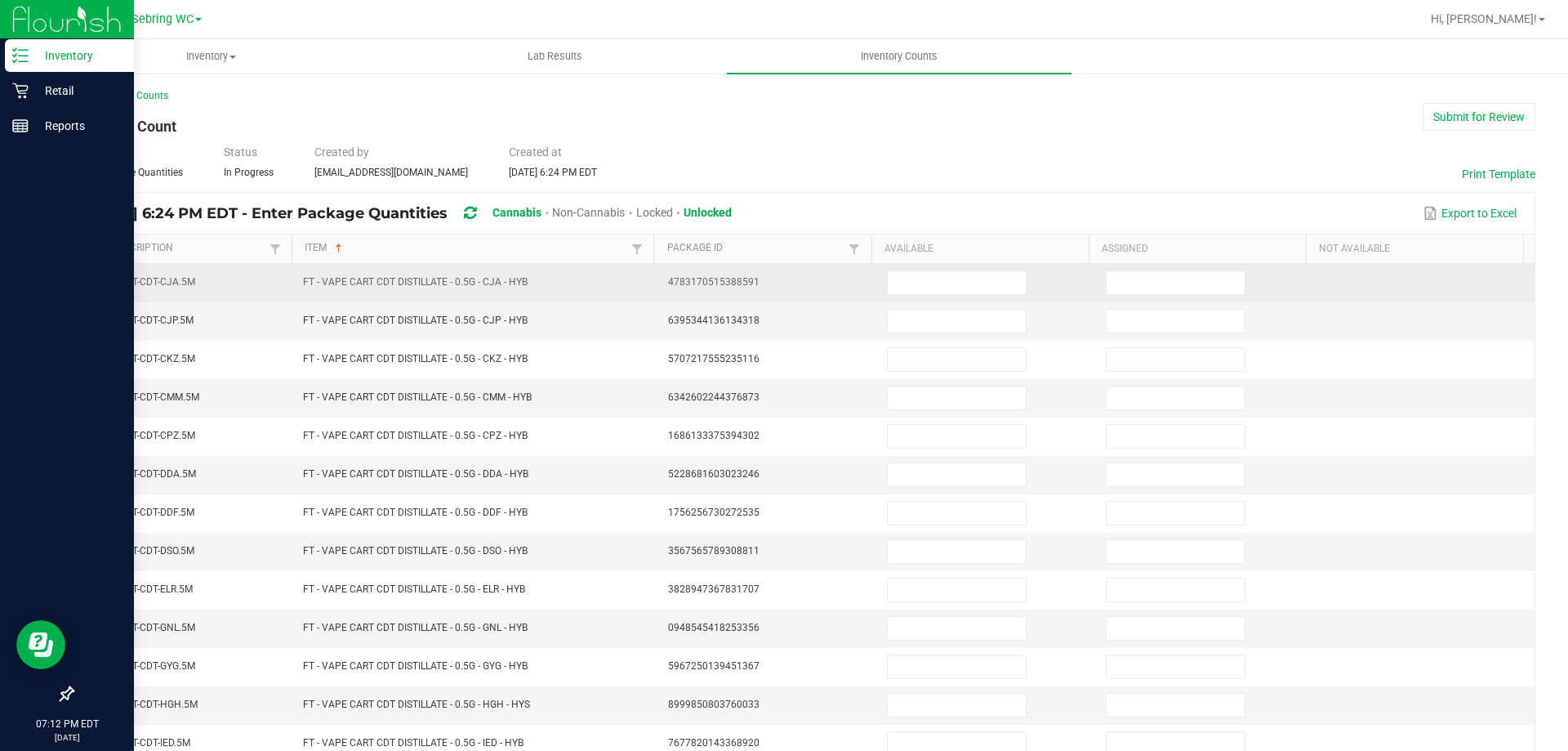
click at [895, 266] on td at bounding box center [987, 282] width 219 height 38
click at [894, 271] on input at bounding box center [956, 282] width 138 height 22
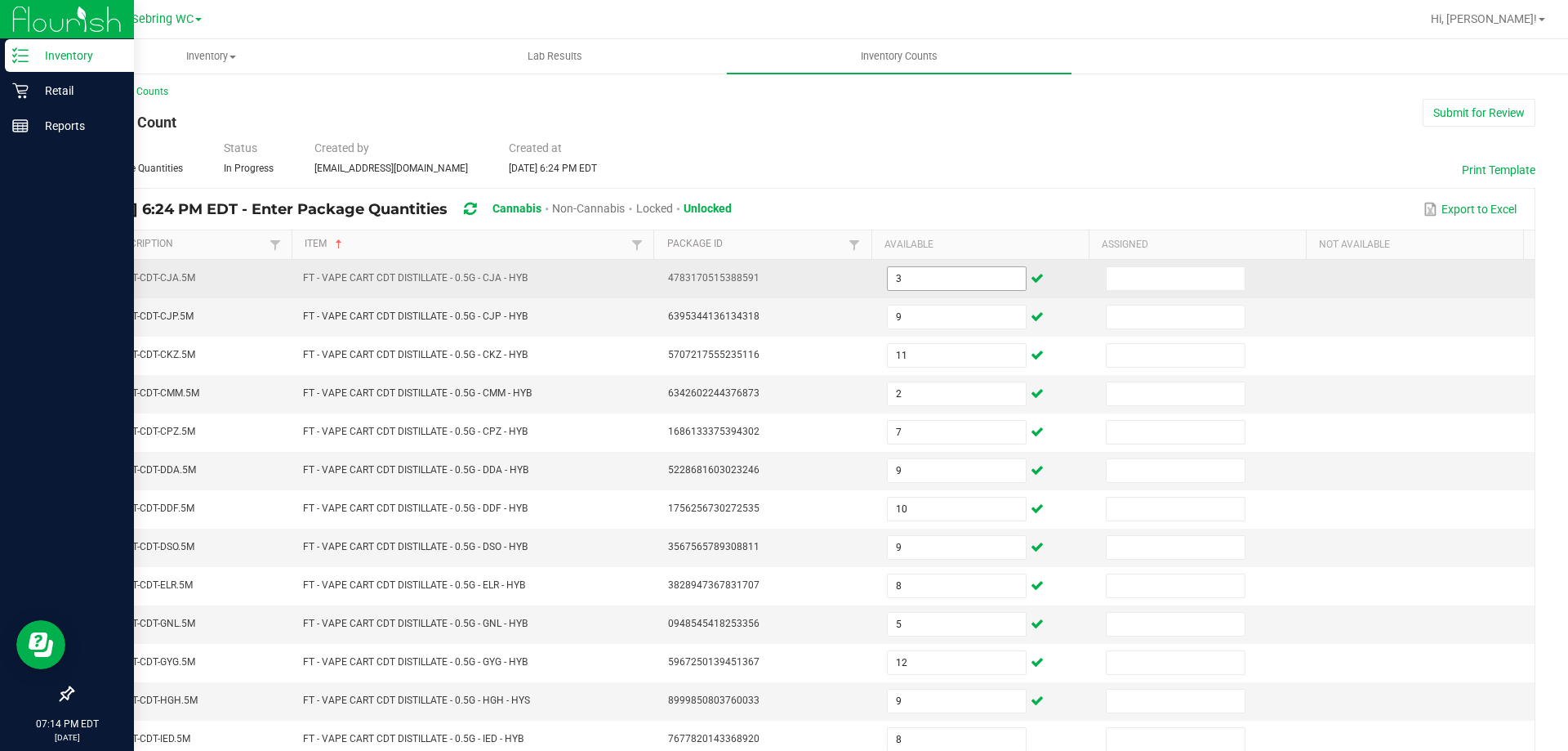
scroll to position [339, 0]
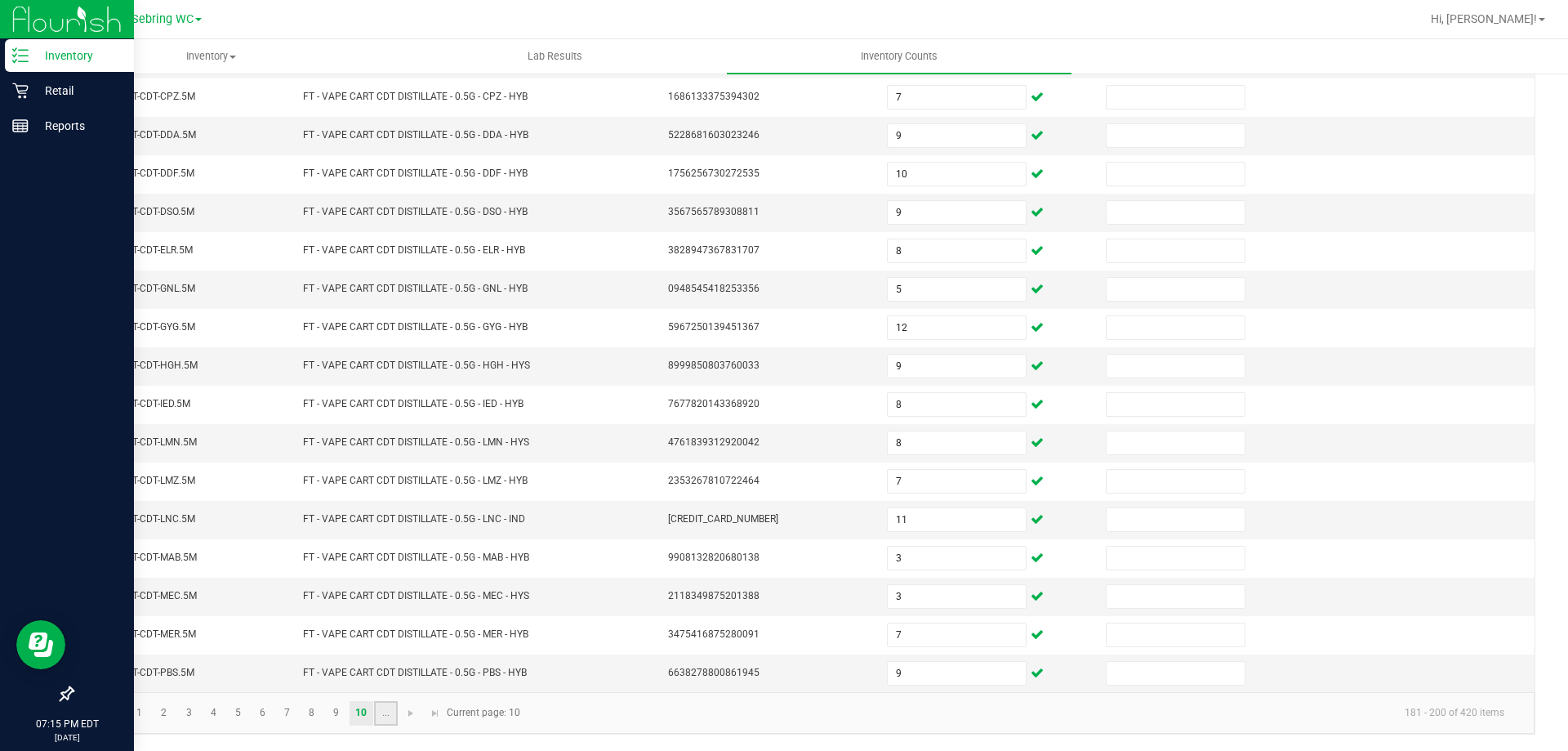
click at [396, 716] on link "..." at bounding box center [386, 712] width 23 height 24
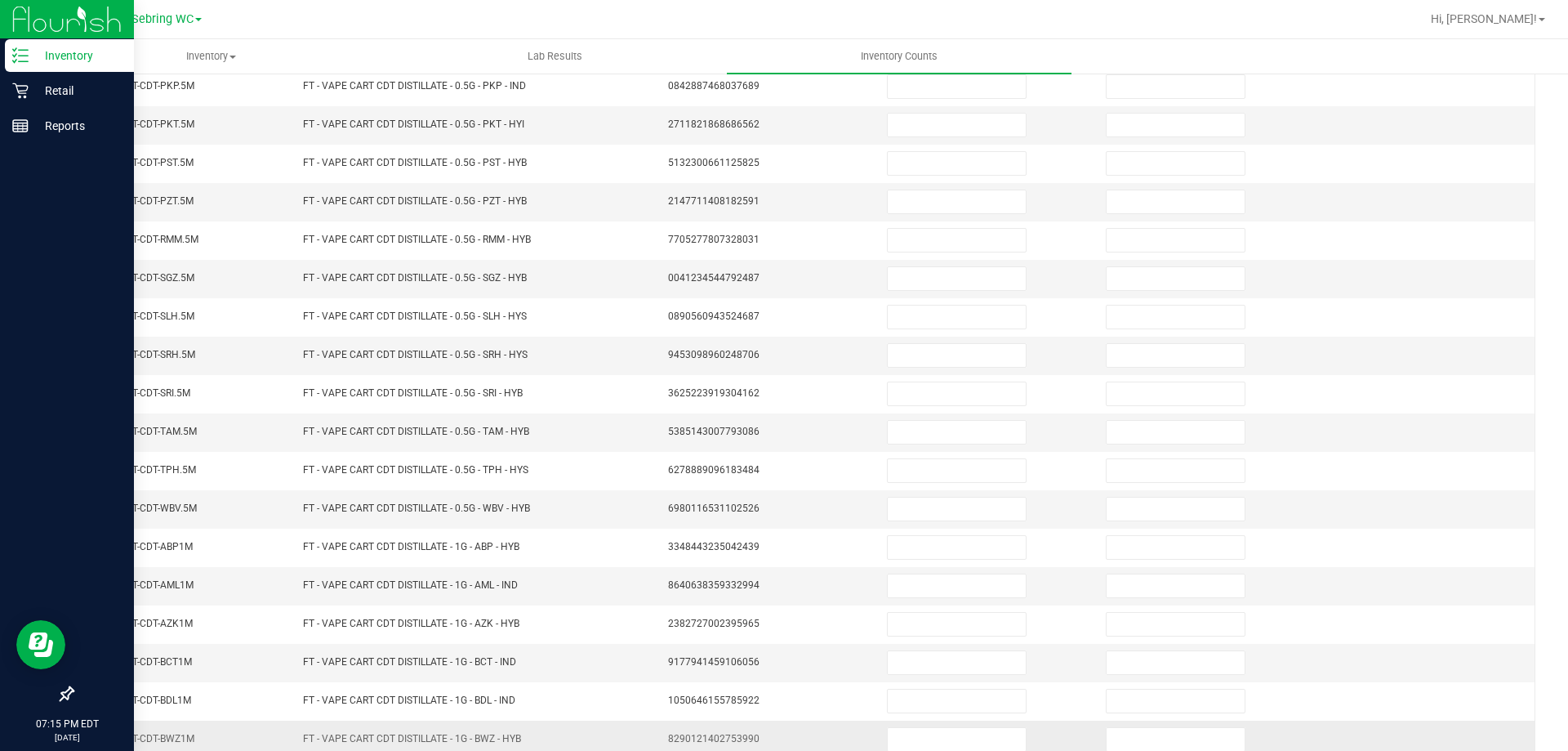
scroll to position [0, 0]
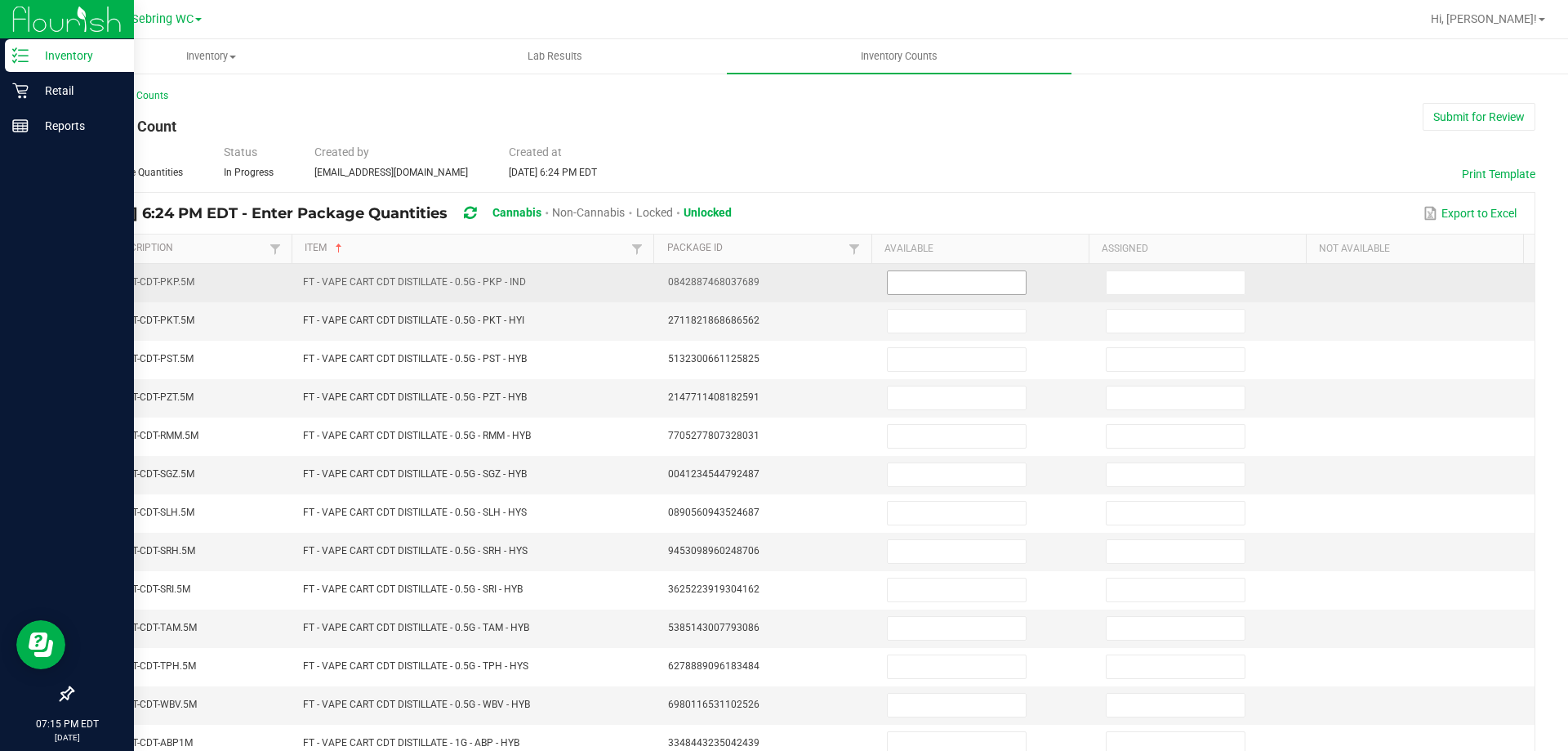
click at [917, 289] on input at bounding box center [956, 282] width 138 height 22
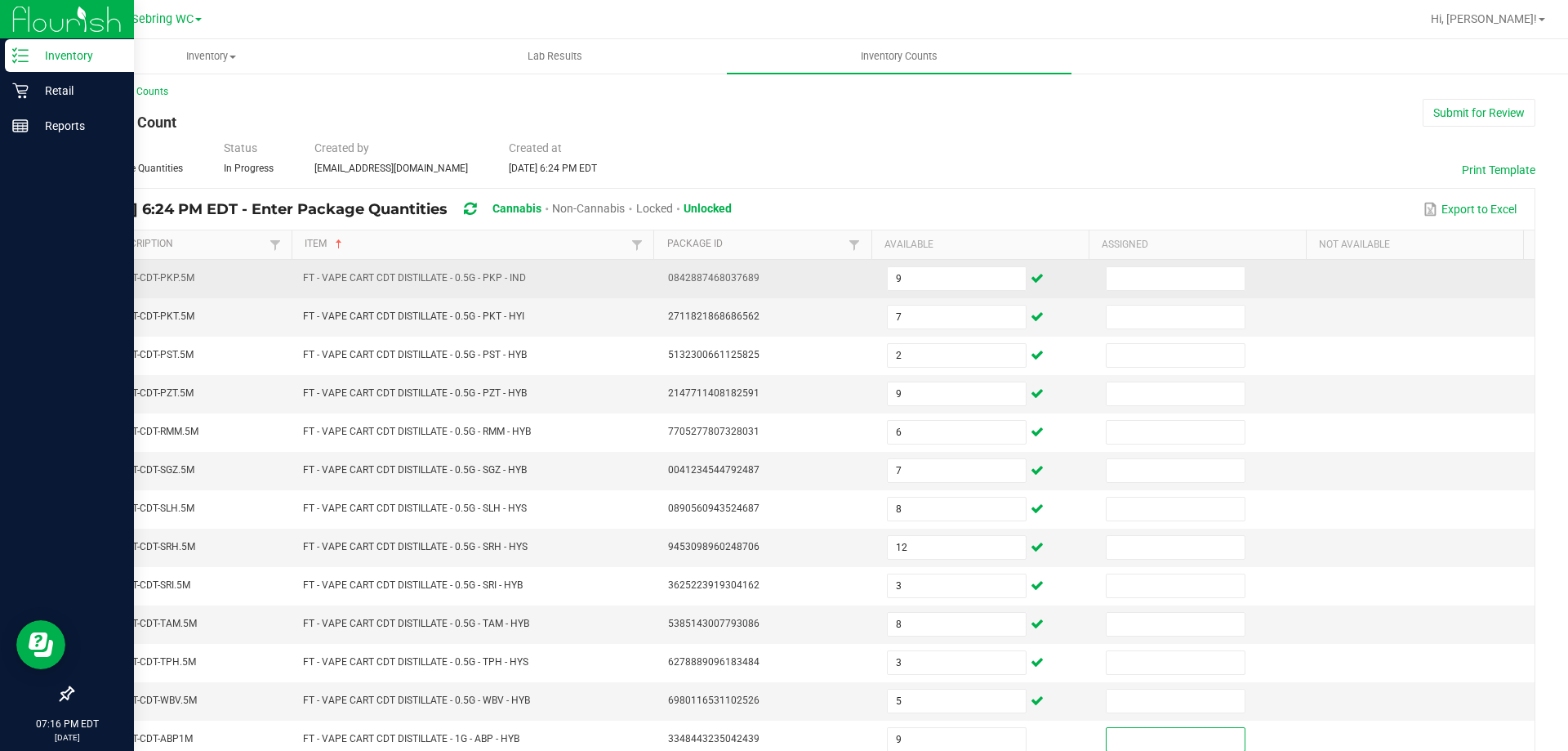
scroll to position [339, 0]
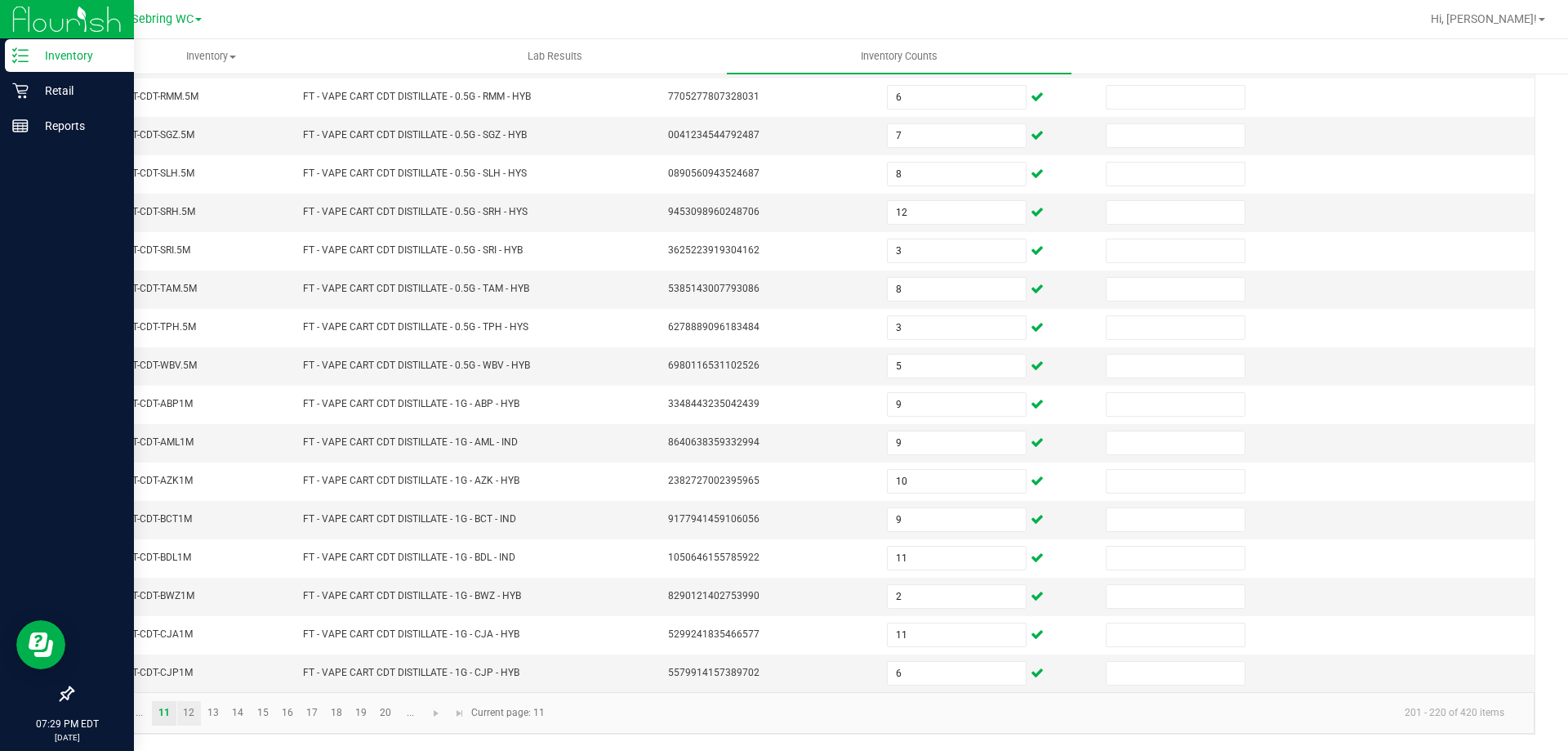
click at [198, 711] on link "12" at bounding box center [189, 712] width 23 height 24
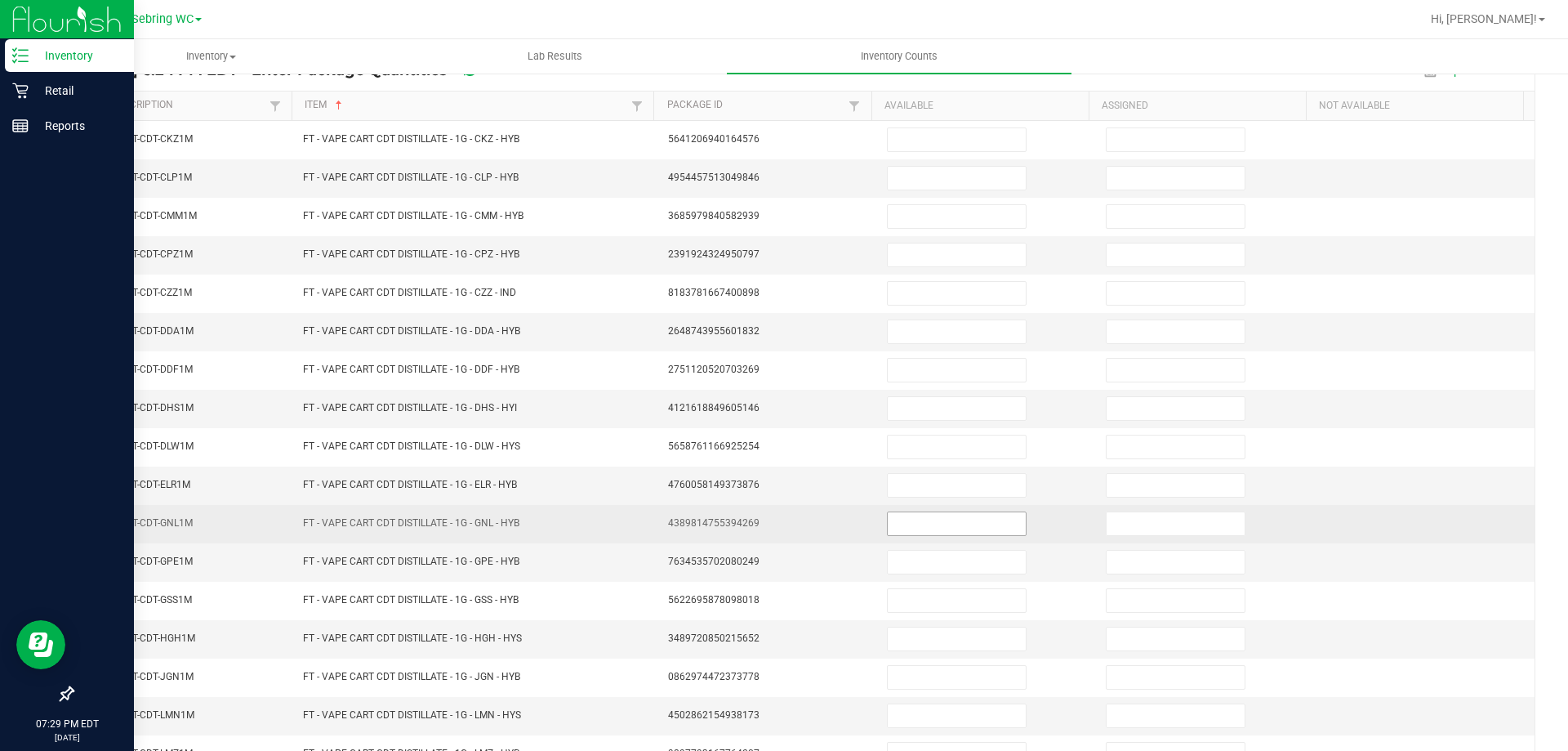
scroll to position [0, 0]
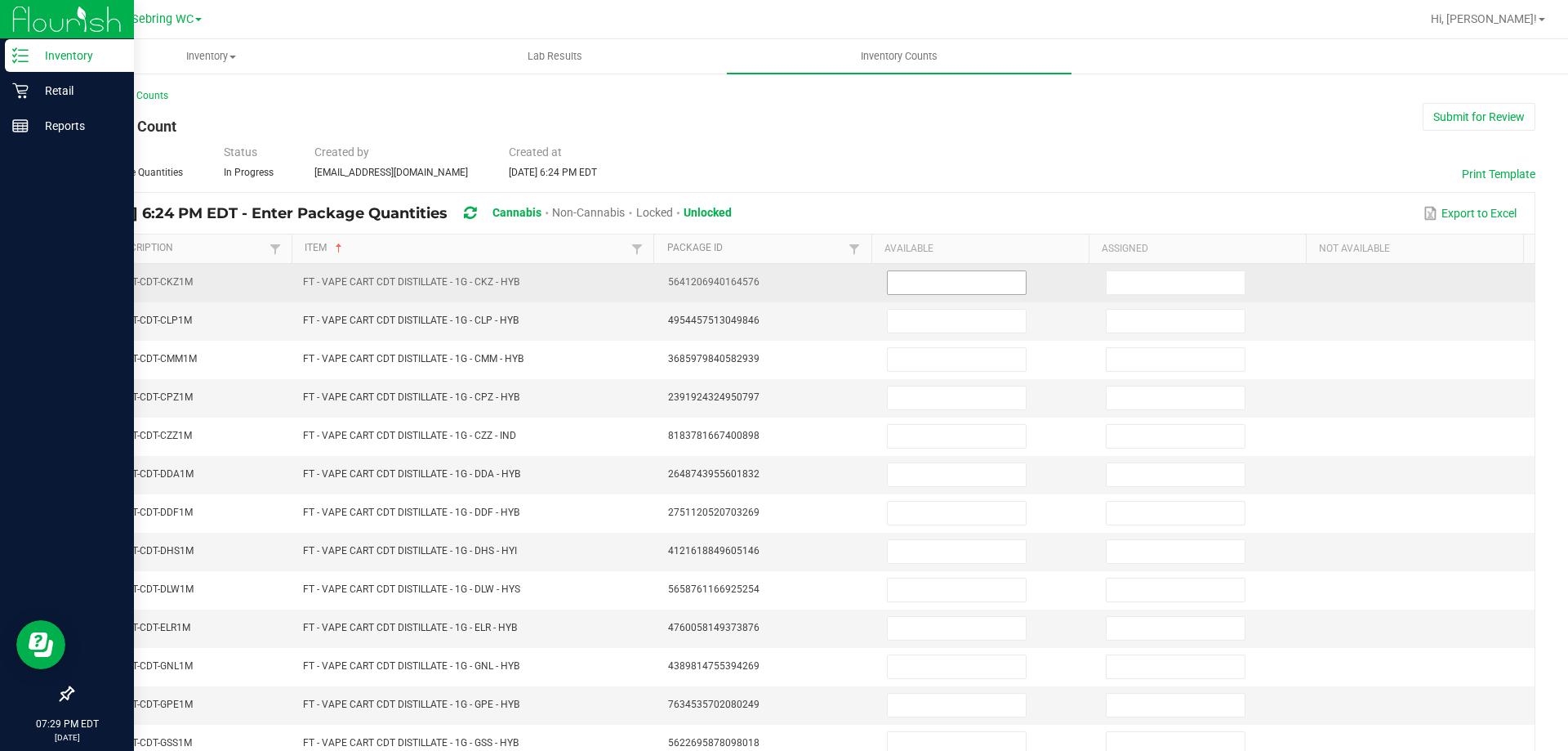
click at [952, 282] on input at bounding box center [956, 282] width 138 height 22
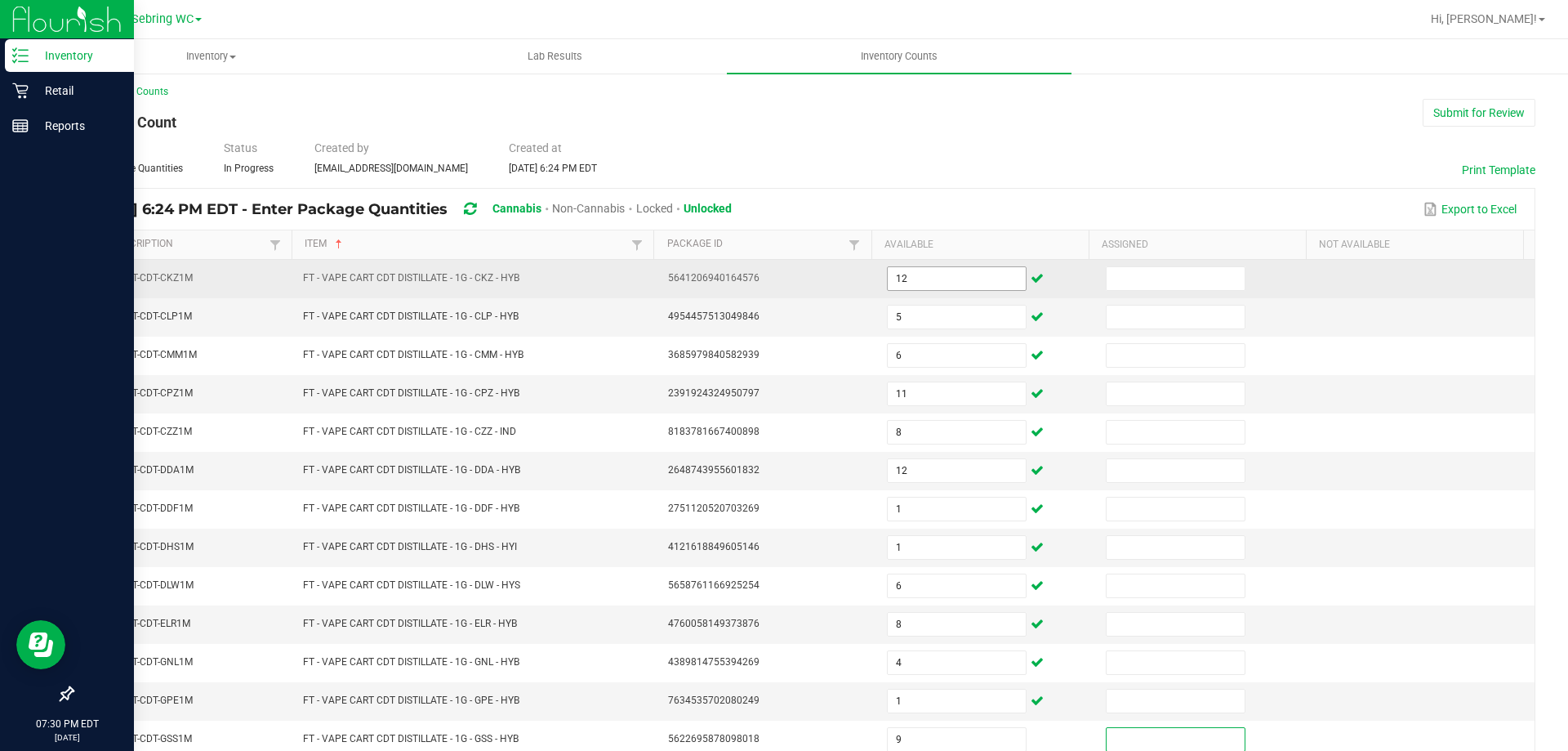
scroll to position [339, 0]
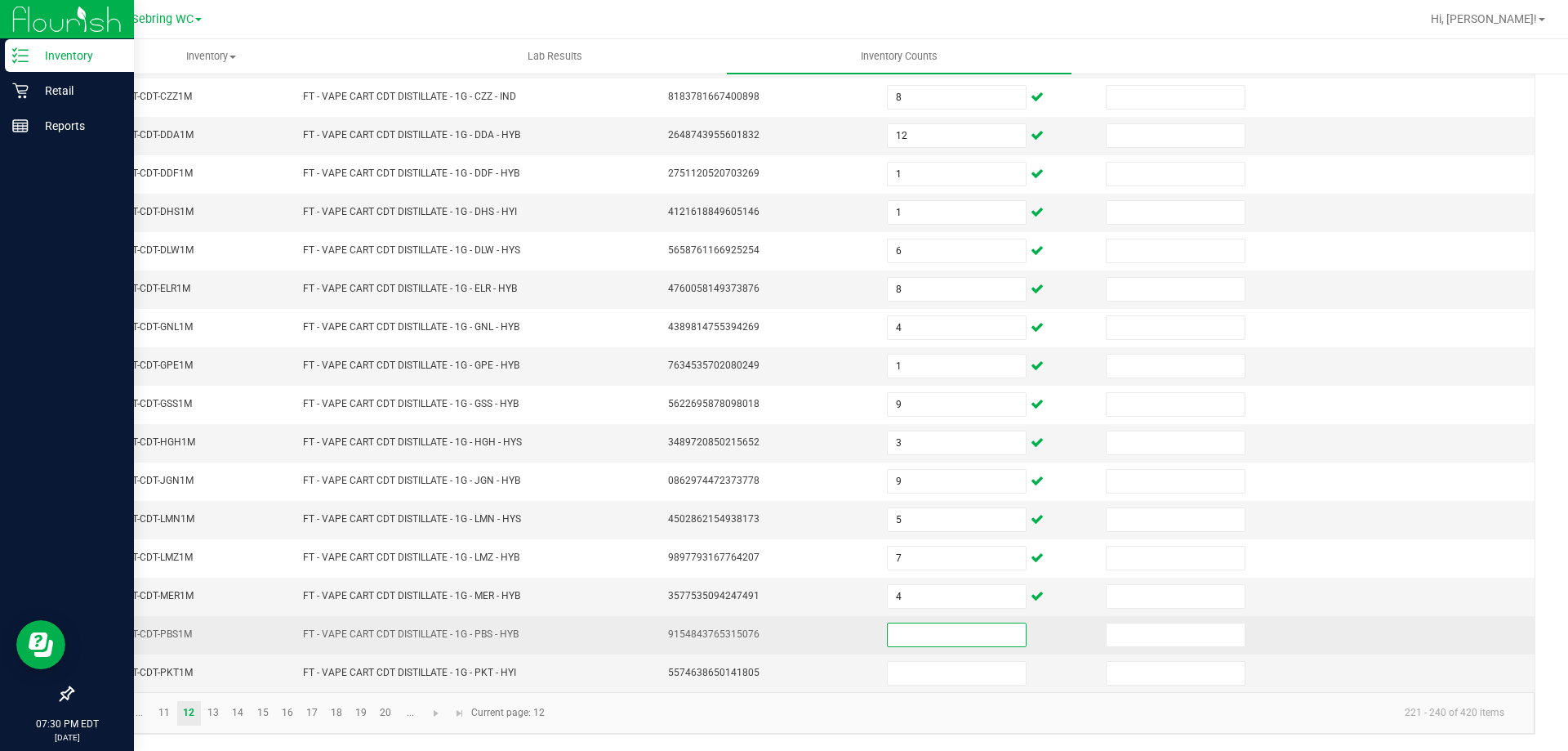
click at [1006, 639] on input at bounding box center [956, 634] width 138 height 22
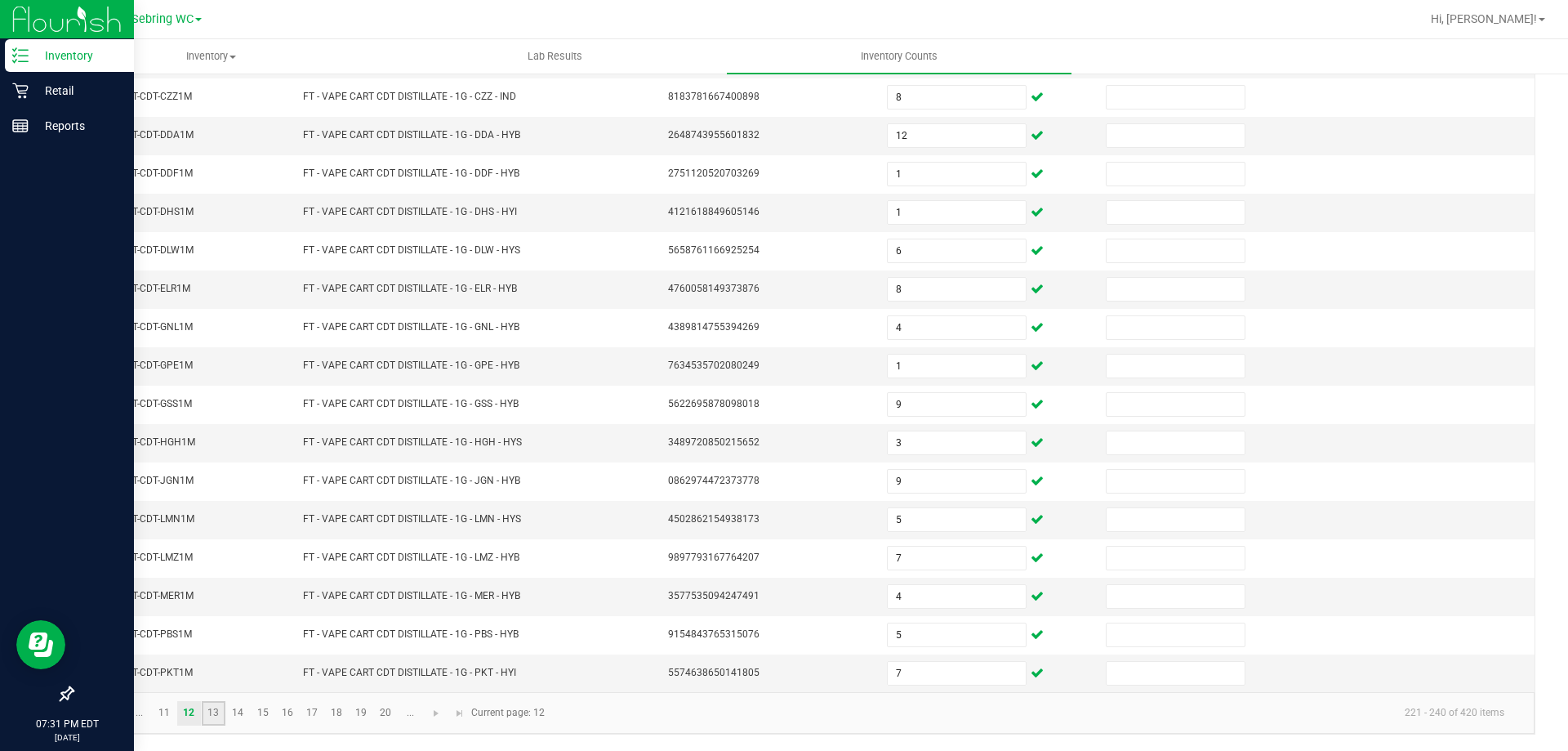
click at [210, 717] on link "13" at bounding box center [213, 712] width 23 height 24
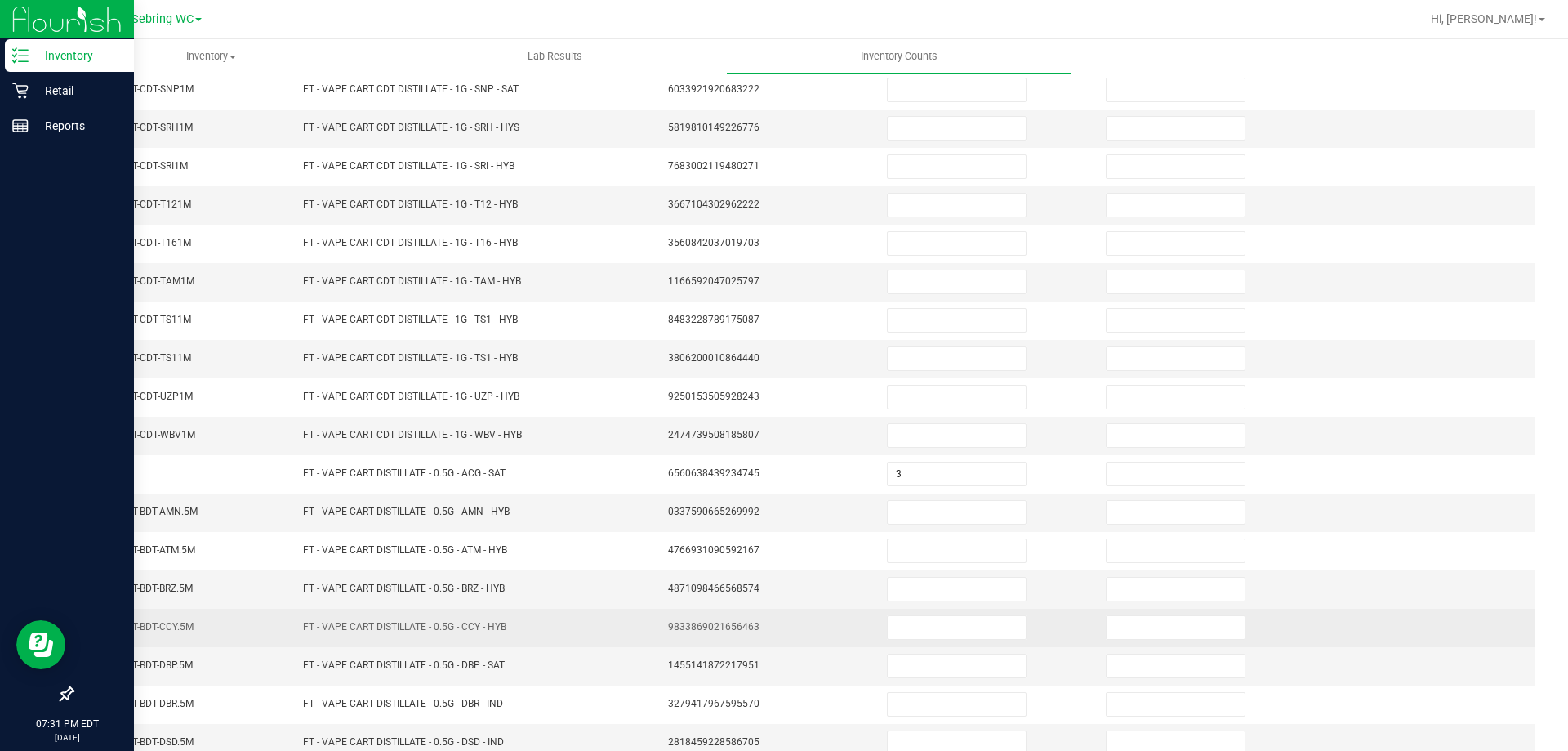
scroll to position [94, 0]
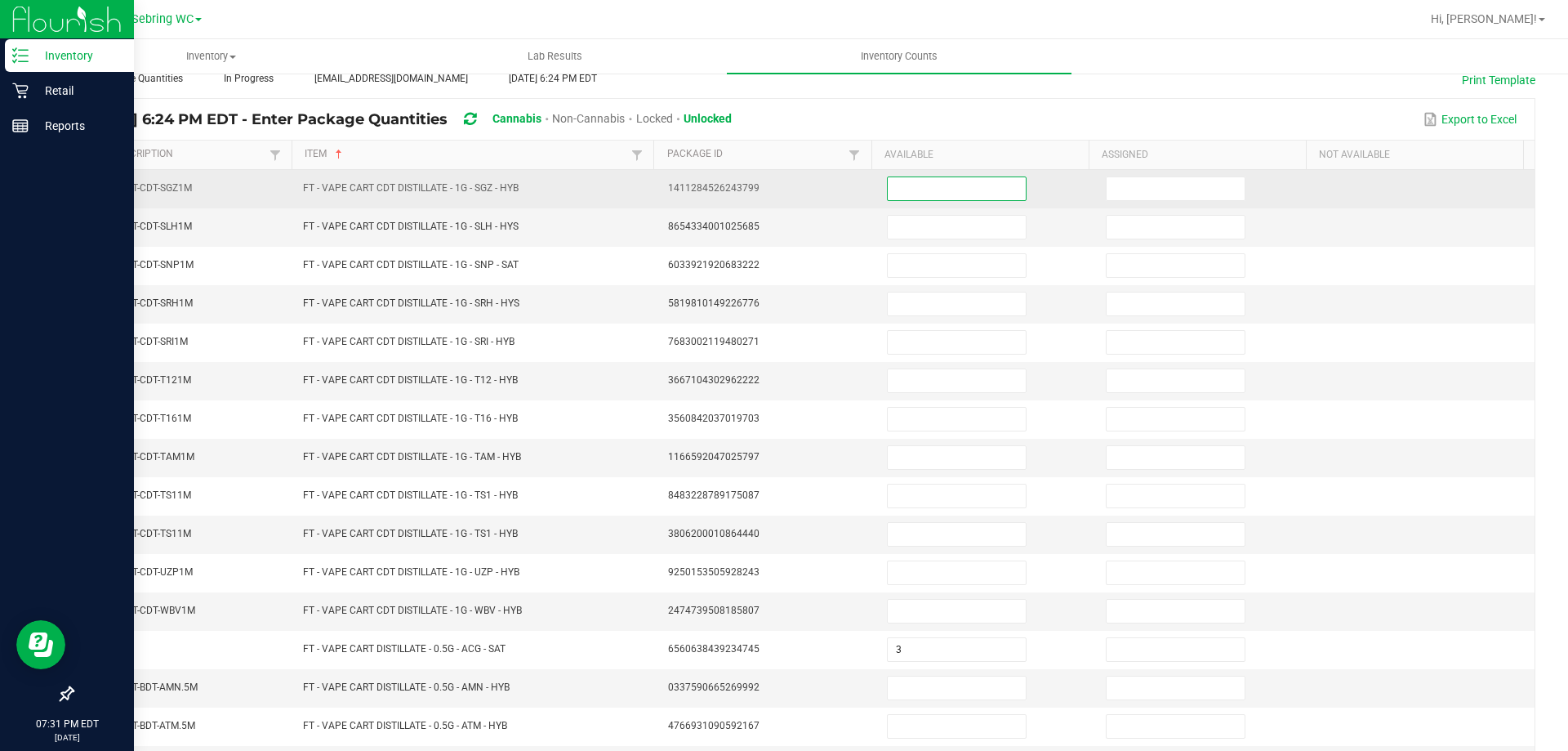
click at [925, 179] on input at bounding box center [956, 188] width 138 height 22
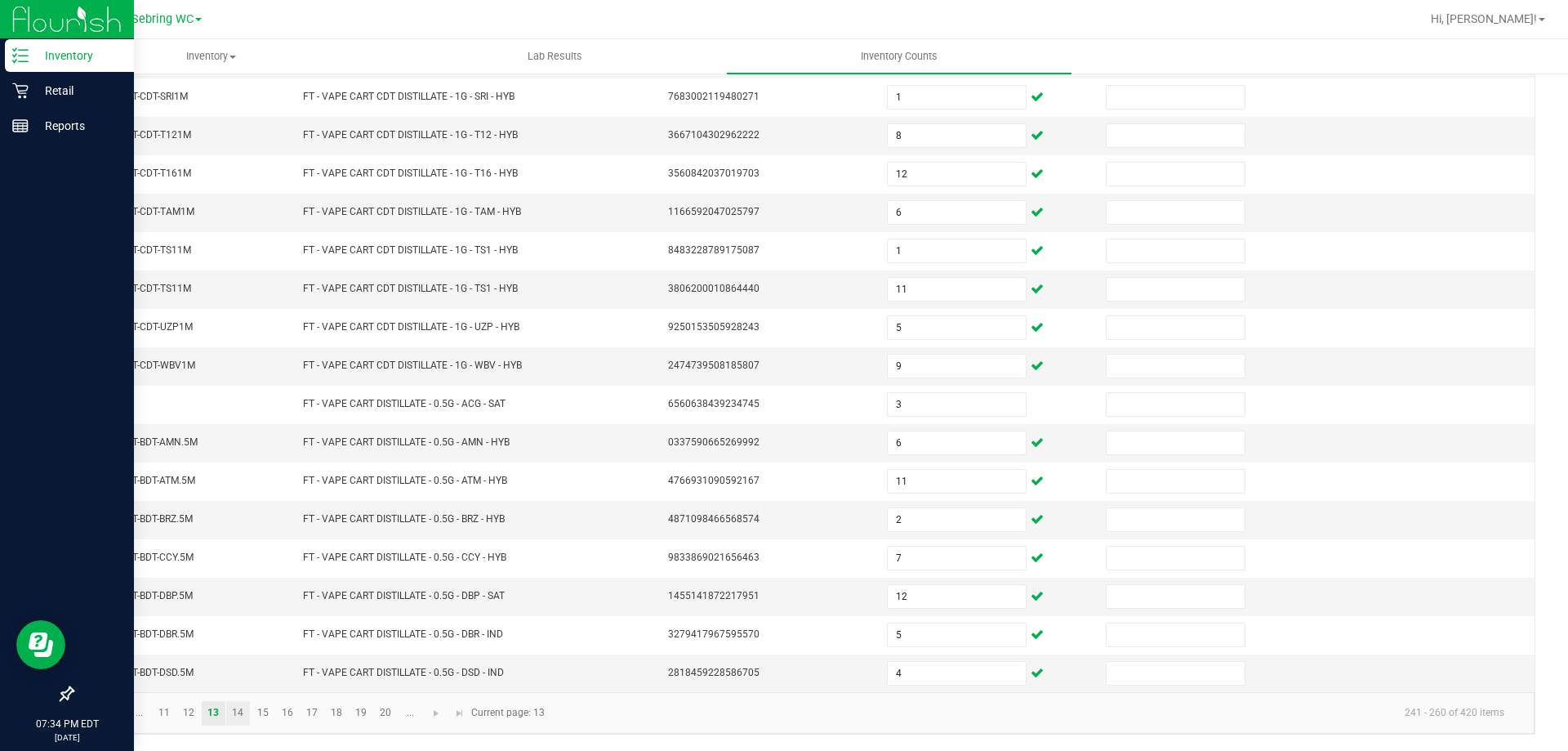
click at [233, 716] on link "14" at bounding box center [238, 712] width 23 height 24
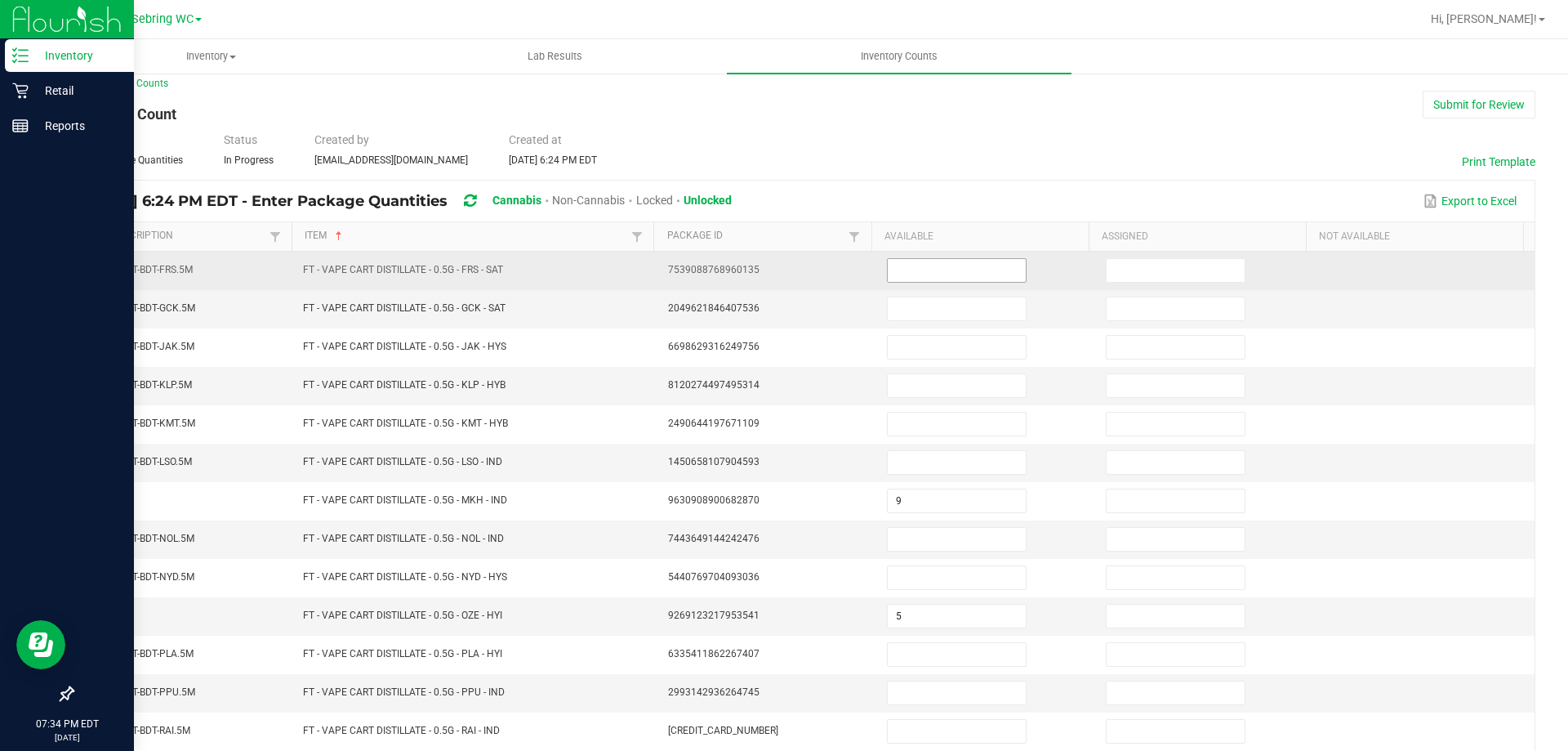
click at [956, 274] on input at bounding box center [956, 270] width 138 height 22
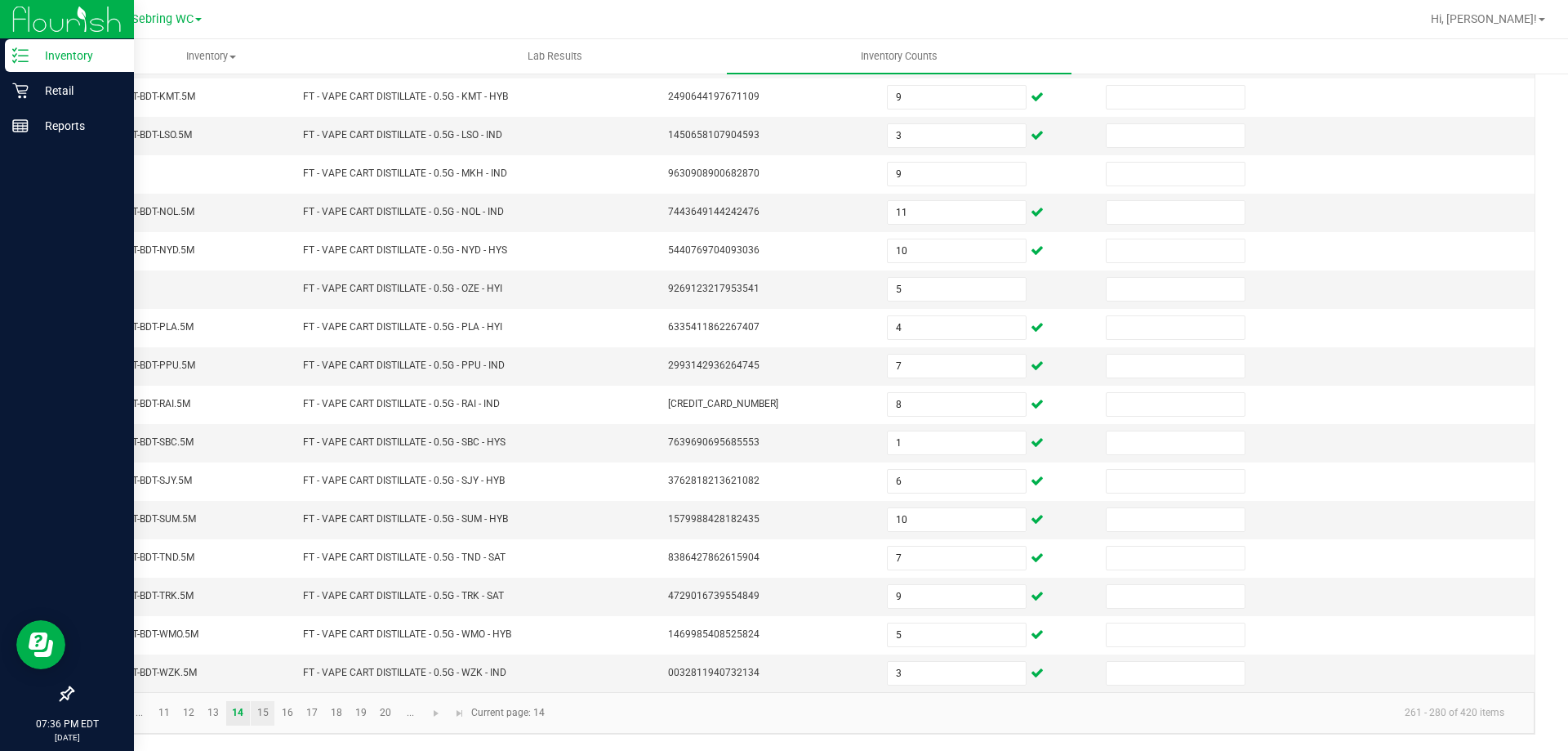
click at [265, 710] on link "15" at bounding box center [262, 712] width 23 height 24
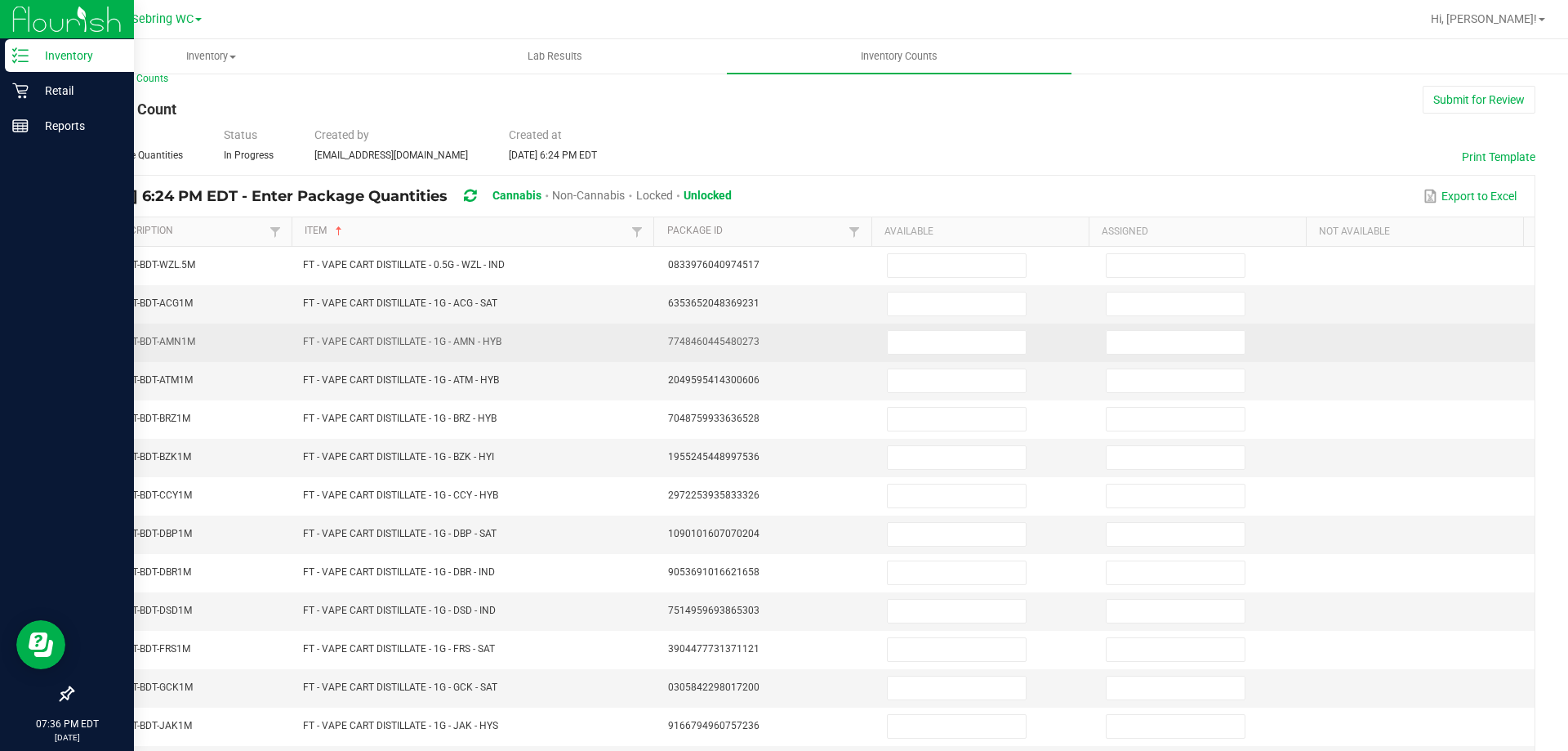
scroll to position [0, 0]
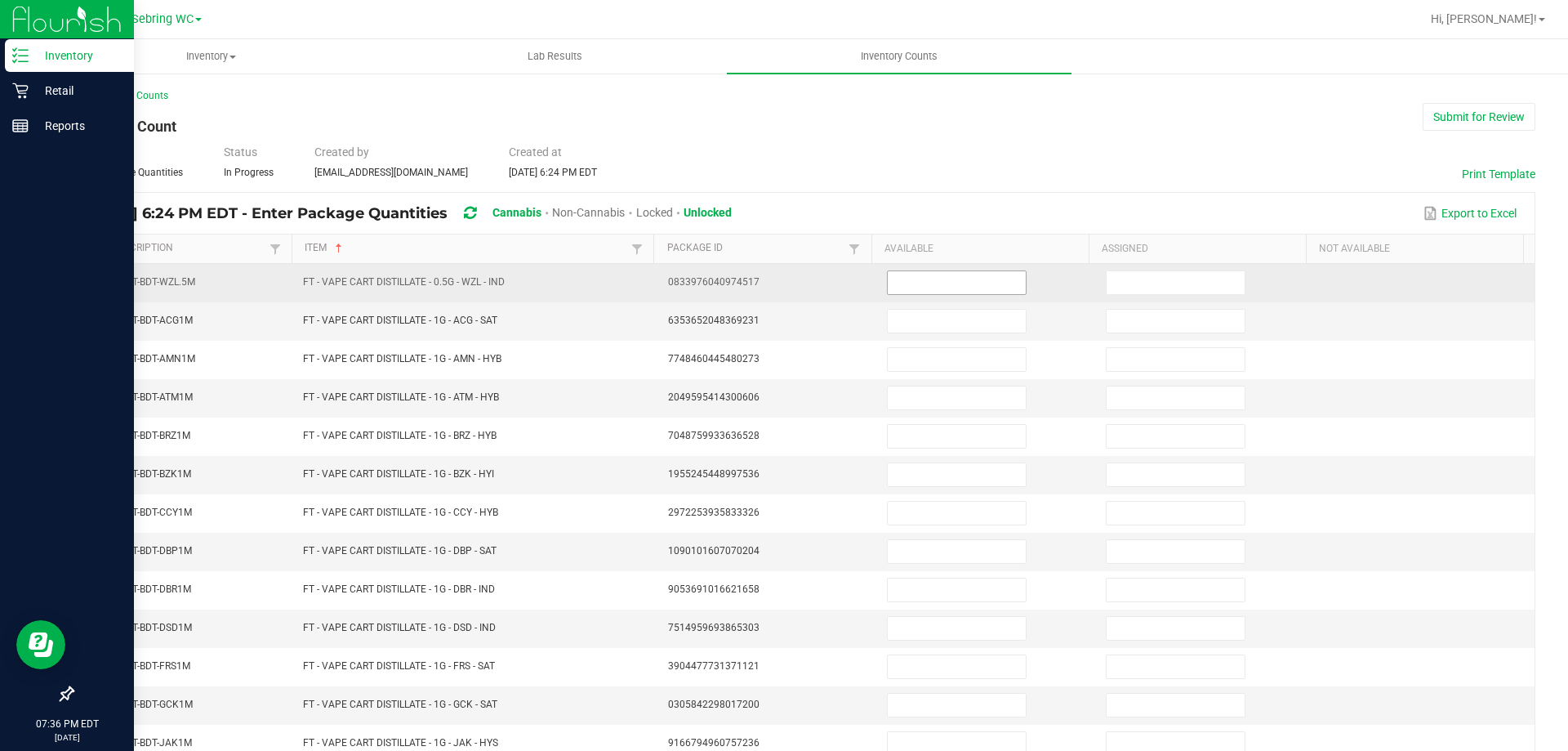
click at [954, 282] on input at bounding box center [956, 282] width 138 height 22
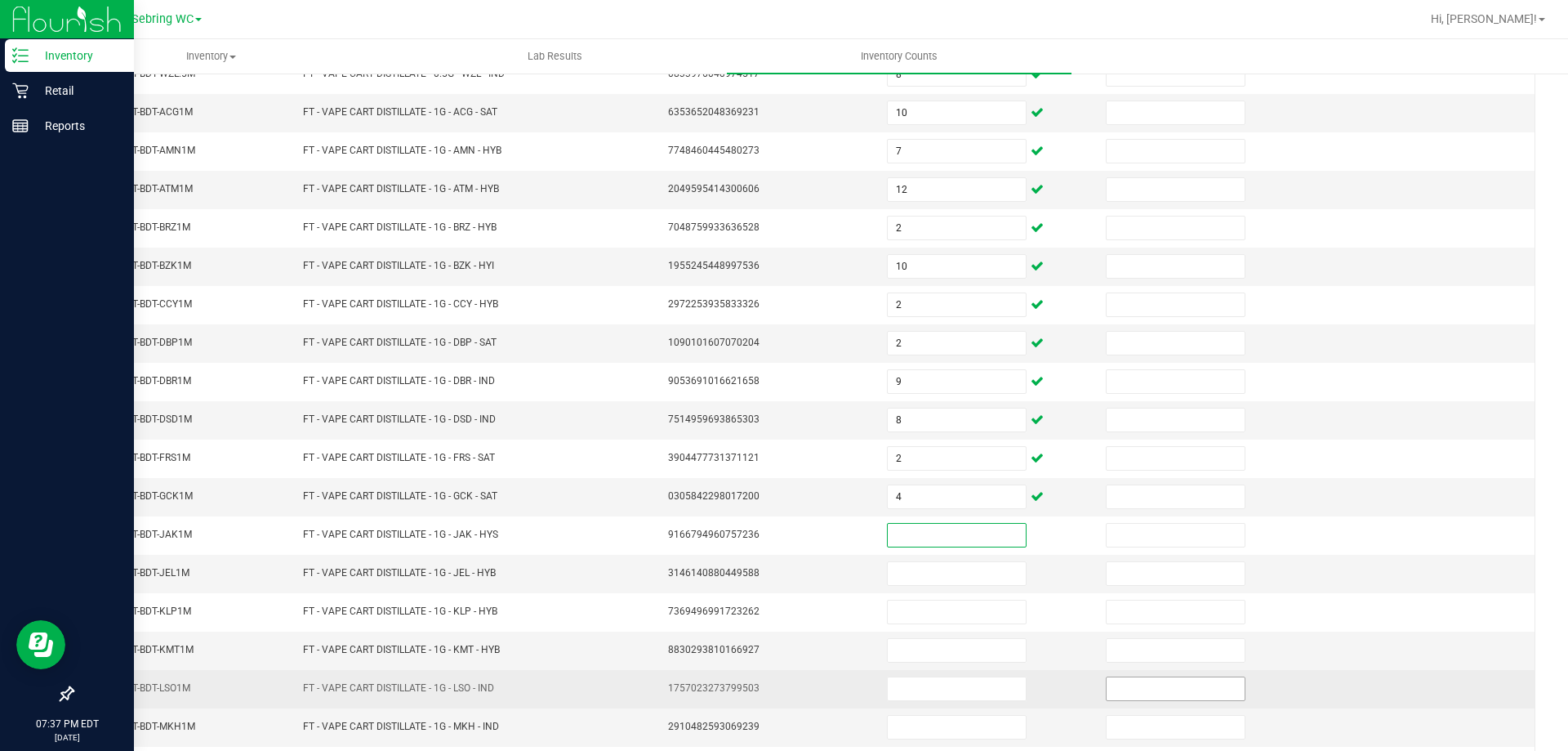
scroll to position [339, 0]
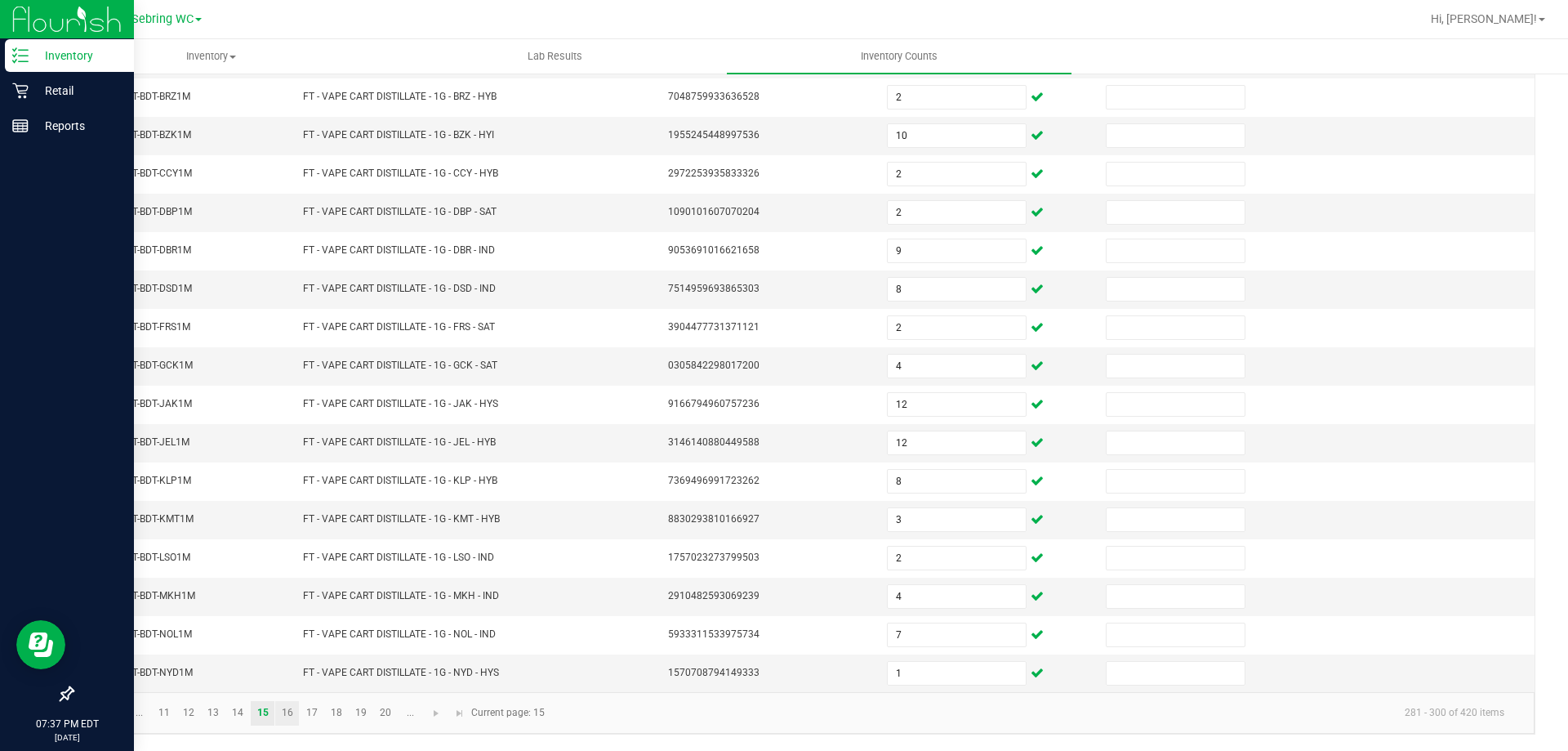
click at [283, 716] on link "16" at bounding box center [287, 712] width 23 height 24
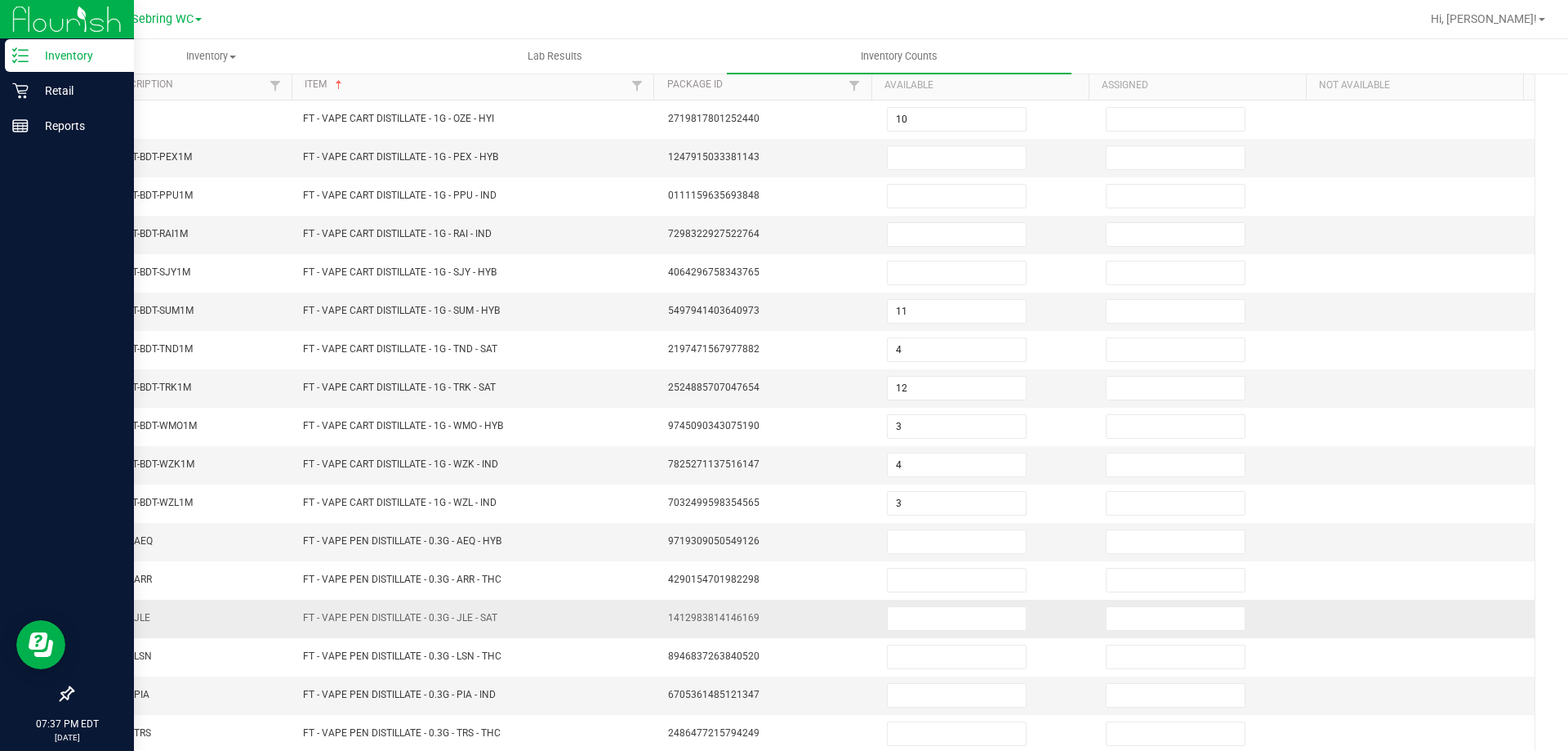
scroll to position [13, 0]
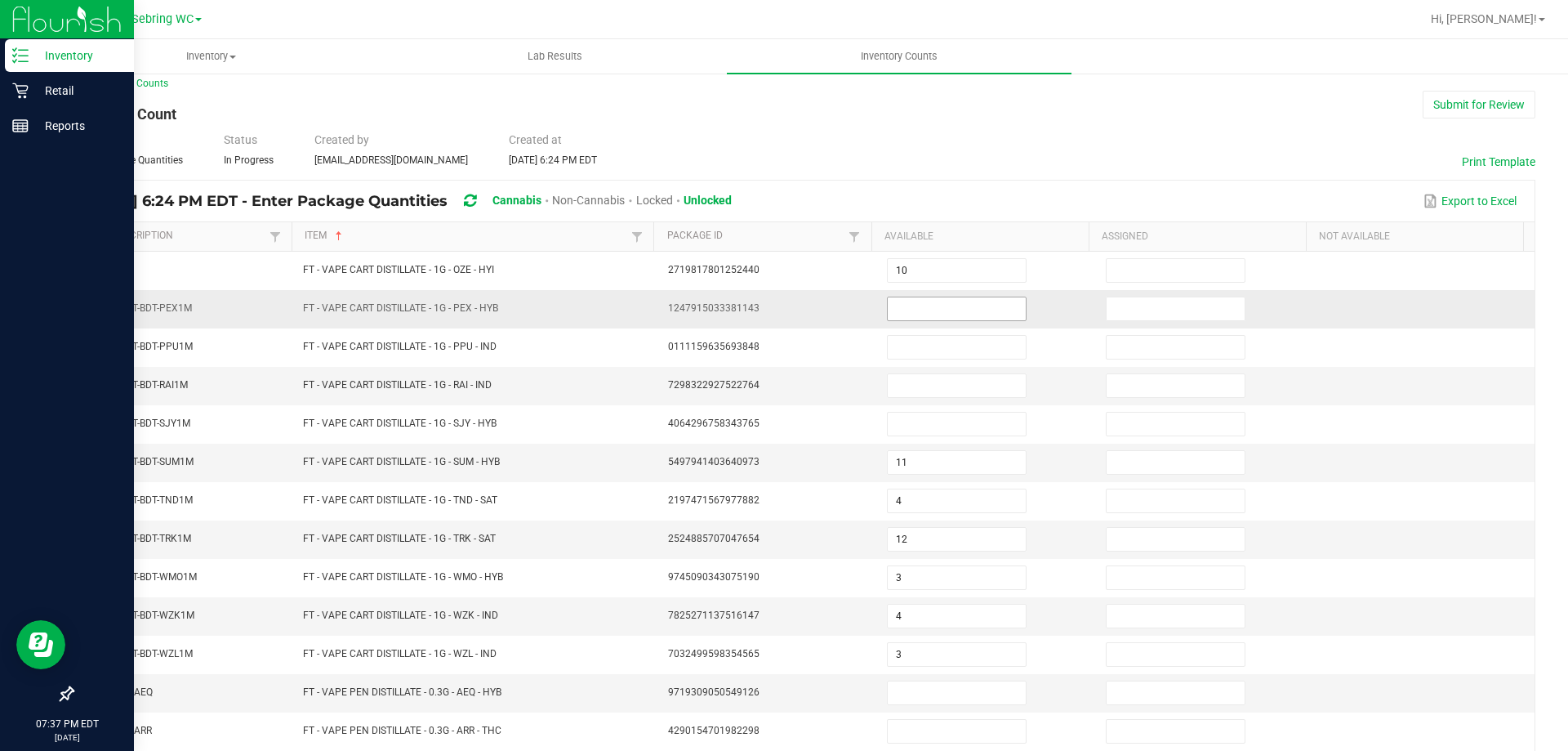
click at [931, 306] on input at bounding box center [956, 308] width 138 height 22
click at [914, 136] on div "Type Enter Package Quantities Status In Progress Created by [EMAIL_ADDRESS][DOM…" at bounding box center [803, 149] width 1464 height 36
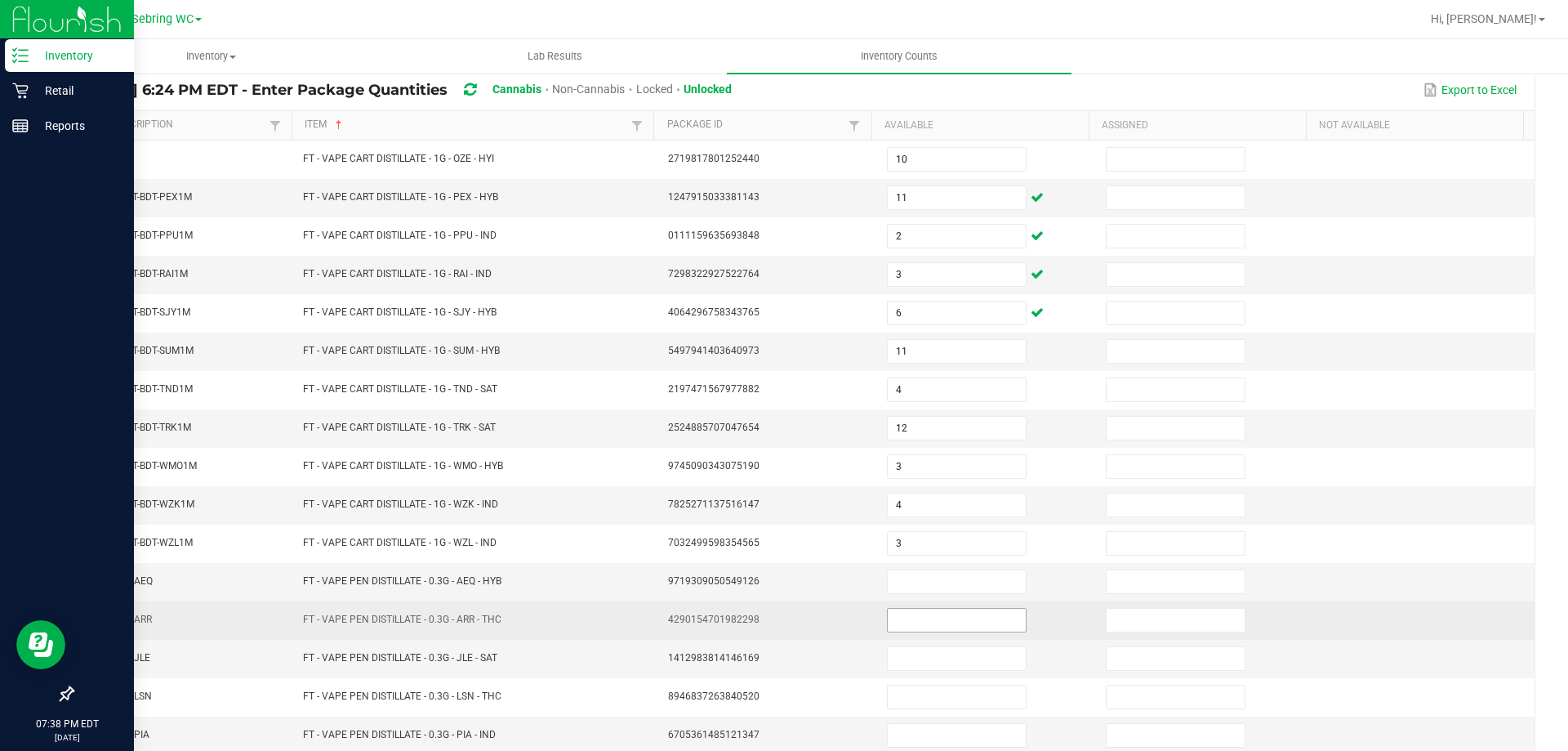
scroll to position [339, 0]
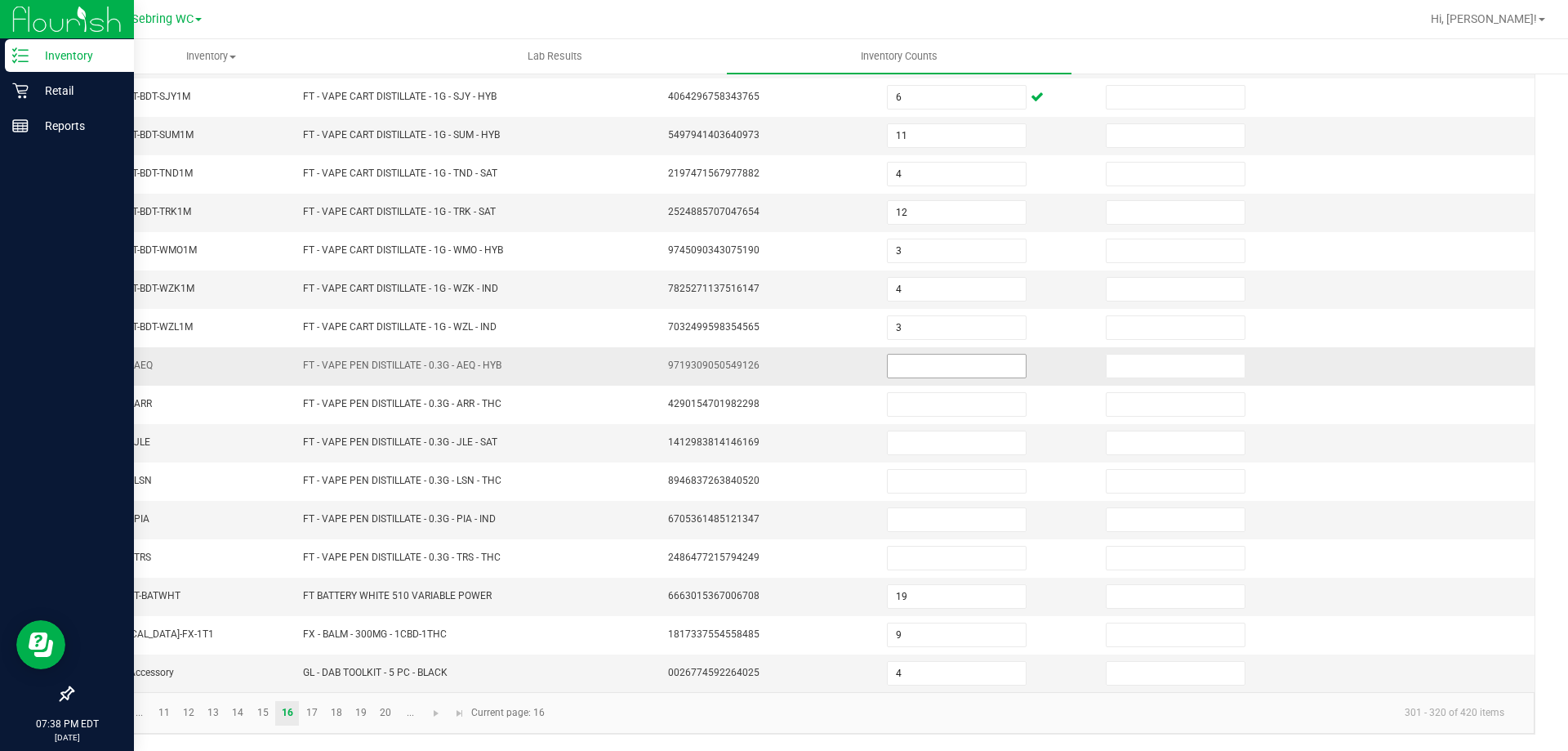
click at [923, 368] on input at bounding box center [956, 365] width 138 height 22
click at [685, 746] on div "< All Inventory Counts Inventory Count Submit for Review Type Enter Package Qua…" at bounding box center [803, 242] width 1529 height 1018
click at [309, 713] on link "17" at bounding box center [312, 712] width 23 height 24
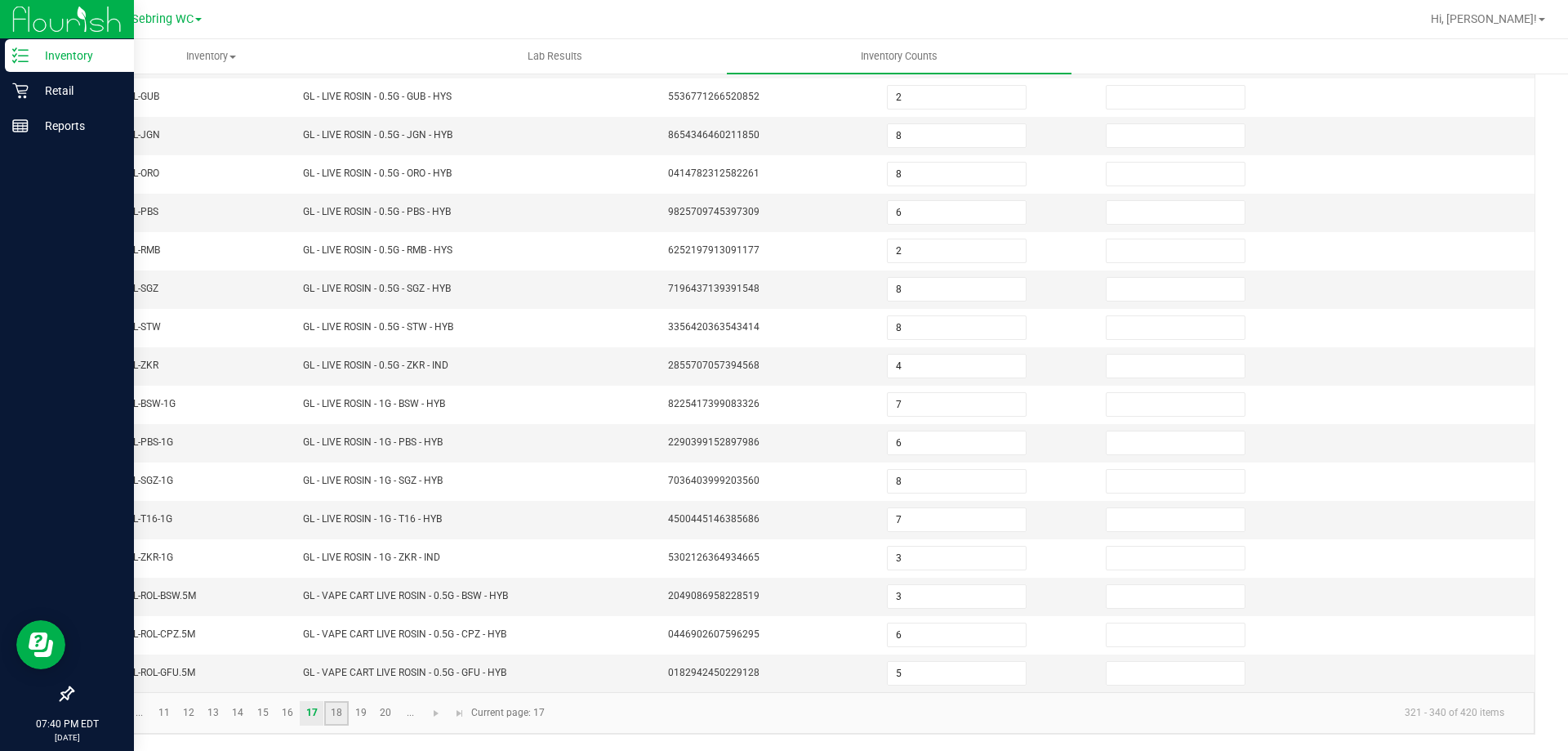
click at [333, 717] on link "18" at bounding box center [336, 712] width 23 height 24
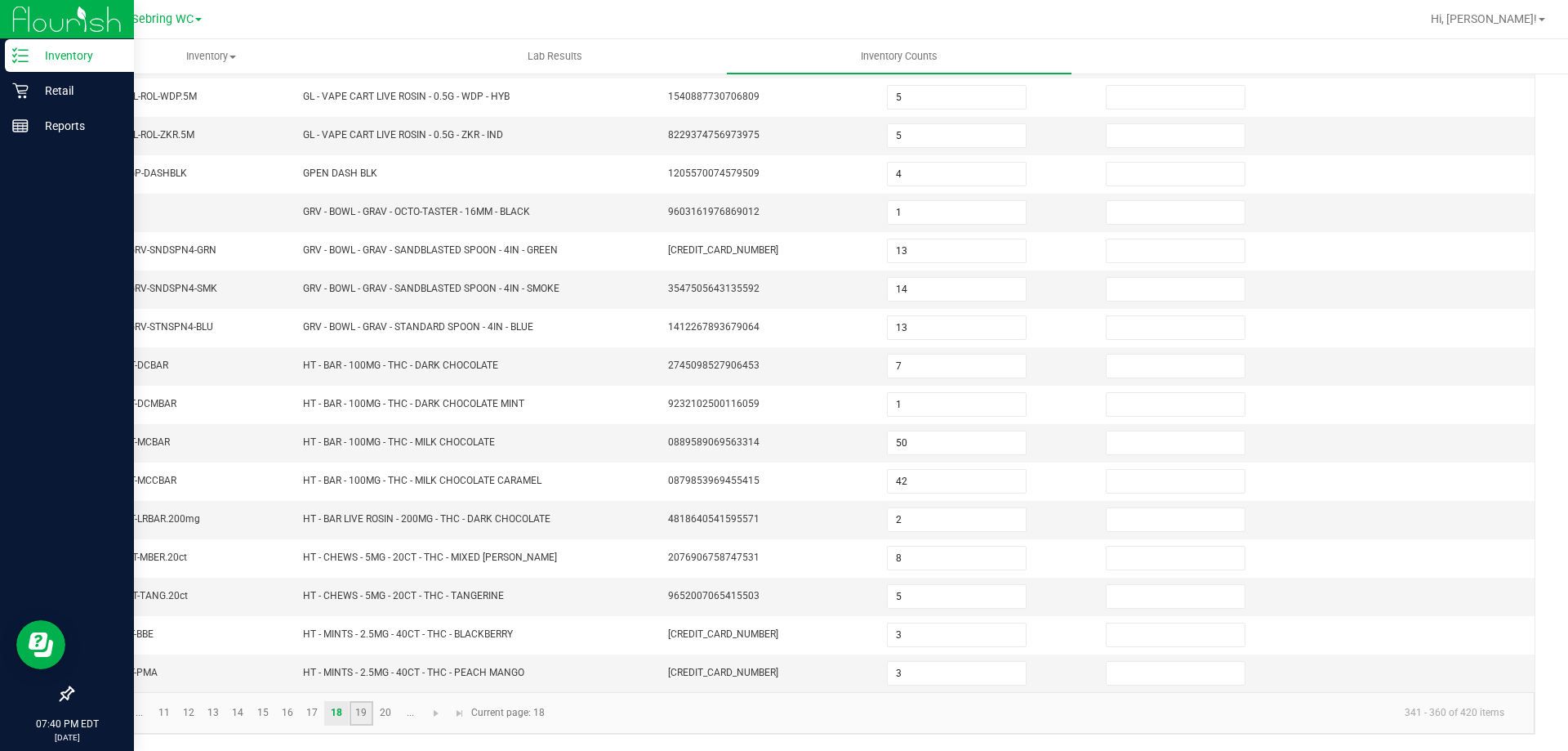
click at [362, 716] on link "19" at bounding box center [361, 712] width 23 height 24
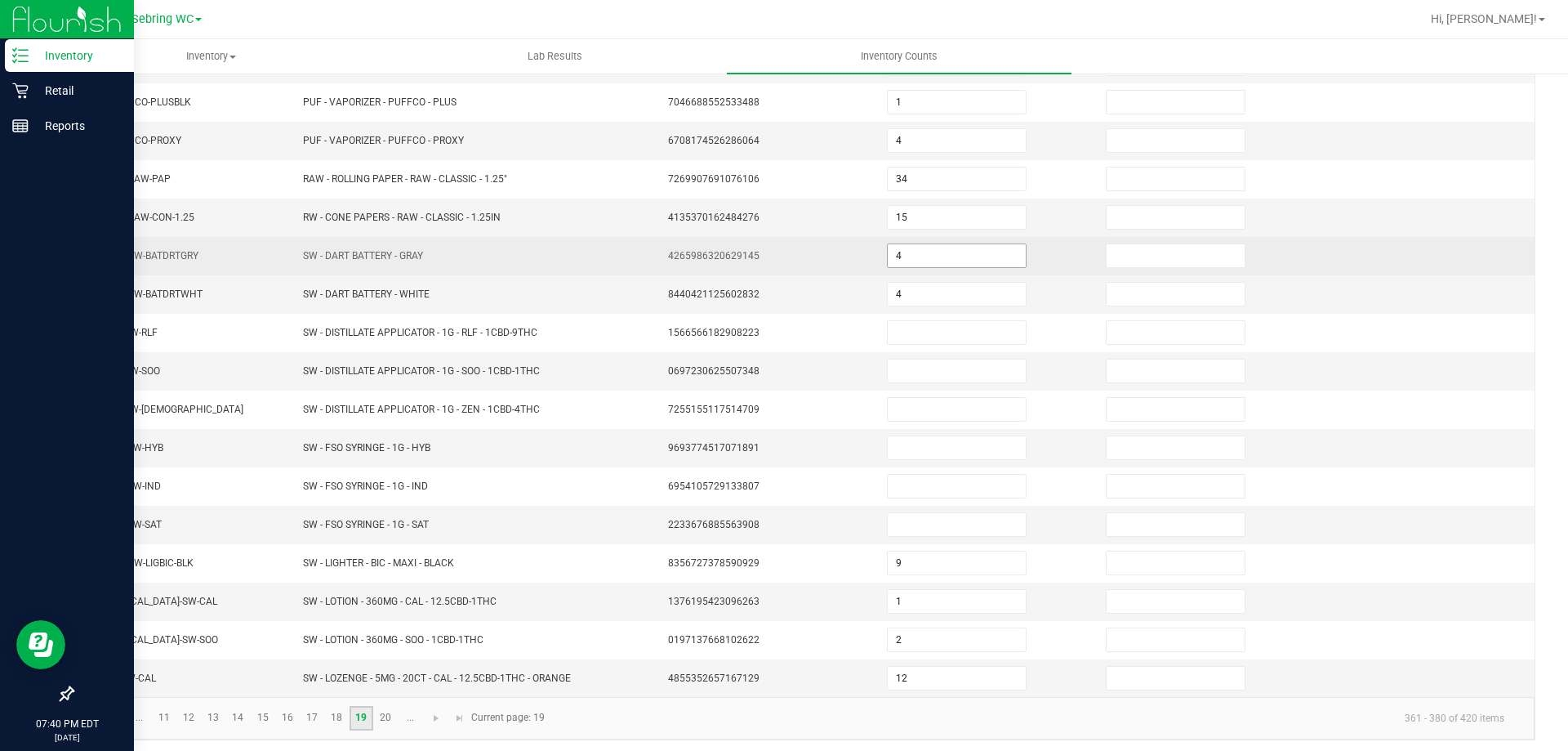
scroll to position [347, 0]
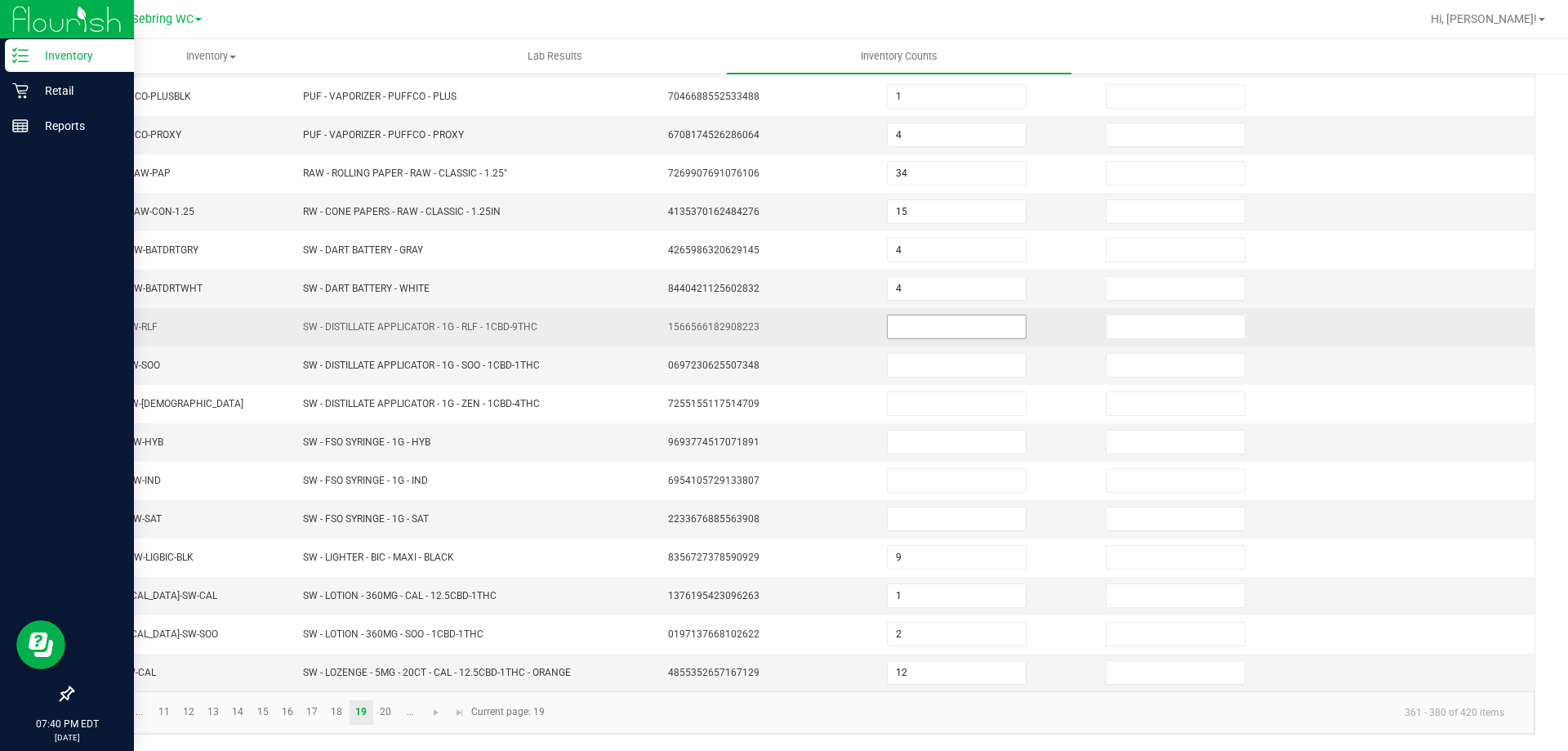
click at [891, 327] on input at bounding box center [956, 326] width 138 height 22
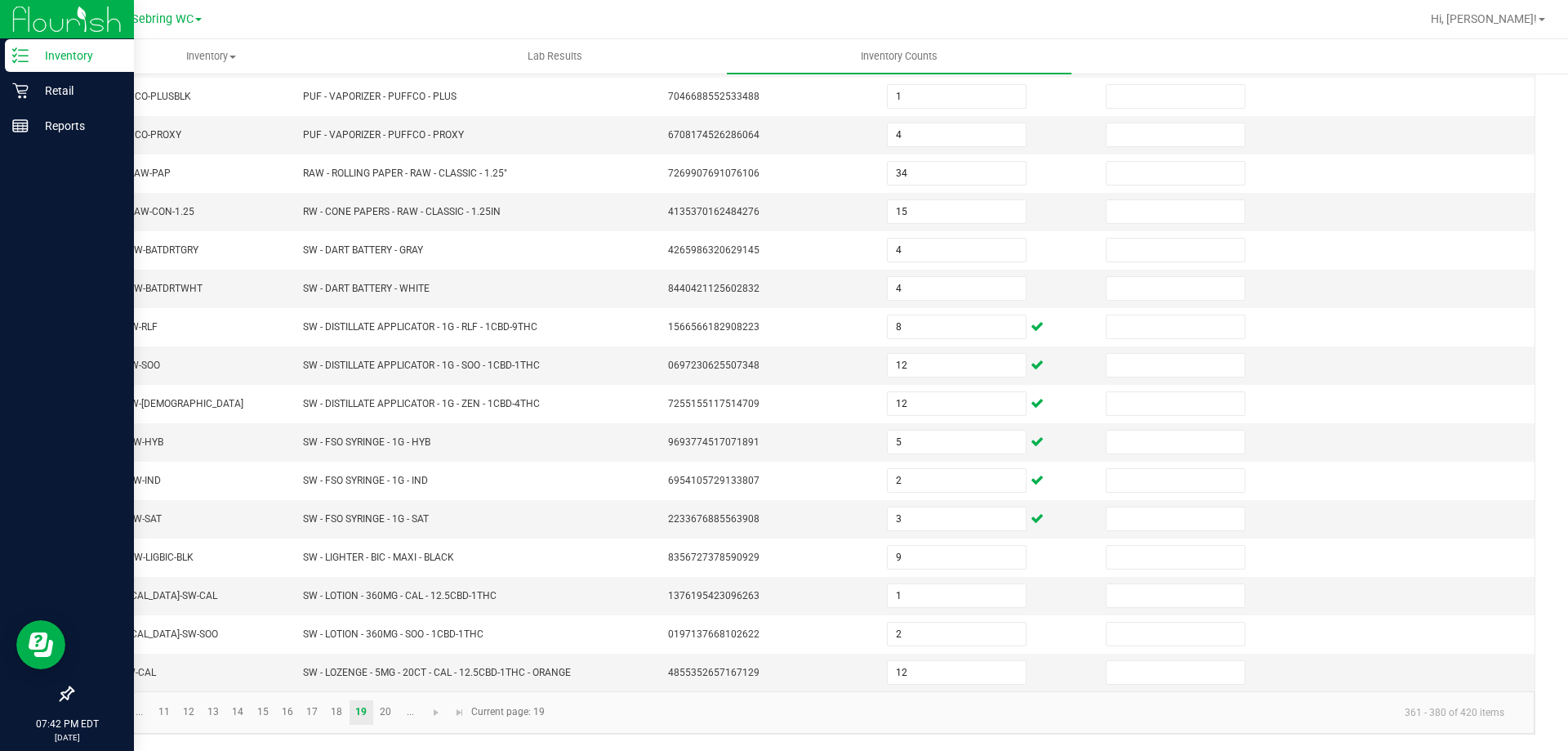
click at [663, 697] on kendo-pager "... 11 12 13 14 15 16 17 18 19 20 ... 361 - 380 of 420 items Current page: 19" at bounding box center [803, 711] width 1462 height 42
click at [379, 707] on link "20" at bounding box center [386, 712] width 23 height 24
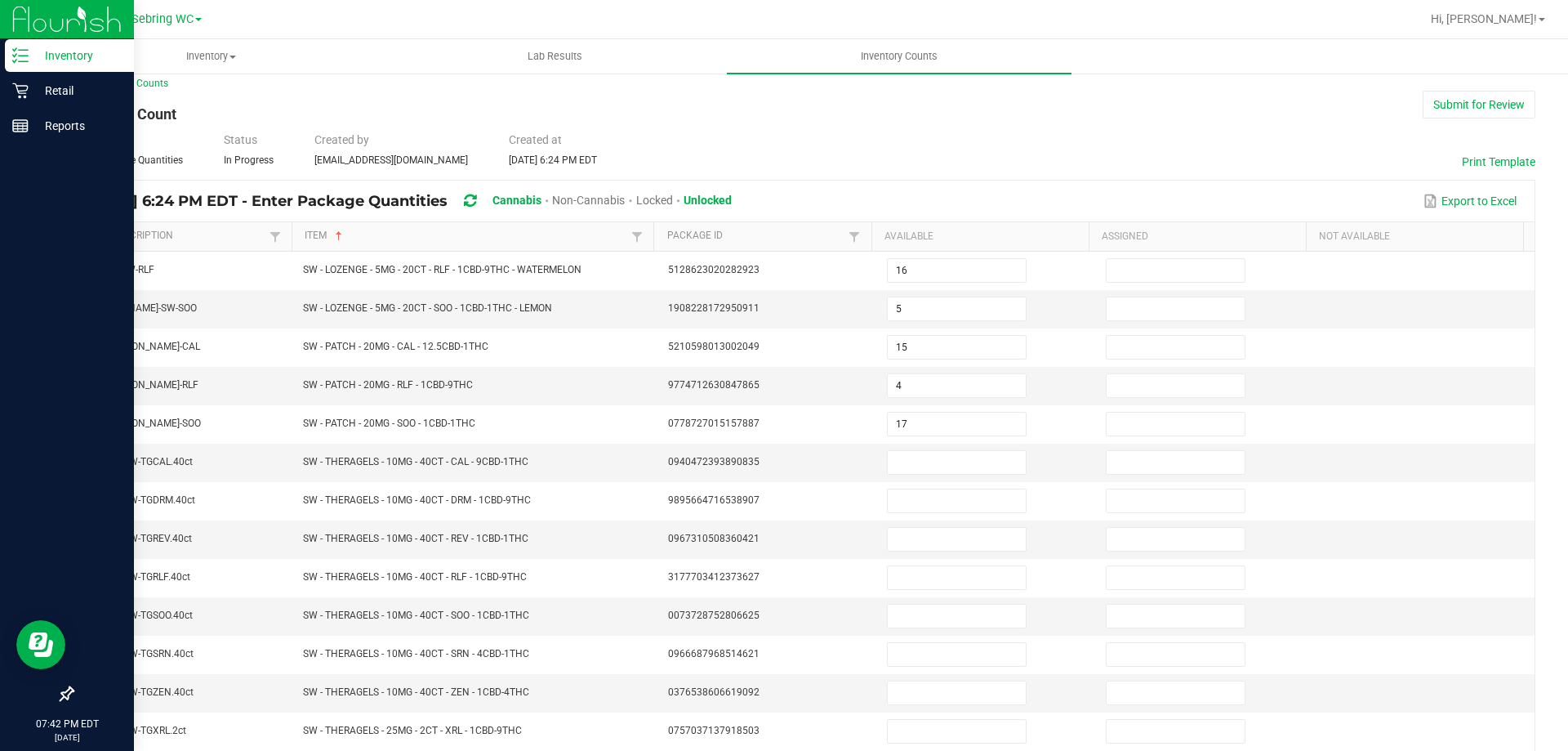
scroll to position [0, 0]
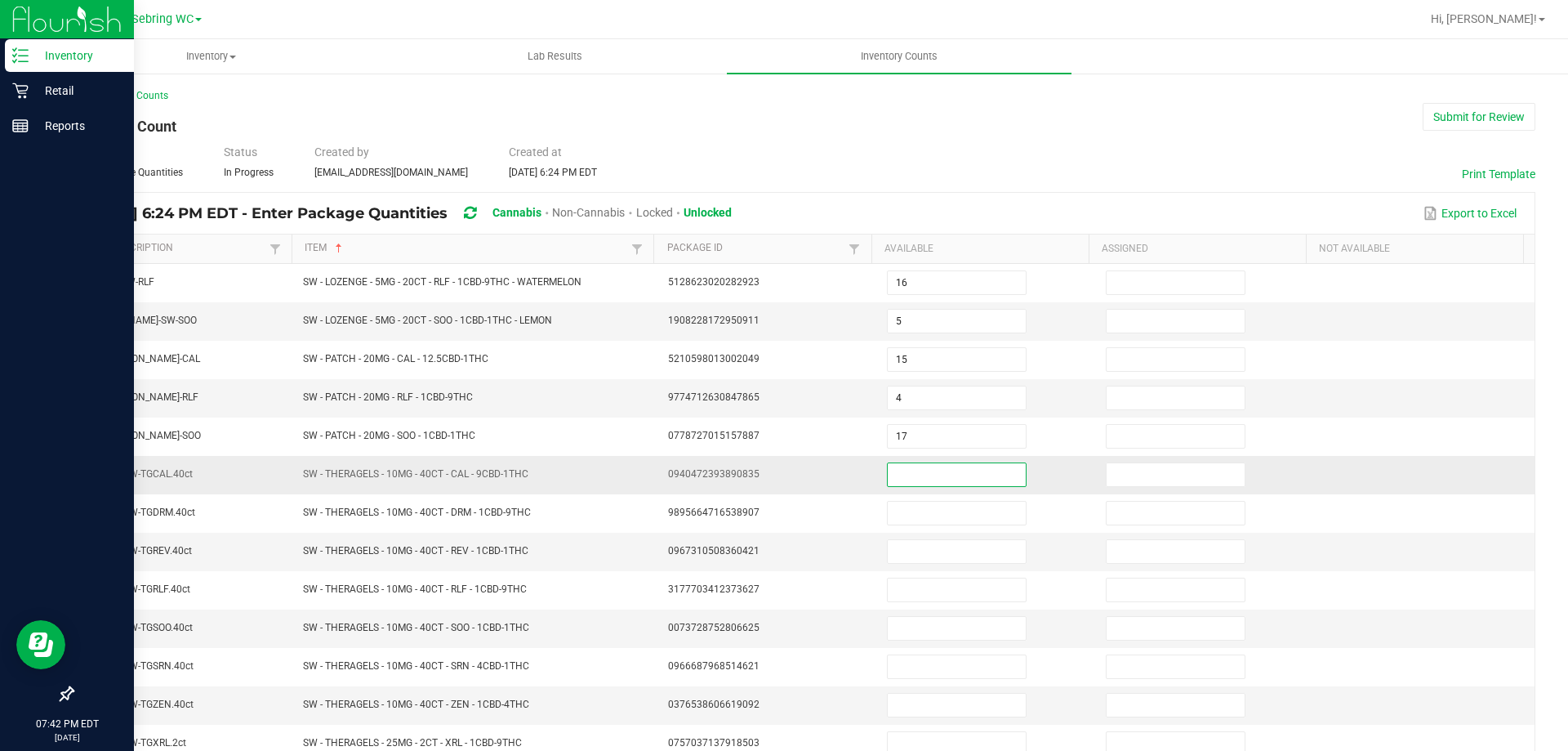
click at [938, 478] on input at bounding box center [956, 473] width 138 height 22
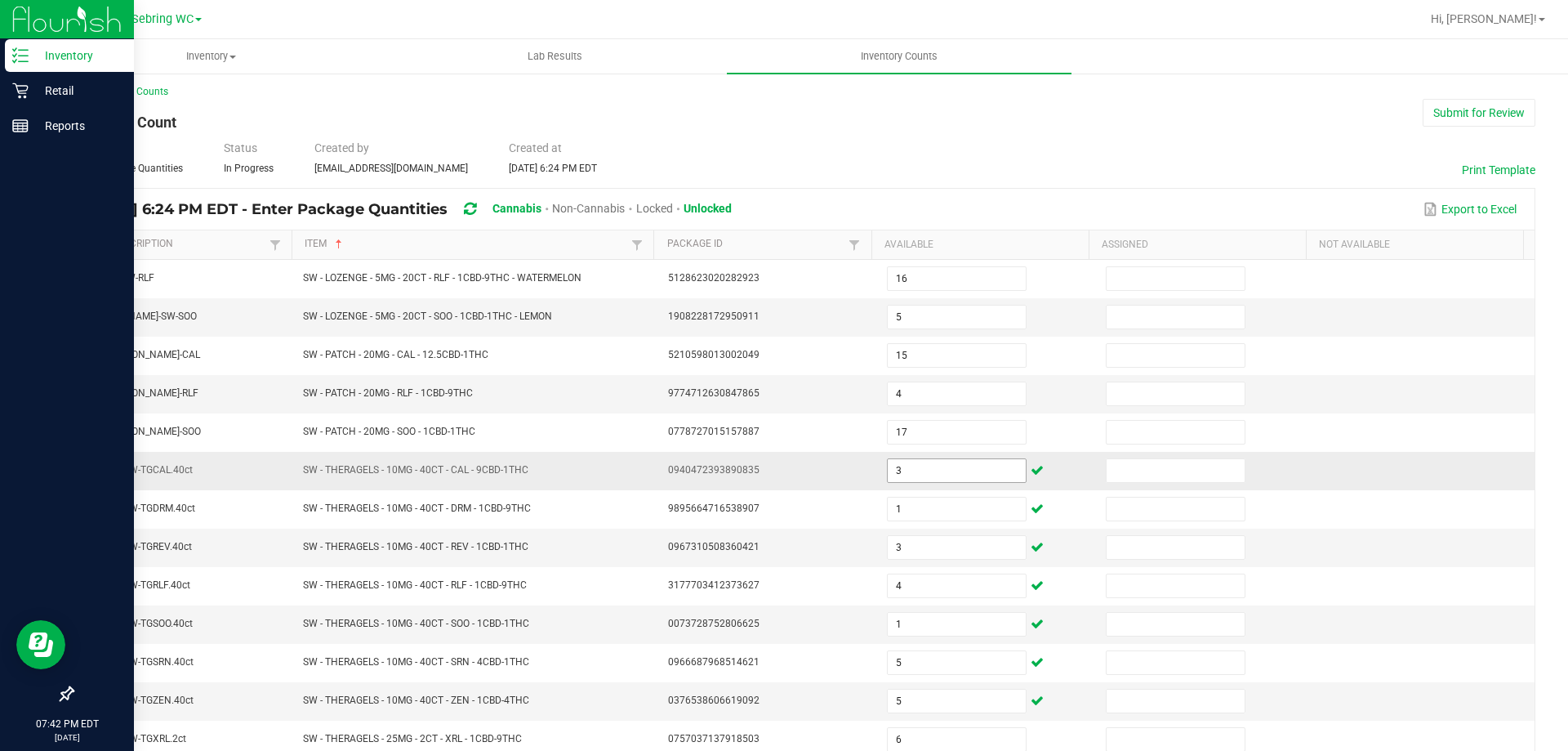
scroll to position [339, 0]
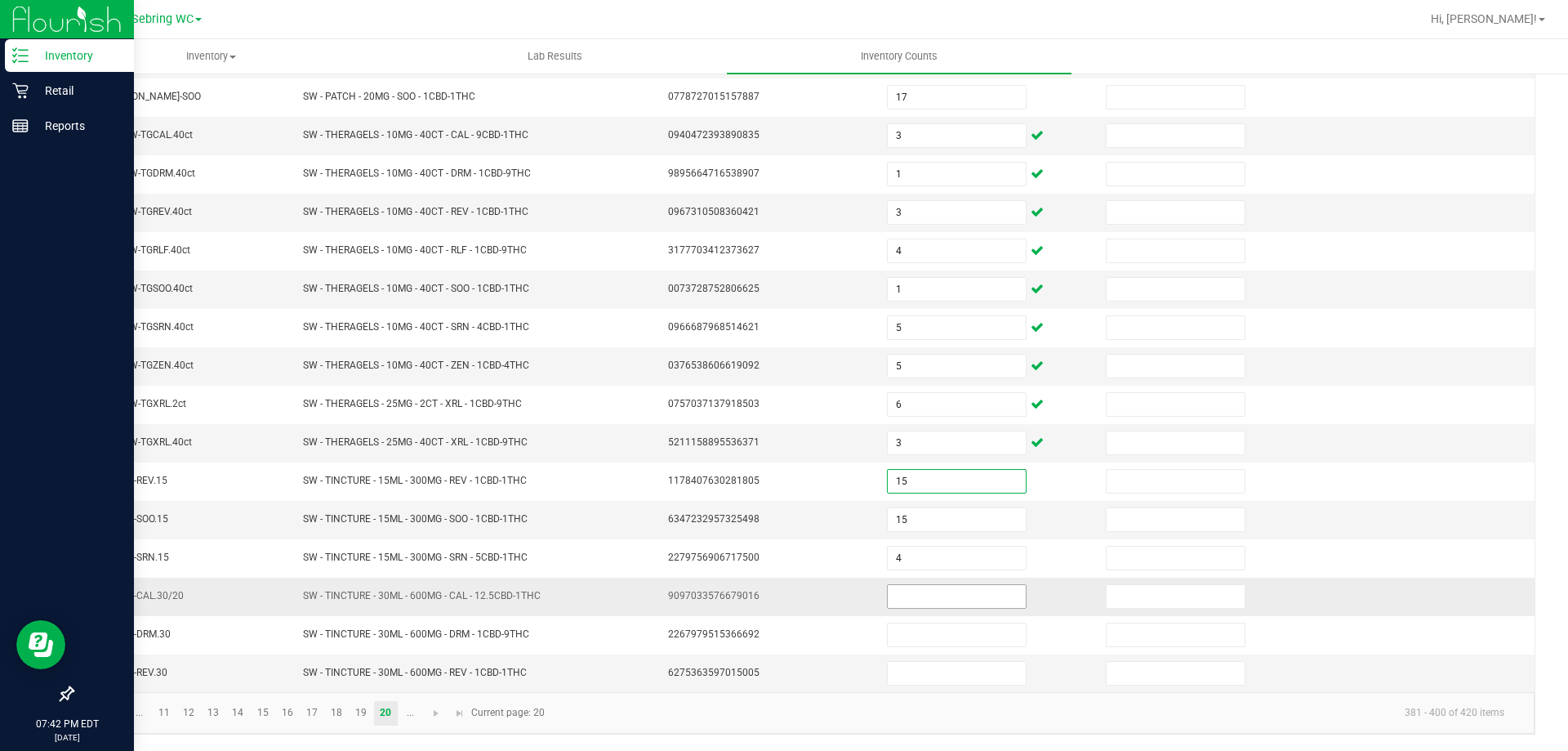
click at [928, 585] on input at bounding box center [956, 595] width 138 height 22
click at [953, 606] on input "1" at bounding box center [956, 595] width 138 height 22
click at [417, 707] on link "..." at bounding box center [410, 712] width 23 height 24
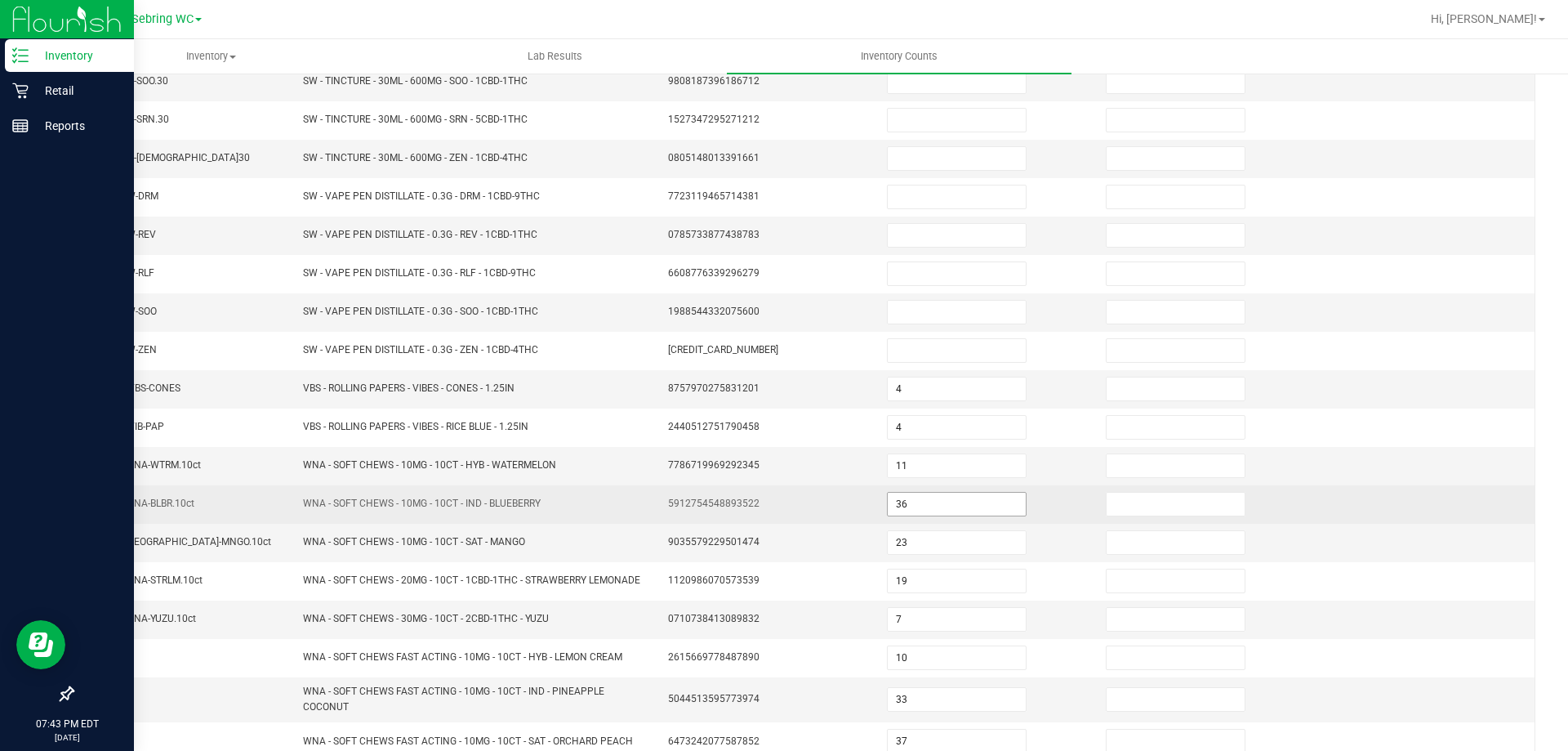
scroll to position [13, 0]
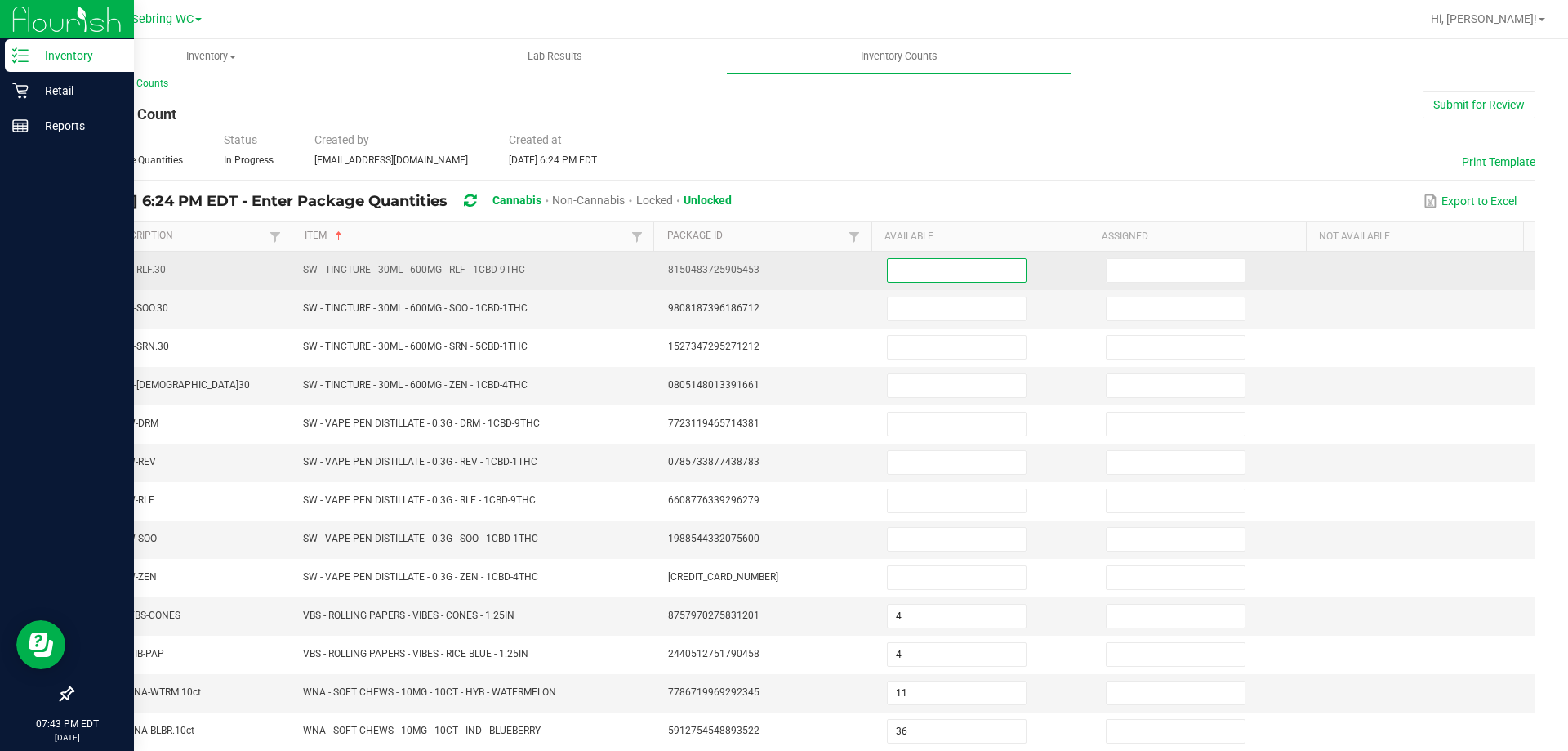
click at [915, 260] on input at bounding box center [956, 270] width 138 height 22
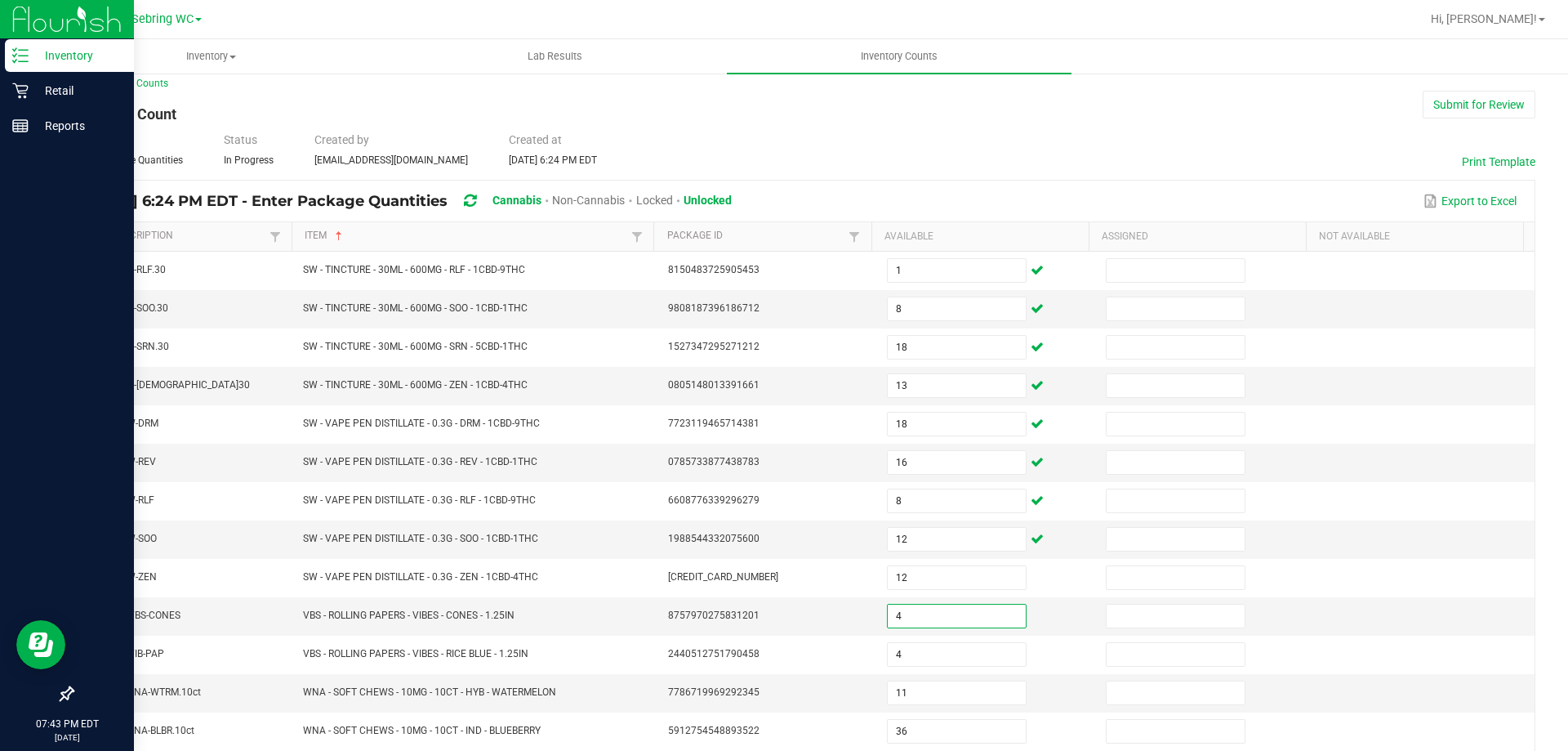
click at [1008, 170] on div "< All Inventory Counts Inventory Count Submit for Review Type Enter Package Qua…" at bounding box center [803, 576] width 1464 height 999
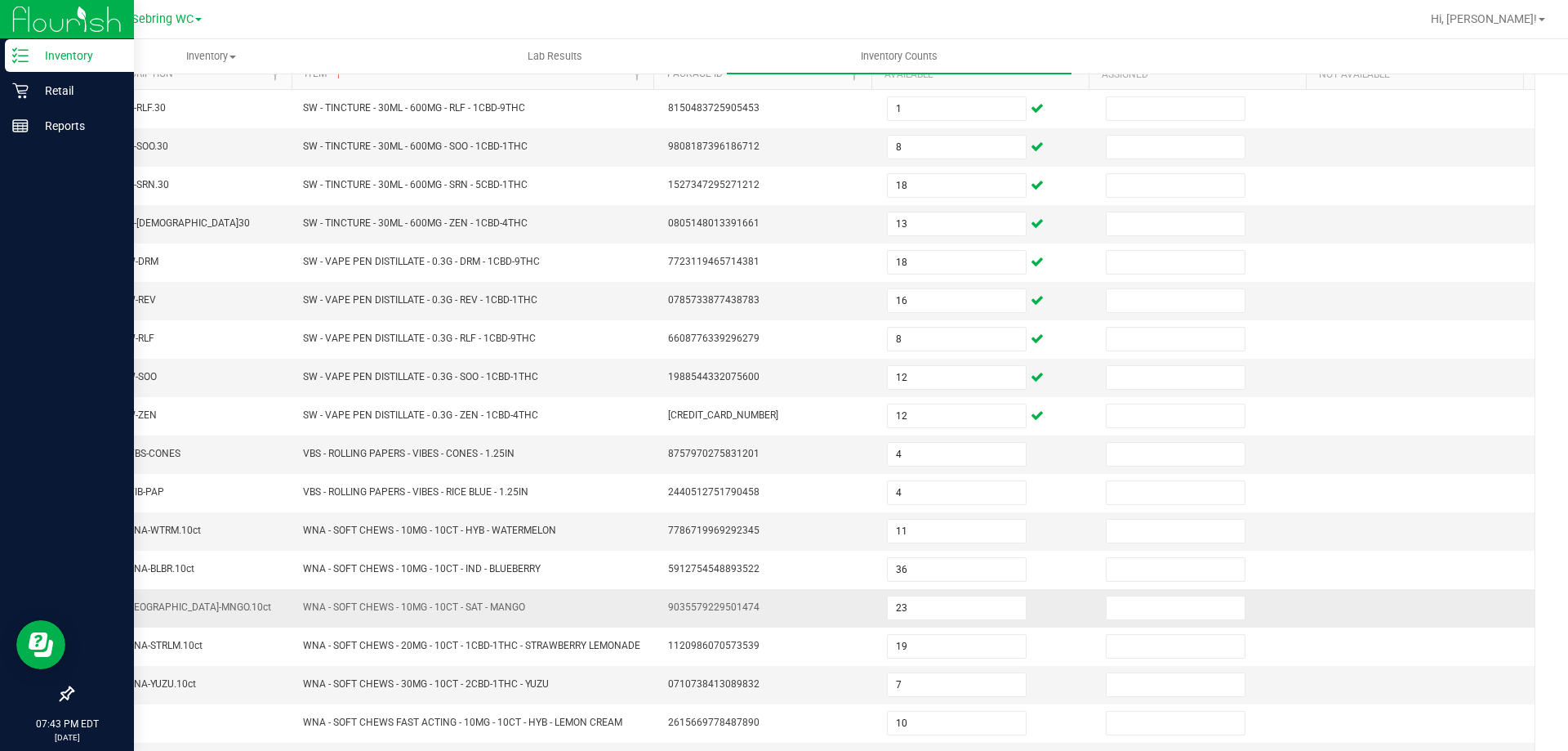
scroll to position [0, 0]
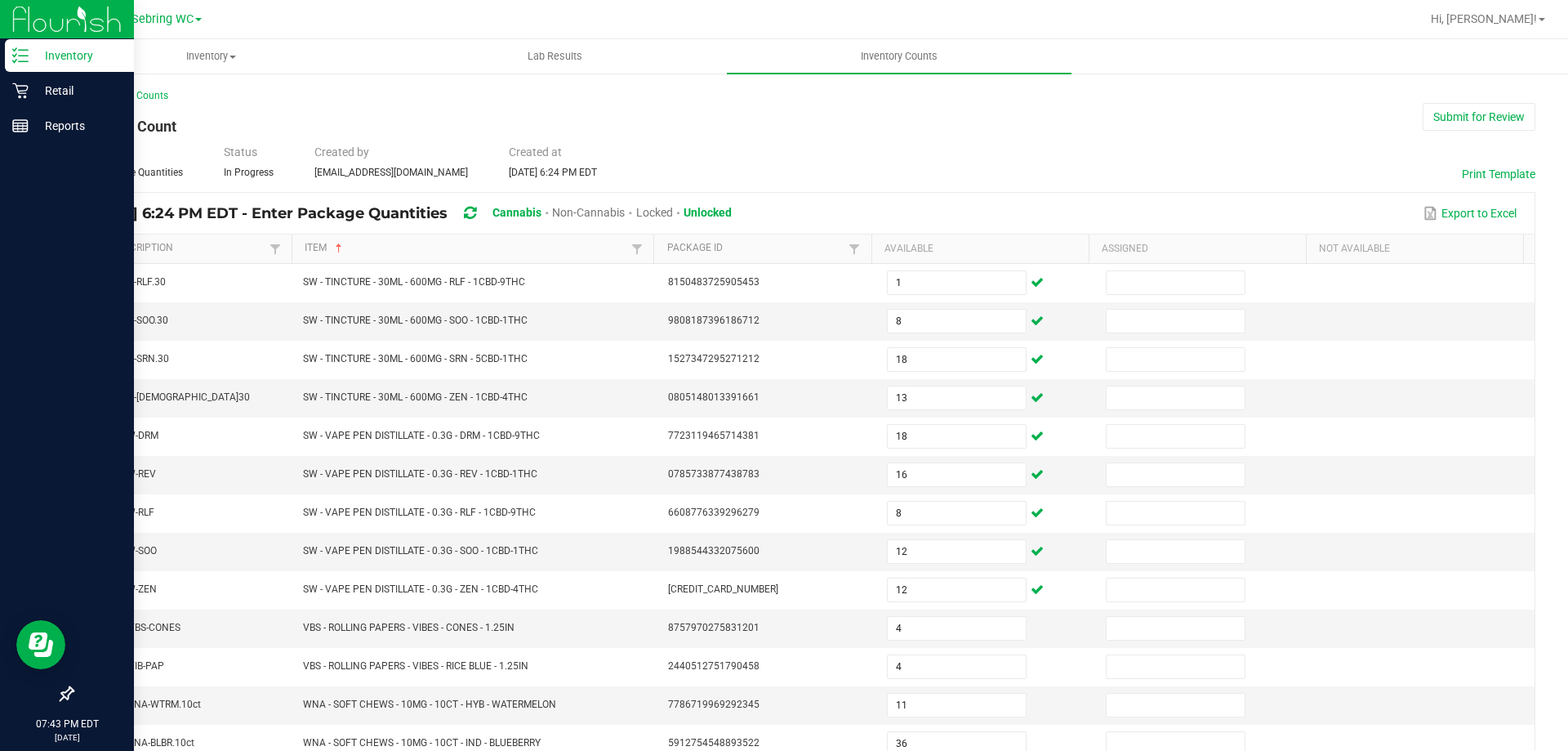
click at [71, 61] on p "Inventory" at bounding box center [77, 56] width 98 height 19
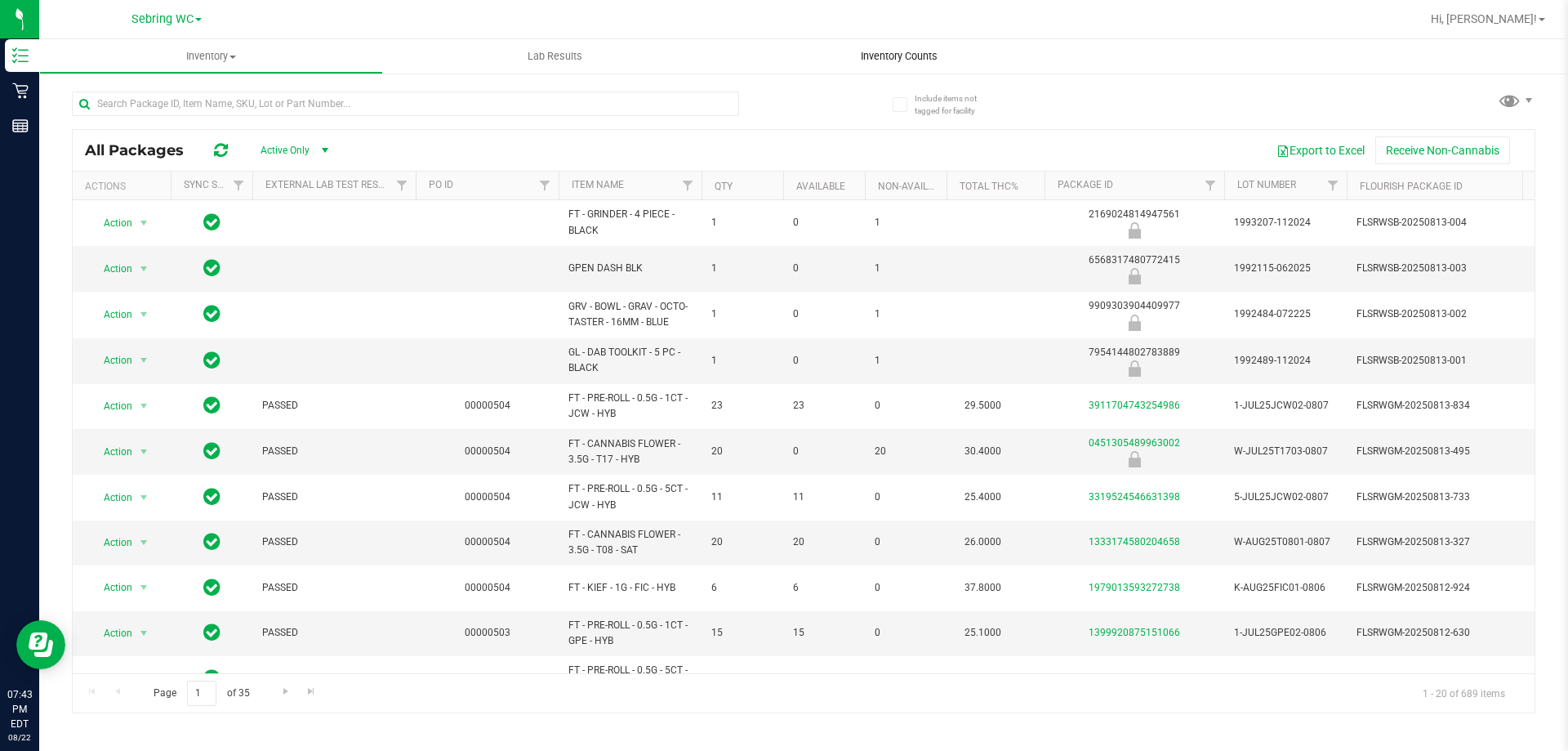
click at [930, 59] on span "Inventory Counts" at bounding box center [899, 56] width 121 height 15
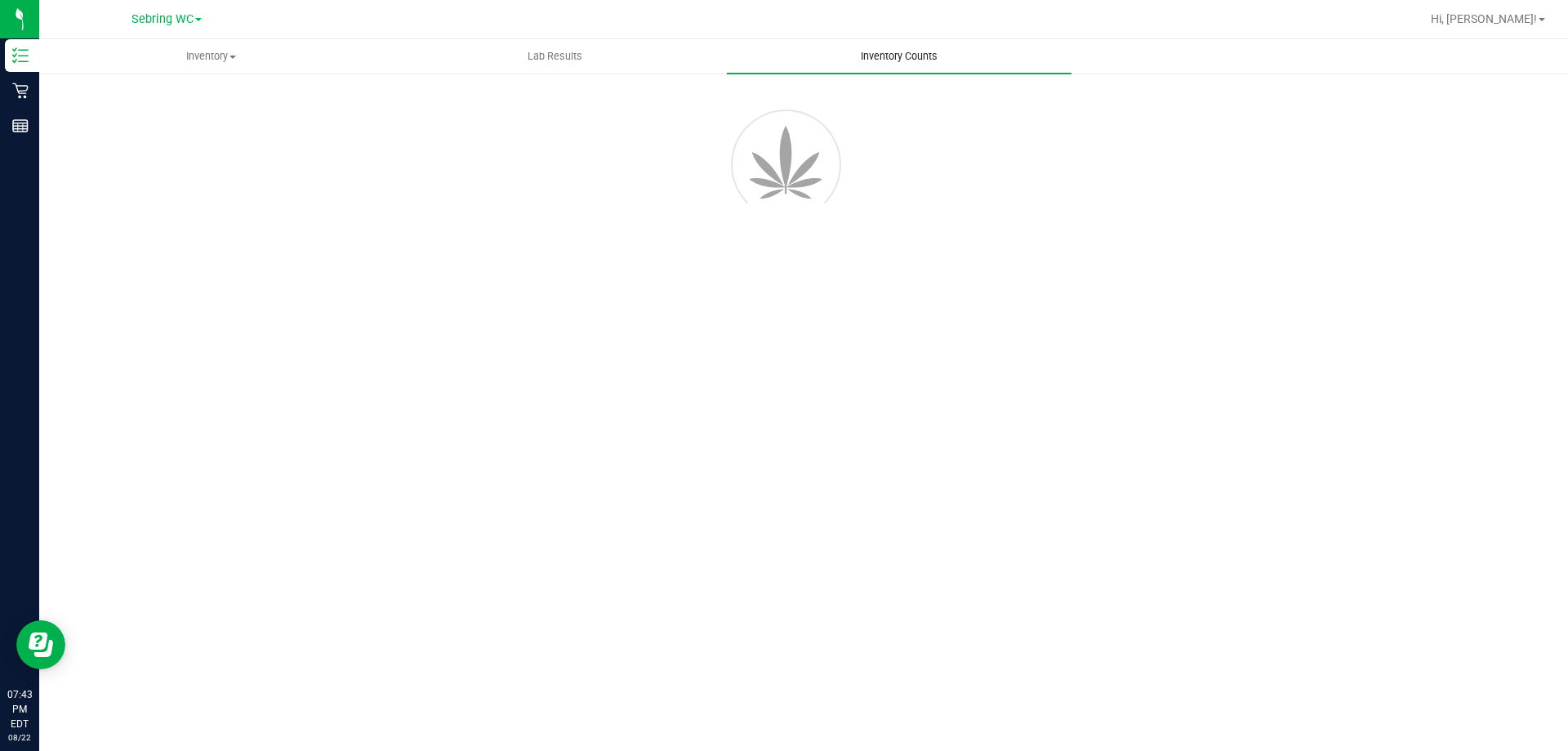
click at [926, 53] on span "Inventory Counts" at bounding box center [899, 56] width 121 height 15
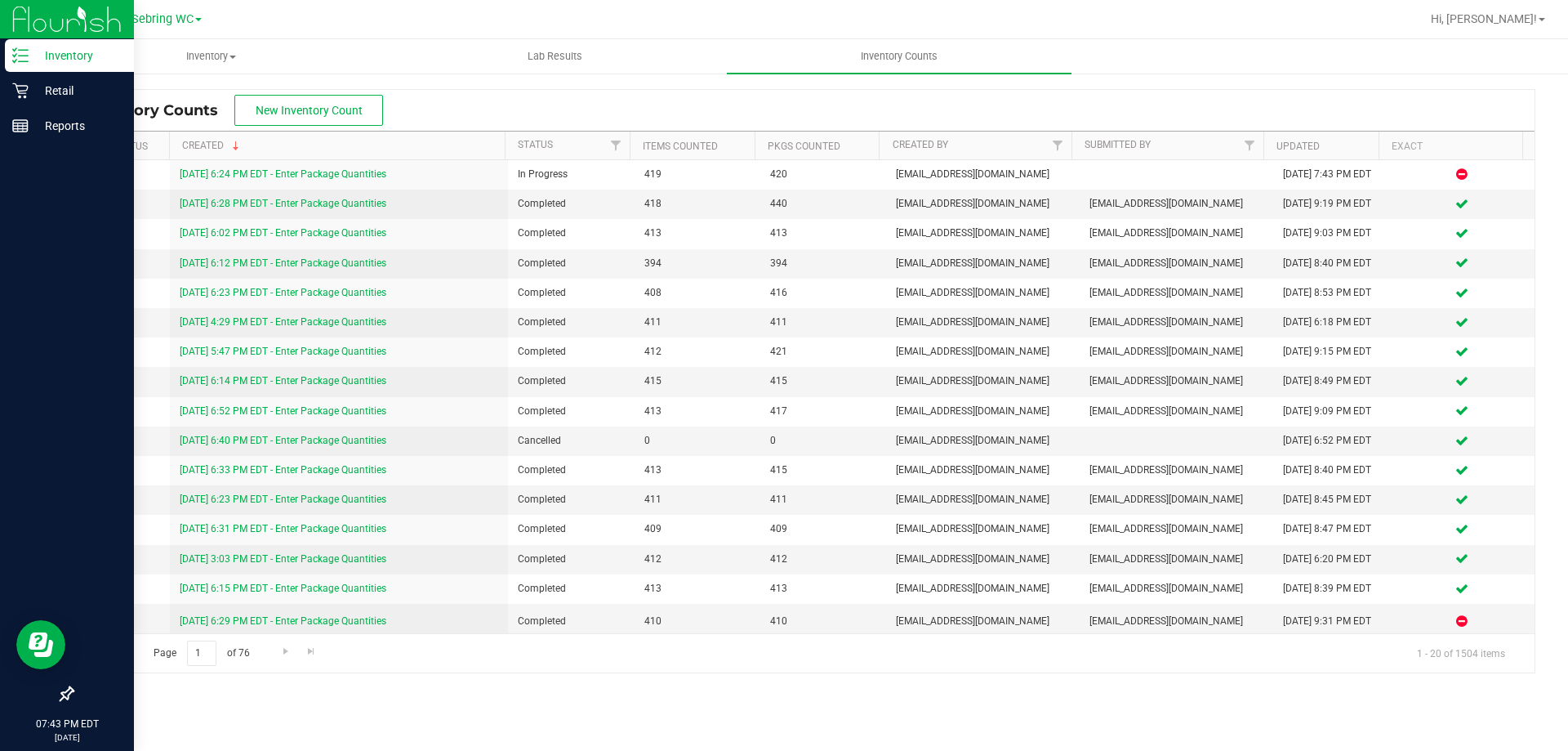
click at [40, 59] on p "Inventory" at bounding box center [77, 56] width 98 height 19
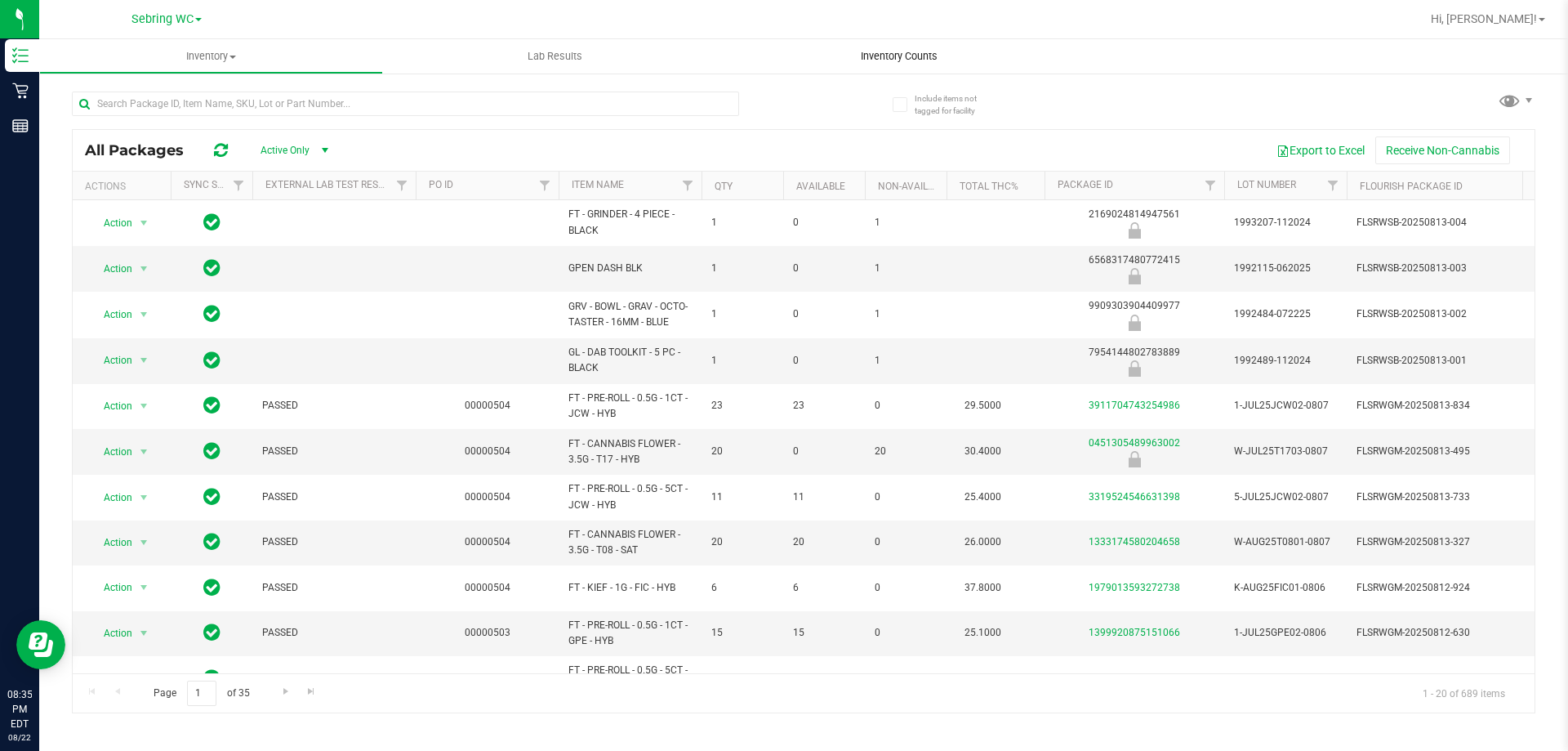
click at [917, 58] on span "Inventory Counts" at bounding box center [899, 56] width 121 height 15
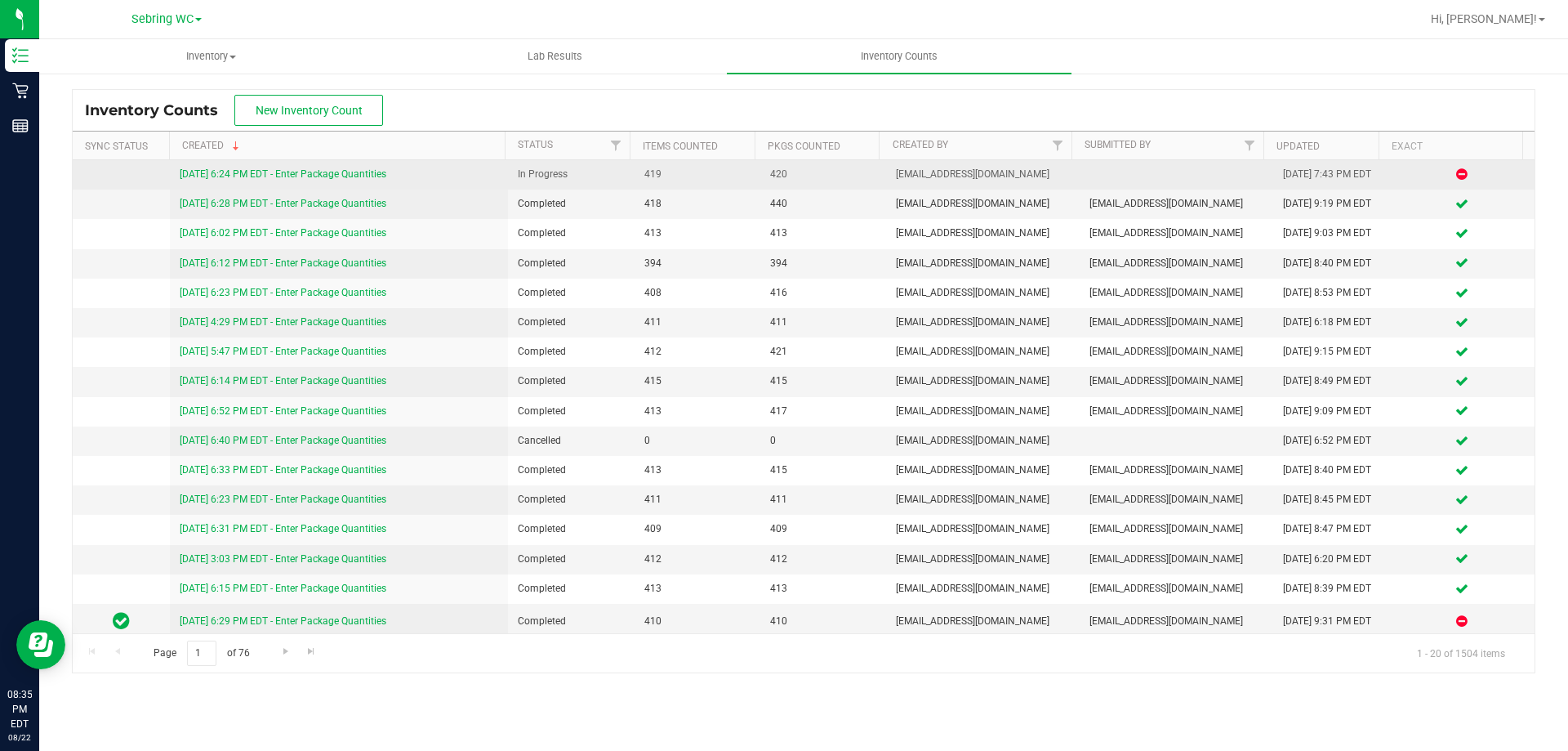
click at [237, 171] on link "[DATE] 6:24 PM EDT - Enter Package Quantities" at bounding box center [282, 174] width 206 height 12
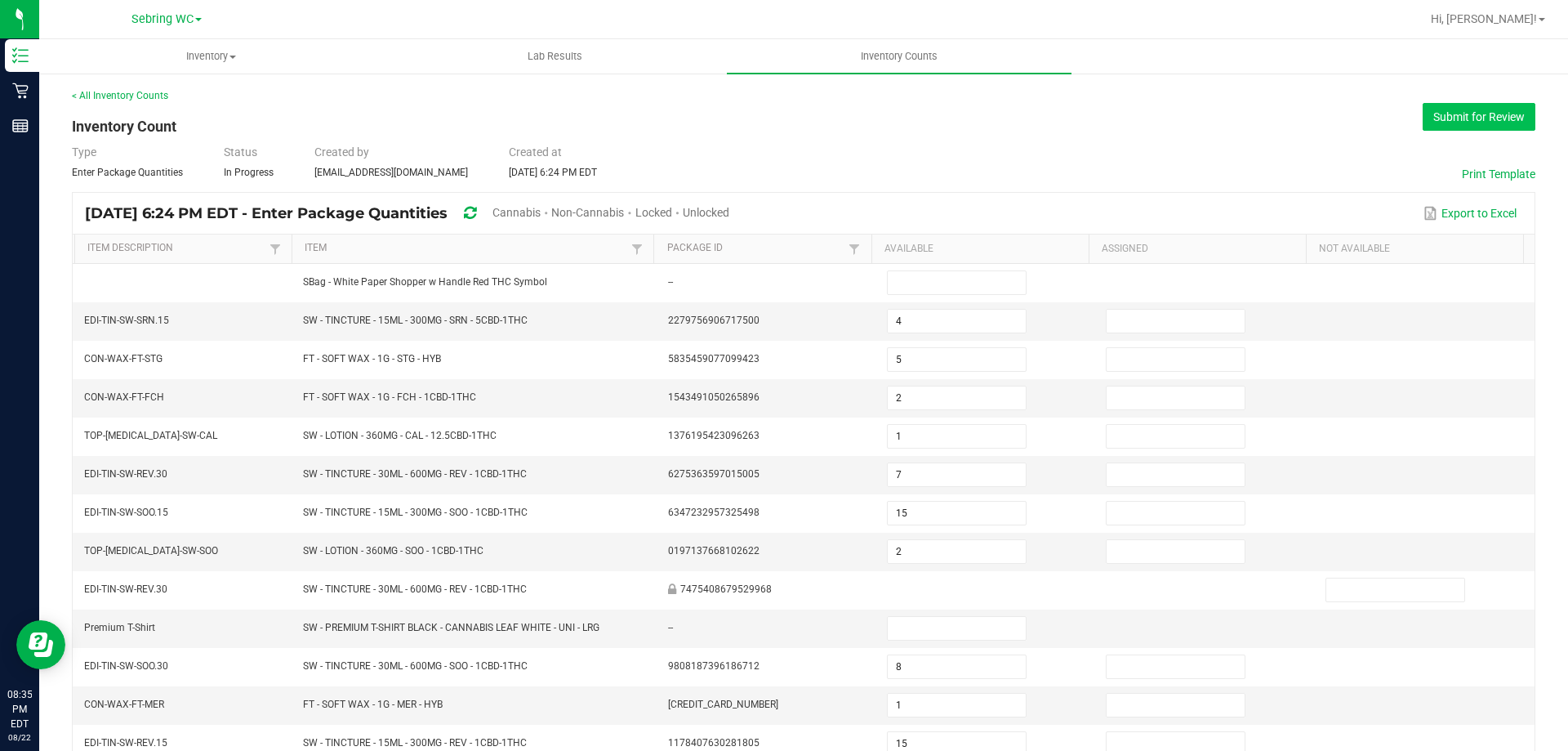
click at [1437, 107] on button "Submit for Review" at bounding box center [1479, 117] width 113 height 28
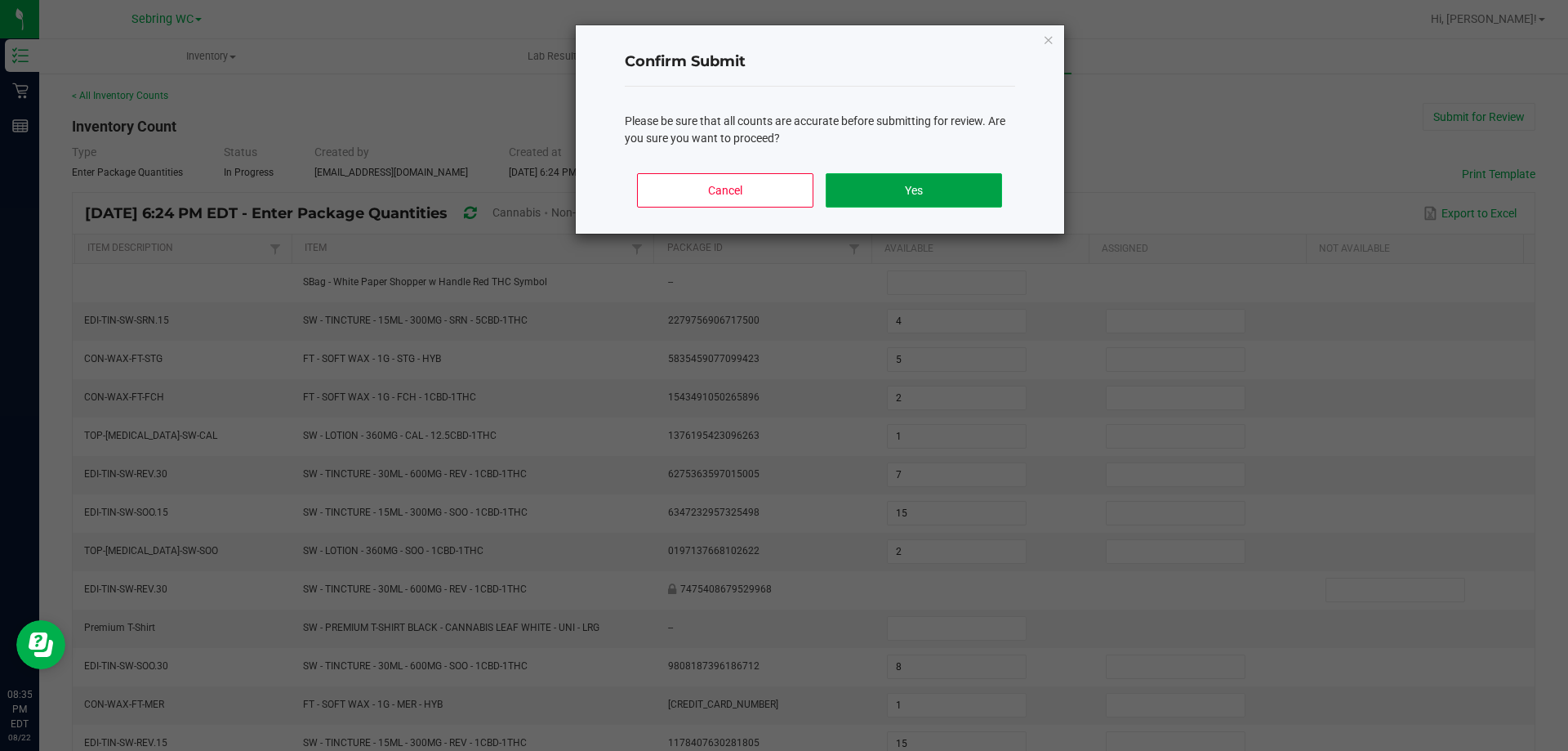
click at [879, 178] on button "Yes" at bounding box center [914, 190] width 175 height 34
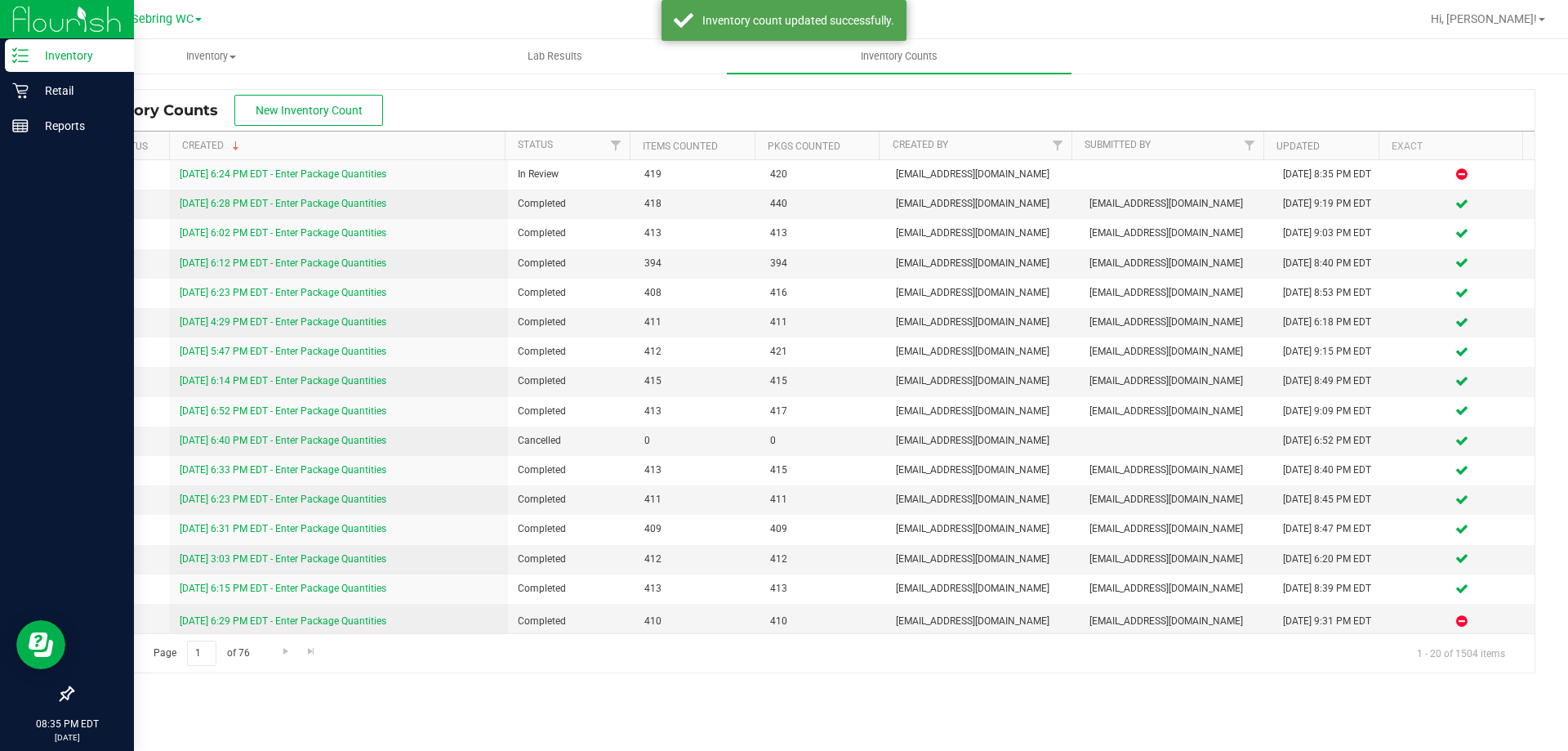
click at [33, 63] on p "Inventory" at bounding box center [77, 56] width 98 height 19
